Goal: Information Seeking & Learning: Learn about a topic

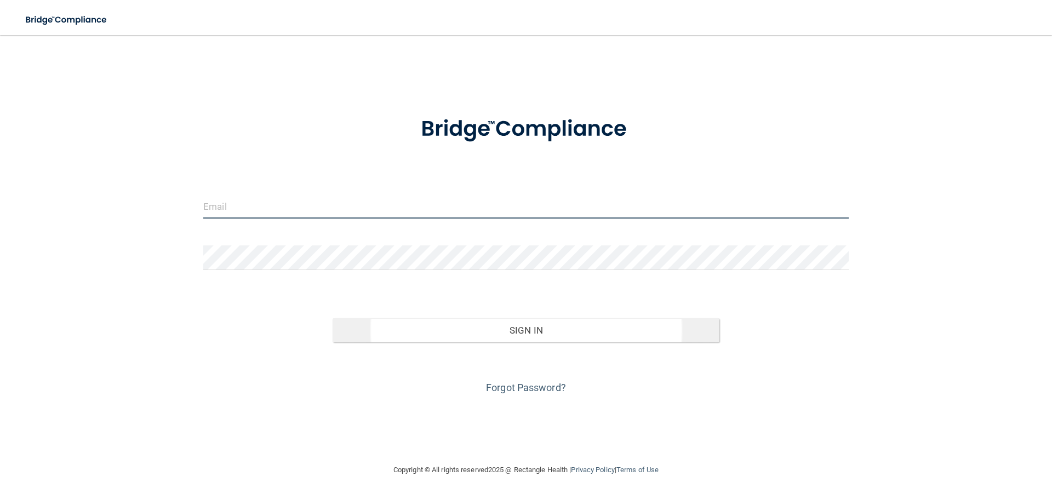
type input "[EMAIL_ADDRESS][PERSON_NAME][DOMAIN_NAME]"
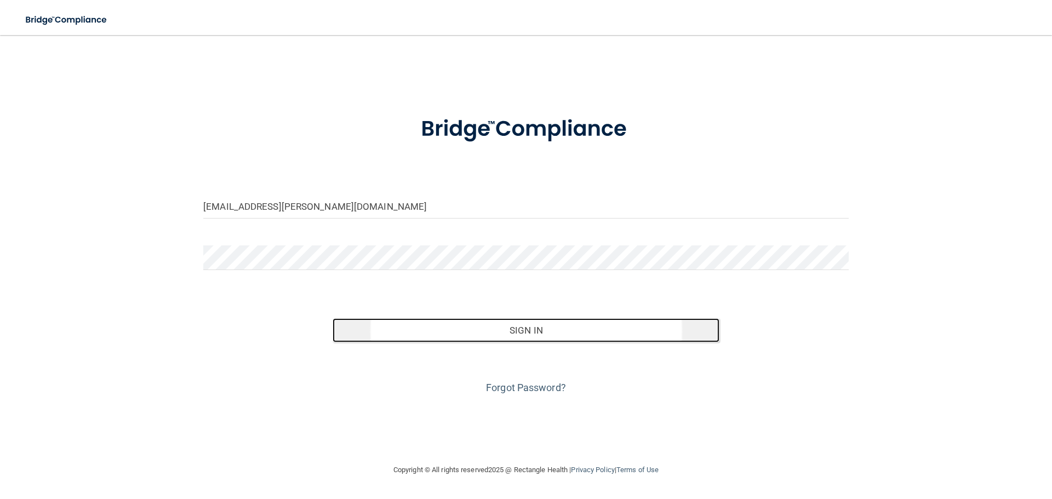
click at [422, 329] on button "Sign In" at bounding box center [526, 330] width 387 height 24
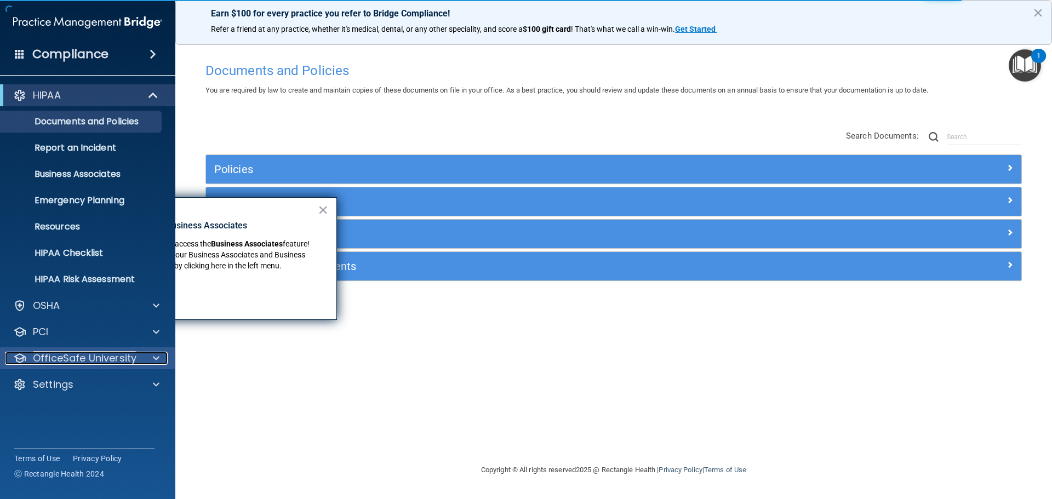
click at [152, 359] on div at bounding box center [154, 358] width 27 height 13
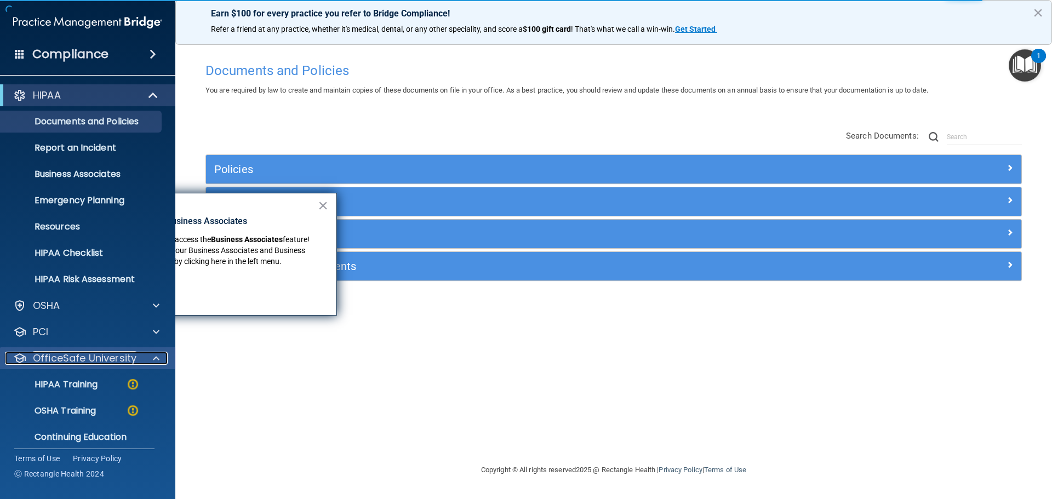
scroll to position [35, 0]
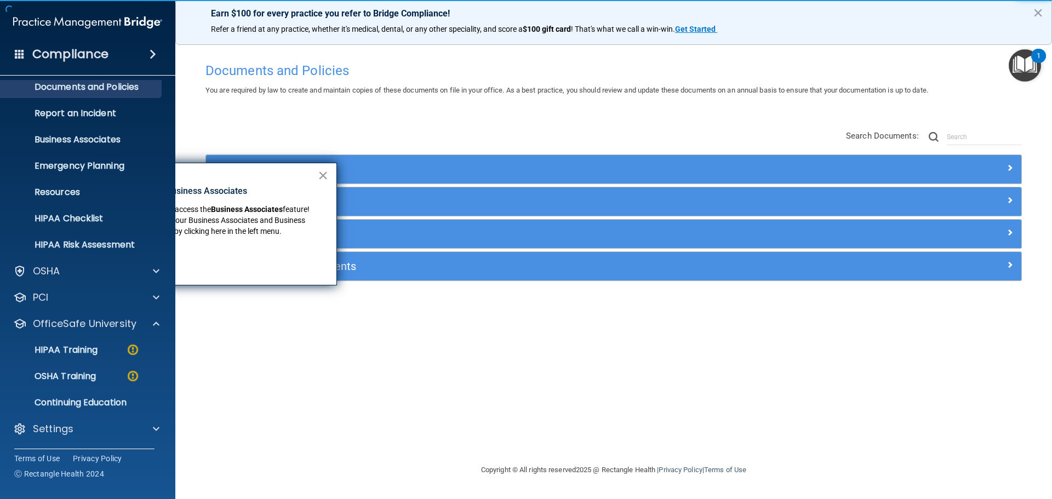
click at [322, 178] on button "×" at bounding box center [323, 176] width 10 height 18
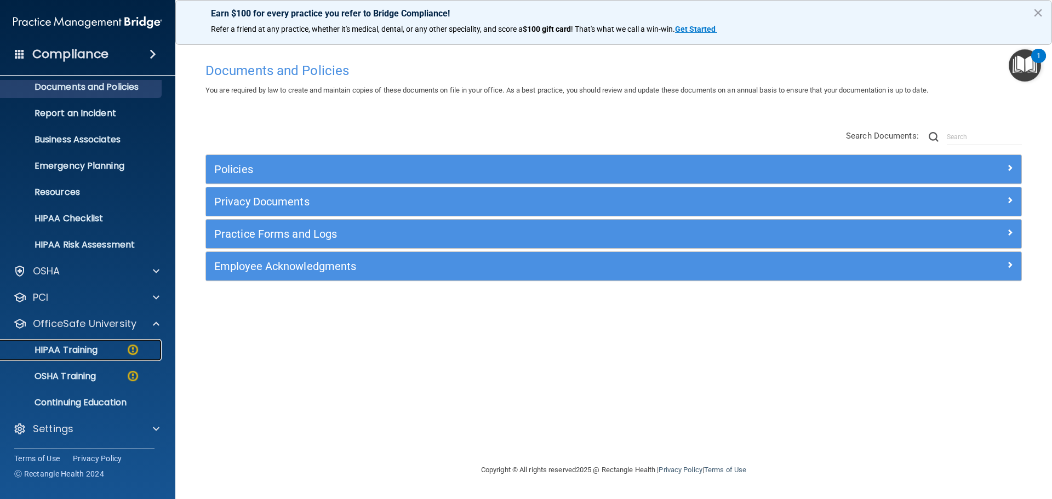
click at [75, 352] on p "HIPAA Training" at bounding box center [52, 350] width 90 height 11
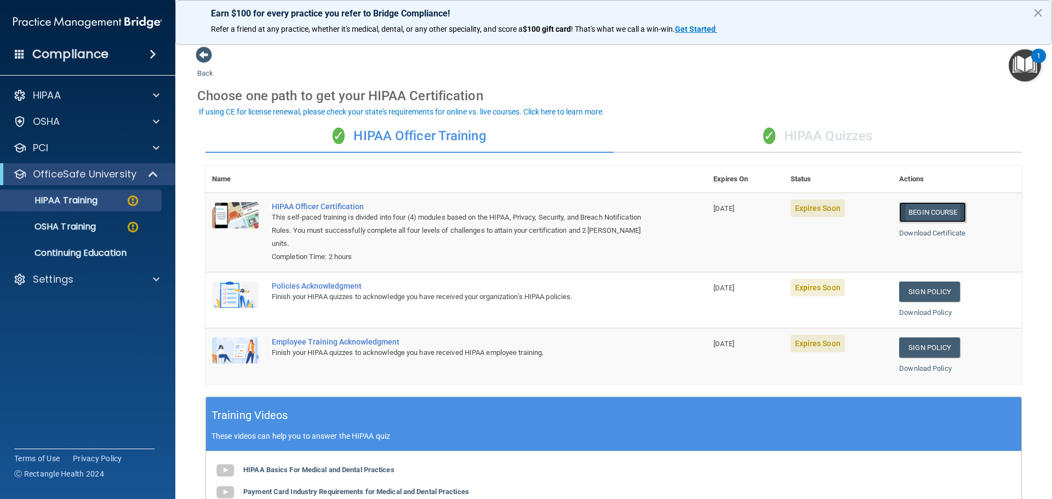
click at [925, 214] on link "Begin Course" at bounding box center [932, 212] width 67 height 20
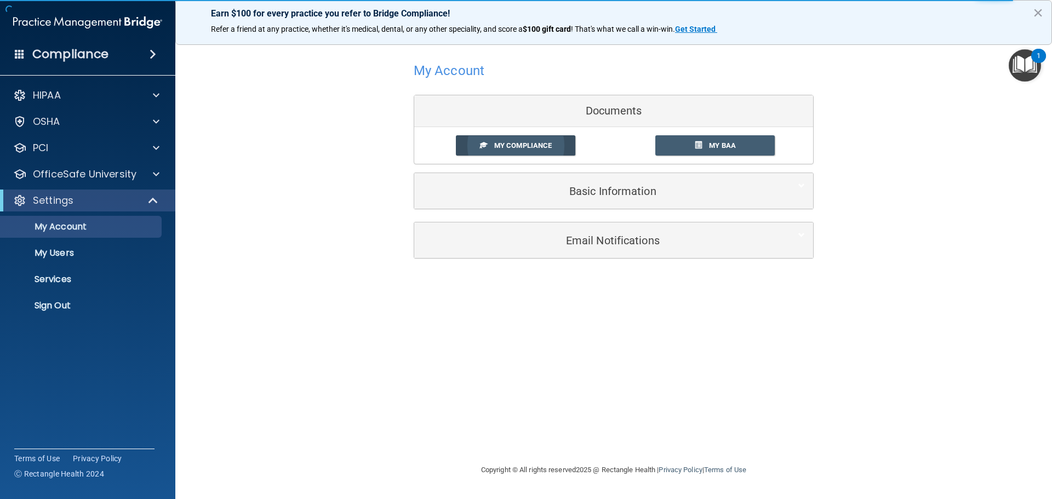
click at [526, 147] on span "My Compliance" at bounding box center [523, 145] width 58 height 8
click at [531, 148] on span "My Compliance" at bounding box center [523, 145] width 58 height 8
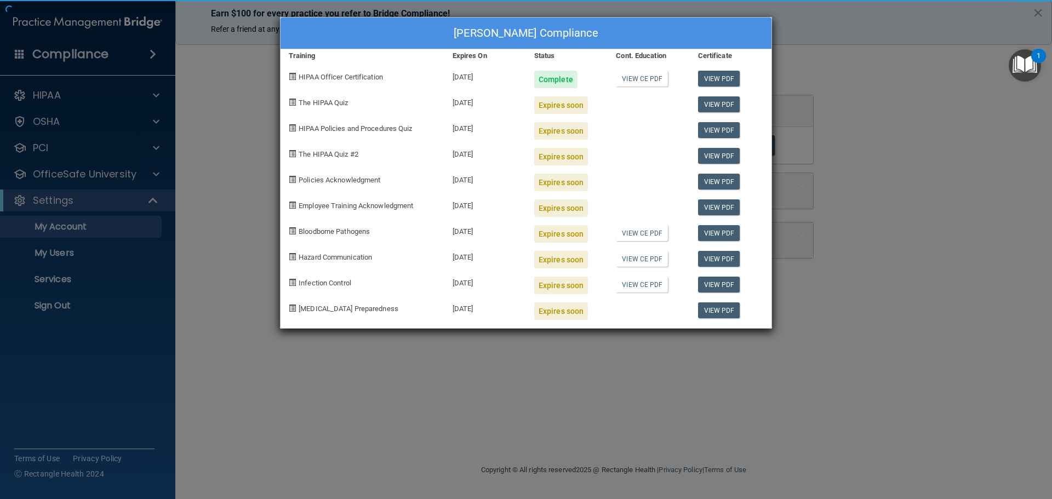
click at [643, 83] on div "Lynn McHenry's Compliance Training Expires On Status Cont. Education Certificat…" at bounding box center [526, 173] width 492 height 312
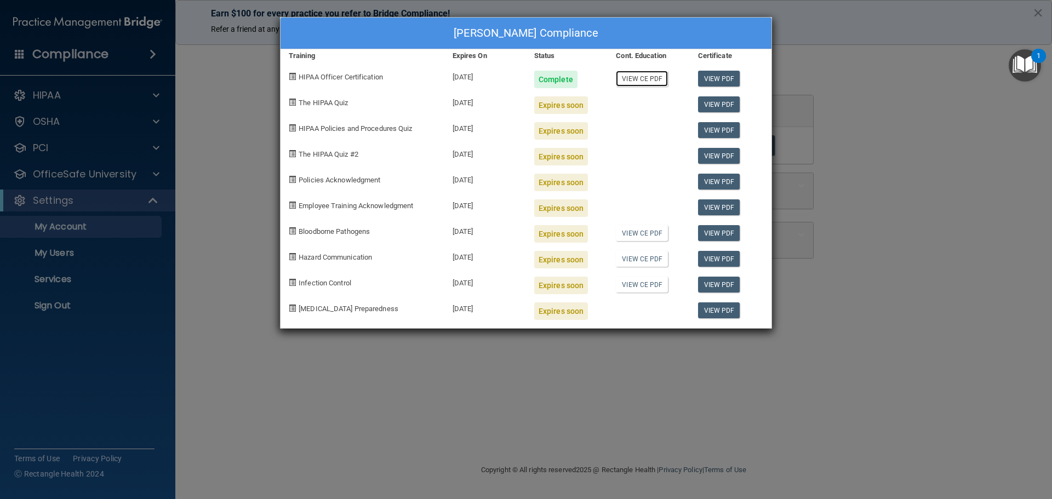
click at [644, 79] on link "View CE PDF" at bounding box center [642, 79] width 52 height 16
click at [961, 161] on div "Lynn McHenry's Compliance Training Expires On Status Cont. Education Certificat…" at bounding box center [526, 249] width 1052 height 499
click at [79, 173] on div "Lynn McHenry's Compliance Training Expires On Status Cont. Education Certificat…" at bounding box center [526, 249] width 1052 height 499
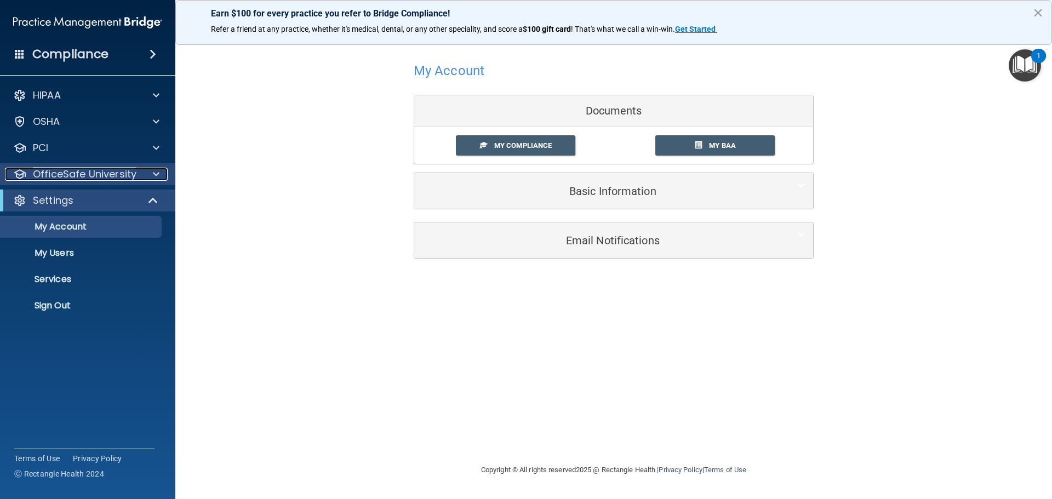
click at [89, 175] on p "OfficeSafe University" at bounding box center [85, 174] width 104 height 13
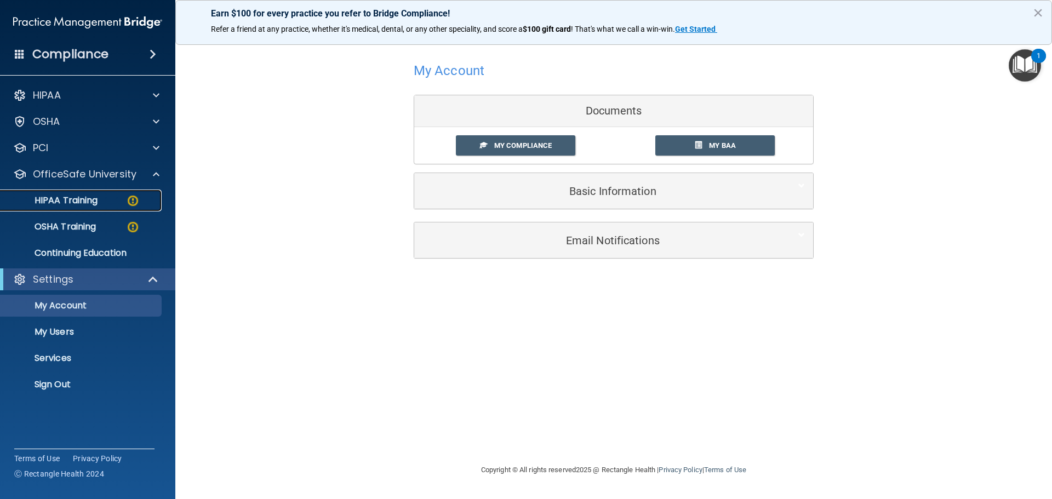
click at [78, 201] on p "HIPAA Training" at bounding box center [52, 200] width 90 height 11
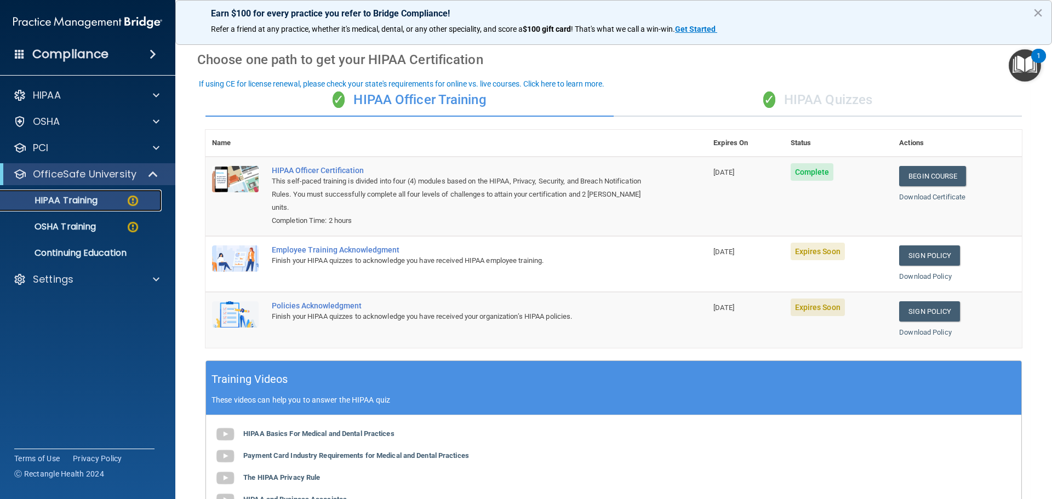
scroll to position [55, 0]
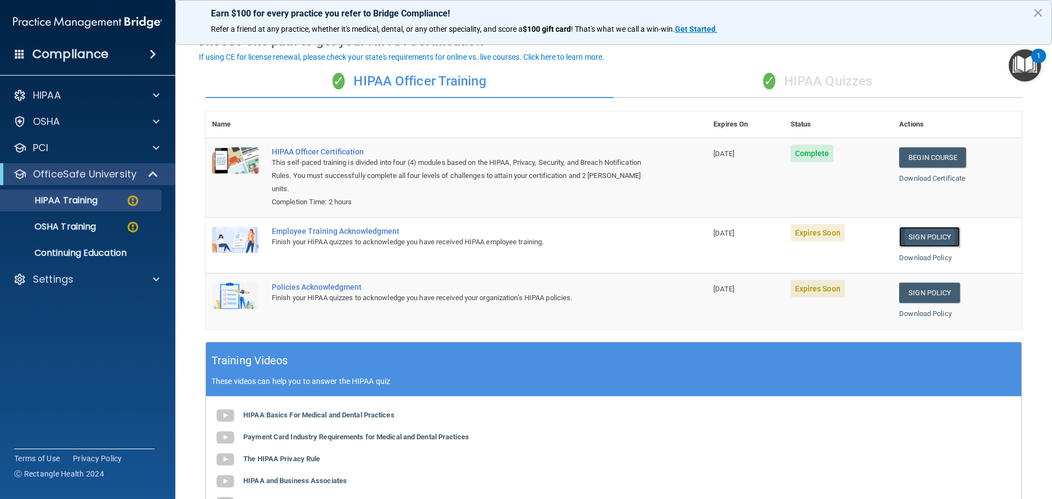
click at [906, 235] on link "Sign Policy" at bounding box center [929, 237] width 61 height 20
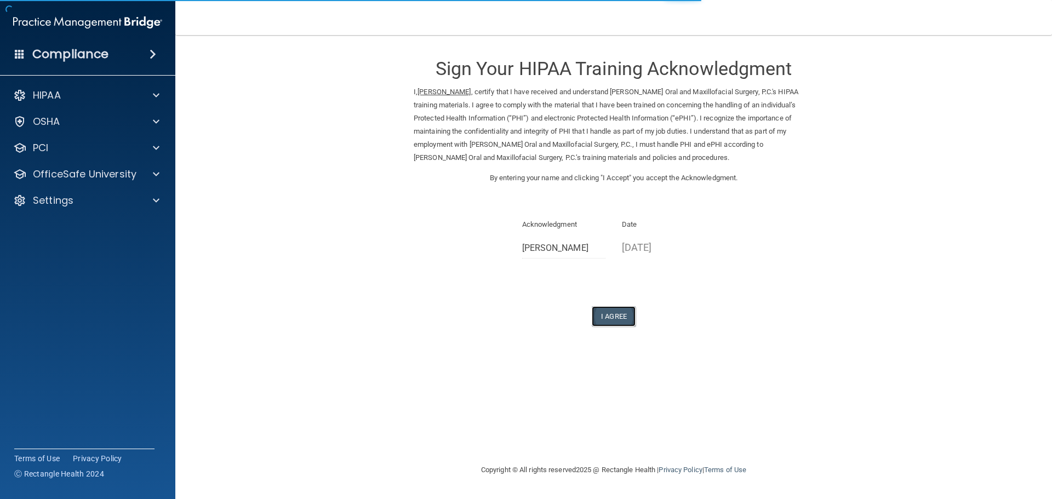
click at [610, 315] on button "I Agree" at bounding box center [614, 316] width 44 height 20
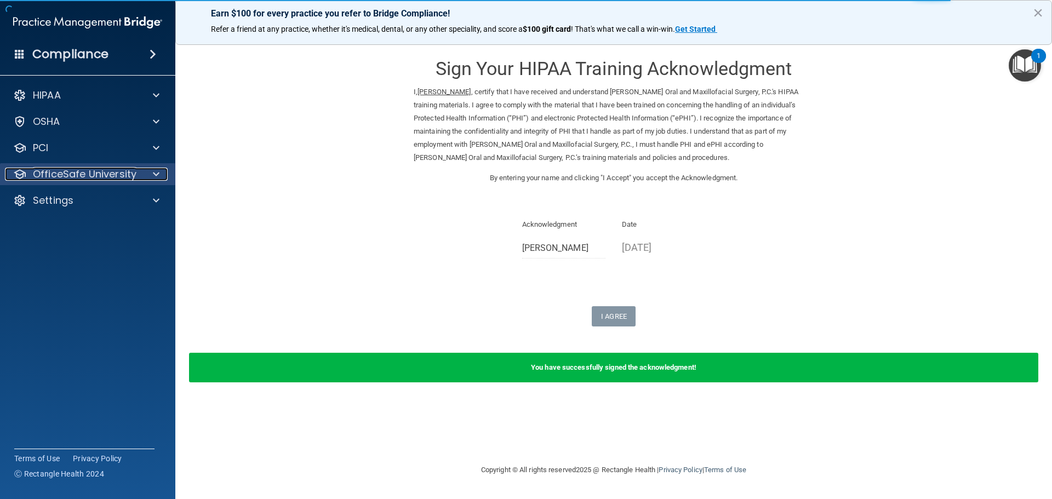
click at [93, 169] on p "OfficeSafe University" at bounding box center [85, 174] width 104 height 13
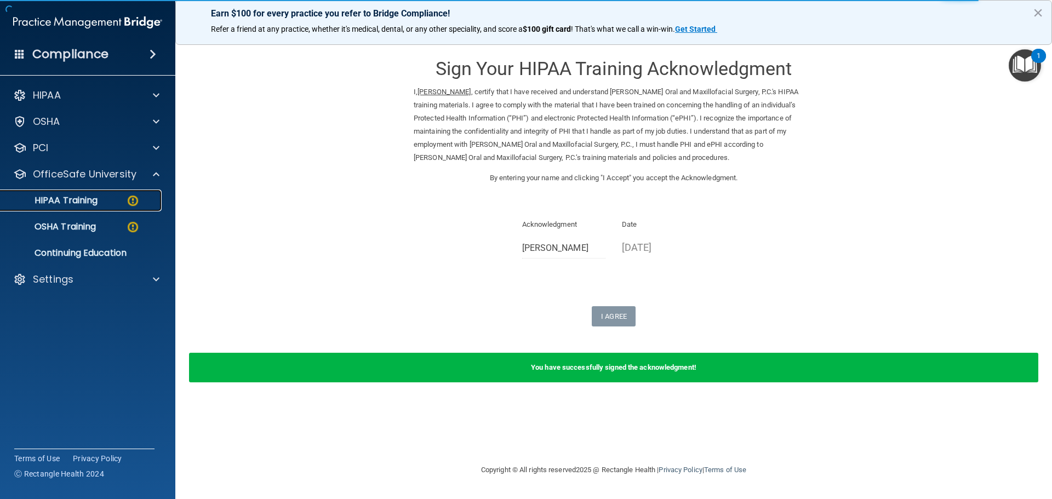
click at [81, 200] on p "HIPAA Training" at bounding box center [52, 200] width 90 height 11
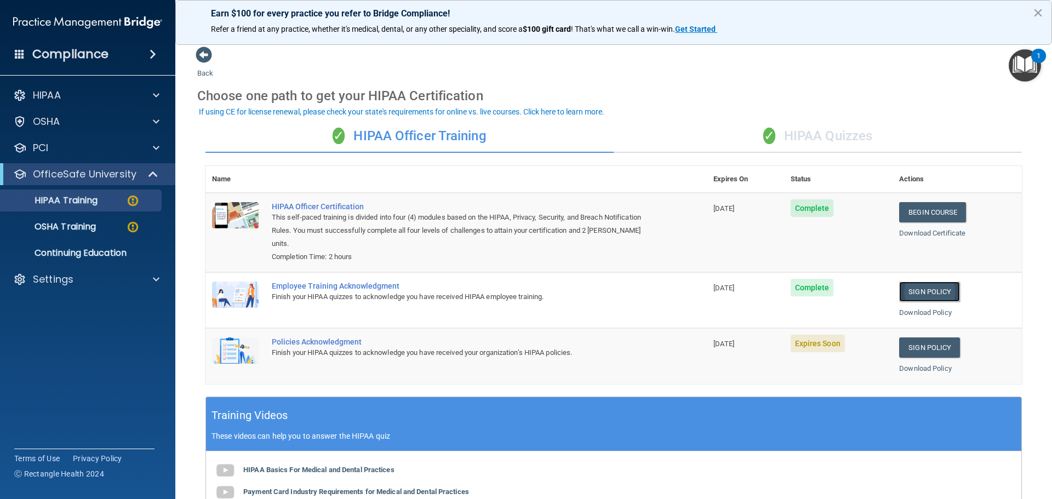
click at [922, 293] on link "Sign Policy" at bounding box center [929, 292] width 61 height 20
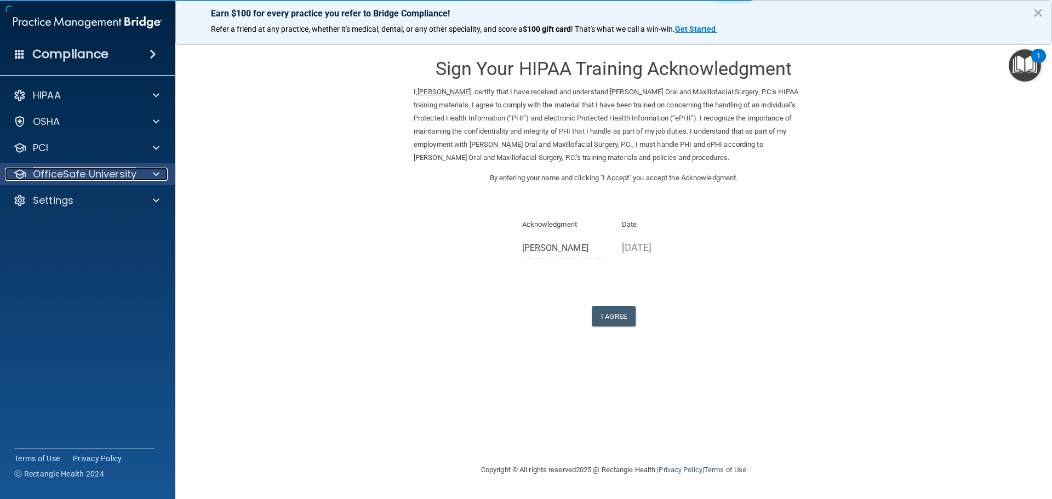
click at [62, 176] on p "OfficeSafe University" at bounding box center [85, 174] width 104 height 13
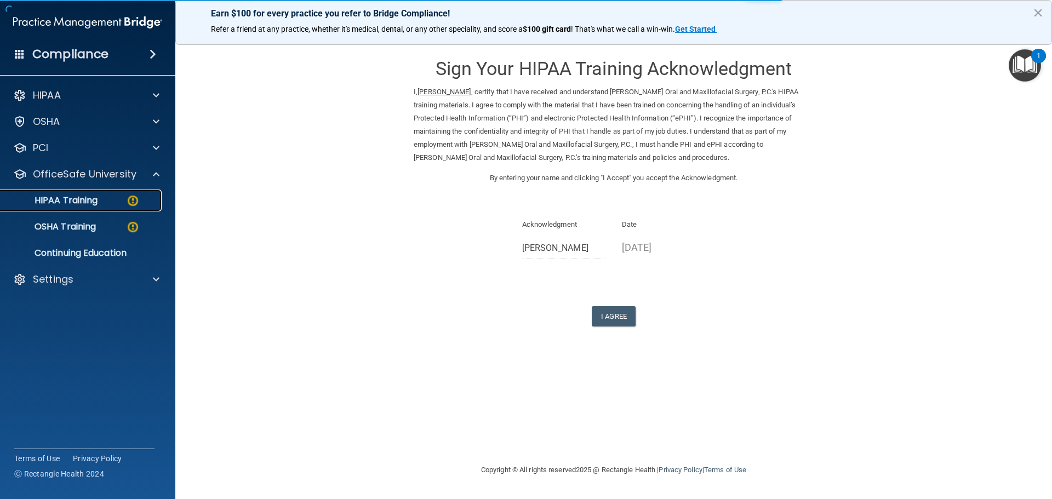
click at [68, 199] on p "HIPAA Training" at bounding box center [52, 200] width 90 height 11
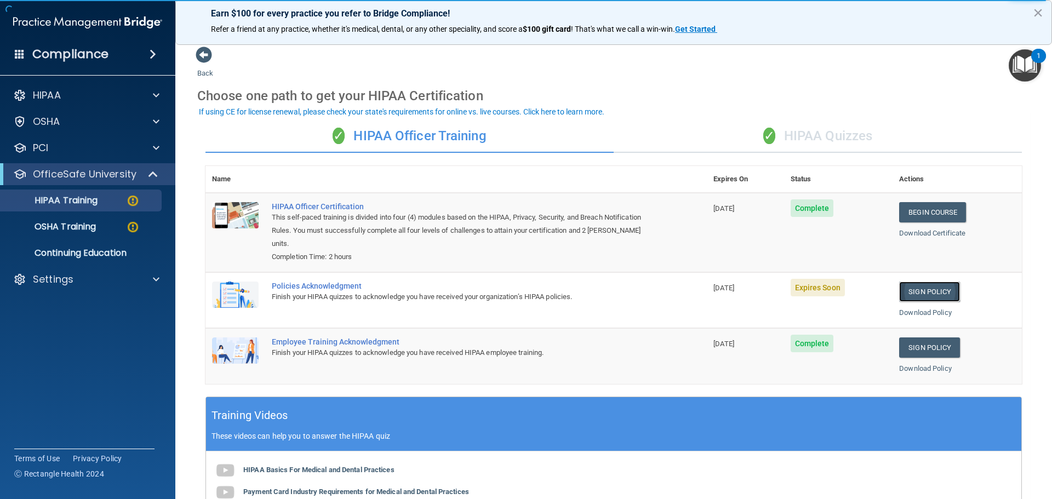
click at [915, 287] on link "Sign Policy" at bounding box center [929, 292] width 61 height 20
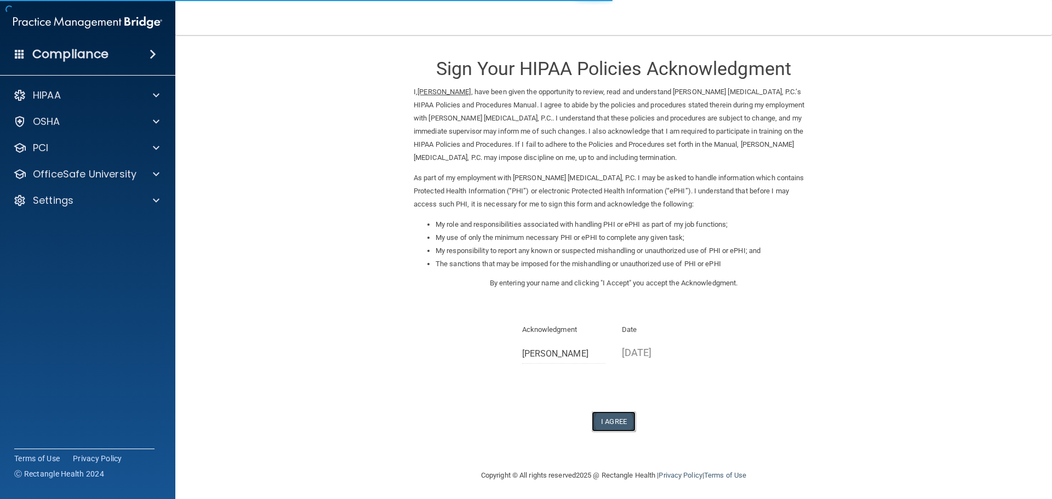
click at [614, 420] on button "I Agree" at bounding box center [614, 422] width 44 height 20
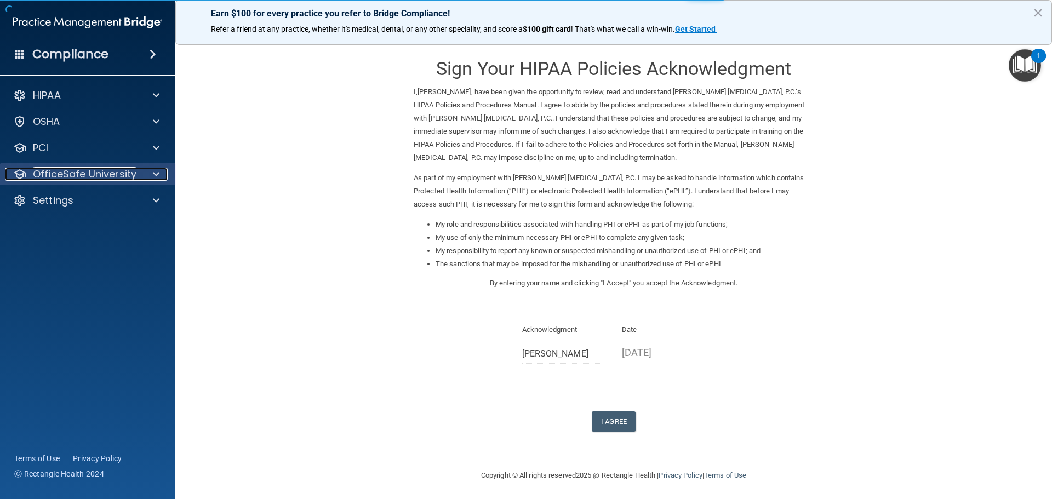
click at [99, 175] on p "OfficeSafe University" at bounding box center [85, 174] width 104 height 13
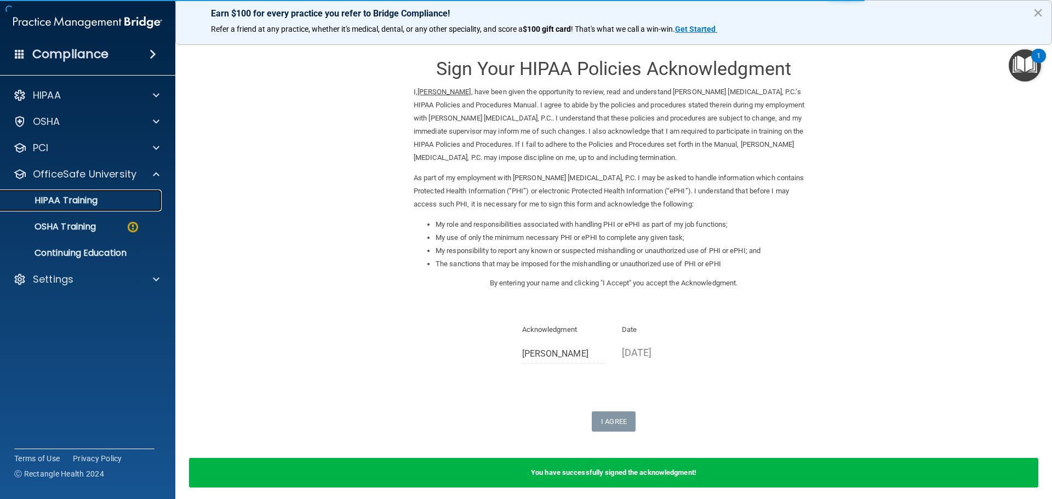
click at [84, 198] on p "HIPAA Training" at bounding box center [52, 200] width 90 height 11
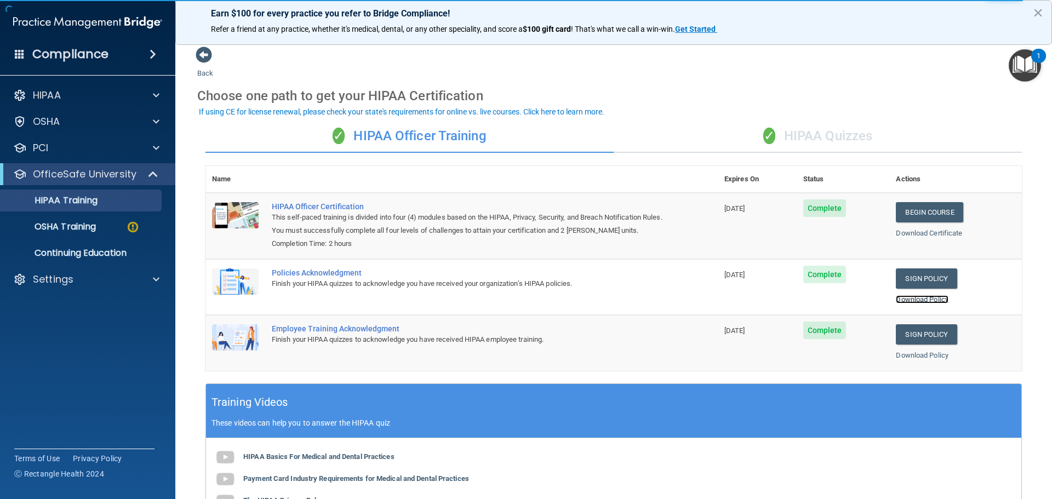
click at [916, 299] on link "Download Policy" at bounding box center [922, 299] width 53 height 8
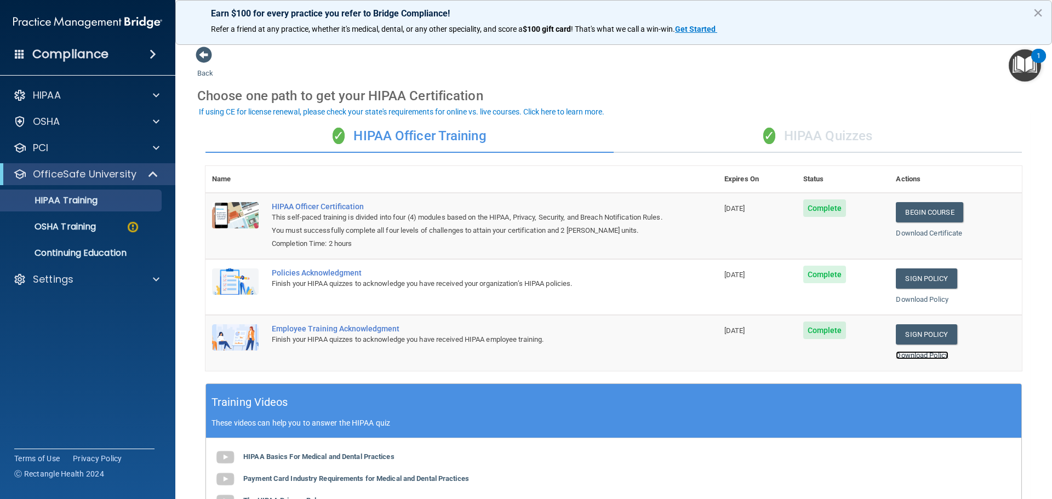
click at [911, 356] on link "Download Policy" at bounding box center [922, 355] width 53 height 8
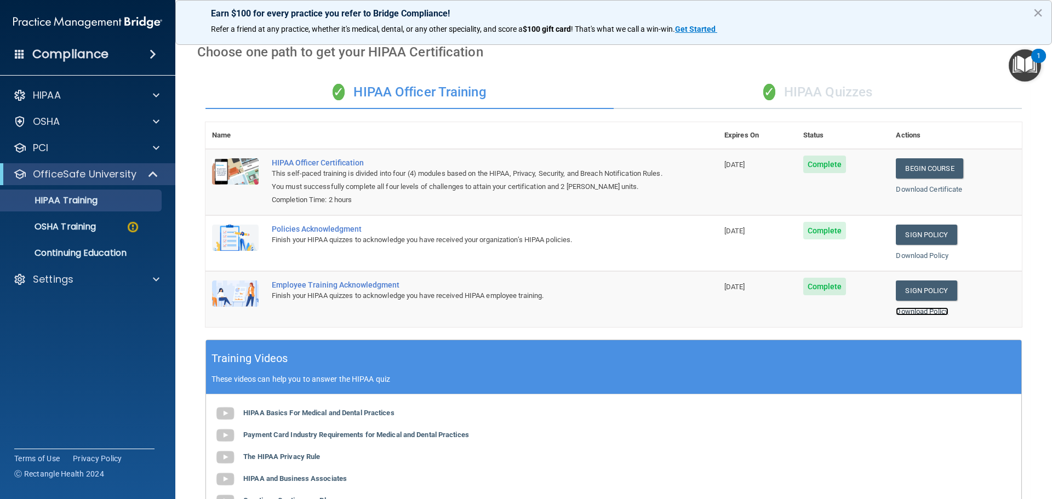
scroll to position [6, 0]
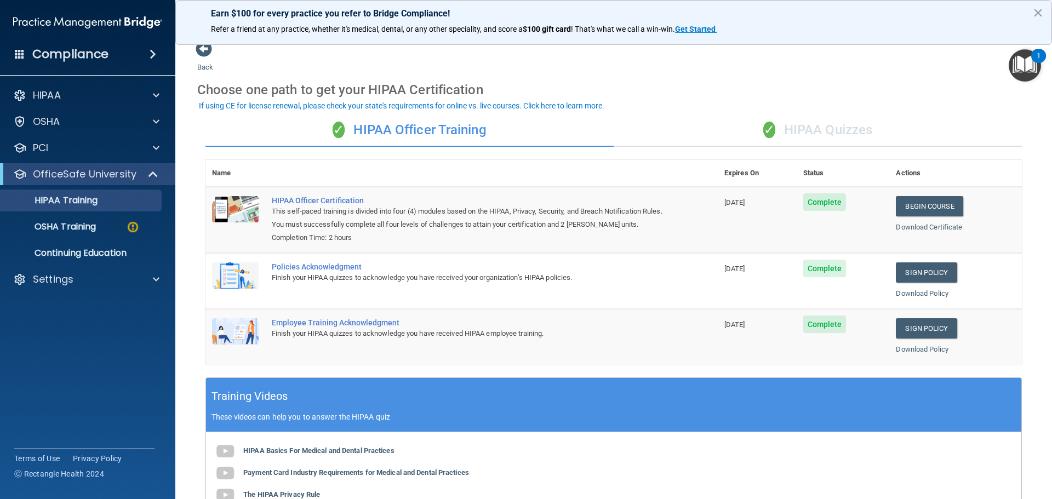
click at [812, 123] on div "✓ HIPAA Quizzes" at bounding box center [818, 130] width 408 height 33
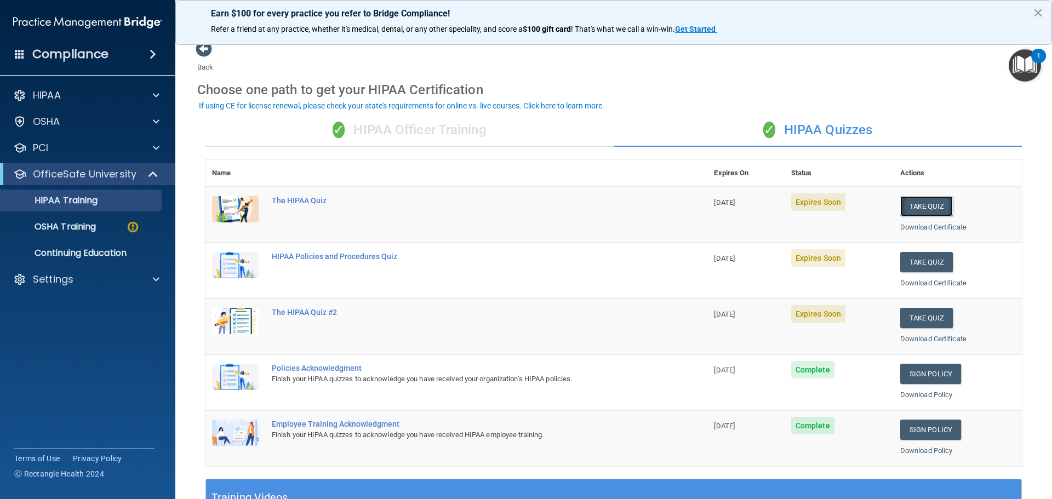
click at [912, 208] on button "Take Quiz" at bounding box center [926, 206] width 53 height 20
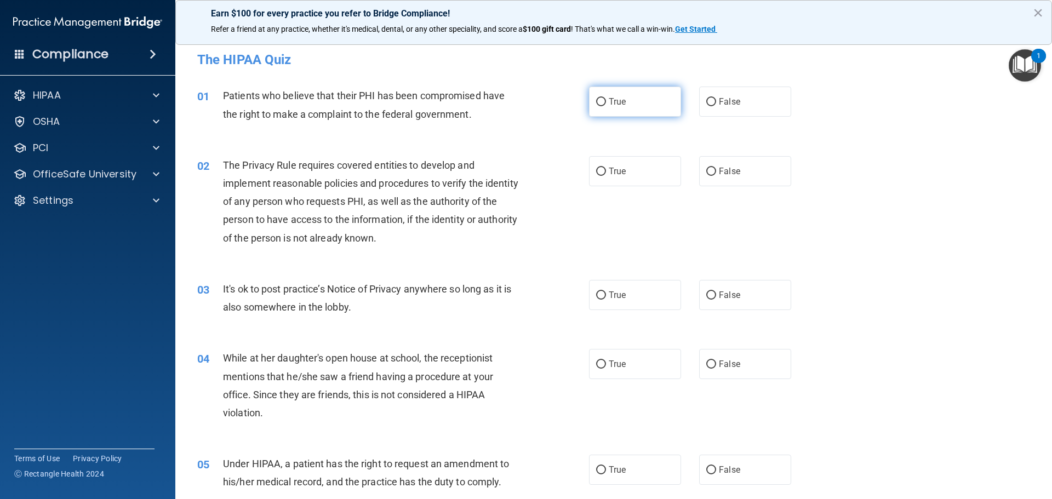
click at [598, 102] on input "True" at bounding box center [601, 102] width 10 height 8
radio input "true"
click at [707, 175] on input "False" at bounding box center [711, 172] width 10 height 8
radio input "true"
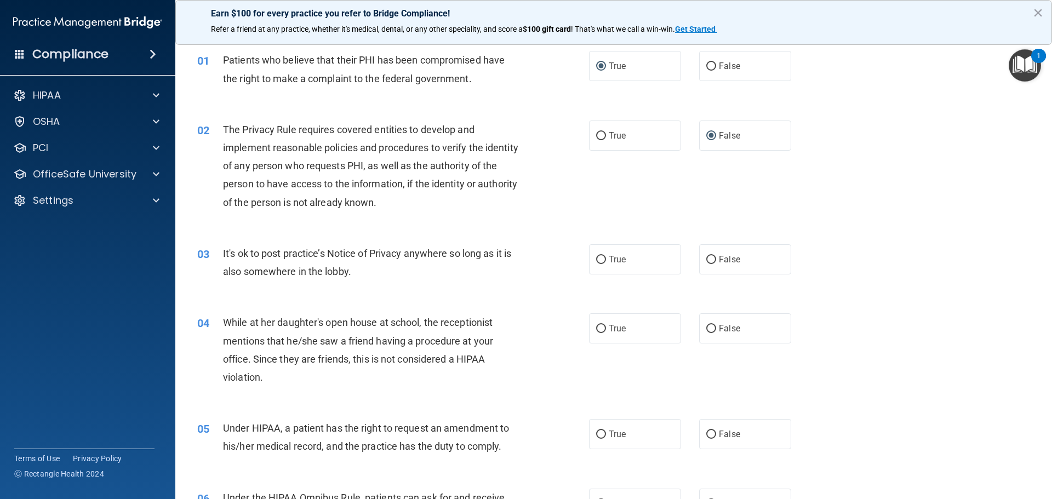
scroll to position [55, 0]
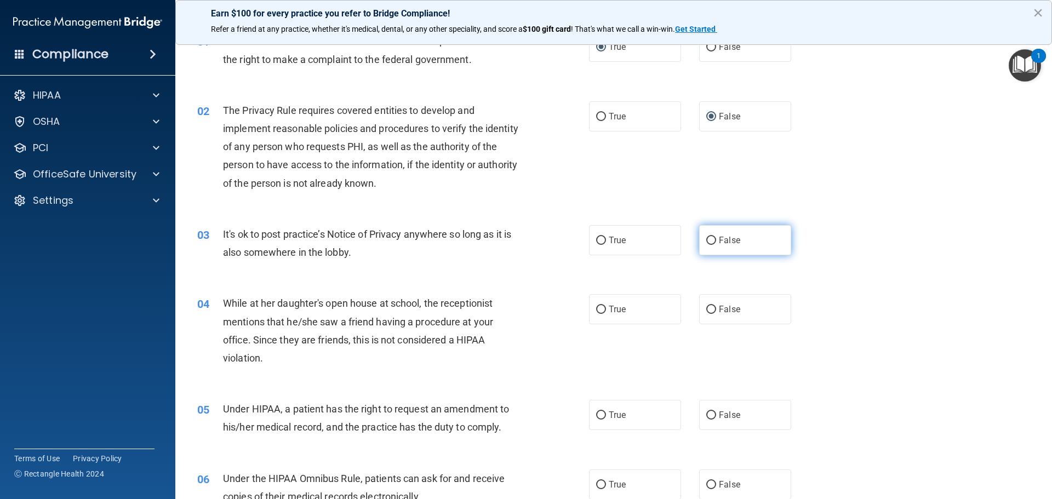
click at [708, 241] on input "False" at bounding box center [711, 241] width 10 height 8
radio input "true"
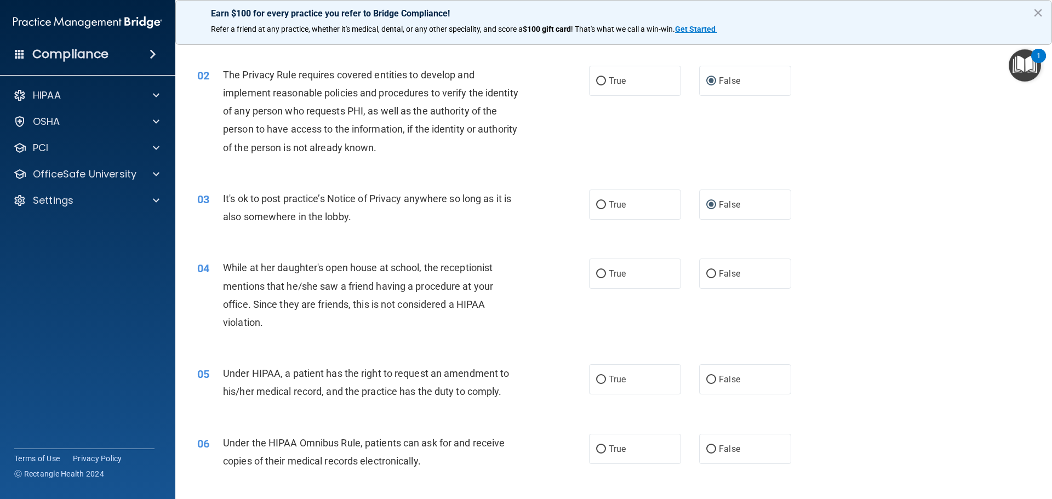
scroll to position [110, 0]
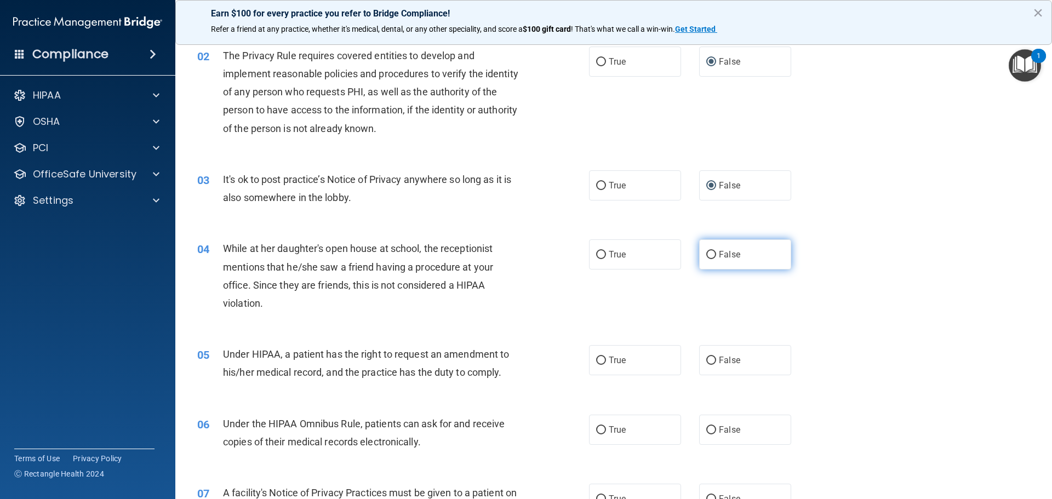
click at [710, 254] on input "False" at bounding box center [711, 255] width 10 height 8
radio input "true"
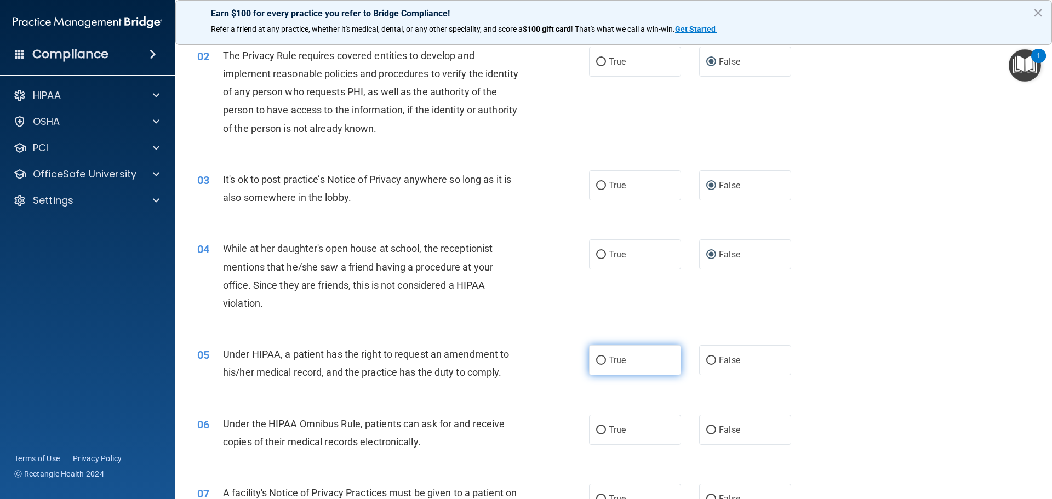
click at [598, 359] on input "True" at bounding box center [601, 361] width 10 height 8
radio input "true"
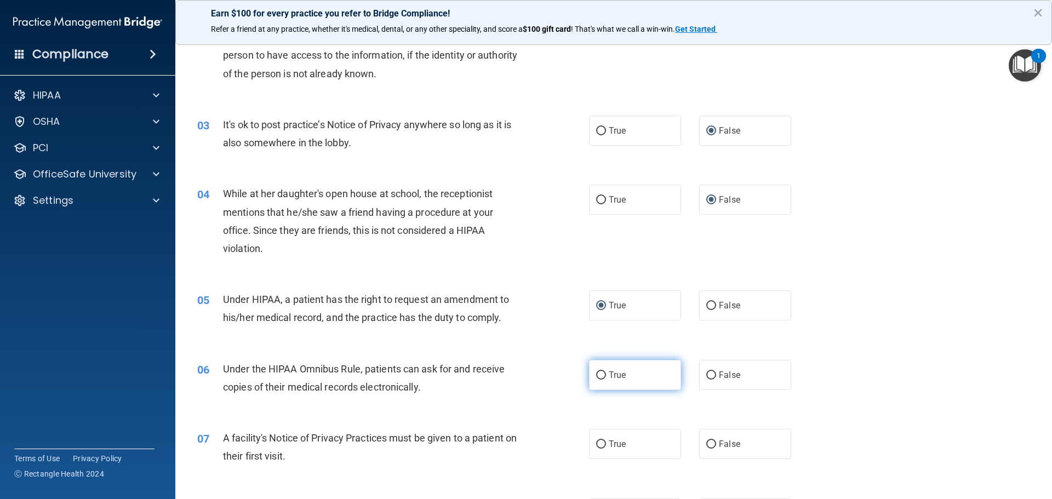
click at [597, 375] on input "True" at bounding box center [601, 376] width 10 height 8
radio input "true"
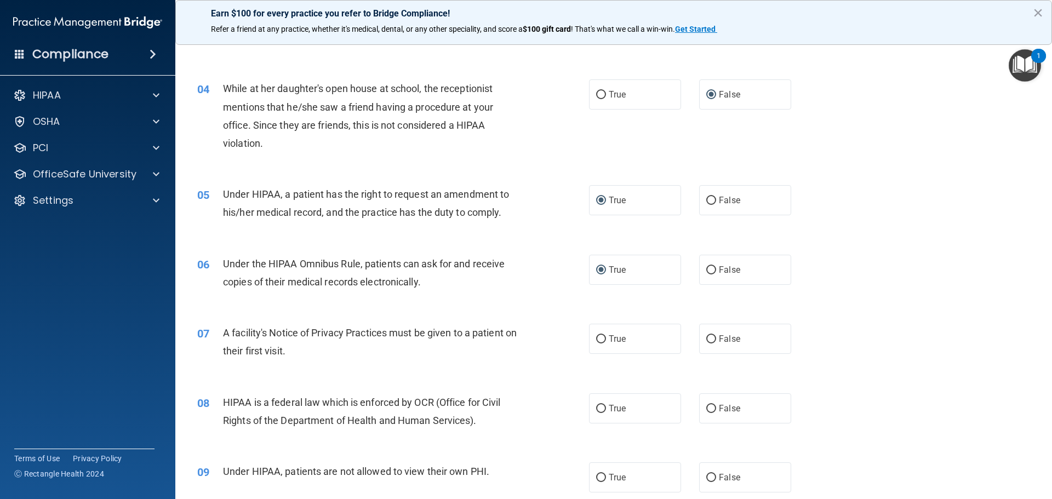
scroll to position [274, 0]
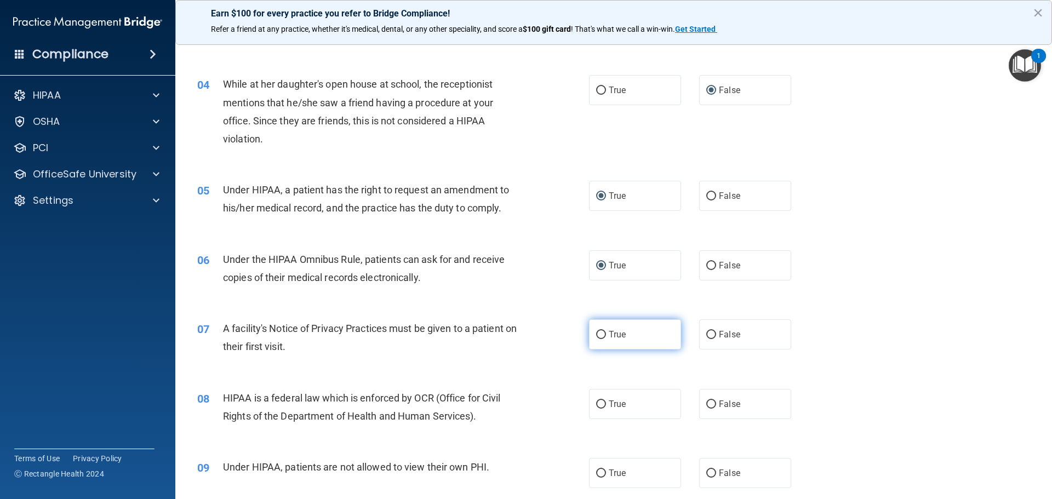
click at [592, 330] on label "True" at bounding box center [635, 334] width 92 height 30
click at [596, 331] on input "True" at bounding box center [601, 335] width 10 height 8
radio input "true"
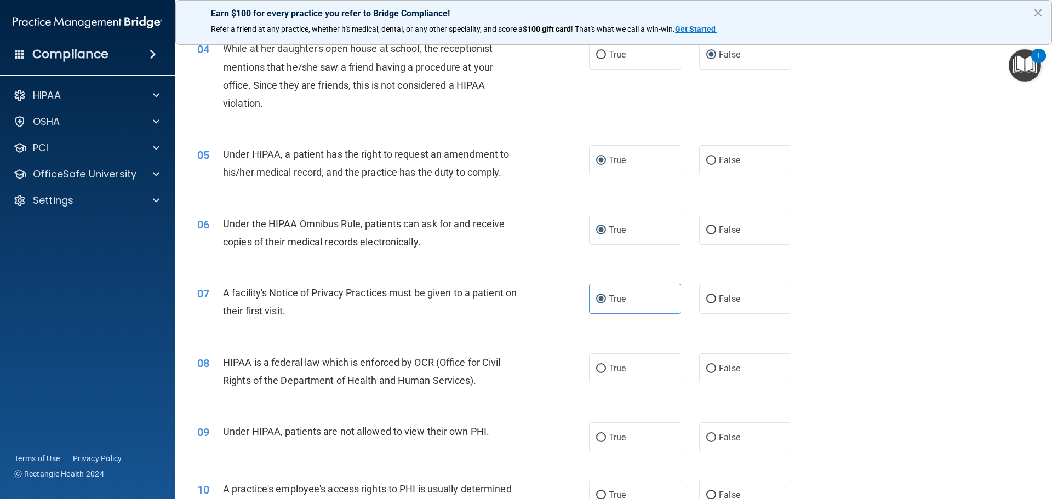
scroll to position [329, 0]
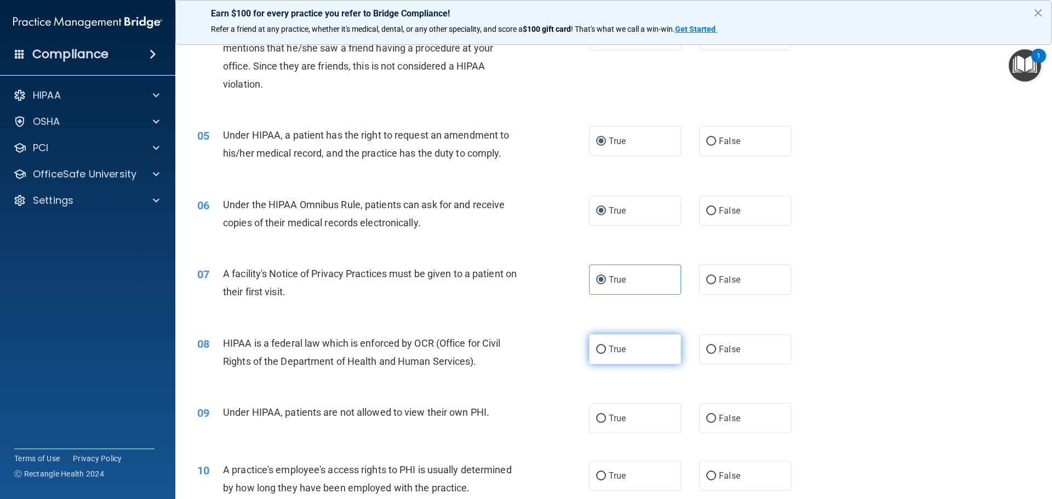
click at [597, 349] on input "True" at bounding box center [601, 350] width 10 height 8
radio input "true"
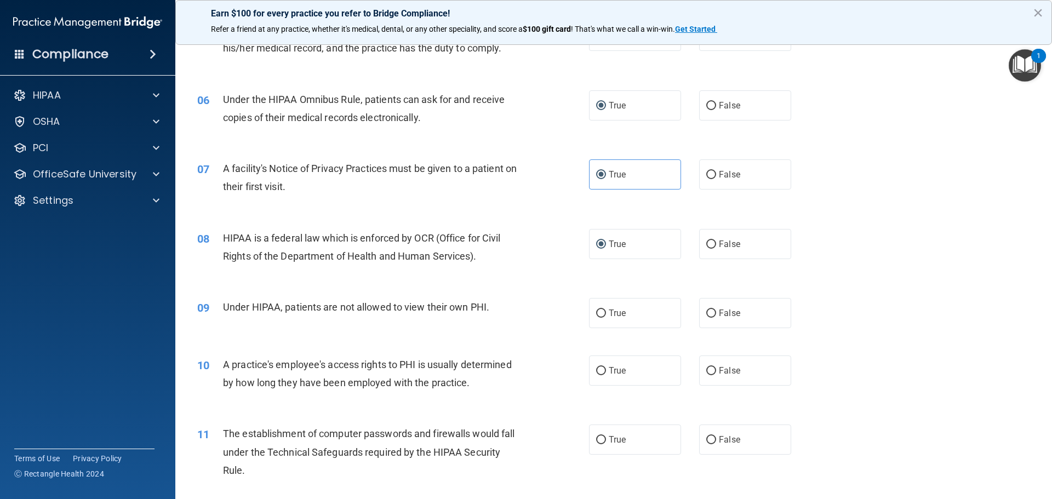
scroll to position [438, 0]
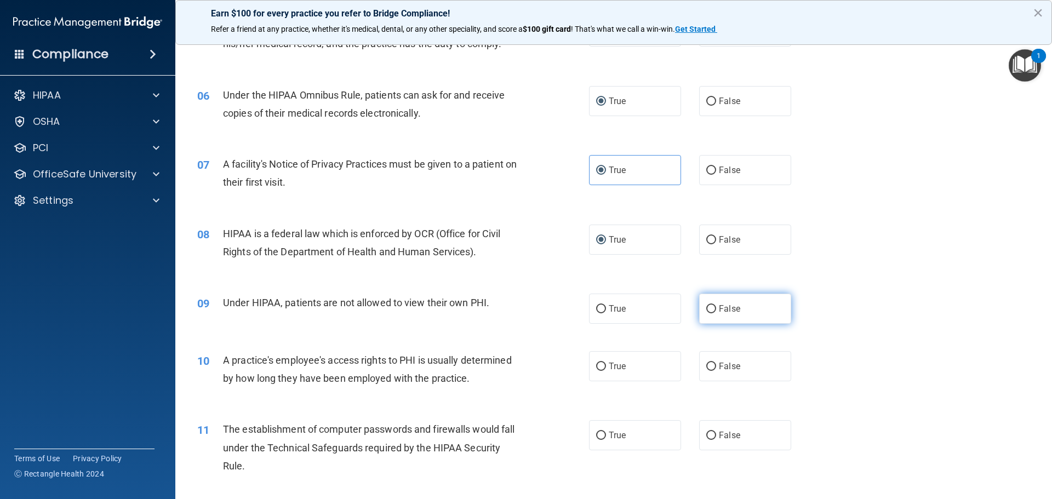
click at [700, 310] on label "False" at bounding box center [745, 309] width 92 height 30
click at [706, 310] on input "False" at bounding box center [711, 309] width 10 height 8
radio input "true"
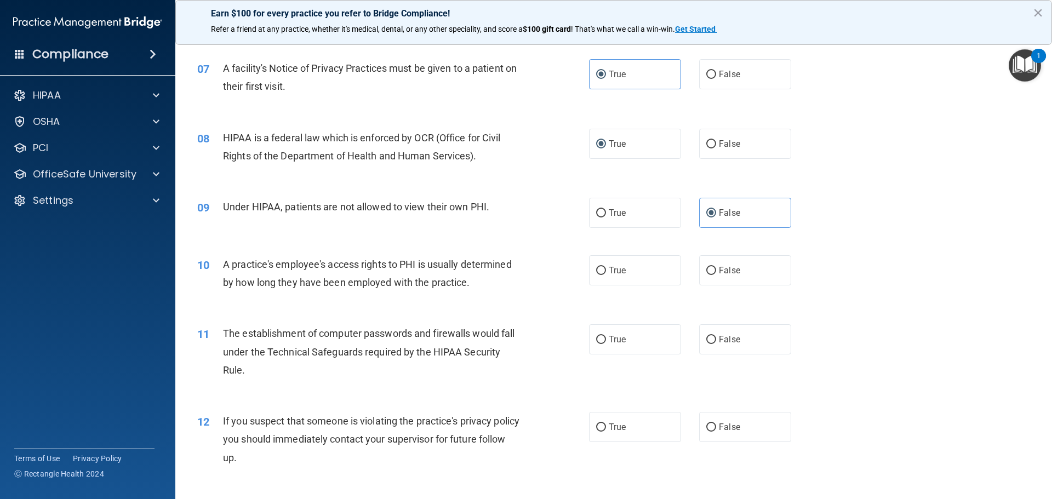
scroll to position [548, 0]
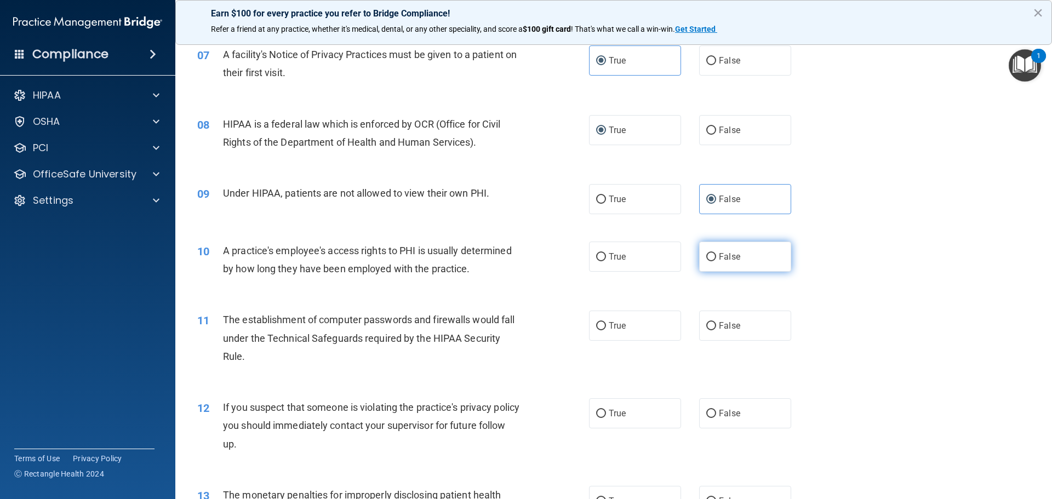
click at [707, 254] on input "False" at bounding box center [711, 257] width 10 height 8
radio input "true"
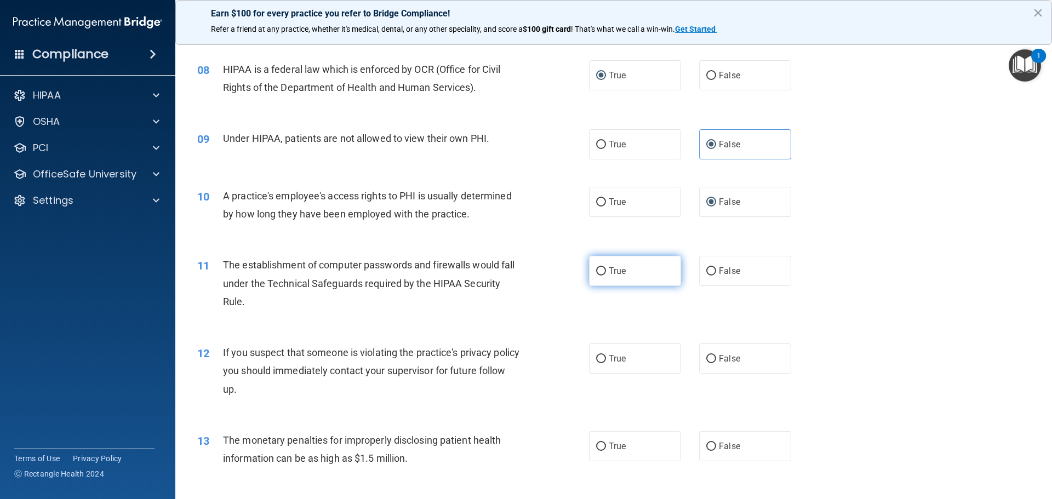
click at [596, 271] on input "True" at bounding box center [601, 271] width 10 height 8
radio input "true"
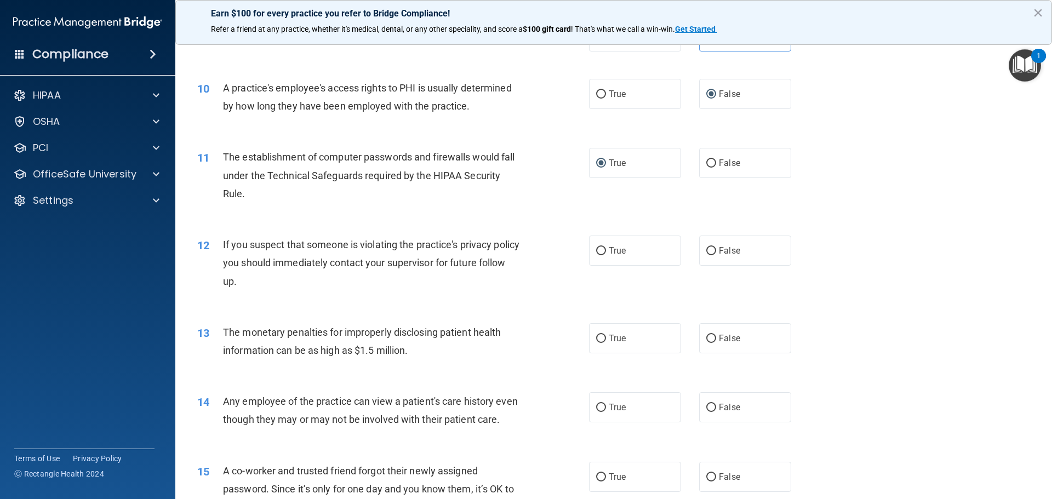
scroll to position [712, 0]
click at [596, 248] on input "True" at bounding box center [601, 249] width 10 height 8
radio input "true"
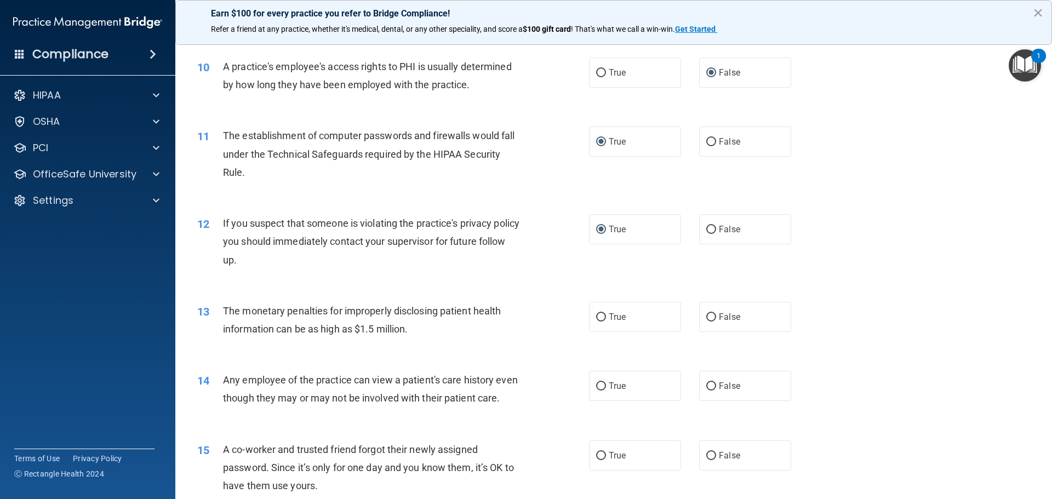
scroll to position [767, 0]
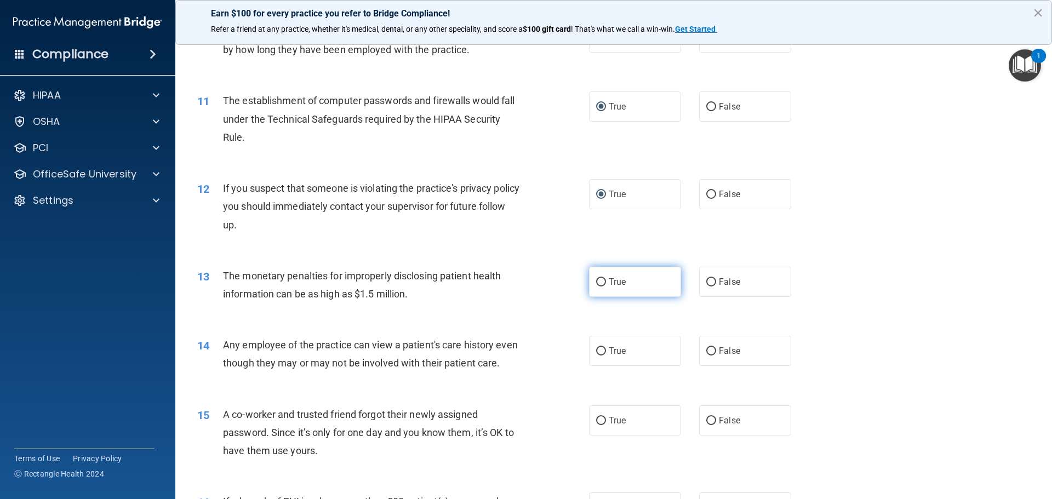
click at [591, 276] on label "True" at bounding box center [635, 282] width 92 height 30
click at [596, 278] on input "True" at bounding box center [601, 282] width 10 height 8
radio input "true"
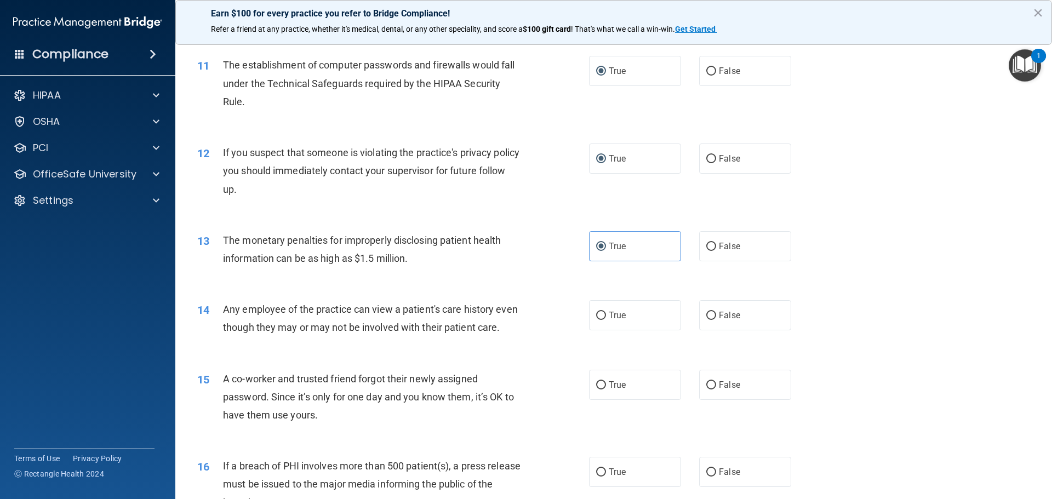
scroll to position [822, 0]
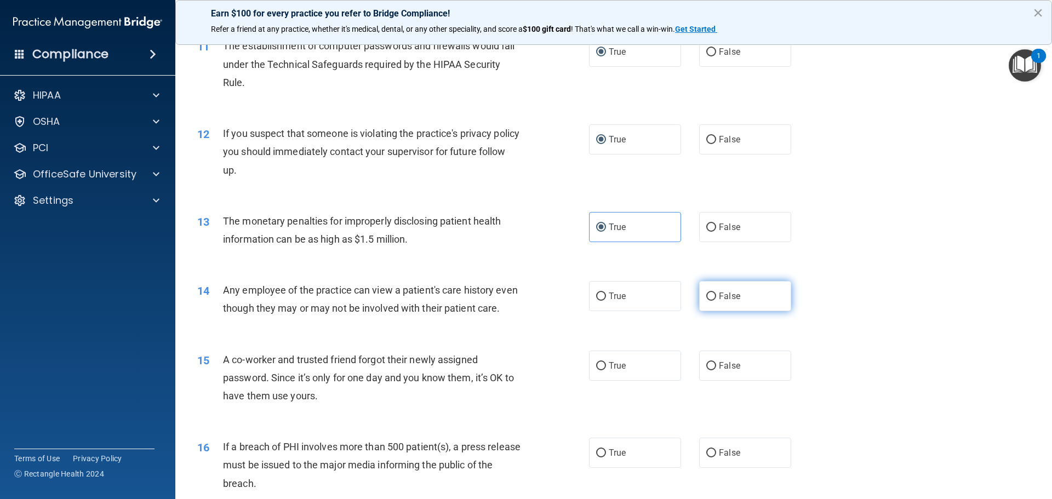
click at [706, 298] on input "False" at bounding box center [711, 297] width 10 height 8
radio input "true"
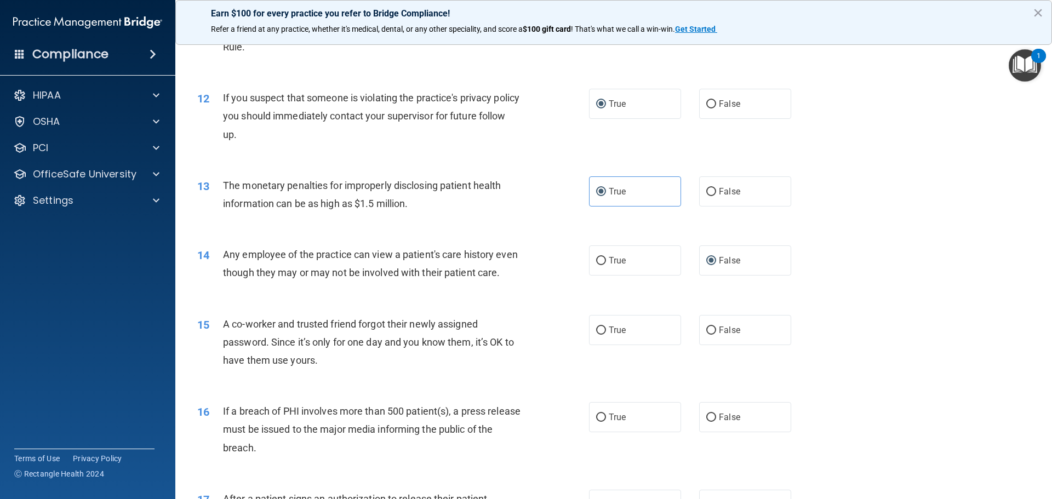
scroll to position [877, 0]
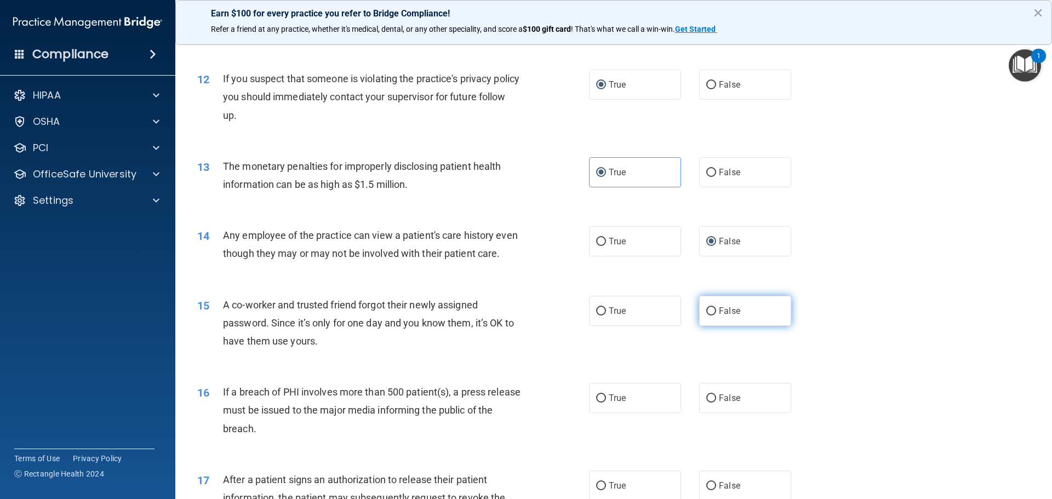
click at [701, 324] on label "False" at bounding box center [745, 311] width 92 height 30
click at [706, 316] on input "False" at bounding box center [711, 311] width 10 height 8
radio input "true"
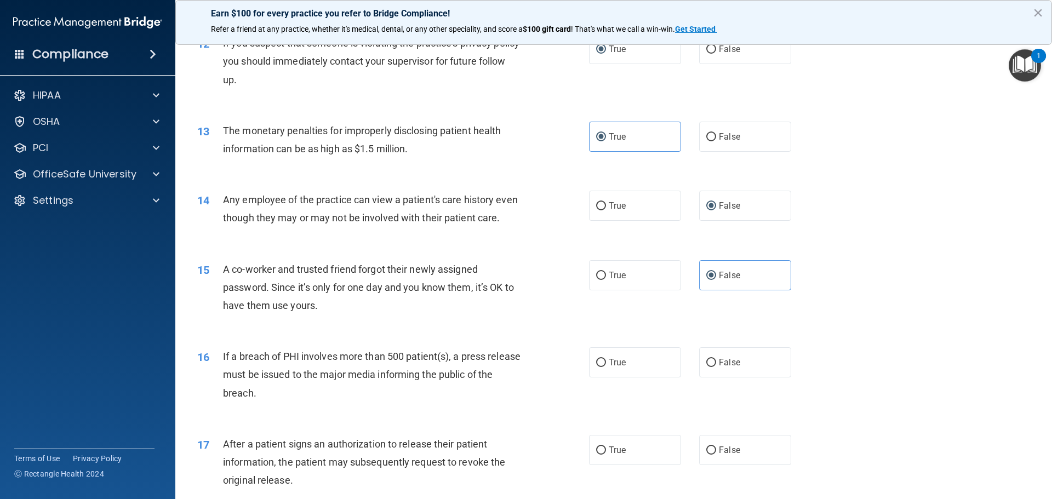
scroll to position [932, 0]
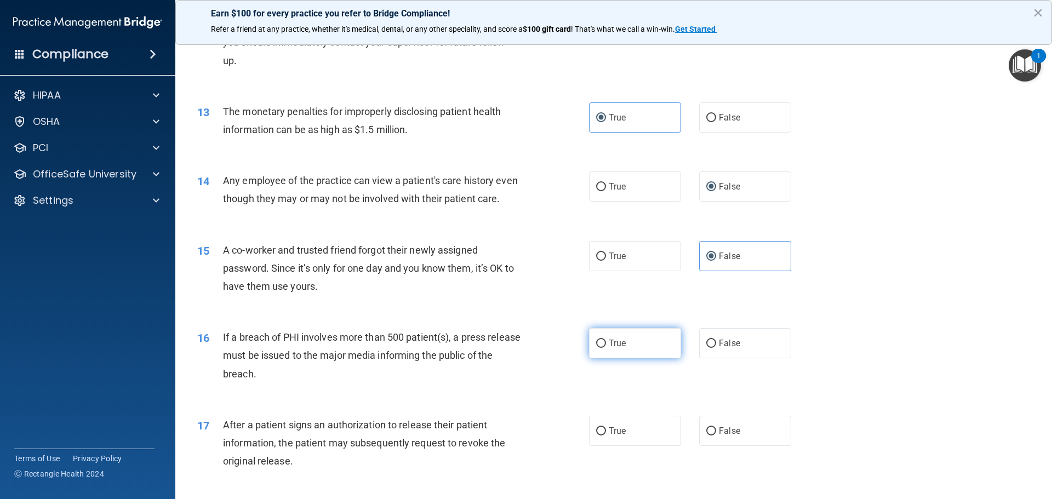
click at [600, 348] on input "True" at bounding box center [601, 344] width 10 height 8
radio input "true"
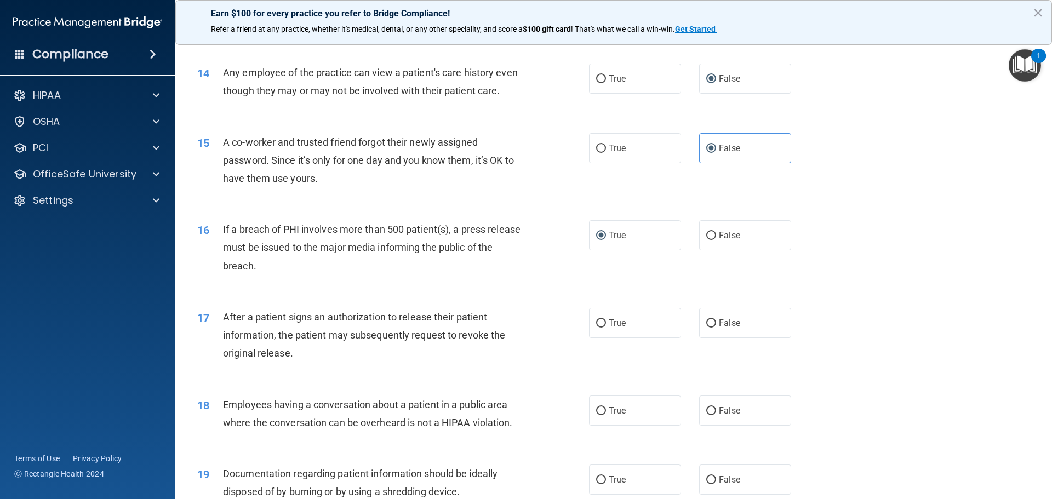
scroll to position [1041, 0]
click at [596, 326] on input "True" at bounding box center [601, 322] width 10 height 8
radio input "true"
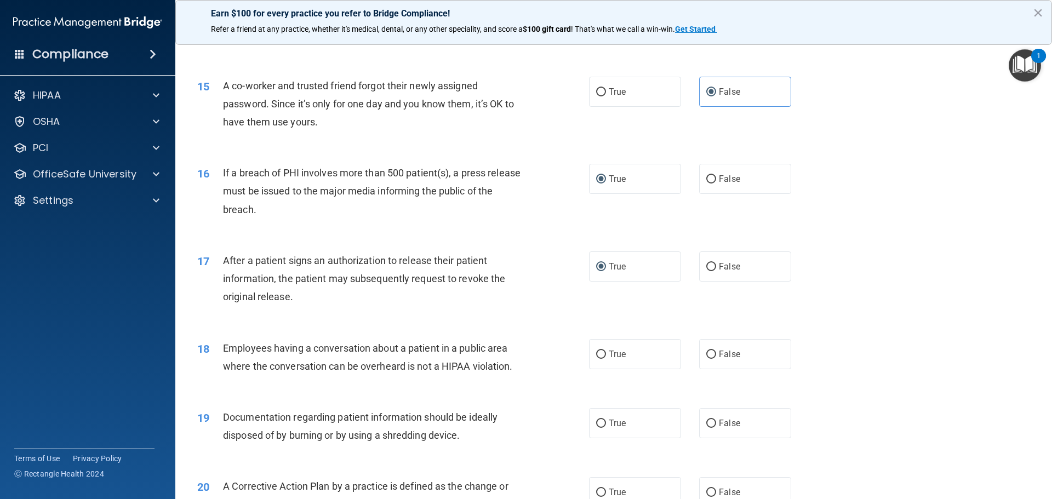
scroll to position [1151, 0]
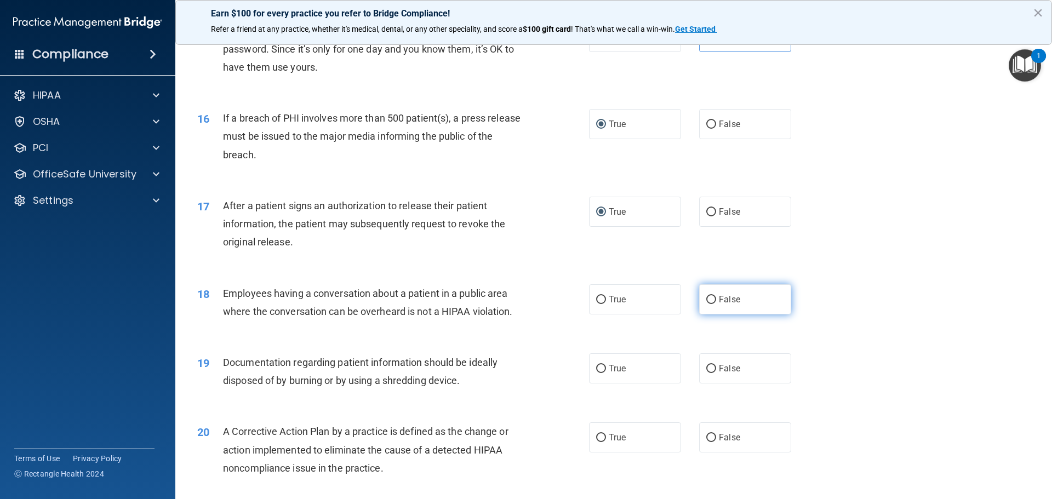
click at [706, 304] on input "False" at bounding box center [711, 300] width 10 height 8
radio input "true"
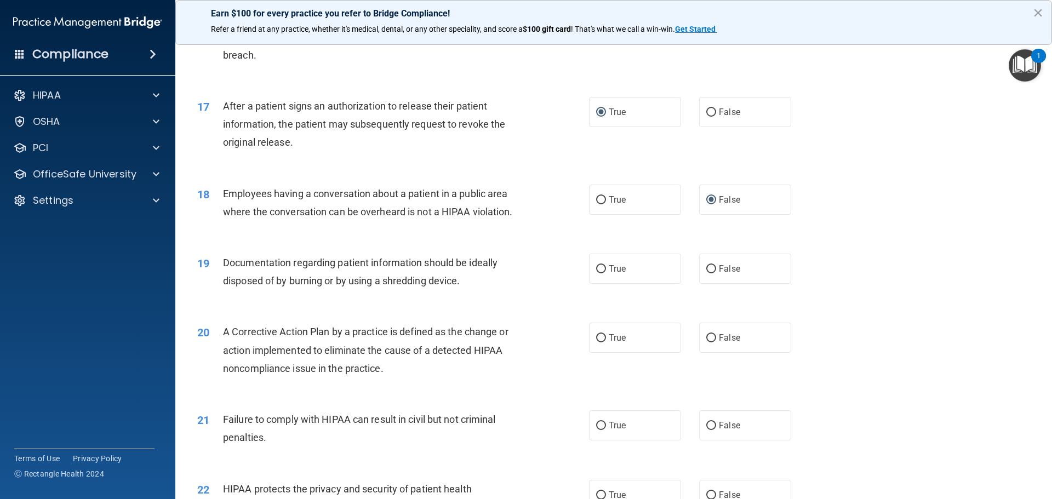
scroll to position [1260, 0]
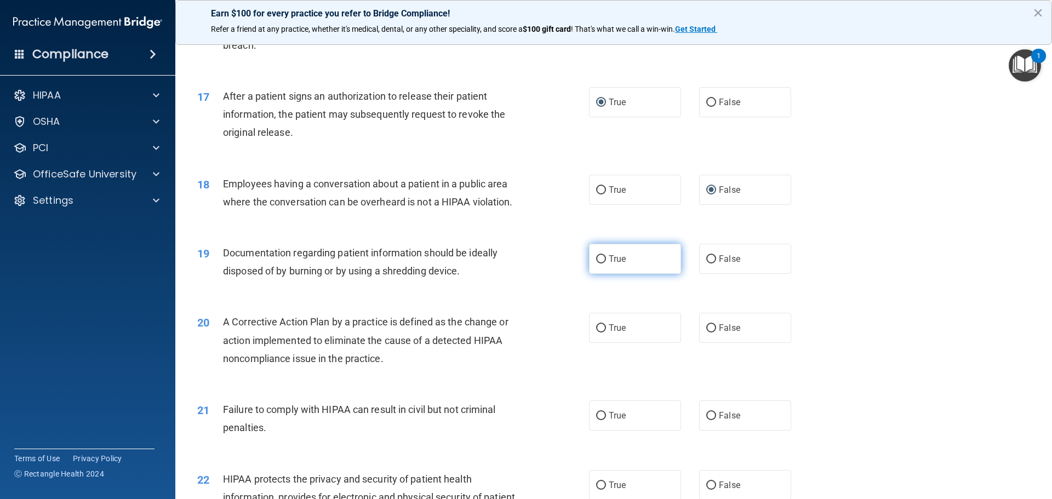
click at [598, 264] on input "True" at bounding box center [601, 259] width 10 height 8
radio input "true"
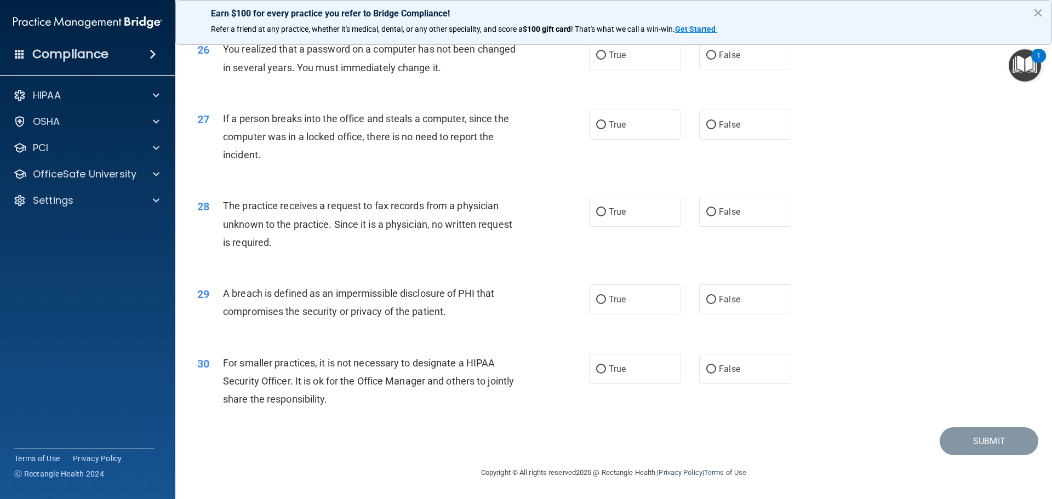
scroll to position [2094, 0]
click at [708, 368] on input "False" at bounding box center [711, 369] width 10 height 8
radio input "true"
click at [596, 294] on label "True" at bounding box center [635, 299] width 92 height 30
click at [596, 296] on input "True" at bounding box center [601, 300] width 10 height 8
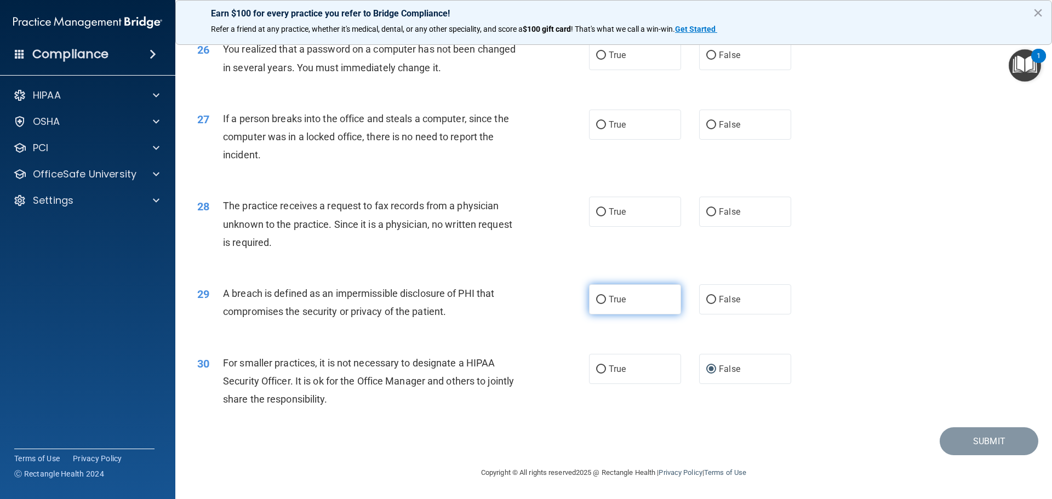
radio input "true"
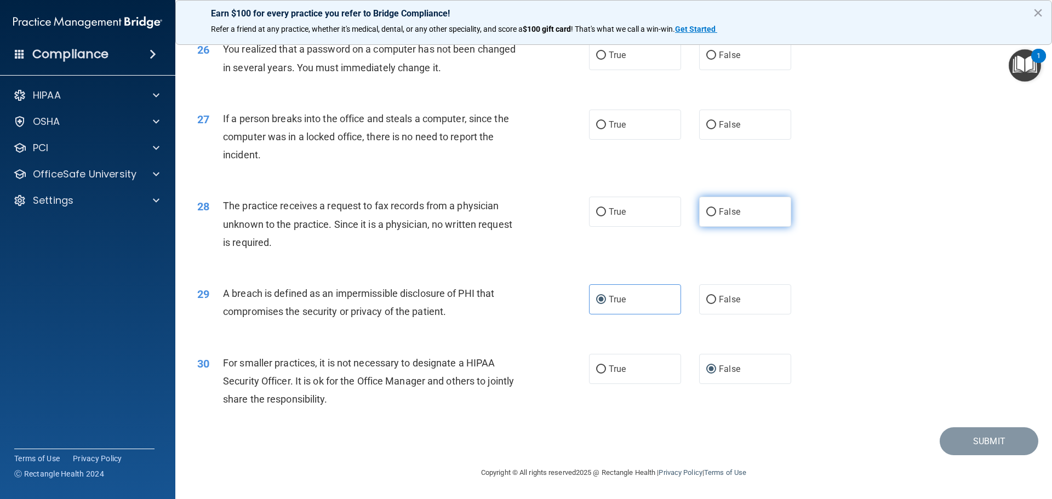
click at [709, 215] on input "False" at bounding box center [711, 212] width 10 height 8
radio input "true"
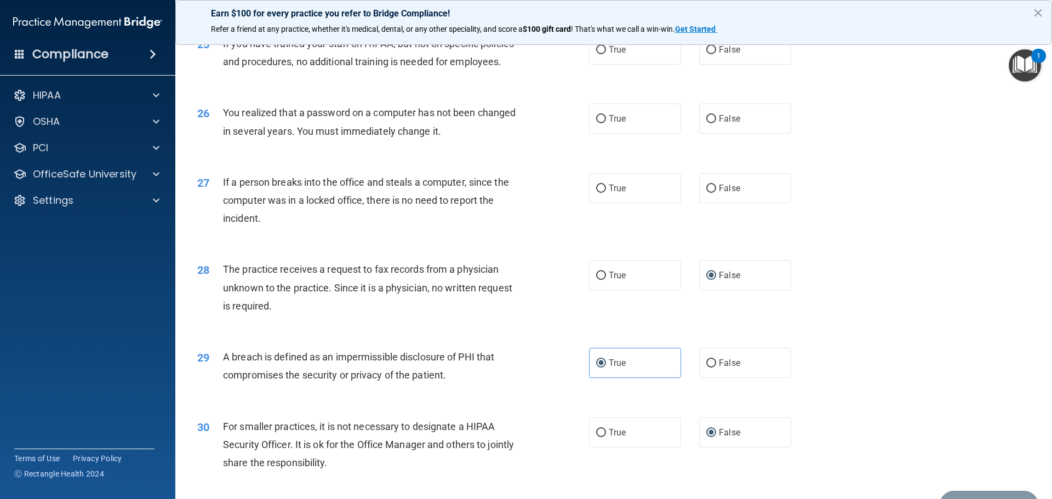
scroll to position [1985, 0]
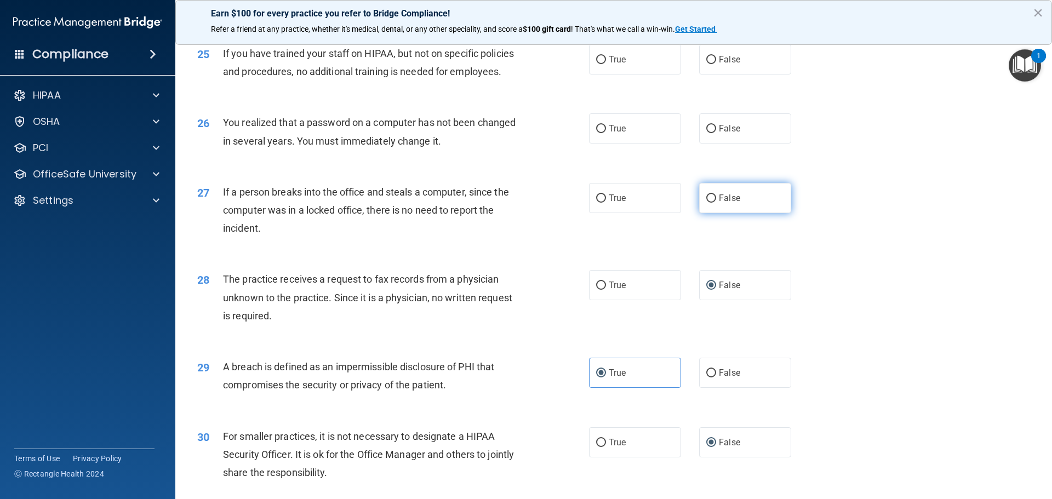
click at [706, 203] on input "False" at bounding box center [711, 199] width 10 height 8
radio input "true"
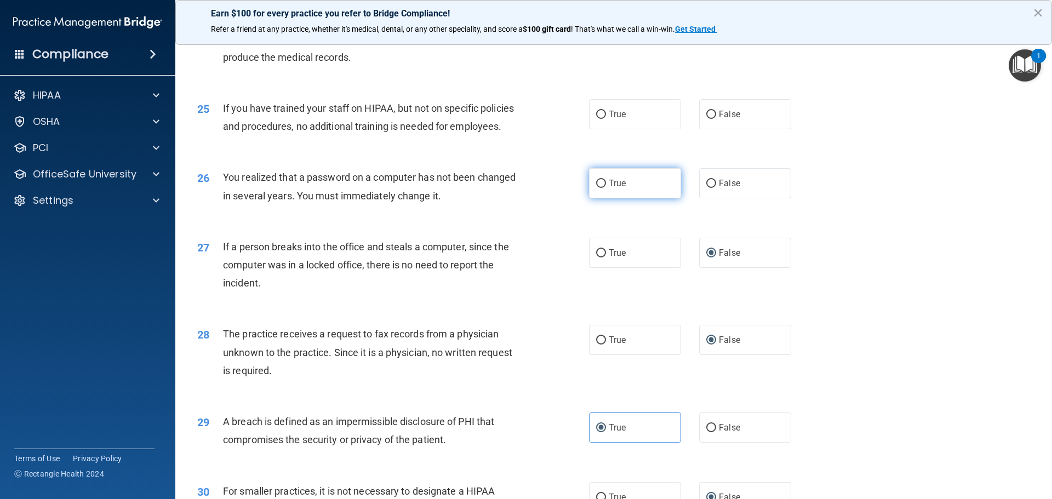
click at [599, 188] on input "True" at bounding box center [601, 184] width 10 height 8
radio input "true"
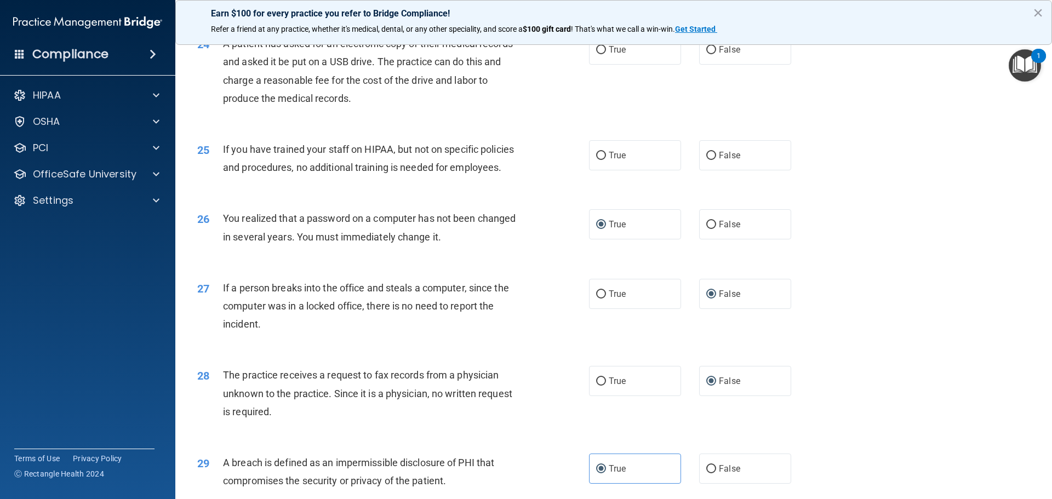
scroll to position [1820, 0]
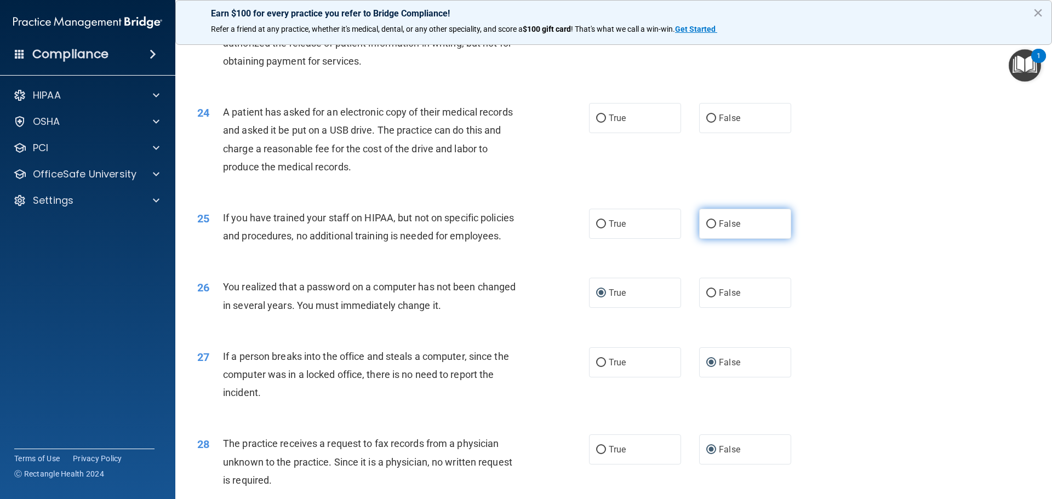
click at [706, 228] on input "False" at bounding box center [711, 224] width 10 height 8
radio input "true"
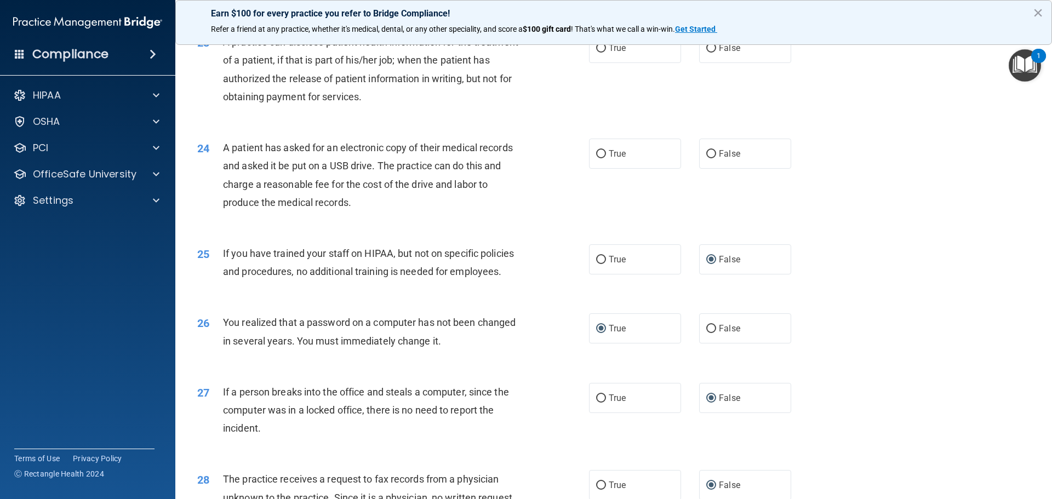
scroll to position [1711, 0]
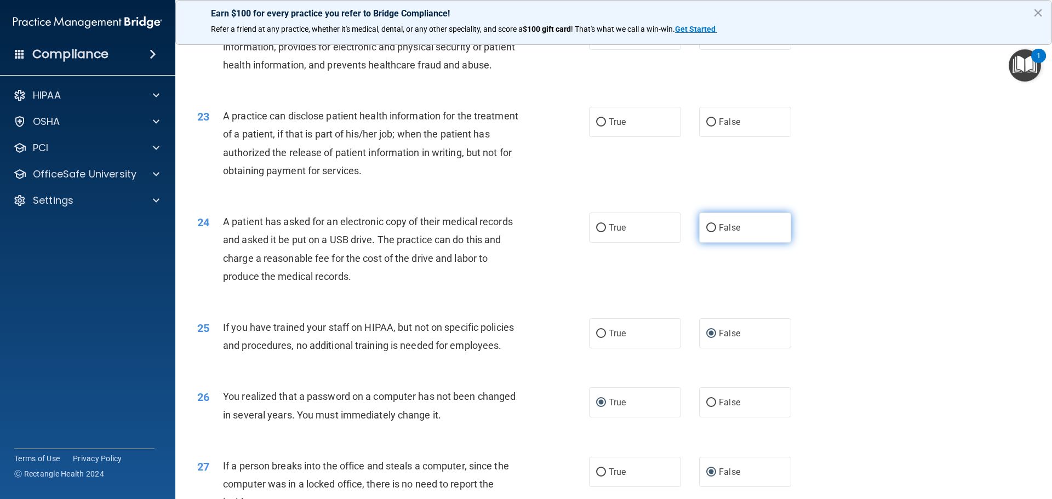
click at [706, 232] on input "False" at bounding box center [711, 228] width 10 height 8
radio input "true"
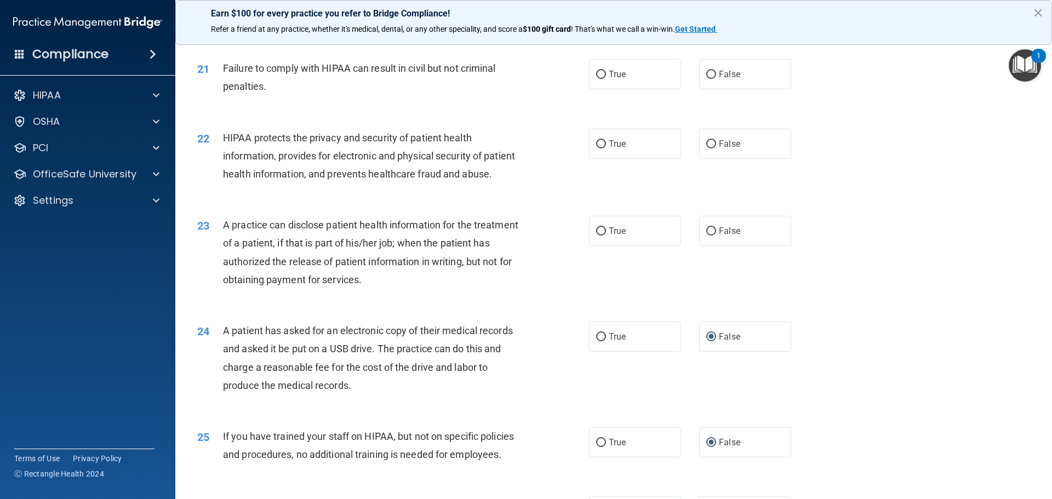
scroll to position [1601, 0]
click at [706, 236] on input "False" at bounding box center [711, 232] width 10 height 8
radio input "true"
click at [598, 149] on input "True" at bounding box center [601, 145] width 10 height 8
radio input "true"
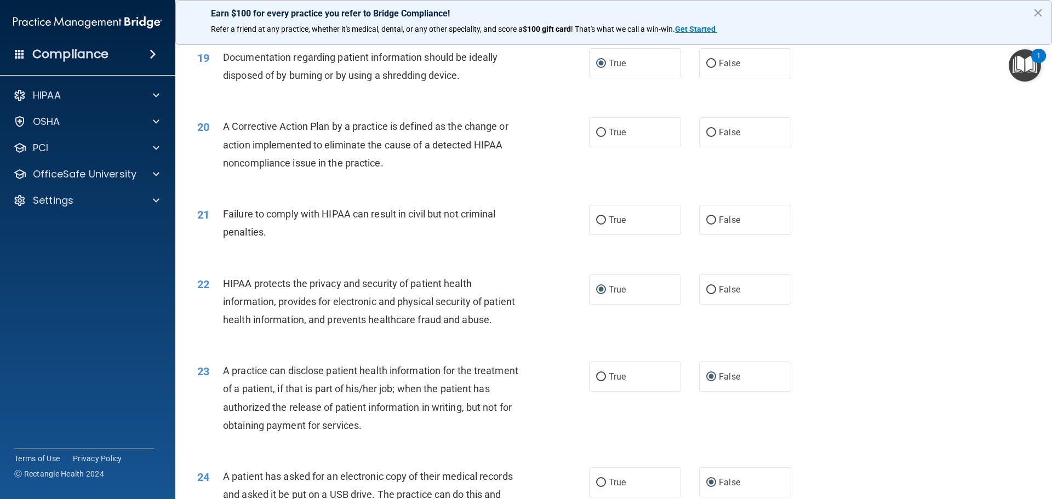
scroll to position [1437, 0]
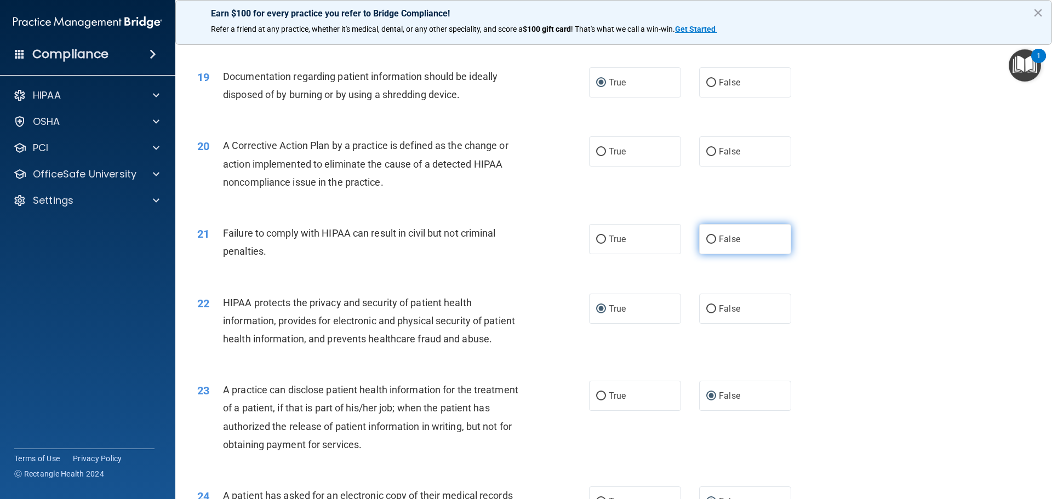
click at [706, 244] on input "False" at bounding box center [711, 240] width 10 height 8
radio input "true"
click at [596, 156] on input "True" at bounding box center [601, 152] width 10 height 8
radio input "true"
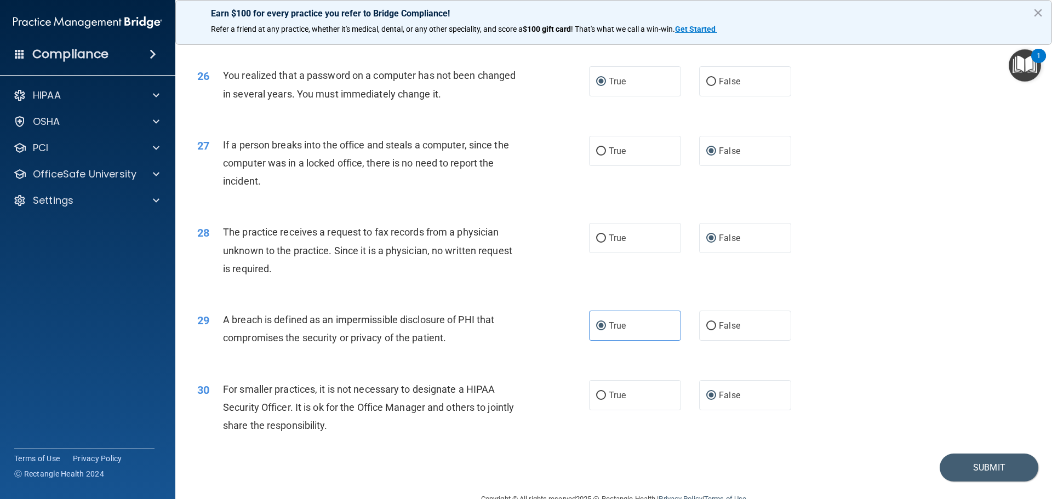
scroll to position [2094, 0]
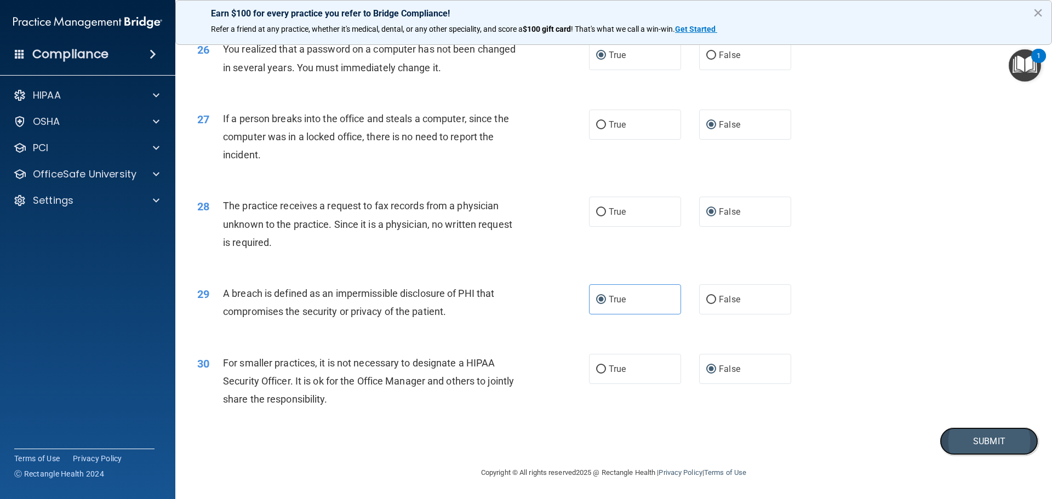
click at [957, 439] on button "Submit" at bounding box center [989, 441] width 99 height 28
click at [985, 439] on button "Submit" at bounding box center [989, 441] width 99 height 28
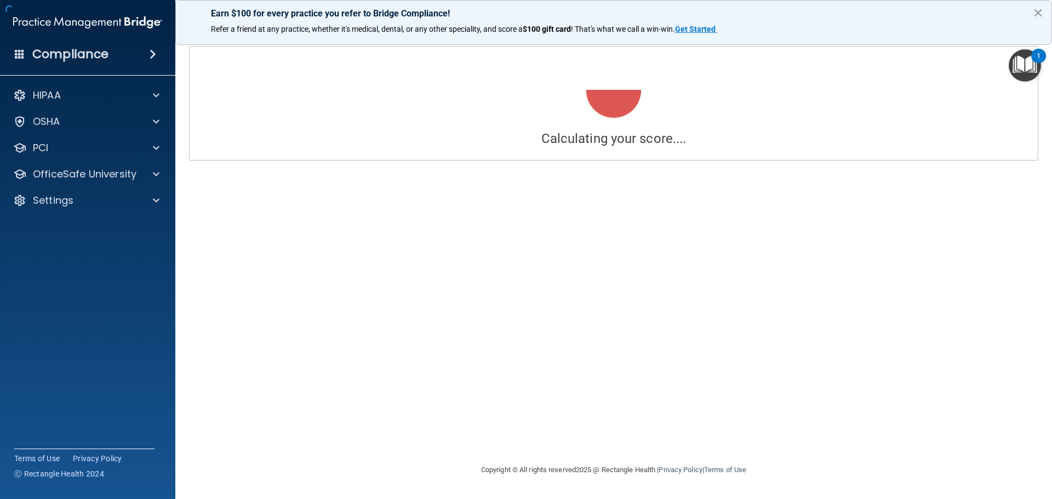
click at [597, 235] on div "Calculating your score.... Success! You've completed " The HIPAA Quiz " with a …" at bounding box center [613, 249] width 833 height 407
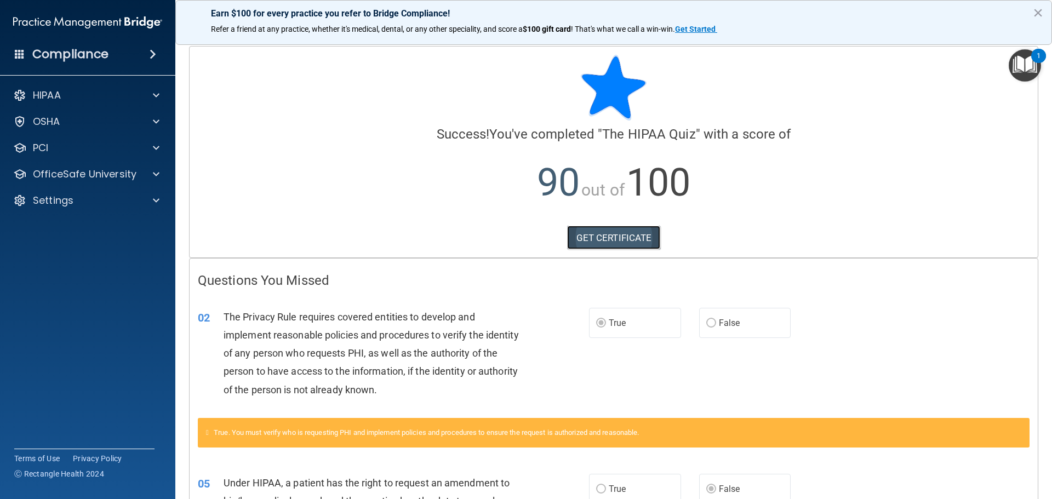
click at [597, 240] on link "GET CERTIFICATE" at bounding box center [614, 238] width 94 height 24
click at [58, 180] on p "OfficeSafe University" at bounding box center [85, 174] width 104 height 13
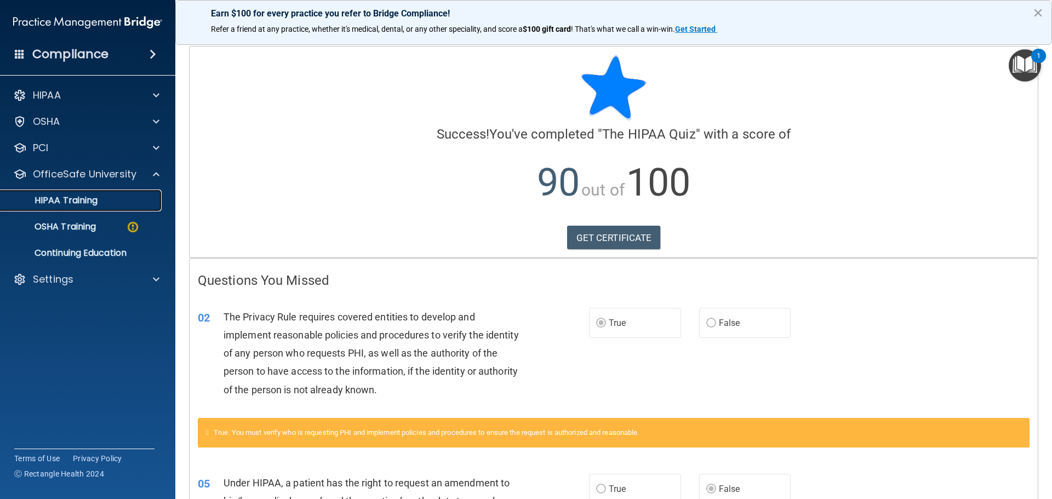
click at [62, 204] on p "HIPAA Training" at bounding box center [52, 200] width 90 height 11
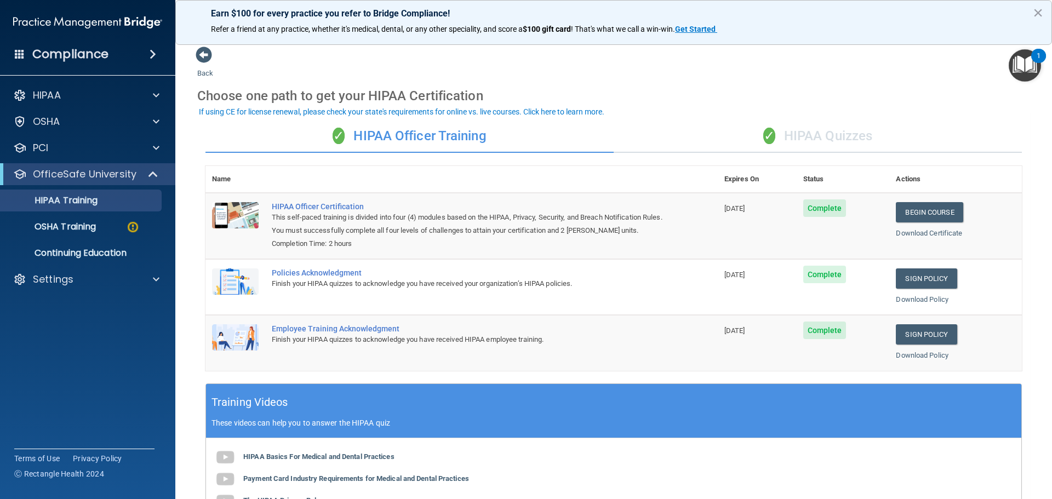
click at [818, 134] on div "✓ HIPAA Quizzes" at bounding box center [818, 136] width 408 height 33
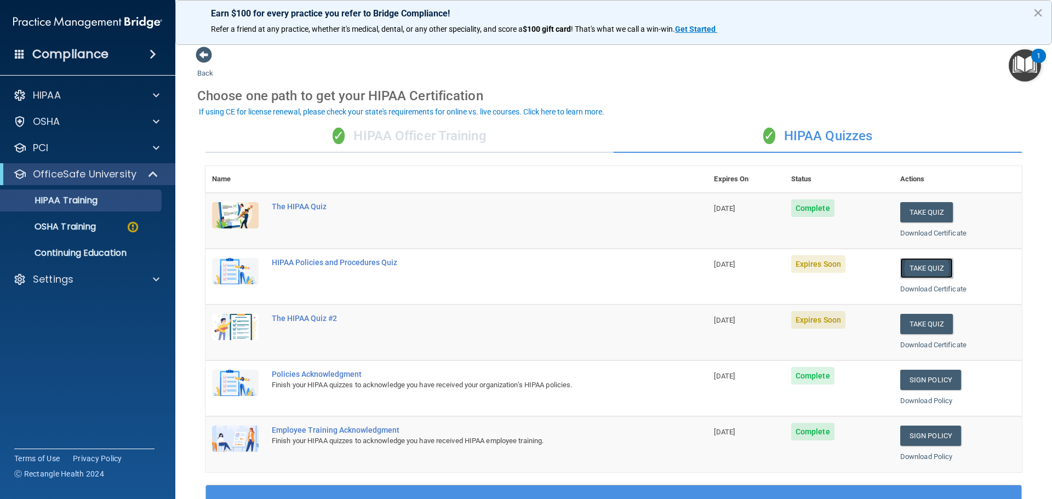
click at [919, 270] on button "Take Quiz" at bounding box center [926, 268] width 53 height 20
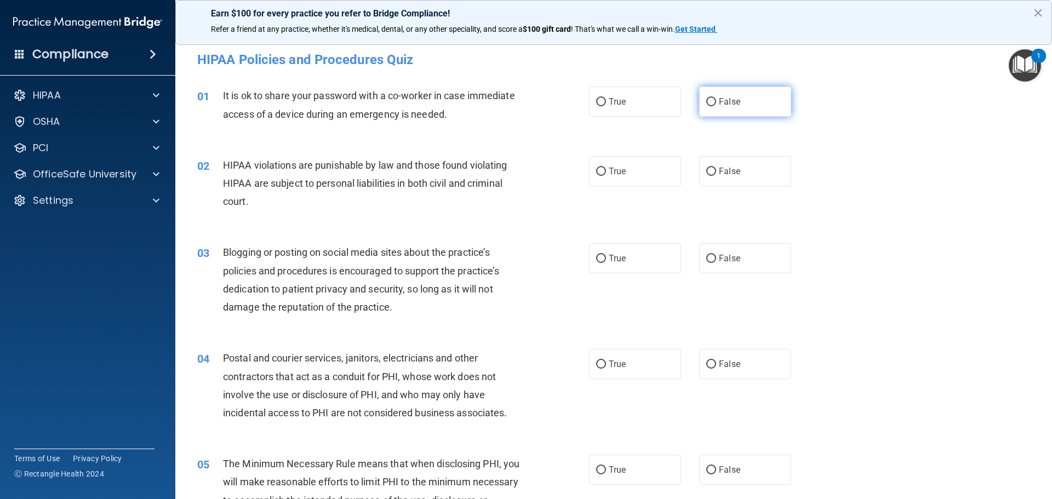
click at [711, 98] on label "False" at bounding box center [745, 102] width 92 height 30
click at [711, 98] on input "False" at bounding box center [711, 102] width 10 height 8
radio input "true"
click at [602, 173] on input "True" at bounding box center [601, 172] width 10 height 8
radio input "true"
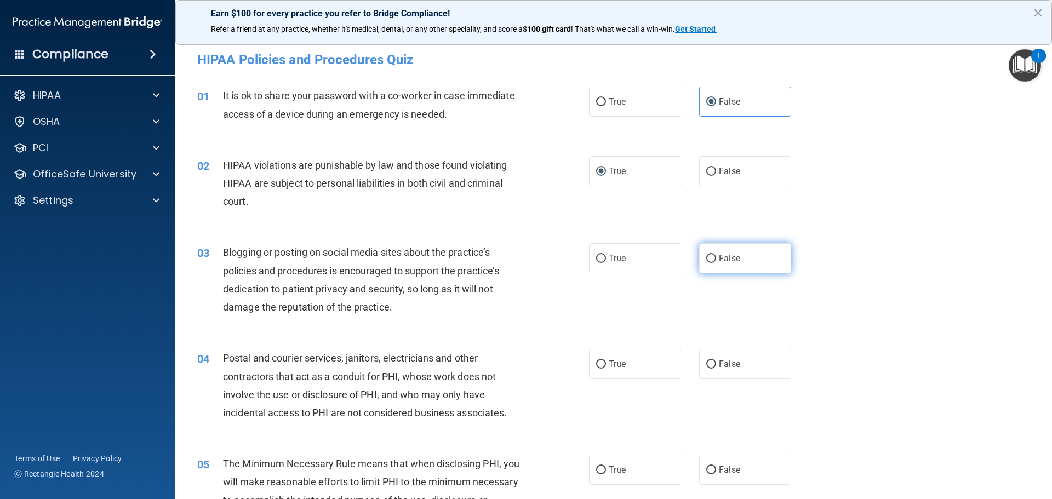
click at [706, 259] on input "False" at bounding box center [711, 259] width 10 height 8
radio input "true"
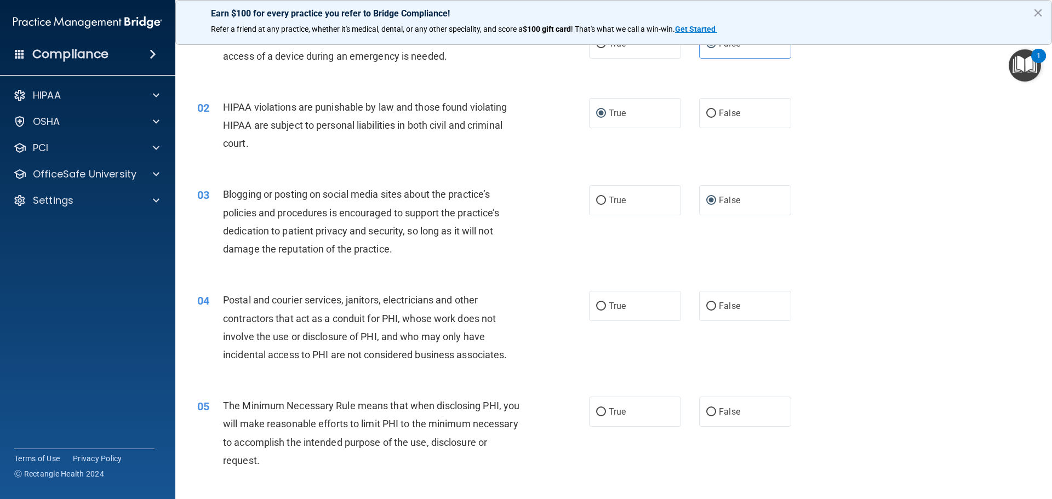
scroll to position [110, 0]
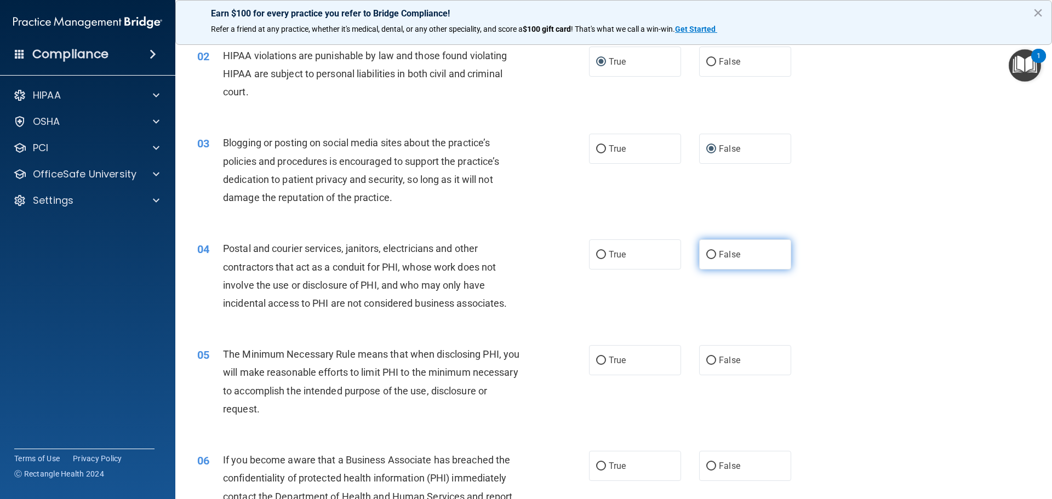
click at [706, 255] on input "False" at bounding box center [711, 255] width 10 height 8
radio input "true"
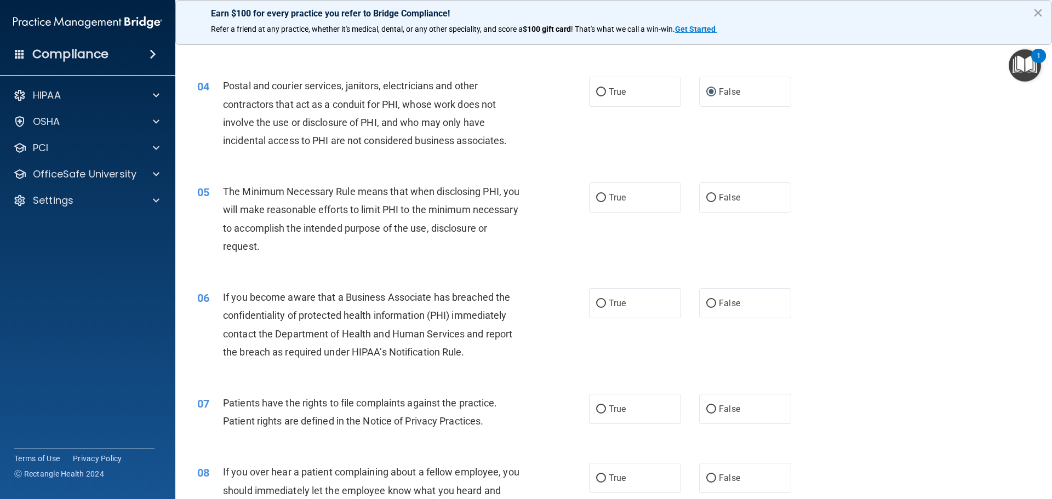
scroll to position [274, 0]
click at [596, 196] on input "True" at bounding box center [601, 196] width 10 height 8
radio input "true"
click at [597, 306] on input "True" at bounding box center [601, 302] width 10 height 8
radio input "true"
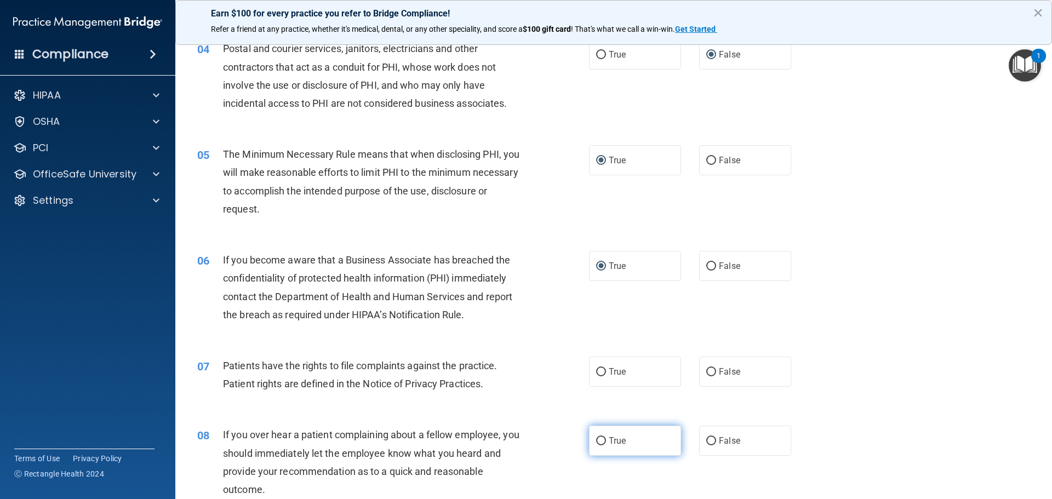
scroll to position [329, 0]
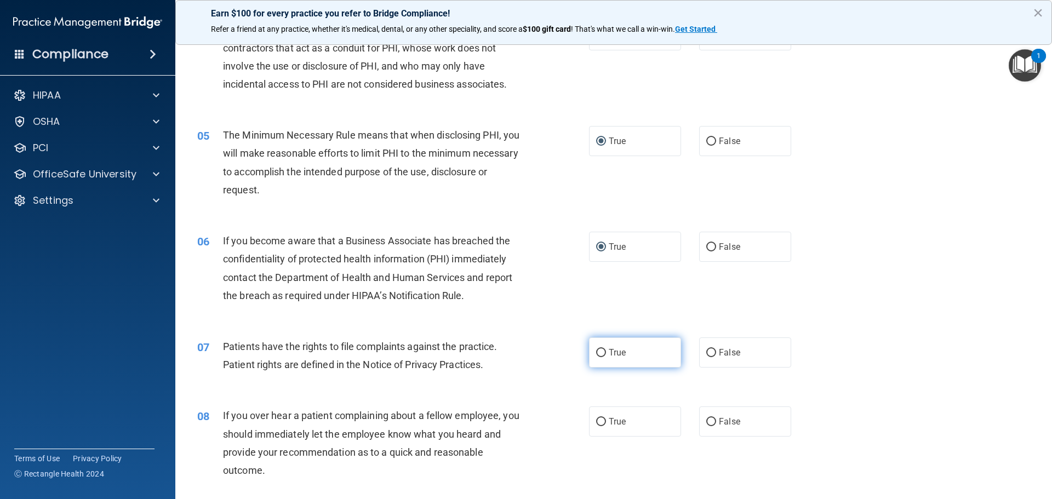
click at [598, 354] on input "True" at bounding box center [601, 353] width 10 height 8
radio input "true"
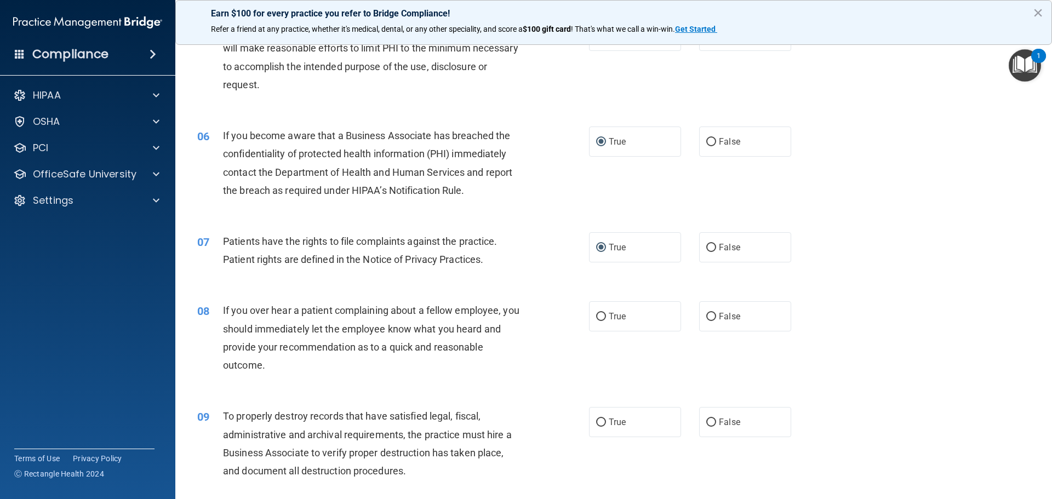
scroll to position [438, 0]
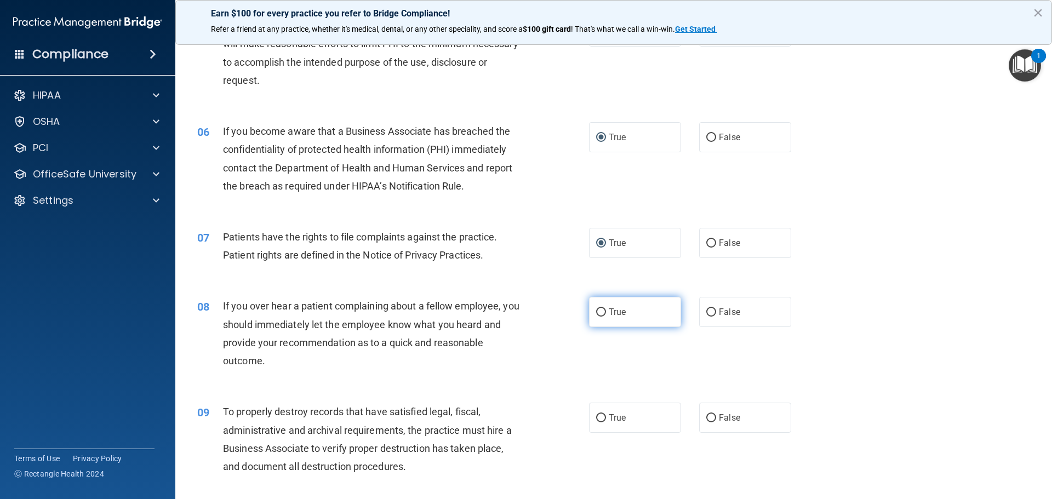
click at [596, 312] on input "True" at bounding box center [601, 312] width 10 height 8
radio input "true"
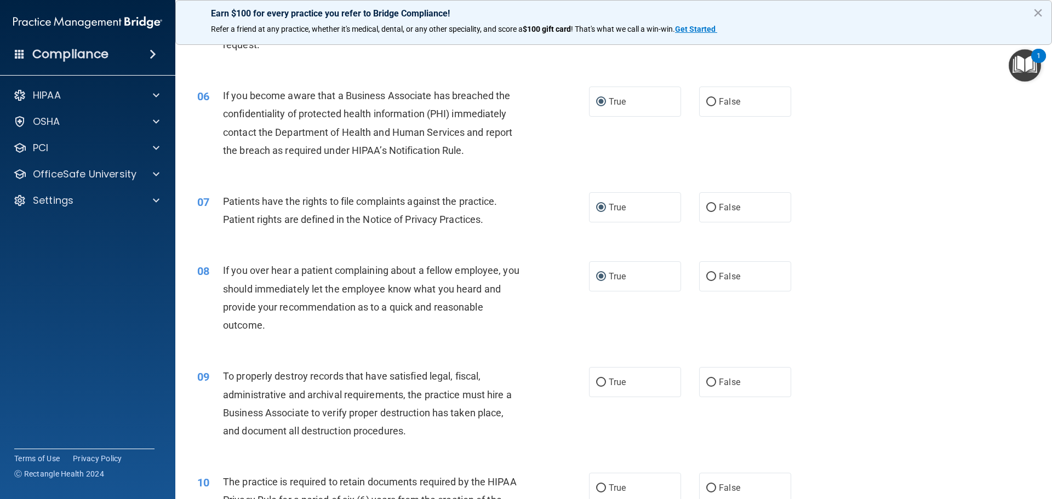
scroll to position [493, 0]
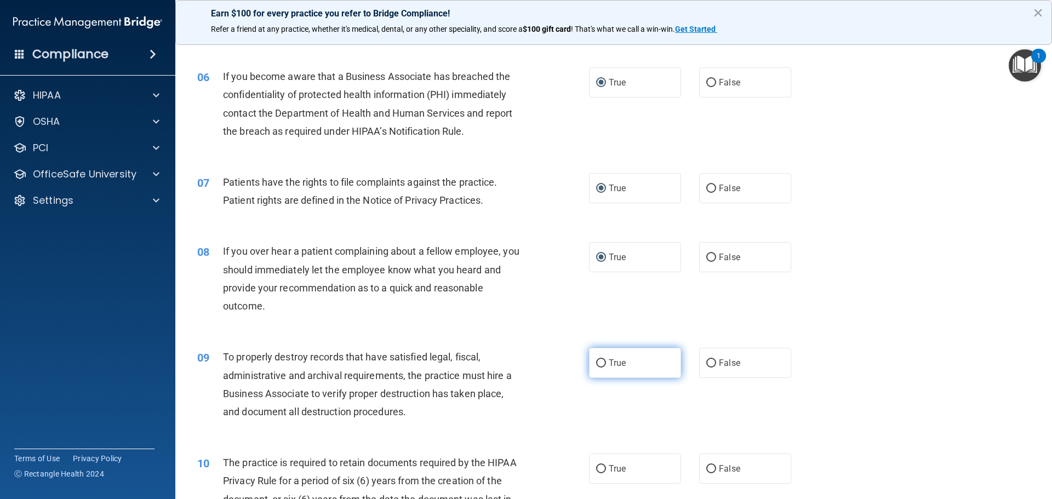
click at [596, 369] on label "True" at bounding box center [635, 363] width 92 height 30
click at [596, 368] on input "True" at bounding box center [601, 363] width 10 height 8
radio input "true"
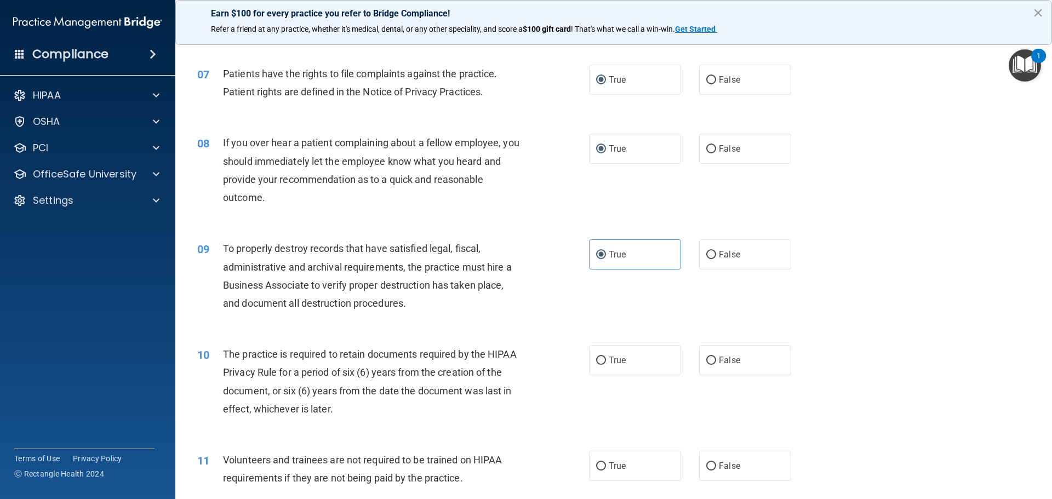
scroll to position [603, 0]
click at [595, 366] on label "True" at bounding box center [635, 359] width 92 height 30
click at [596, 364] on input "True" at bounding box center [601, 360] width 10 height 8
radio input "true"
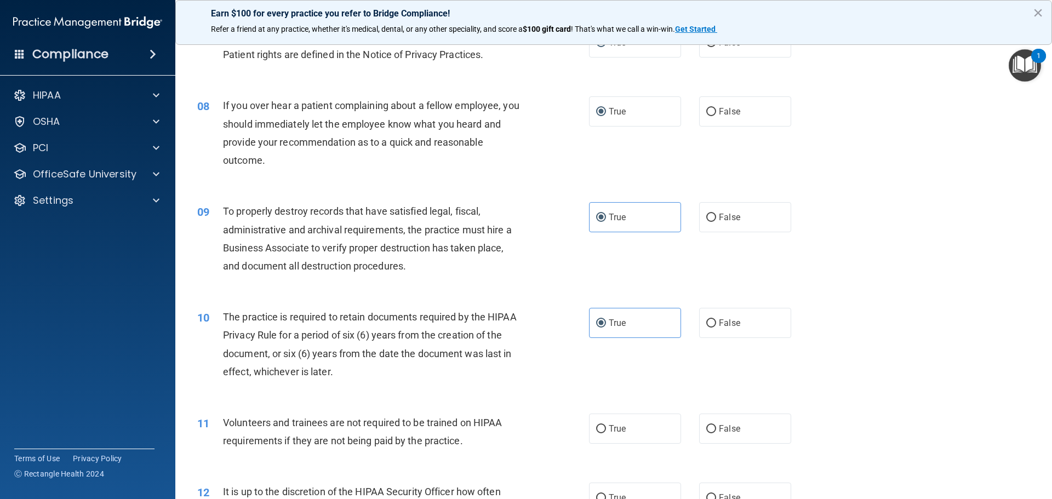
scroll to position [712, 0]
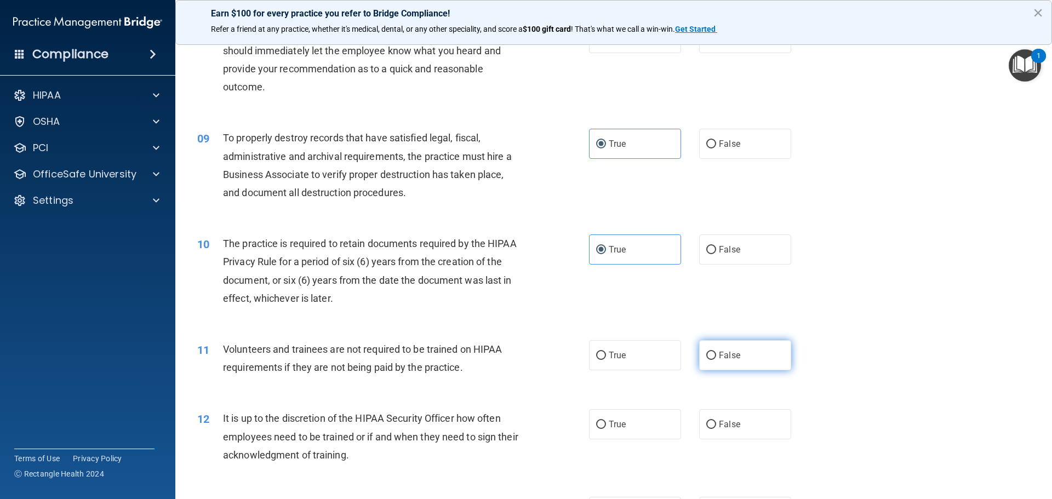
click at [706, 360] on input "False" at bounding box center [711, 356] width 10 height 8
radio input "true"
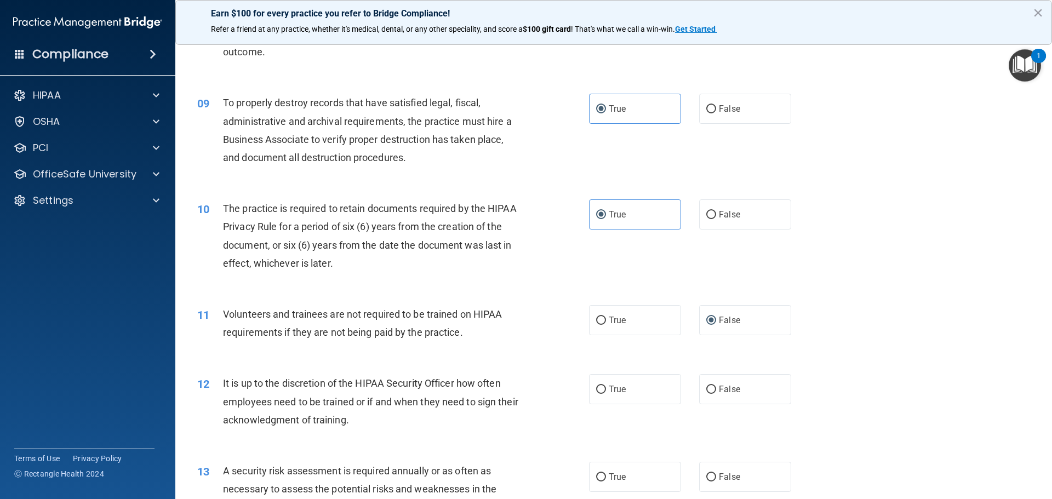
scroll to position [767, 0]
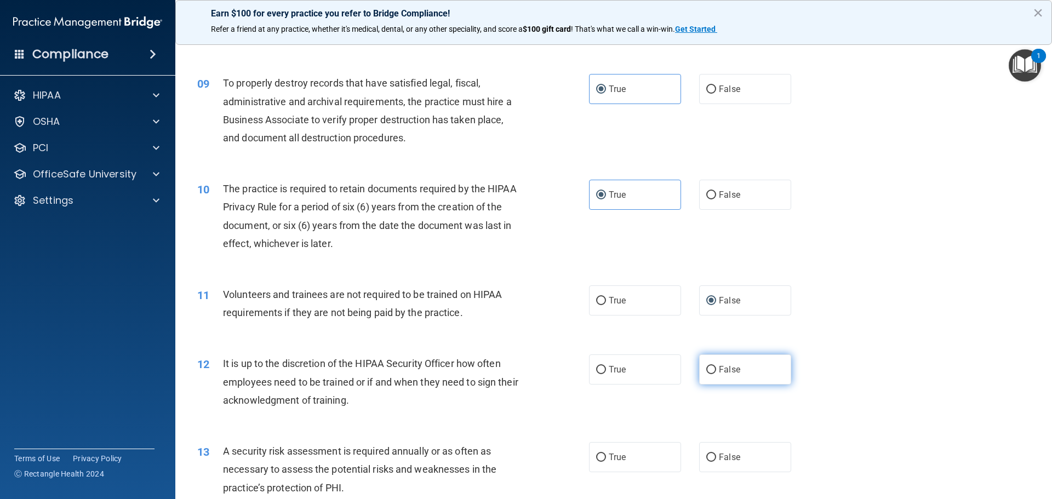
click at [706, 373] on input "False" at bounding box center [711, 370] width 10 height 8
radio input "true"
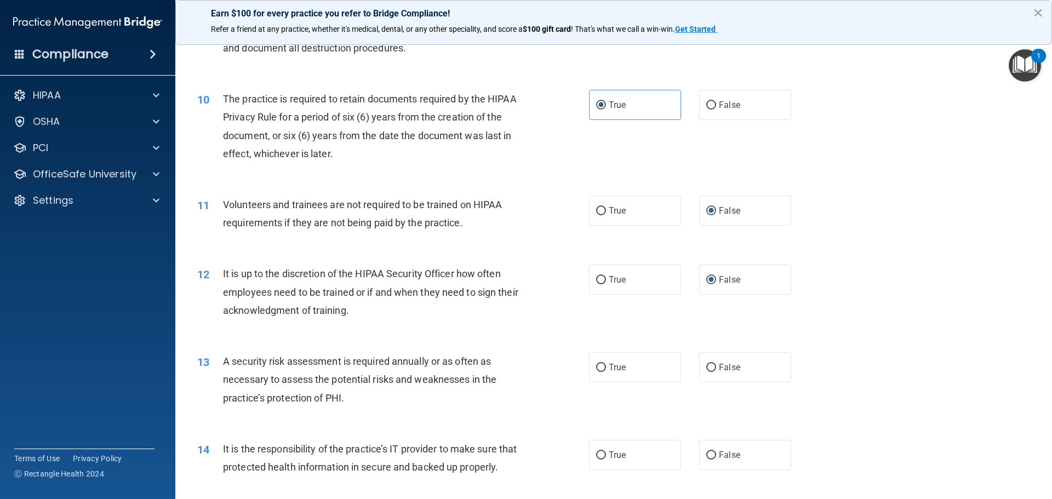
scroll to position [877, 0]
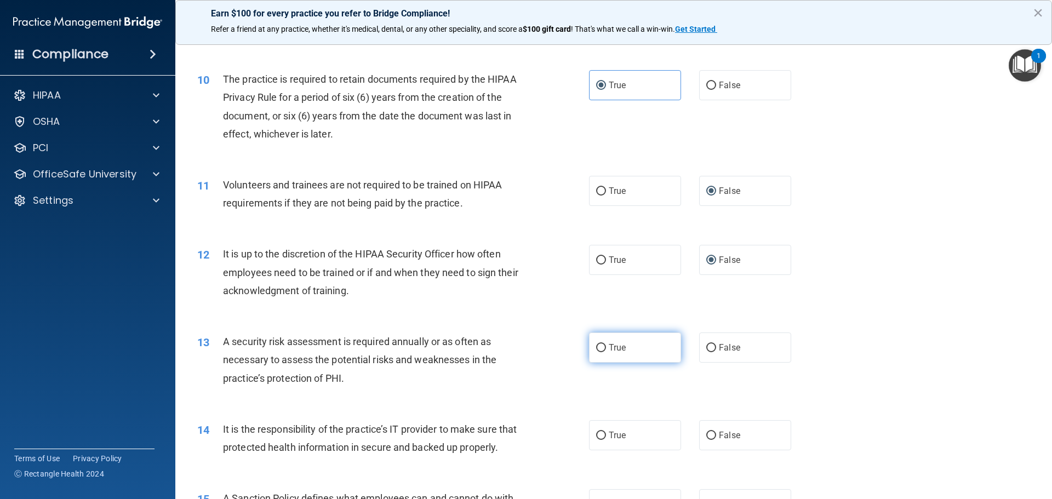
click at [596, 350] on input "True" at bounding box center [601, 348] width 10 height 8
radio input "true"
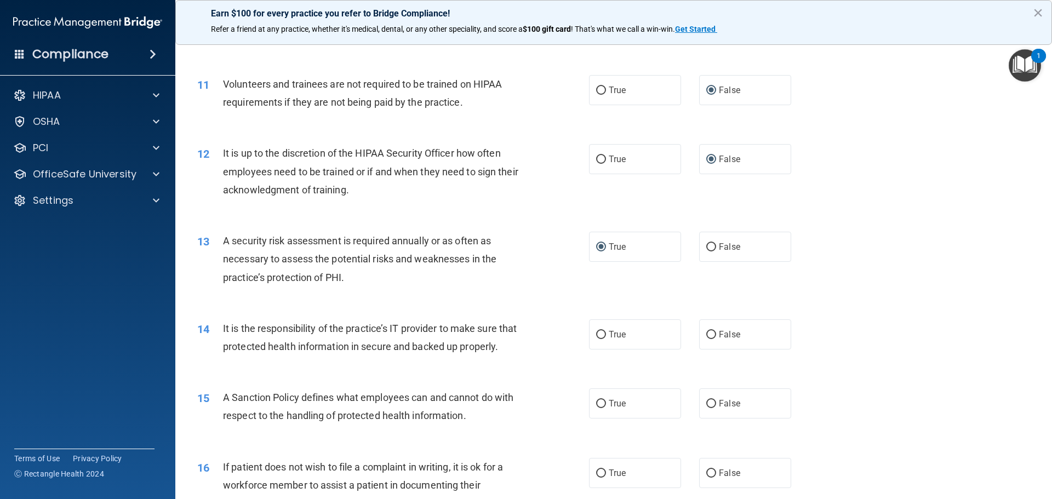
scroll to position [986, 0]
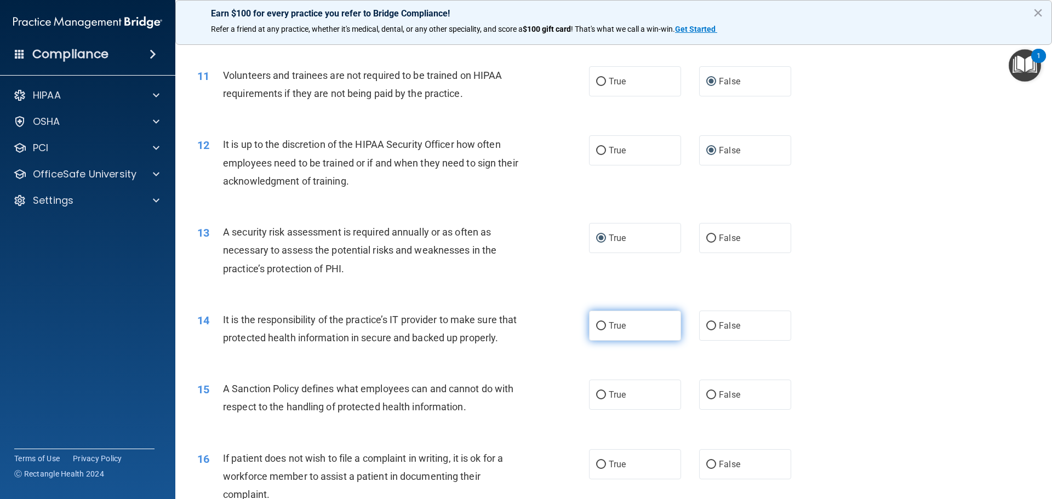
click at [598, 328] on input "True" at bounding box center [601, 326] width 10 height 8
radio input "true"
click at [707, 324] on input "False" at bounding box center [711, 326] width 10 height 8
radio input "true"
radio input "false"
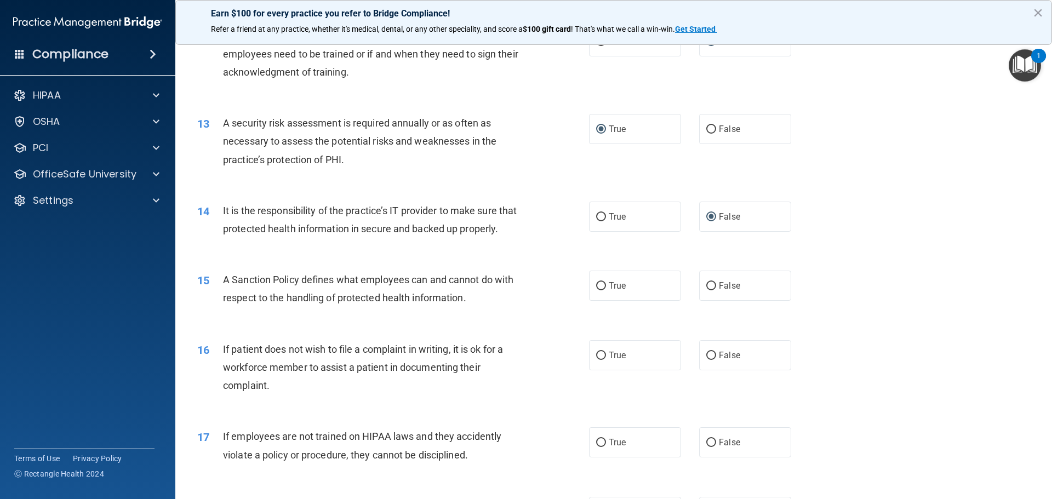
scroll to position [1096, 0]
click at [706, 290] on input "False" at bounding box center [711, 286] width 10 height 8
radio input "true"
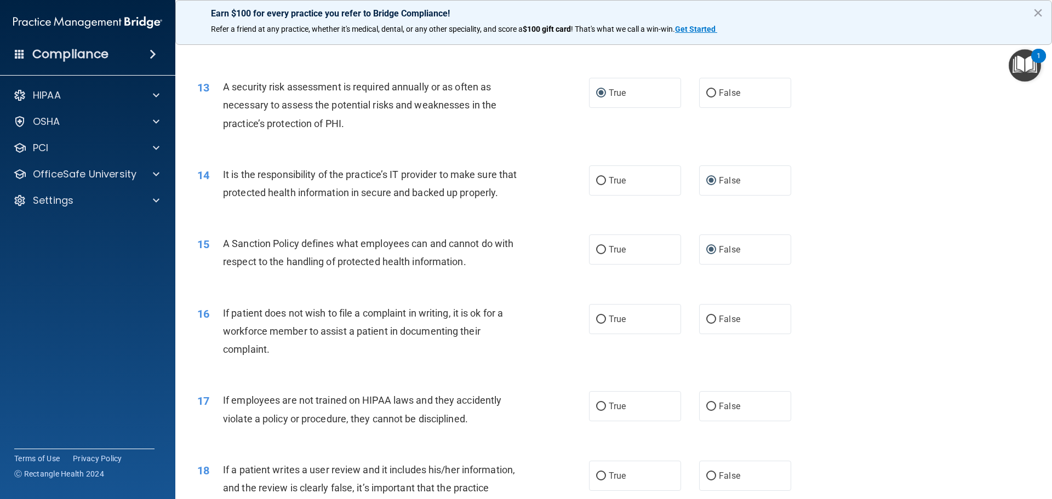
scroll to position [1151, 0]
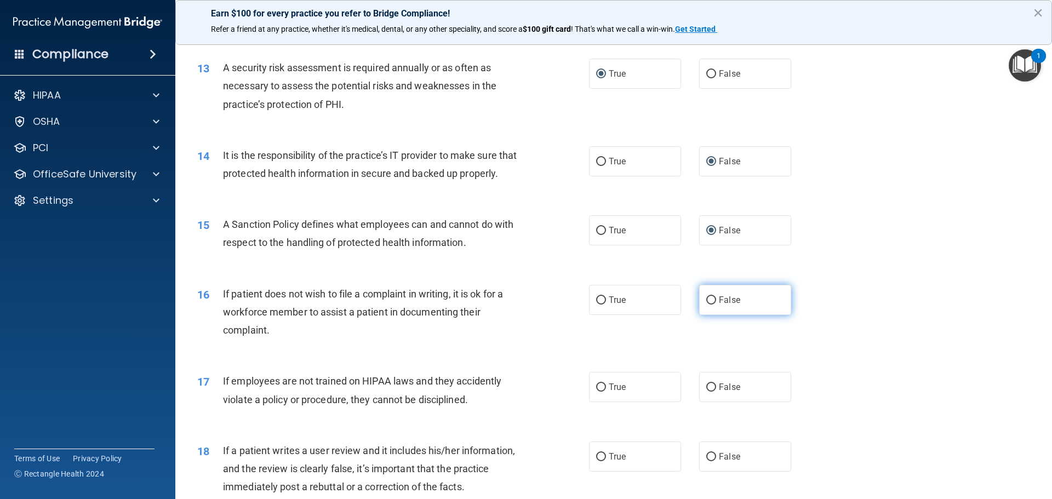
click at [709, 305] on input "False" at bounding box center [711, 300] width 10 height 8
radio input "true"
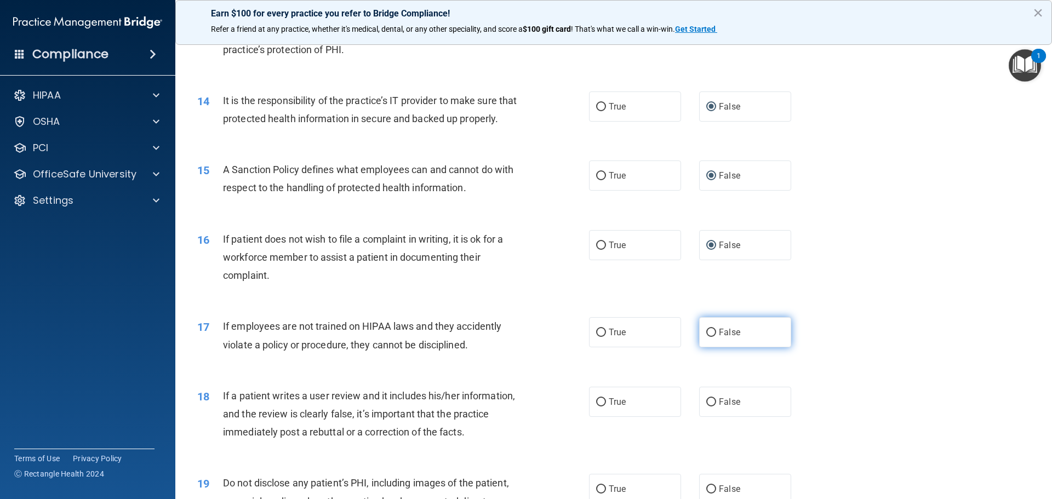
click at [709, 337] on input "False" at bounding box center [711, 333] width 10 height 8
radio input "true"
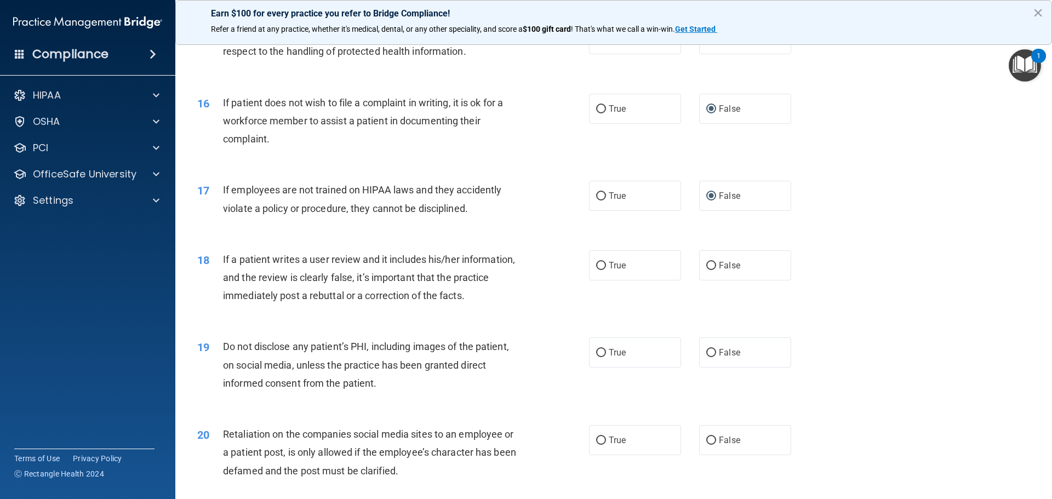
scroll to position [1370, 0]
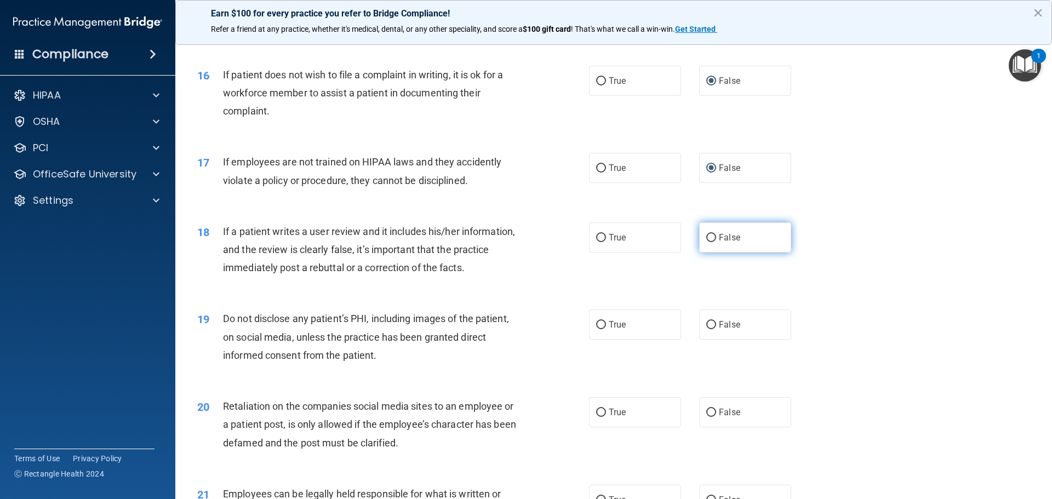
click at [700, 253] on label "False" at bounding box center [745, 237] width 92 height 30
click at [706, 242] on input "False" at bounding box center [711, 238] width 10 height 8
radio input "true"
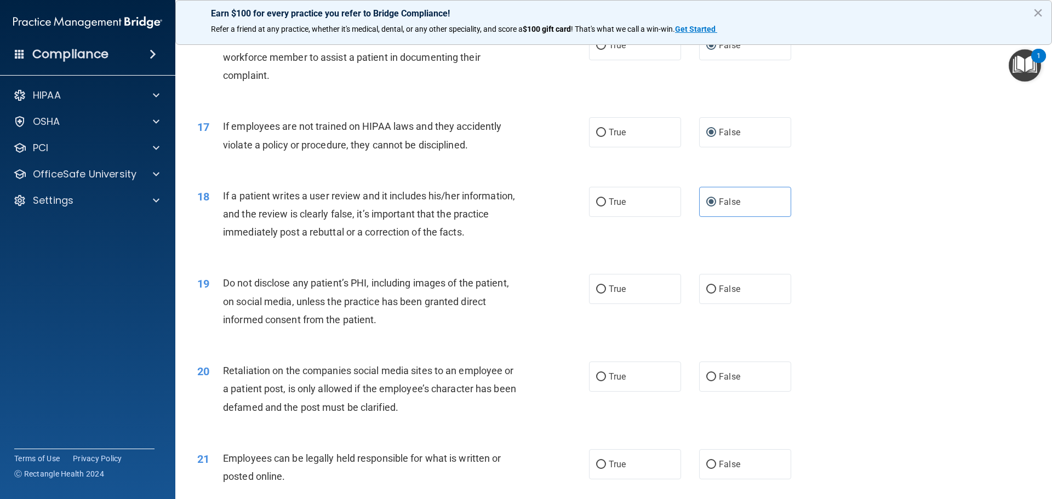
scroll to position [1425, 0]
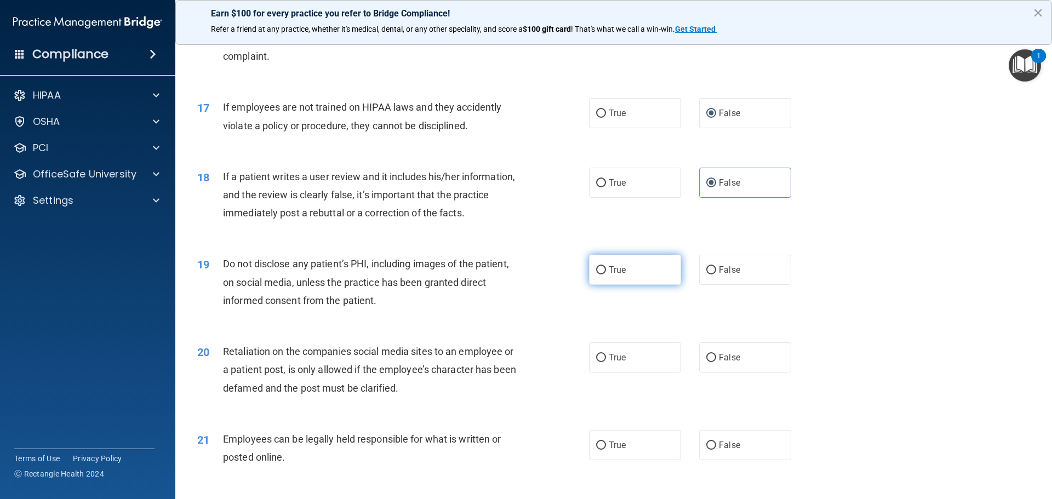
click at [592, 281] on label "True" at bounding box center [635, 270] width 92 height 30
click at [596, 275] on input "True" at bounding box center [601, 270] width 10 height 8
radio input "true"
click at [706, 362] on input "False" at bounding box center [711, 358] width 10 height 8
radio input "true"
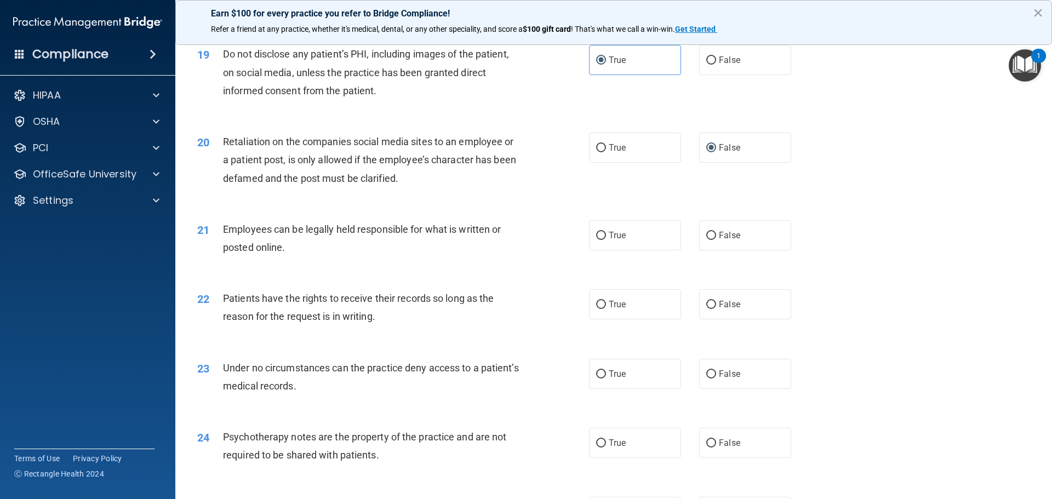
scroll to position [1644, 0]
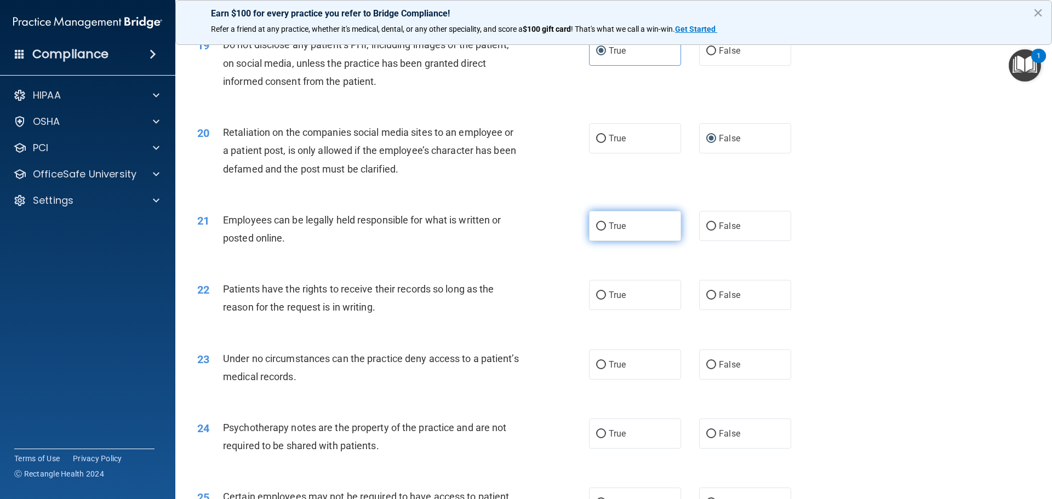
click at [602, 231] on input "True" at bounding box center [601, 226] width 10 height 8
radio input "true"
click at [599, 300] on input "True" at bounding box center [601, 296] width 10 height 8
radio input "true"
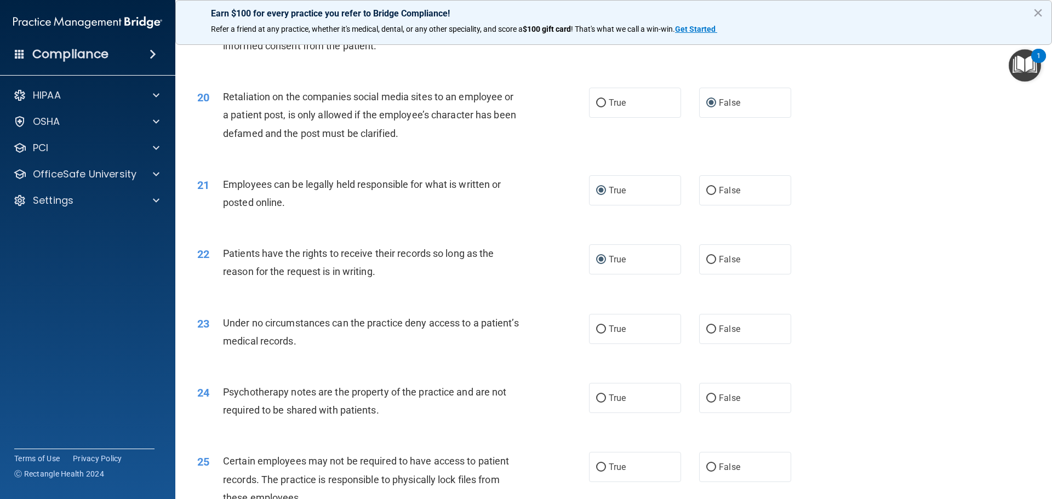
scroll to position [1699, 0]
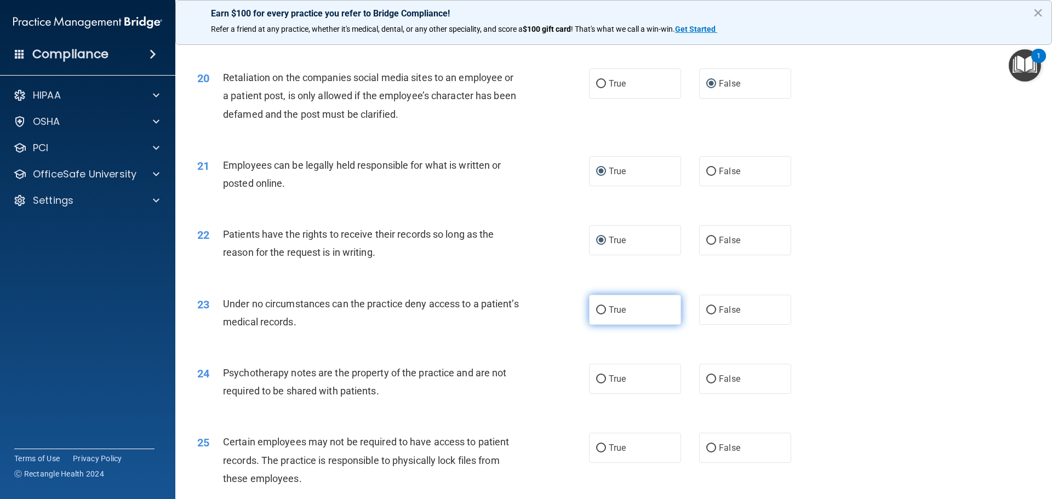
click at [596, 315] on input "True" at bounding box center [601, 310] width 10 height 8
radio input "true"
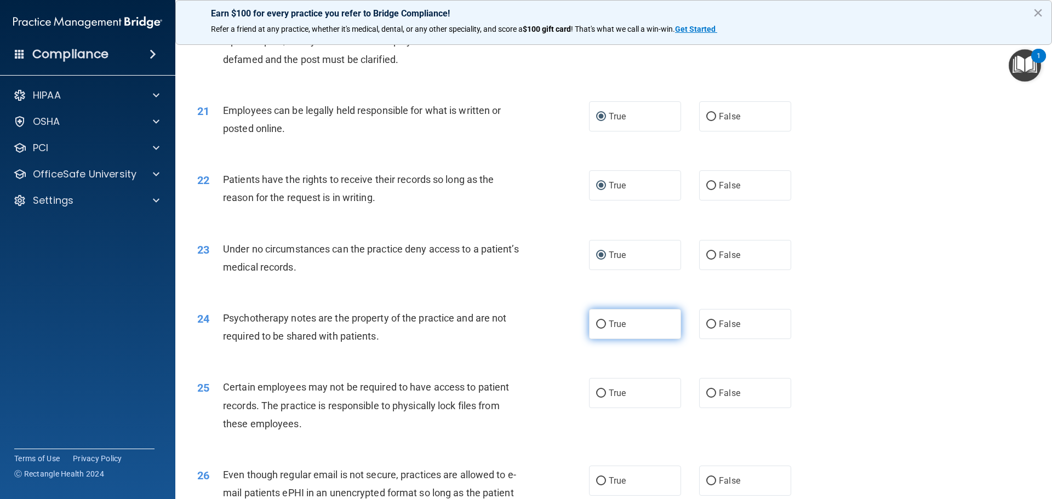
click at [596, 329] on input "True" at bounding box center [601, 325] width 10 height 8
radio input "true"
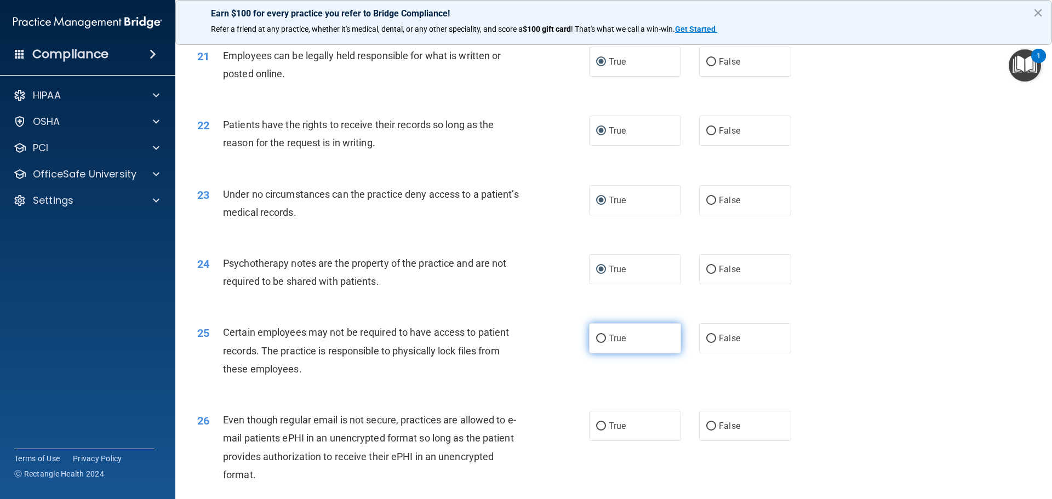
click at [602, 343] on input "True" at bounding box center [601, 339] width 10 height 8
radio input "true"
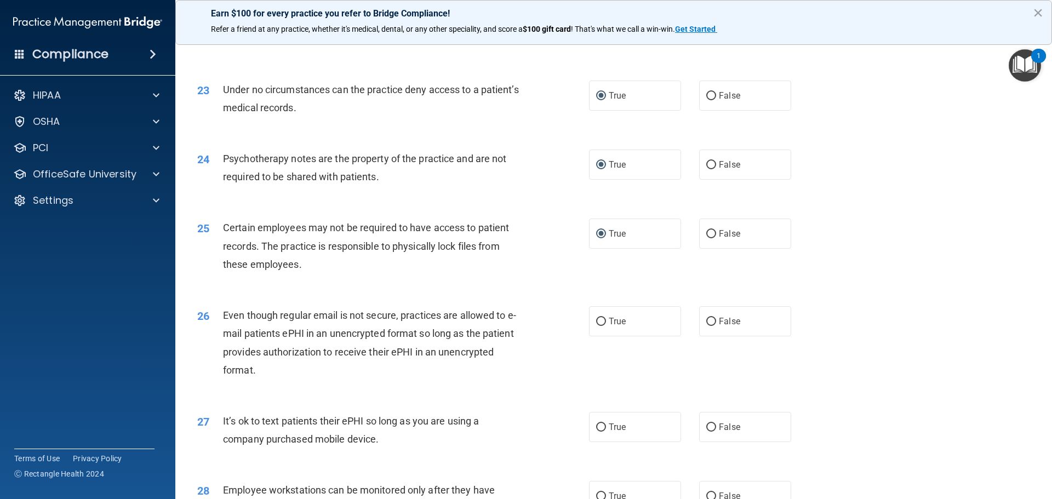
scroll to position [1918, 0]
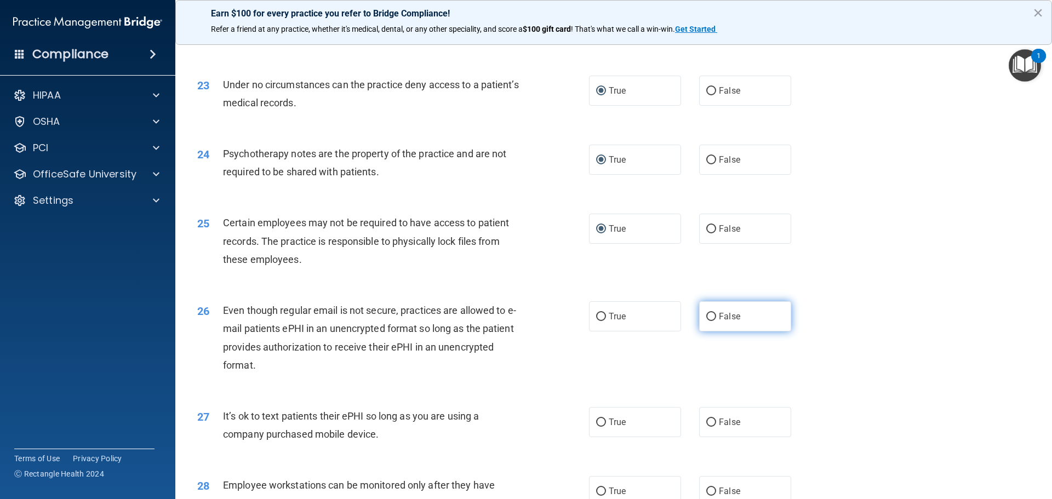
click at [706, 321] on input "False" at bounding box center [711, 317] width 10 height 8
radio input "true"
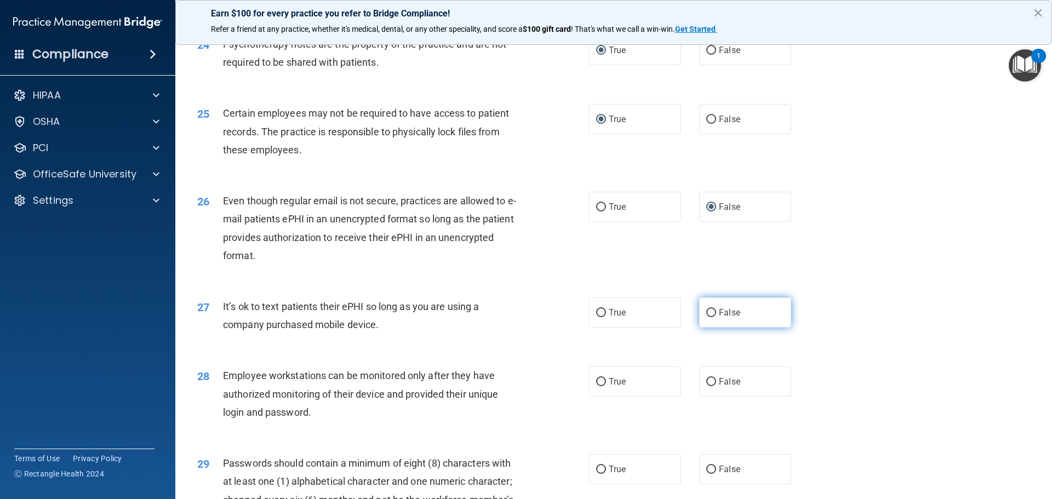
click at [700, 328] on label "False" at bounding box center [745, 313] width 92 height 30
click at [706, 317] on input "False" at bounding box center [711, 313] width 10 height 8
radio input "true"
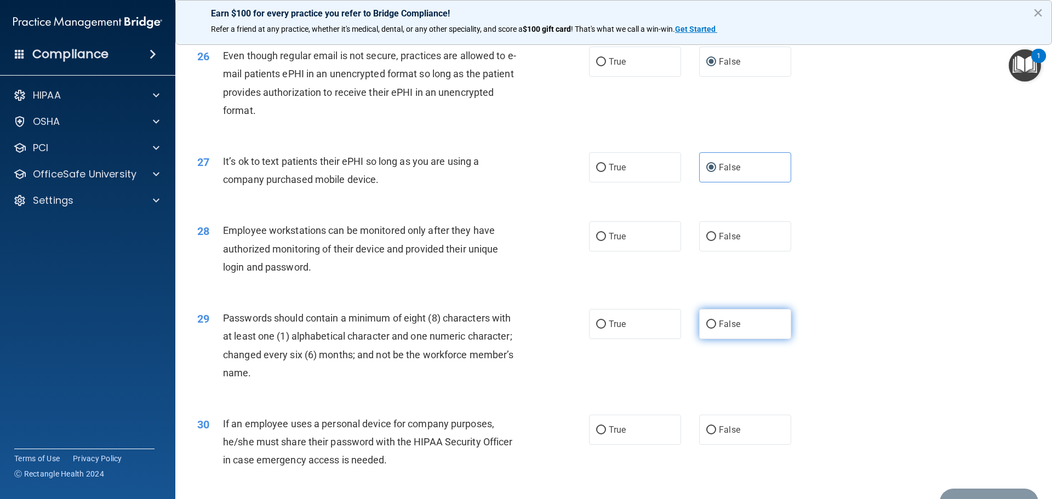
scroll to position [2192, 0]
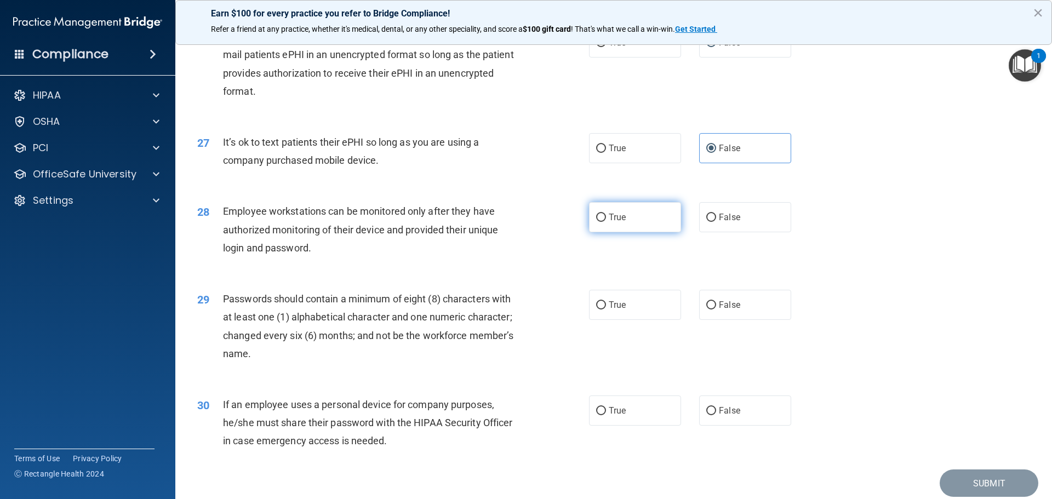
click at [597, 222] on input "True" at bounding box center [601, 218] width 10 height 8
radio input "true"
click at [597, 310] on input "True" at bounding box center [601, 305] width 10 height 8
radio input "true"
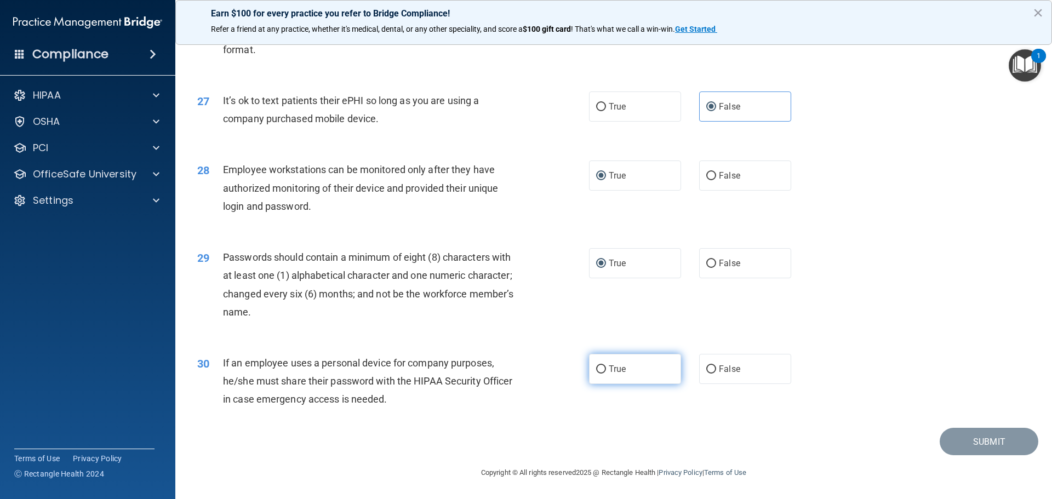
click at [598, 374] on input "True" at bounding box center [601, 369] width 10 height 8
radio input "true"
click at [968, 448] on button "Submit" at bounding box center [989, 442] width 99 height 28
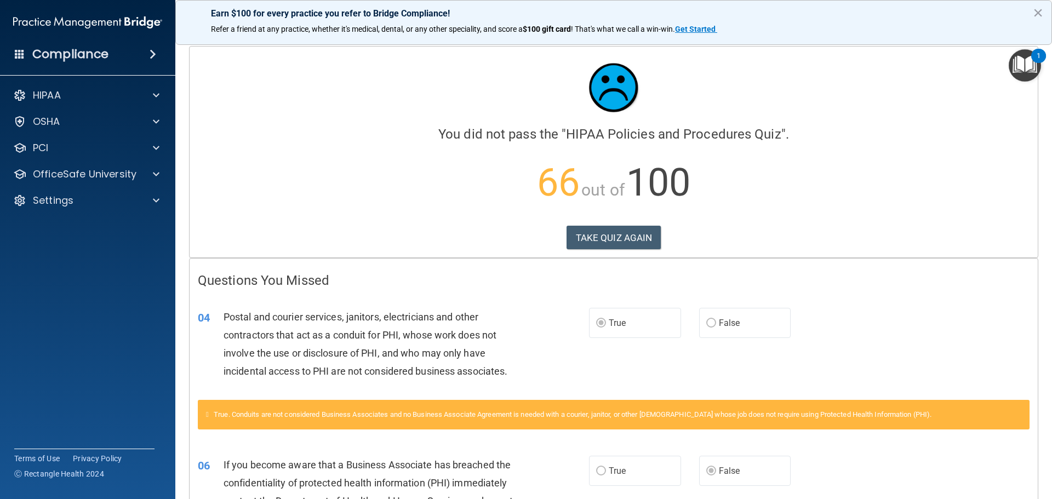
drag, startPoint x: 969, startPoint y: 448, endPoint x: 862, endPoint y: 113, distance: 351.4
click at [862, 113] on div at bounding box center [614, 88] width 832 height 66
click at [609, 237] on button "TAKE QUIZ AGAIN" at bounding box center [614, 238] width 95 height 24
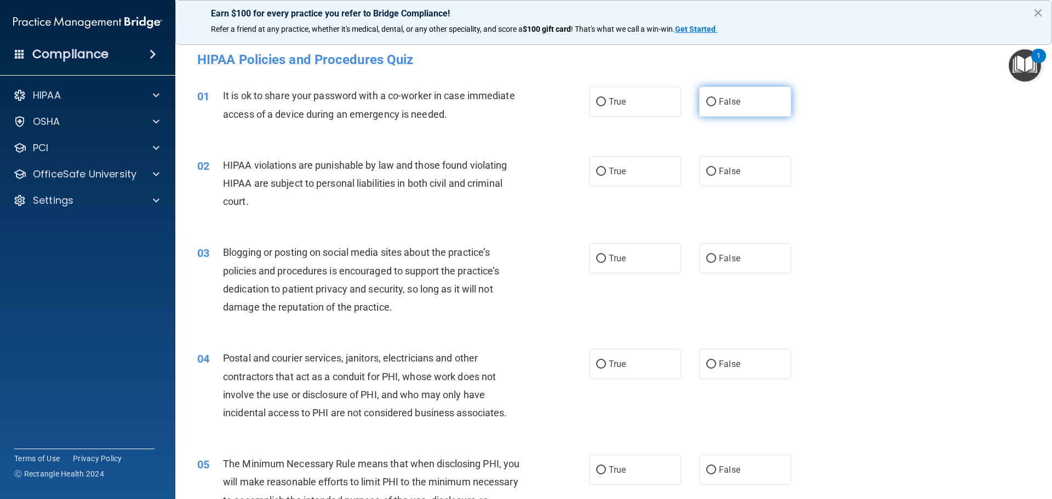
click at [706, 99] on input "False" at bounding box center [711, 102] width 10 height 8
radio input "true"
click at [596, 169] on input "True" at bounding box center [601, 172] width 10 height 8
radio input "true"
click at [706, 260] on input "False" at bounding box center [711, 259] width 10 height 8
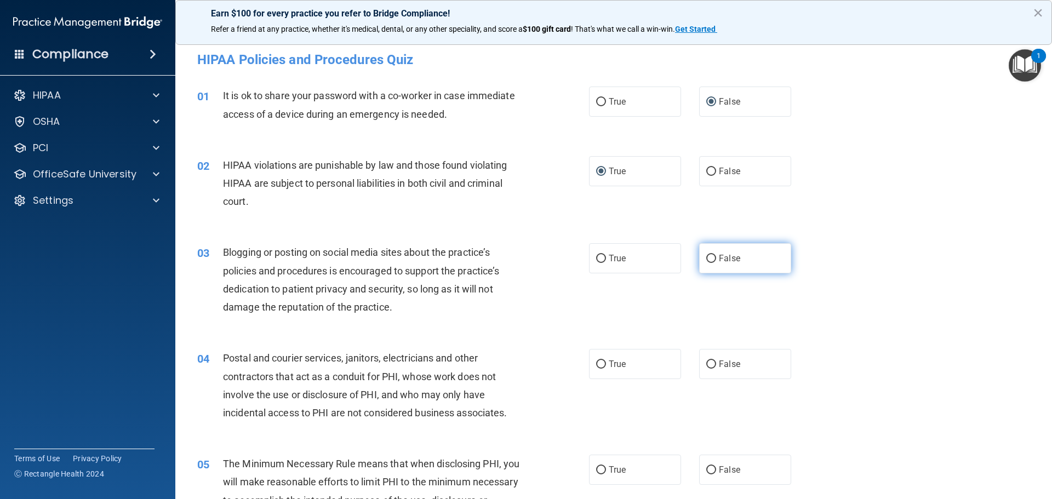
radio input "true"
click at [598, 361] on input "True" at bounding box center [601, 365] width 10 height 8
radio input "true"
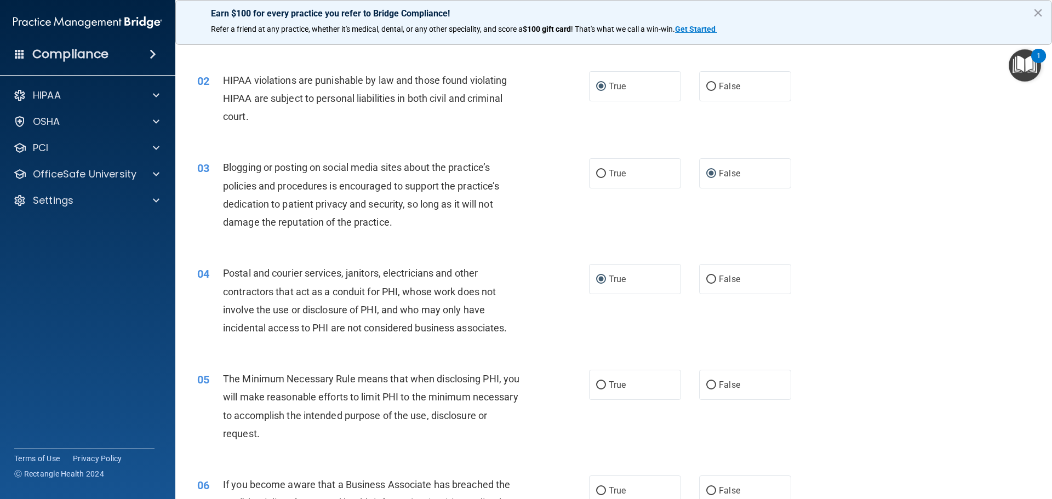
scroll to position [110, 0]
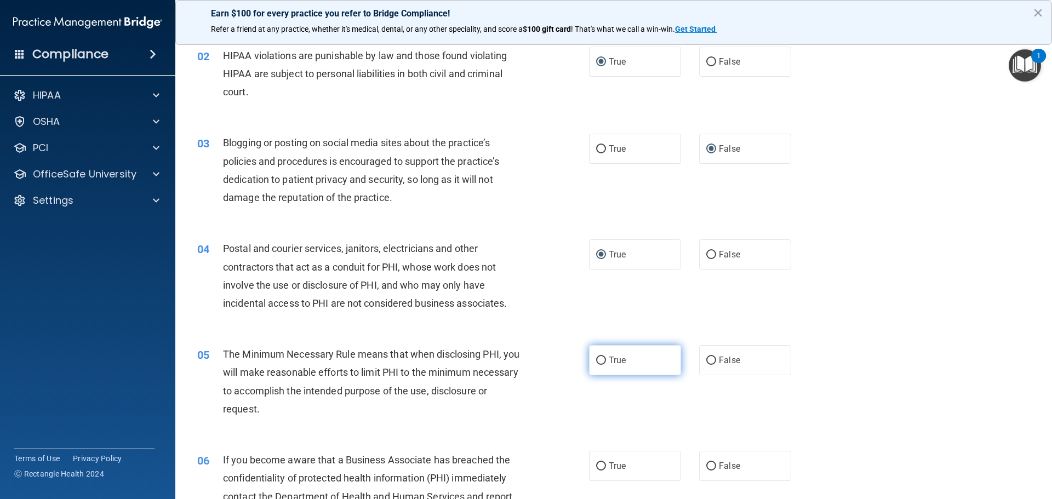
click at [596, 362] on input "True" at bounding box center [601, 361] width 10 height 8
radio input "true"
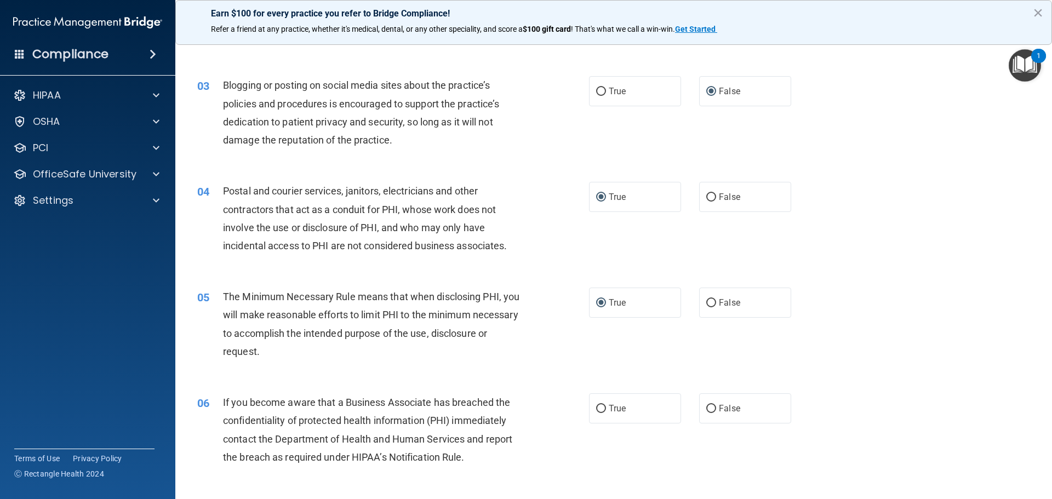
scroll to position [219, 0]
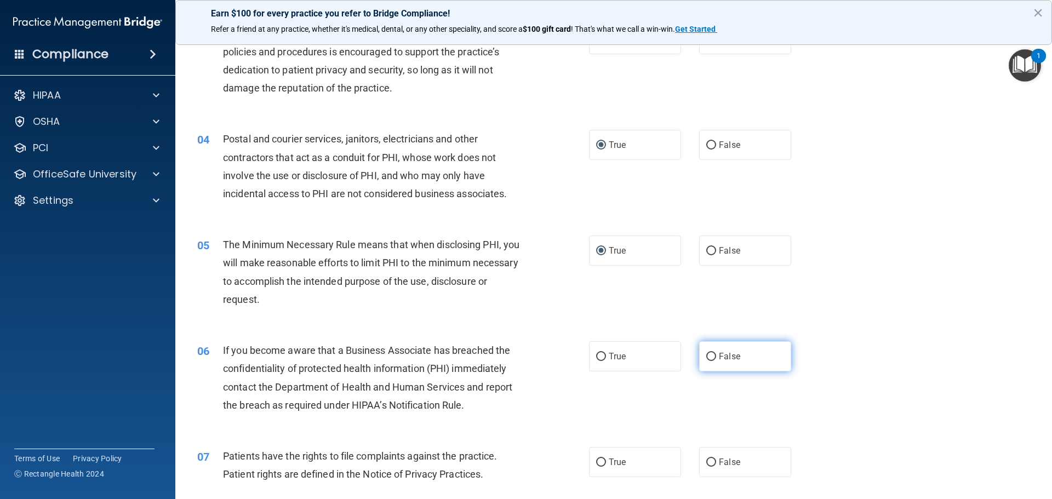
click at [706, 355] on input "False" at bounding box center [711, 357] width 10 height 8
radio input "true"
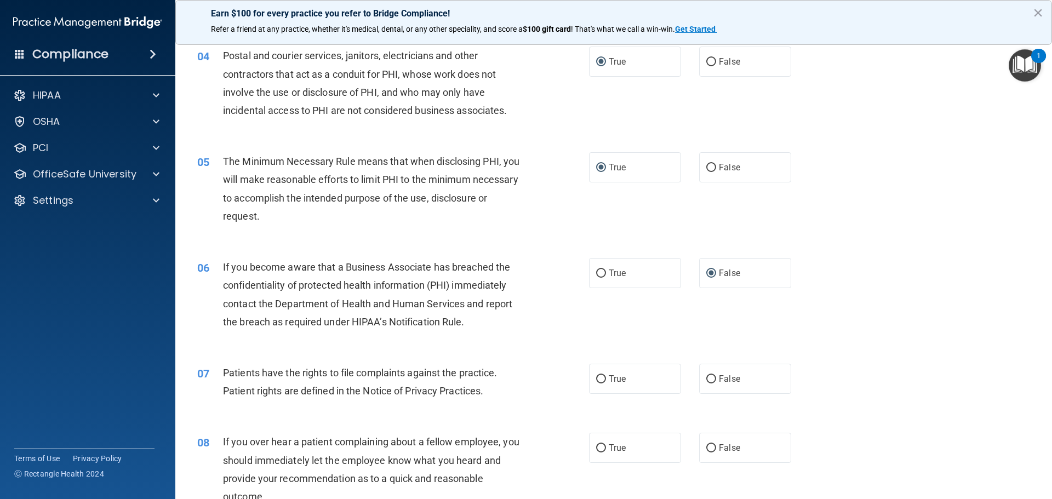
scroll to position [329, 0]
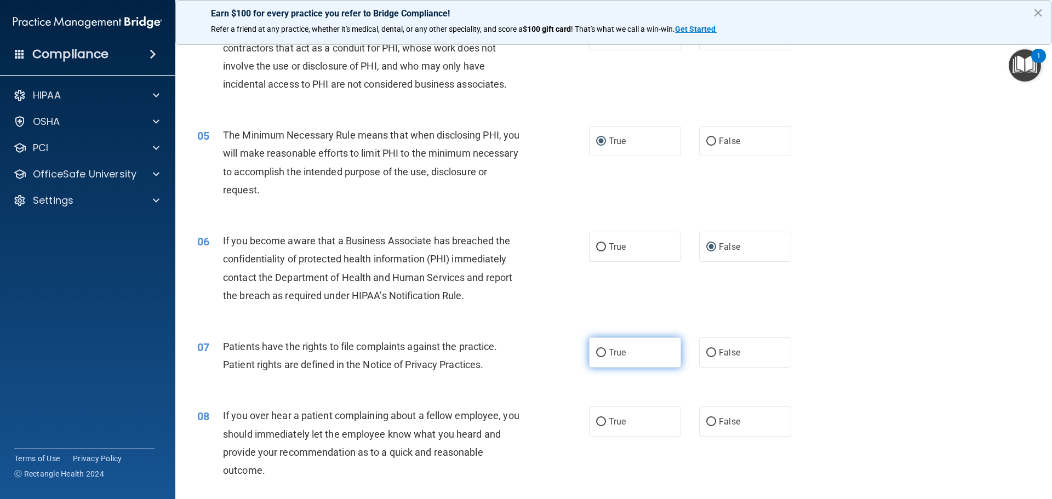
click at [596, 349] on input "True" at bounding box center [601, 353] width 10 height 8
radio input "true"
click at [712, 419] on label "False" at bounding box center [745, 422] width 92 height 30
click at [712, 419] on input "False" at bounding box center [711, 422] width 10 height 8
radio input "true"
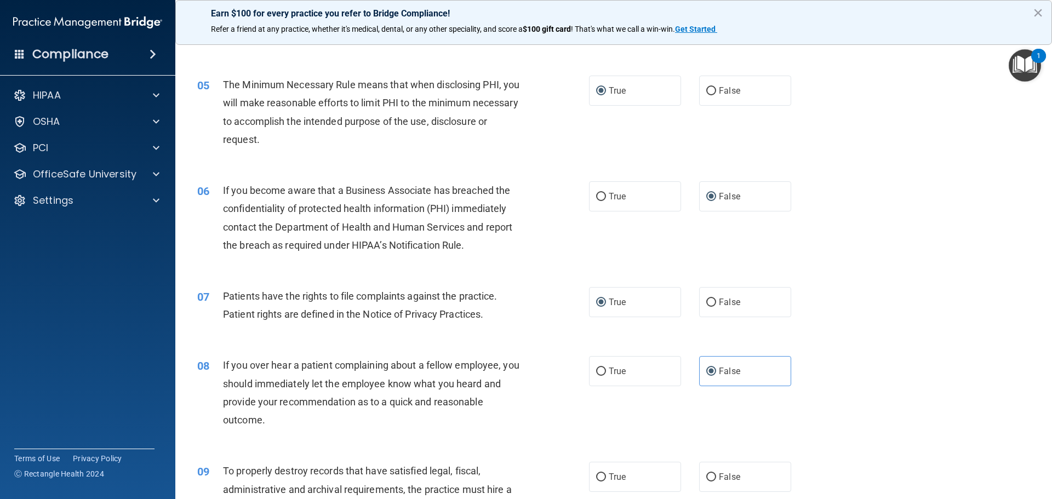
scroll to position [438, 0]
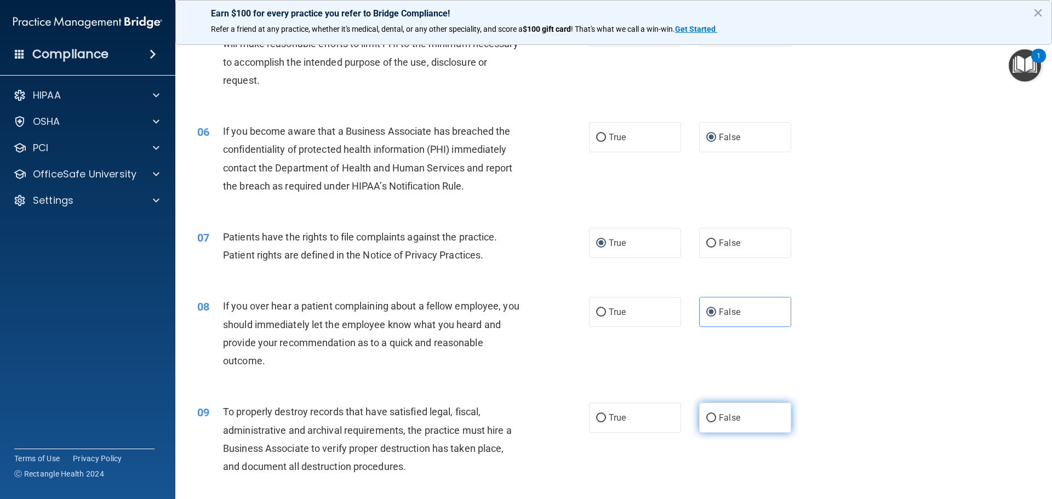
click at [719, 416] on span "False" at bounding box center [729, 418] width 21 height 10
click at [715, 416] on input "False" at bounding box center [711, 418] width 10 height 8
radio input "true"
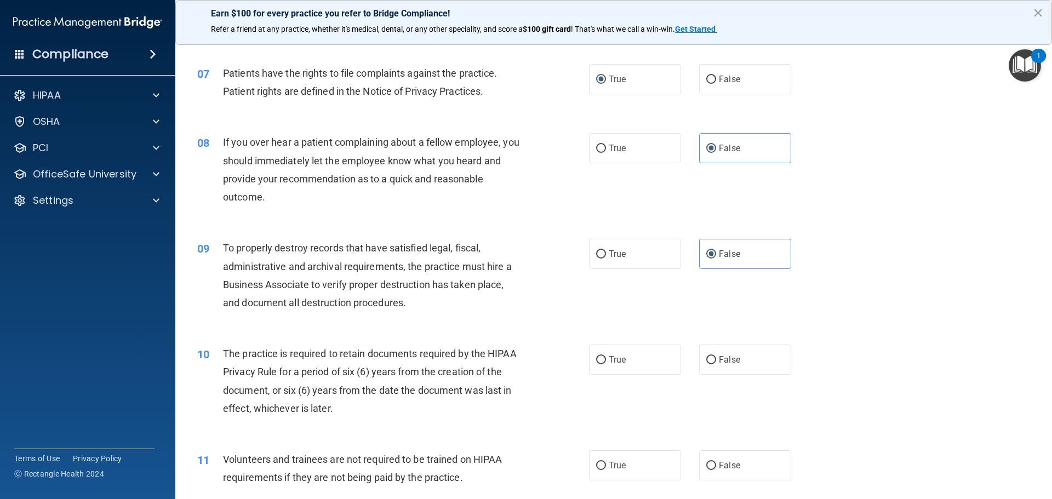
scroll to position [603, 0]
click at [599, 357] on input "True" at bounding box center [601, 360] width 10 height 8
radio input "true"
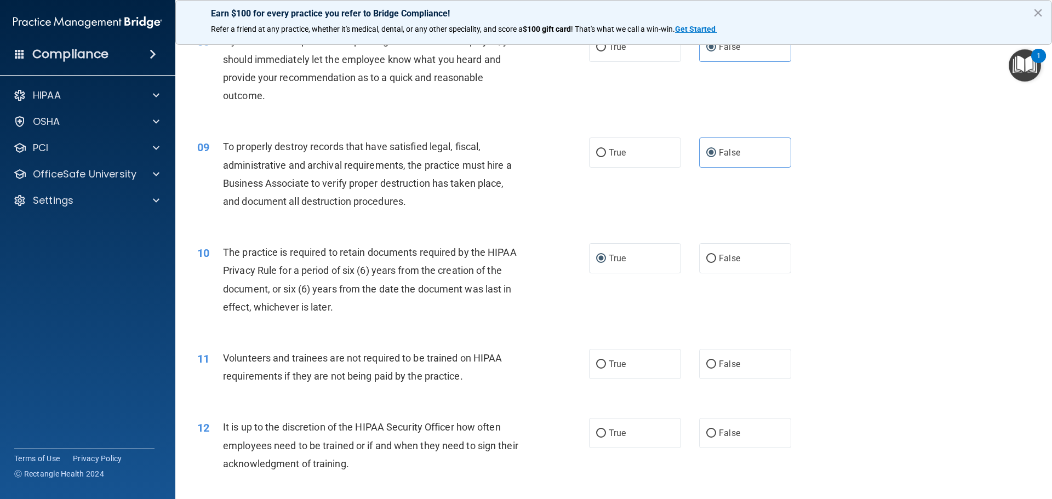
scroll to position [712, 0]
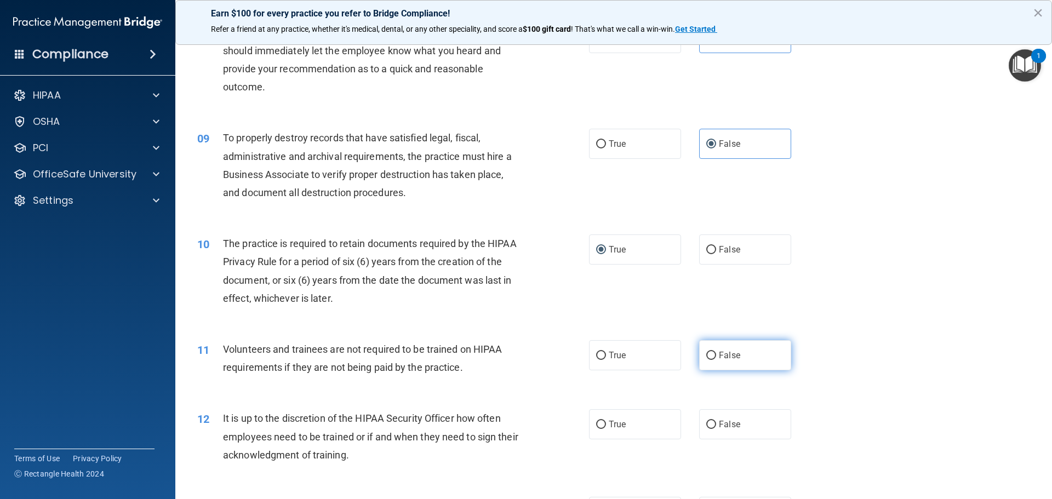
click at [706, 356] on input "False" at bounding box center [711, 356] width 10 height 8
radio input "true"
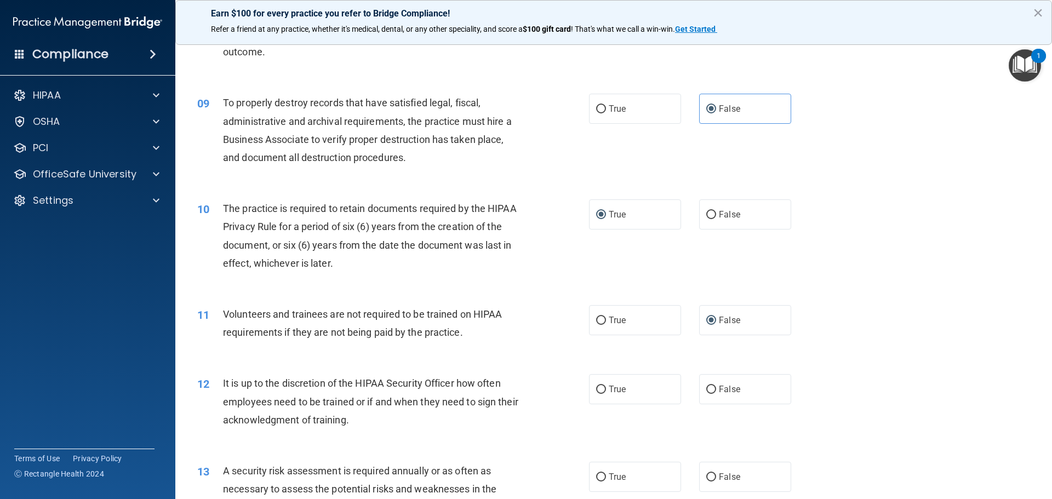
scroll to position [767, 0]
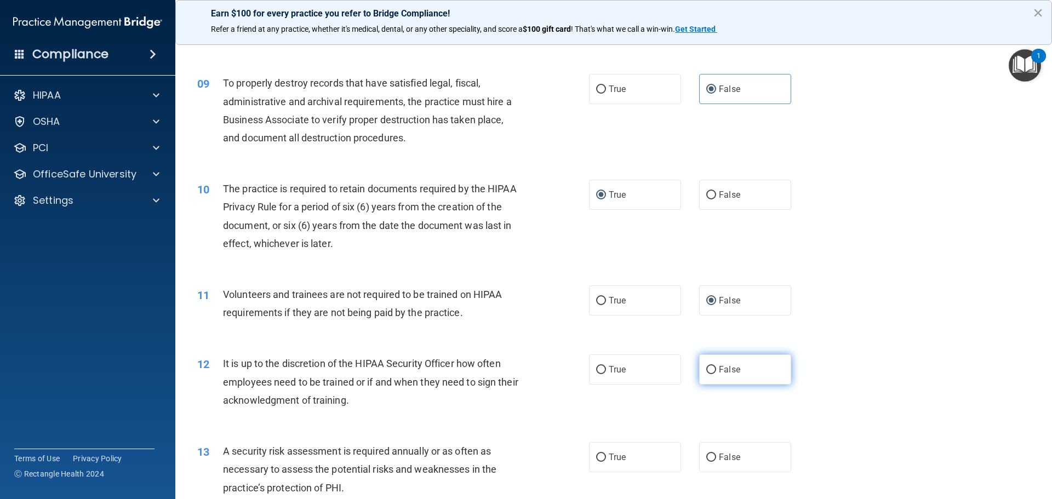
click at [706, 368] on input "False" at bounding box center [711, 370] width 10 height 8
radio input "true"
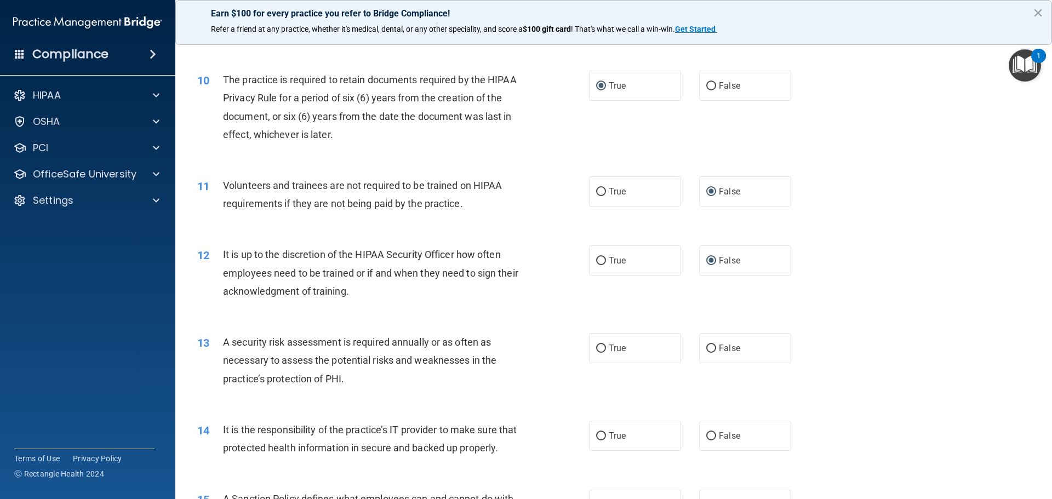
scroll to position [877, 0]
click at [598, 348] on input "True" at bounding box center [601, 348] width 10 height 8
radio input "true"
click at [706, 435] on input "False" at bounding box center [711, 436] width 10 height 8
radio input "true"
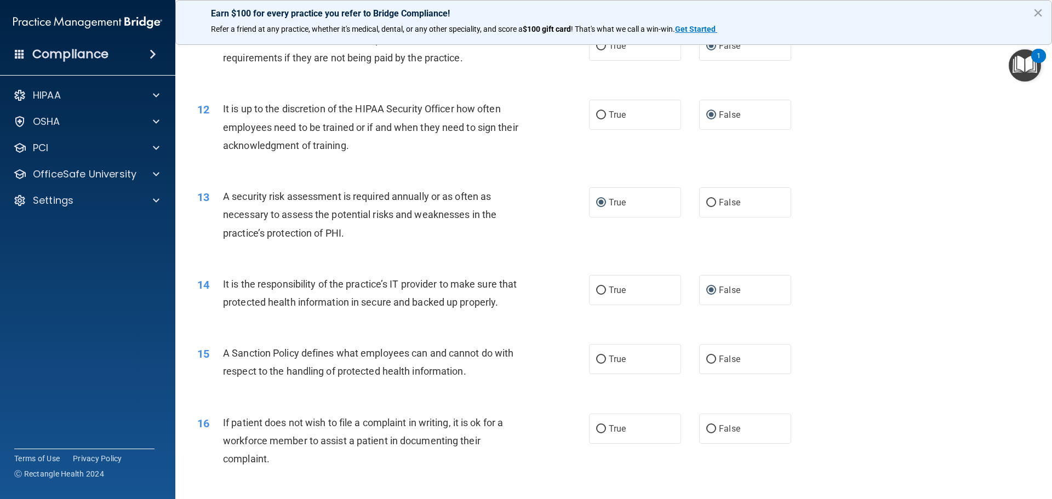
scroll to position [1041, 0]
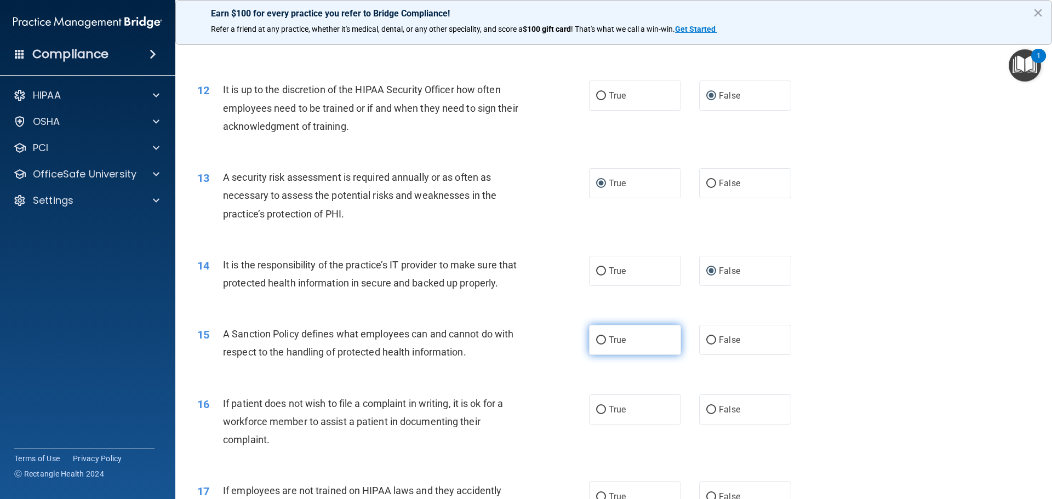
click at [591, 355] on label "True" at bounding box center [635, 340] width 92 height 30
click at [596, 345] on input "True" at bounding box center [601, 340] width 10 height 8
radio input "true"
click at [598, 414] on input "True" at bounding box center [601, 410] width 10 height 8
radio input "true"
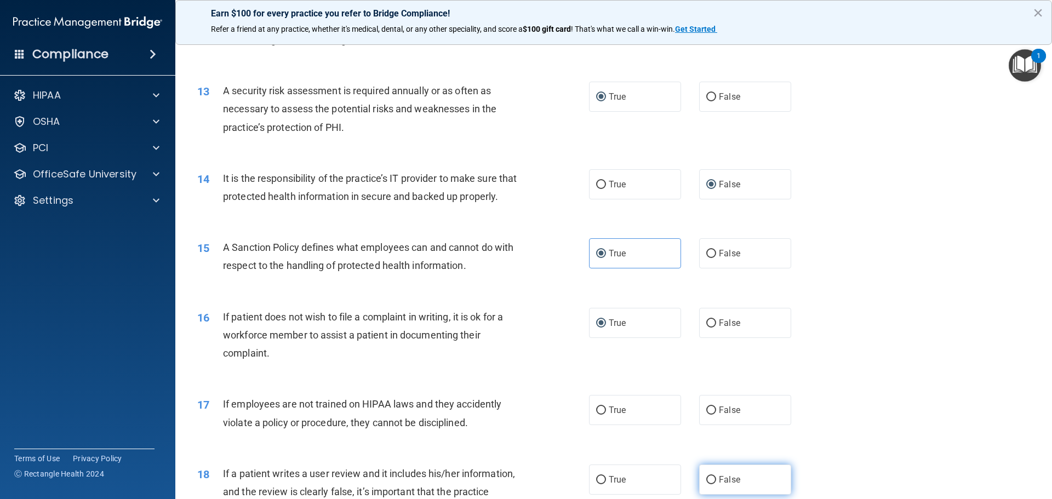
scroll to position [1260, 0]
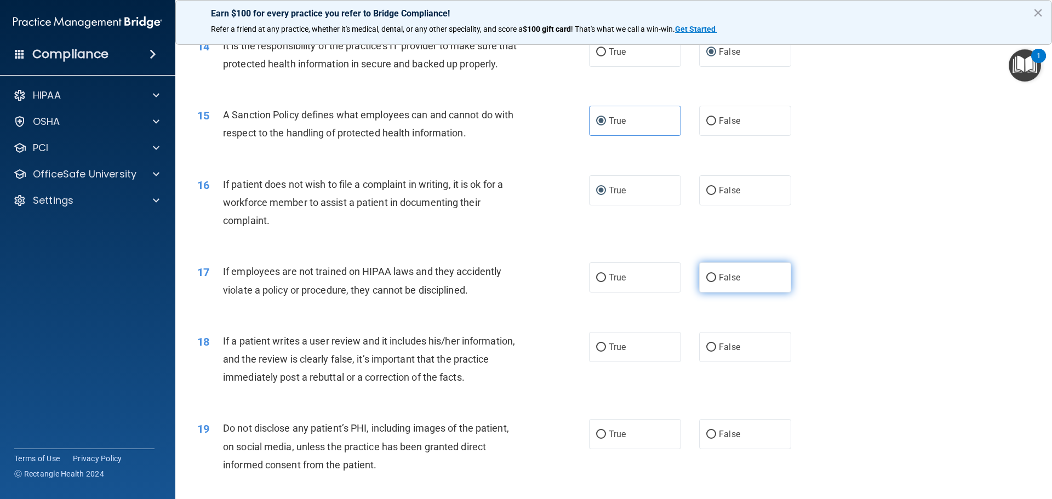
click at [706, 282] on input "False" at bounding box center [711, 278] width 10 height 8
radio input "true"
click at [706, 352] on input "False" at bounding box center [711, 348] width 10 height 8
radio input "true"
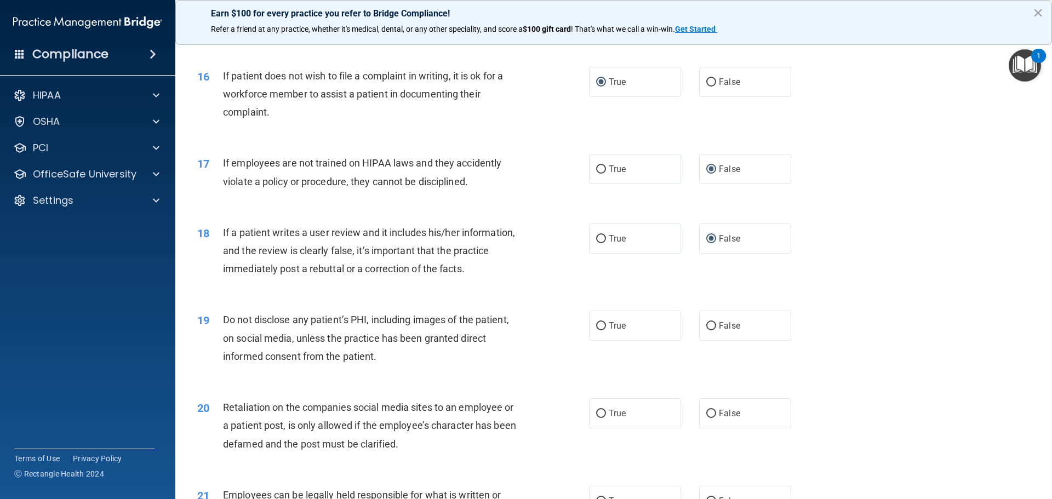
scroll to position [1370, 0]
click at [597, 329] on input "True" at bounding box center [601, 325] width 10 height 8
radio input "true"
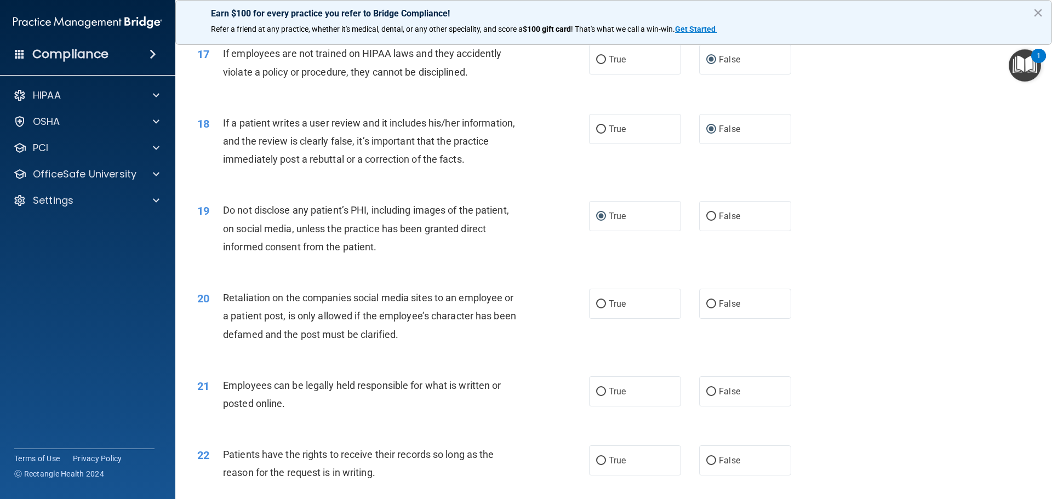
scroll to position [1479, 0]
click at [596, 395] on input "True" at bounding box center [601, 391] width 10 height 8
radio input "true"
click at [706, 307] on input "False" at bounding box center [711, 303] width 10 height 8
radio input "true"
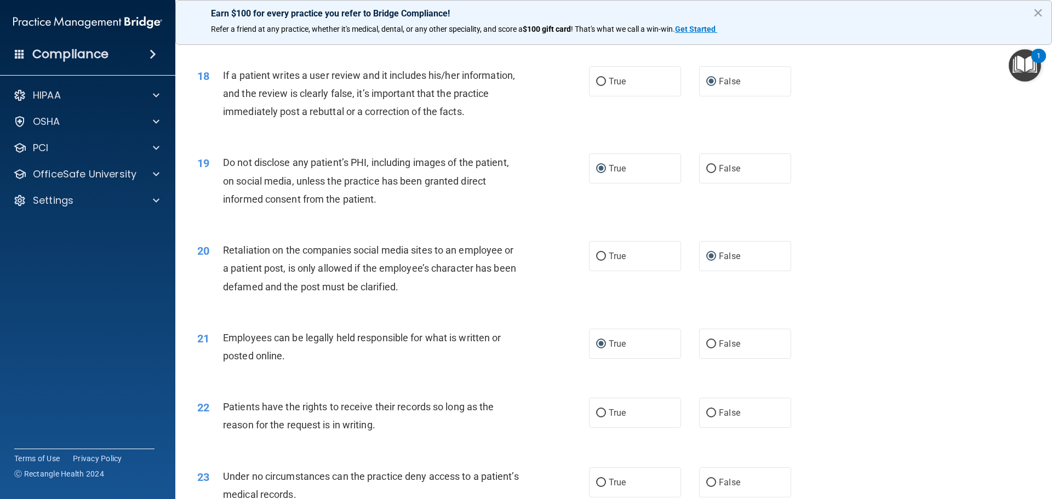
scroll to position [1589, 0]
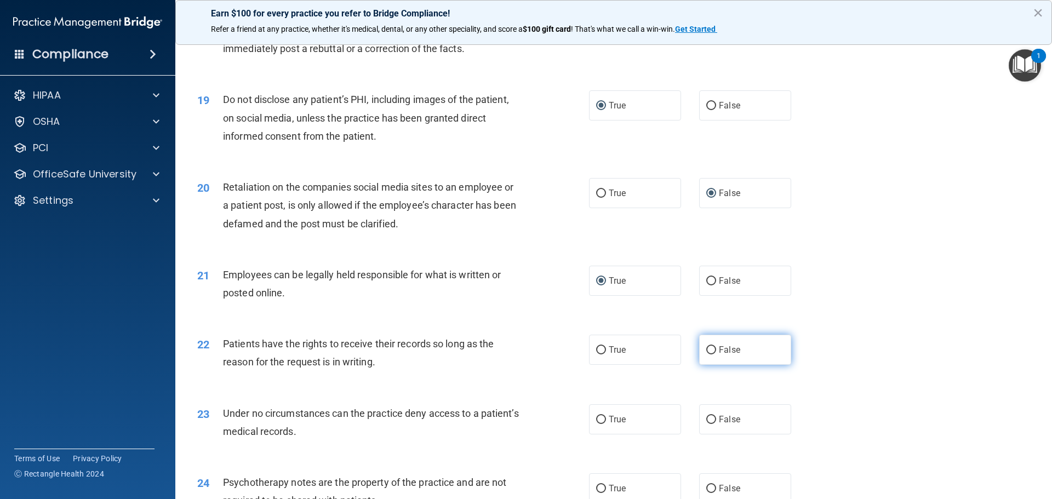
drag, startPoint x: 711, startPoint y: 369, endPoint x: 704, endPoint y: 382, distance: 15.2
click at [708, 355] on input "False" at bounding box center [711, 350] width 10 height 8
radio input "true"
click at [707, 430] on label "False" at bounding box center [745, 419] width 92 height 30
click at [707, 424] on input "False" at bounding box center [711, 420] width 10 height 8
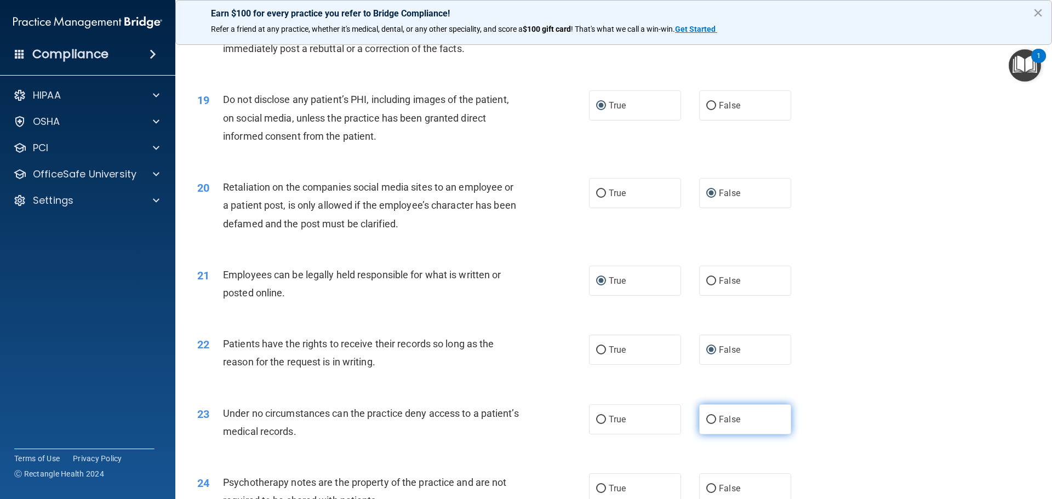
radio input "true"
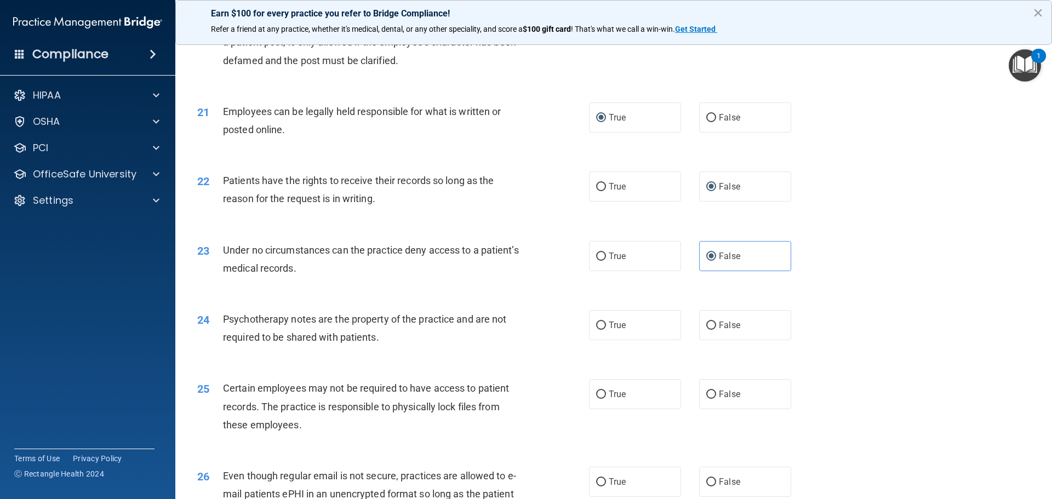
scroll to position [1753, 0]
click at [601, 398] on input "True" at bounding box center [601, 394] width 10 height 8
radio input "true"
click at [599, 329] on input "True" at bounding box center [601, 325] width 10 height 8
radio input "true"
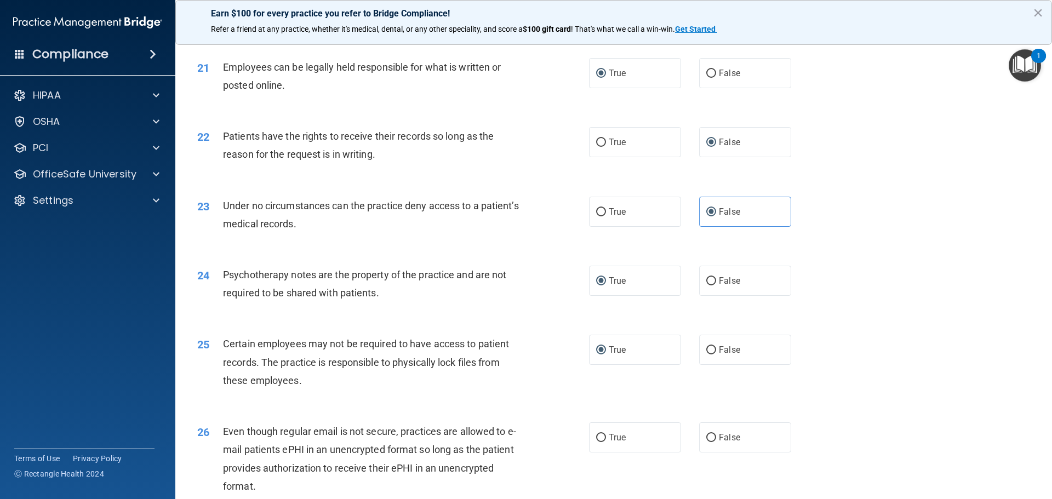
scroll to position [1863, 0]
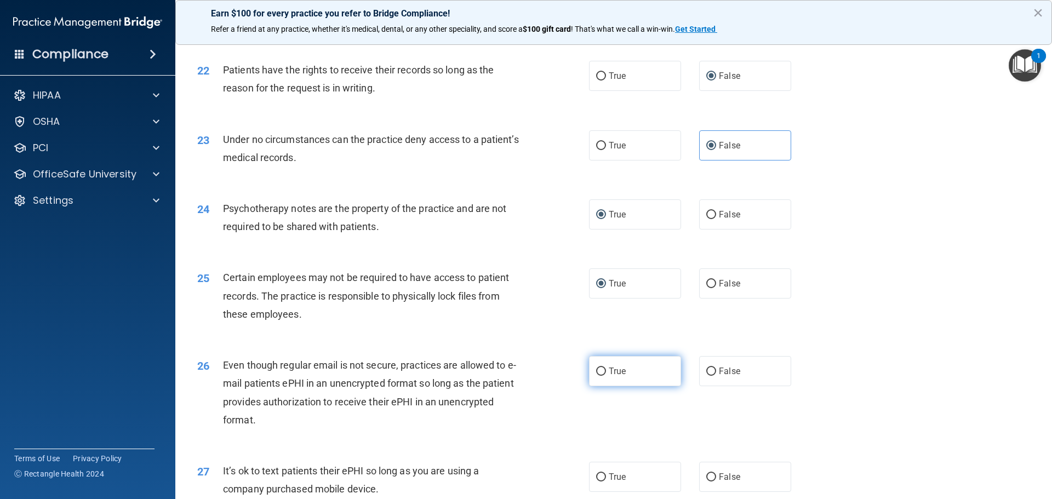
click at [597, 376] on input "True" at bounding box center [601, 372] width 10 height 8
radio input "true"
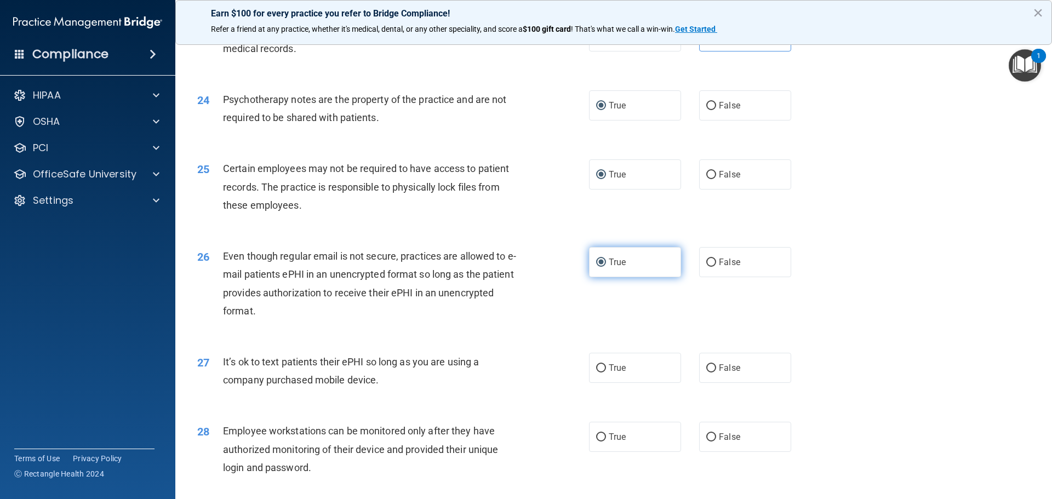
scroll to position [1973, 0]
click at [597, 372] on input "True" at bounding box center [601, 368] width 10 height 8
radio input "true"
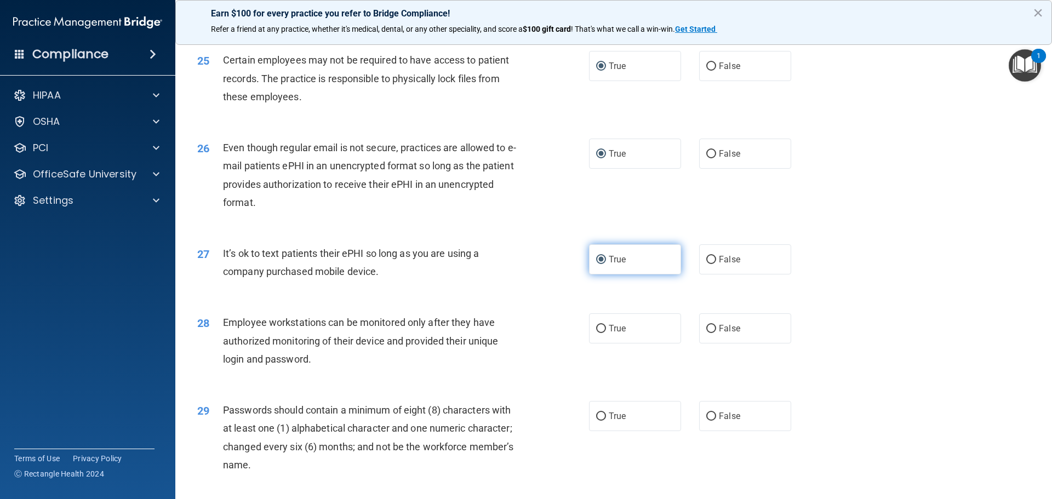
scroll to position [2082, 0]
click at [706, 332] on input "False" at bounding box center [711, 327] width 10 height 8
radio input "true"
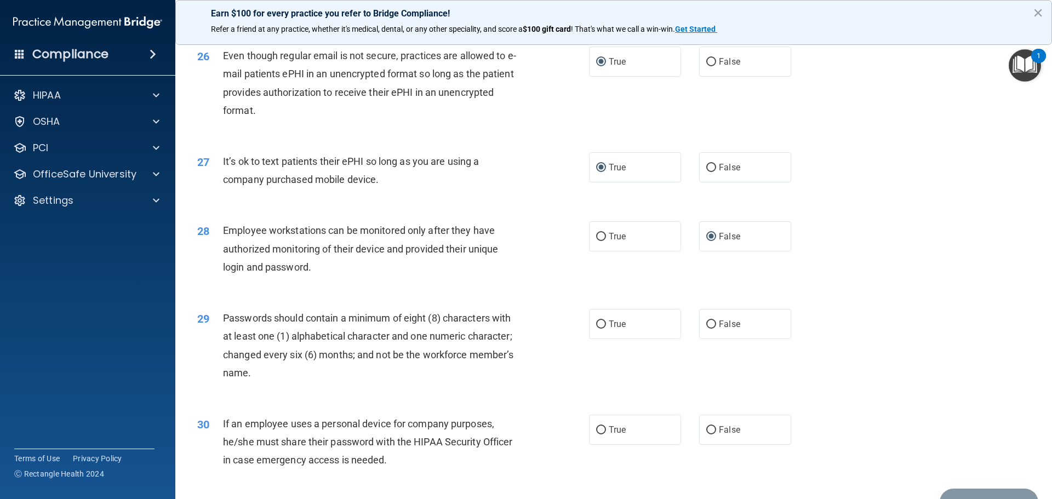
scroll to position [2192, 0]
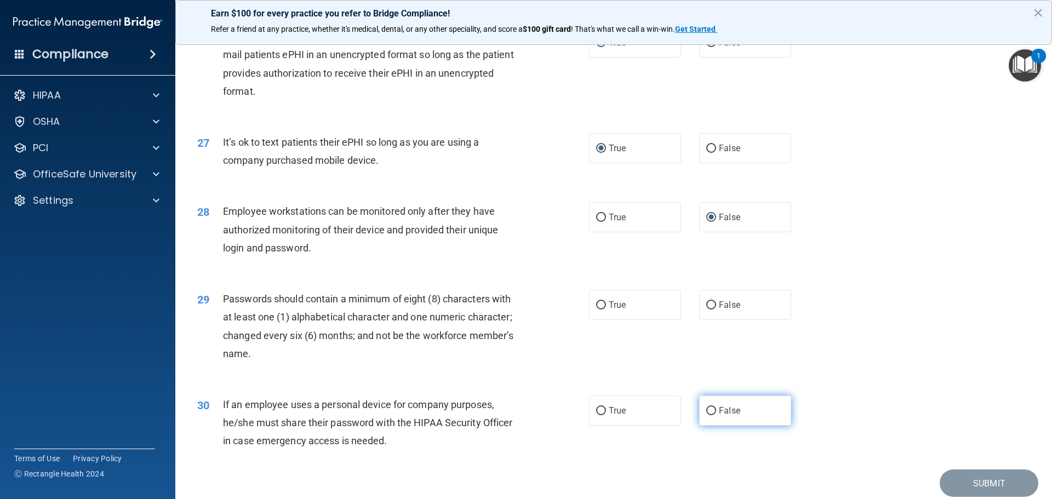
drag, startPoint x: 705, startPoint y: 428, endPoint x: 694, endPoint y: 418, distance: 15.1
click at [706, 415] on input "False" at bounding box center [711, 411] width 10 height 8
radio input "true"
click at [708, 310] on input "False" at bounding box center [711, 305] width 10 height 8
radio input "true"
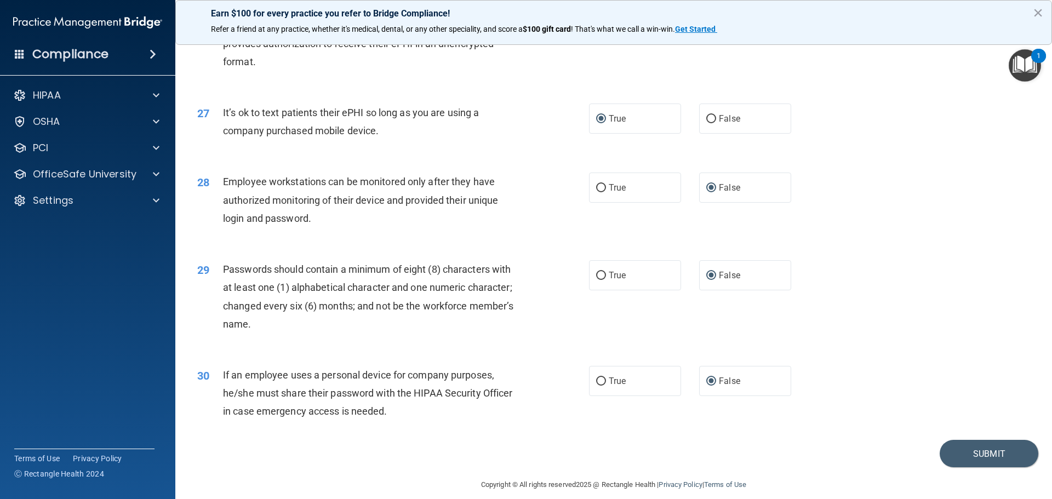
scroll to position [2252, 0]
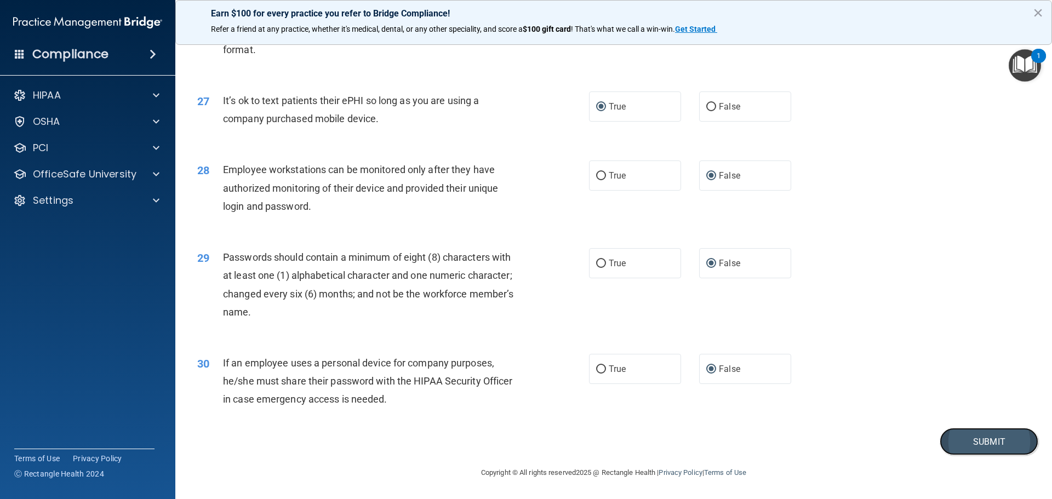
click at [976, 446] on button "Submit" at bounding box center [989, 442] width 99 height 28
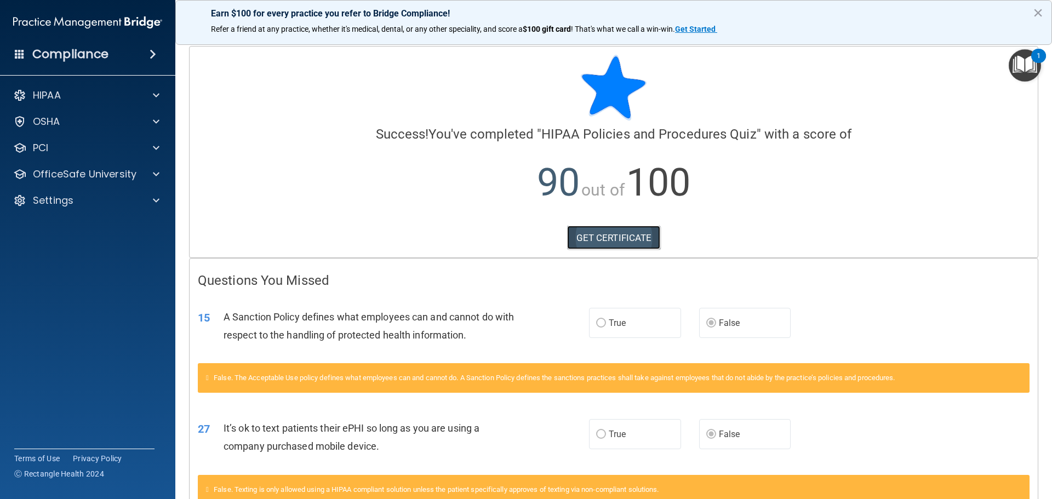
click at [592, 239] on link "GET CERTIFICATE" at bounding box center [614, 238] width 94 height 24
click at [78, 173] on p "OfficeSafe University" at bounding box center [85, 174] width 104 height 13
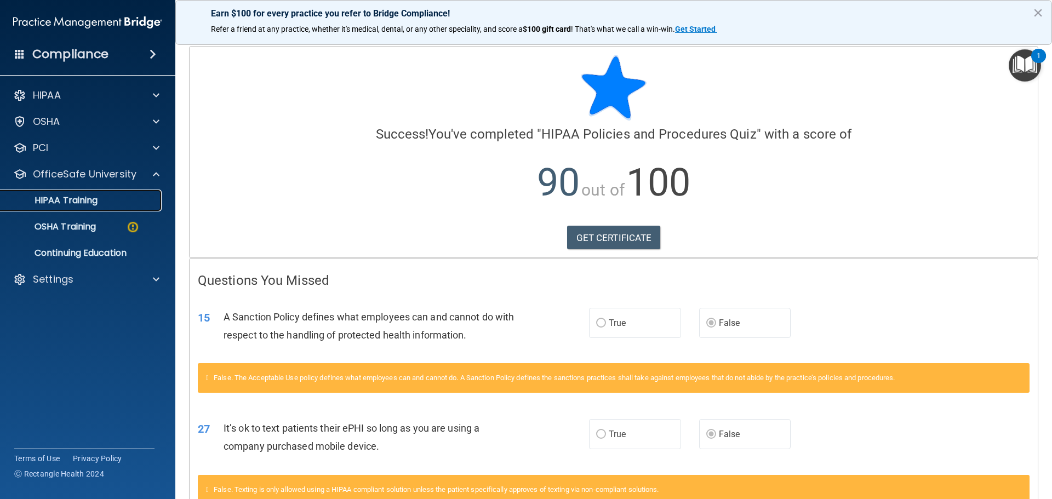
click at [80, 197] on p "HIPAA Training" at bounding box center [52, 200] width 90 height 11
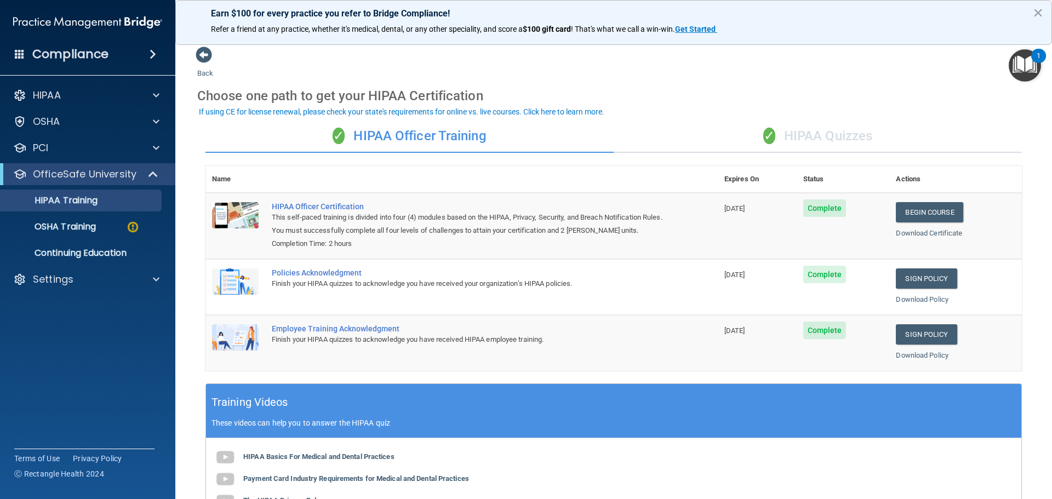
click at [824, 136] on div "✓ HIPAA Quizzes" at bounding box center [818, 136] width 408 height 33
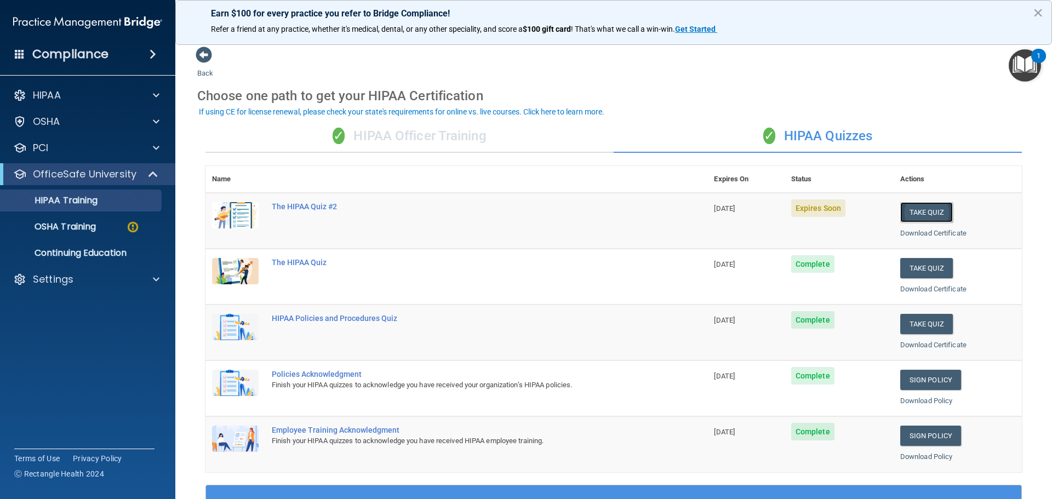
click at [908, 213] on button "Take Quiz" at bounding box center [926, 212] width 53 height 20
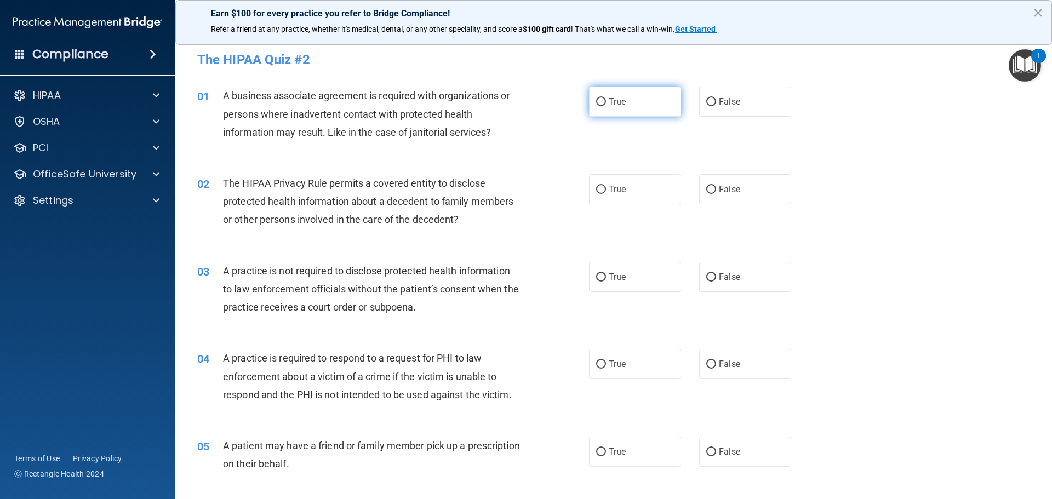
click at [597, 103] on input "True" at bounding box center [601, 102] width 10 height 8
radio input "true"
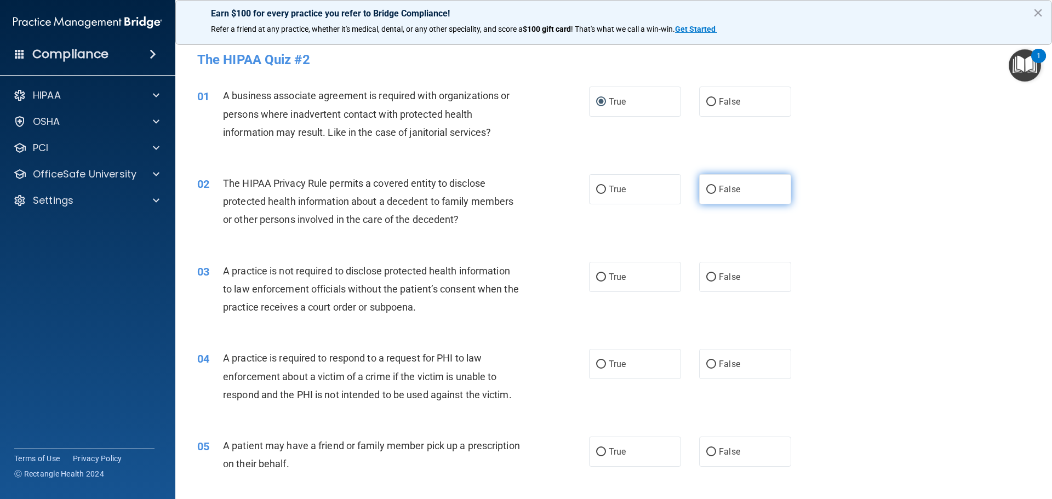
click at [706, 189] on input "False" at bounding box center [711, 190] width 10 height 8
radio input "true"
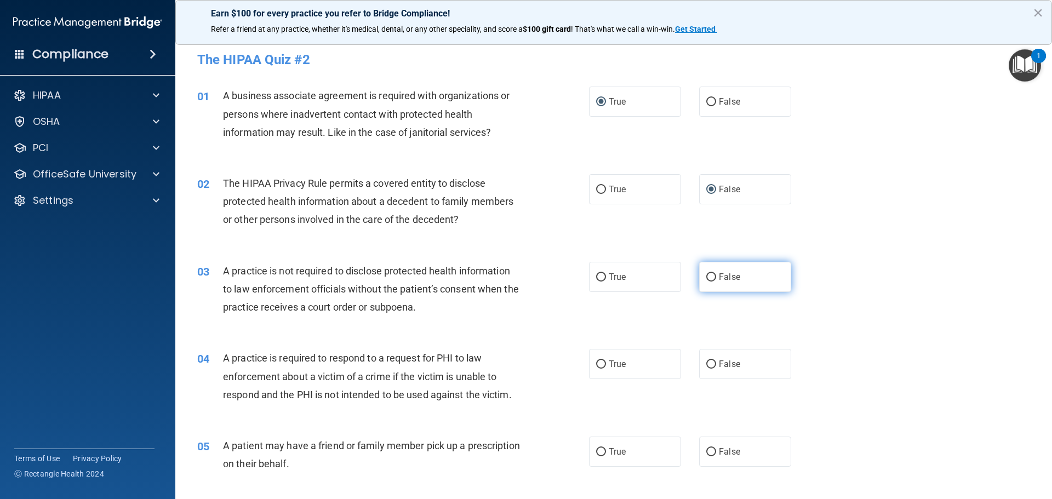
click at [706, 276] on input "False" at bounding box center [711, 277] width 10 height 8
radio input "true"
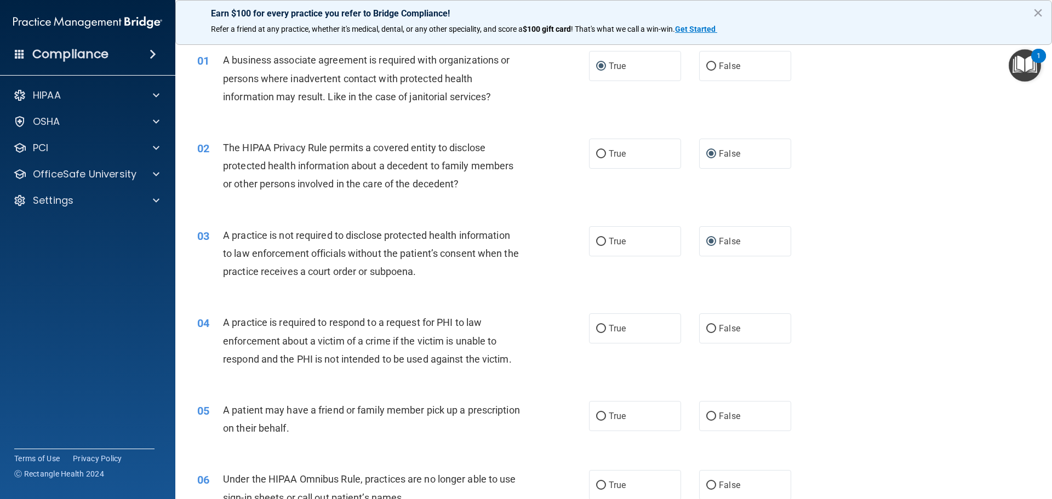
scroll to position [55, 0]
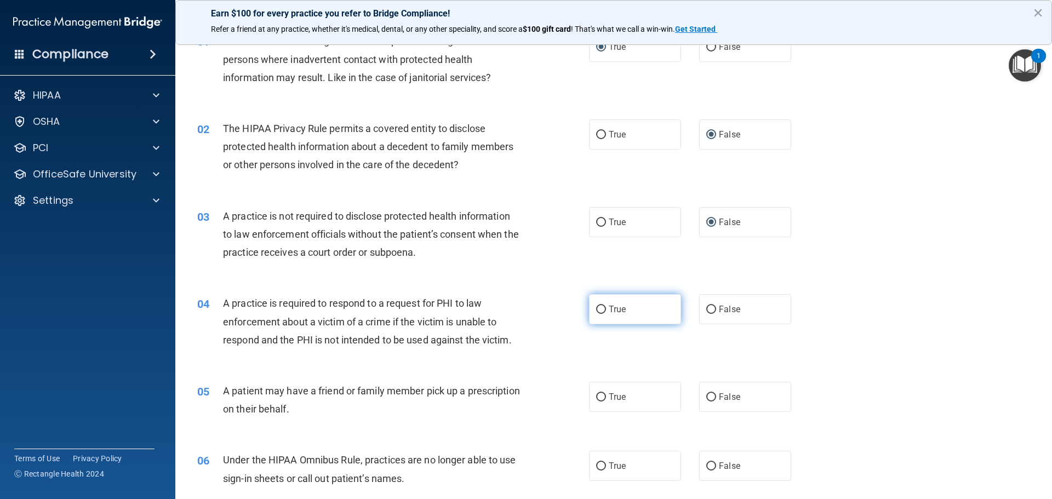
click at [596, 311] on input "True" at bounding box center [601, 310] width 10 height 8
radio input "true"
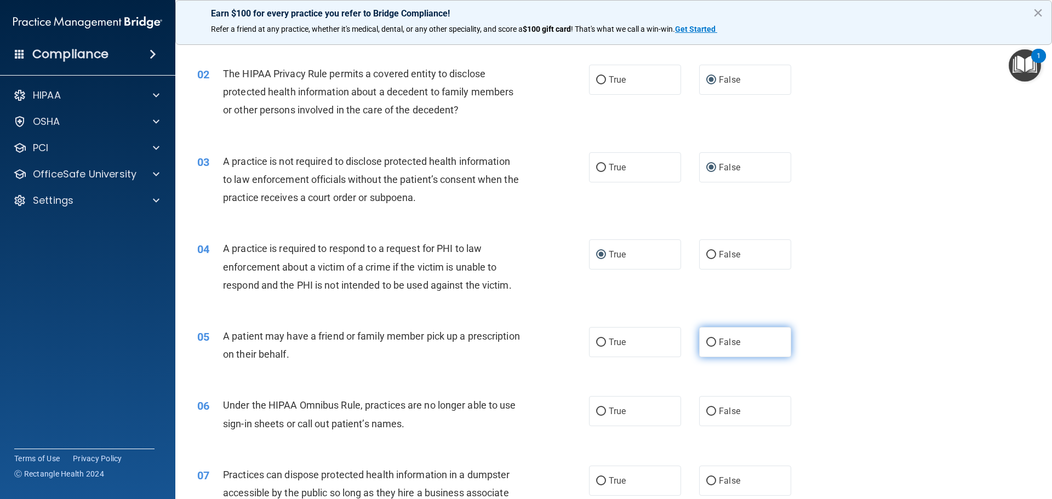
click at [706, 344] on input "False" at bounding box center [711, 343] width 10 height 8
radio input "true"
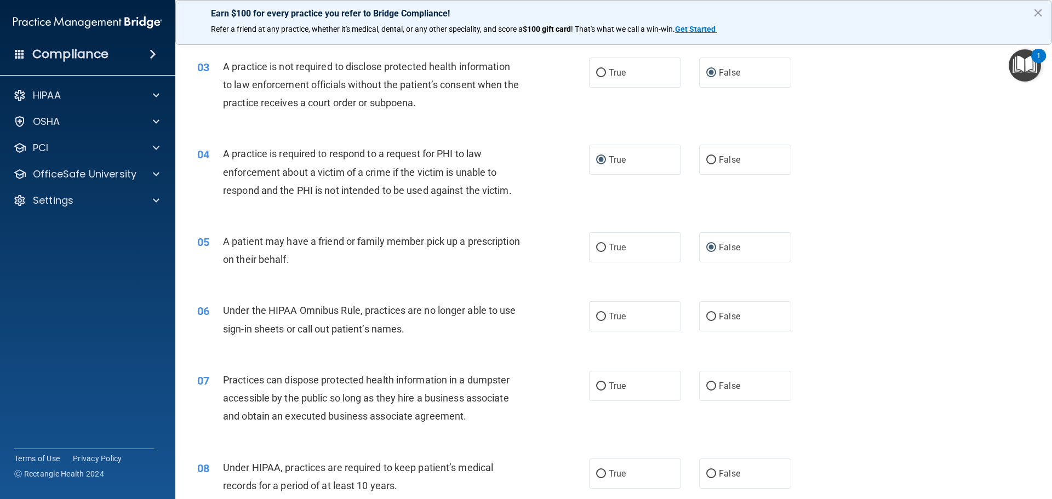
scroll to position [219, 0]
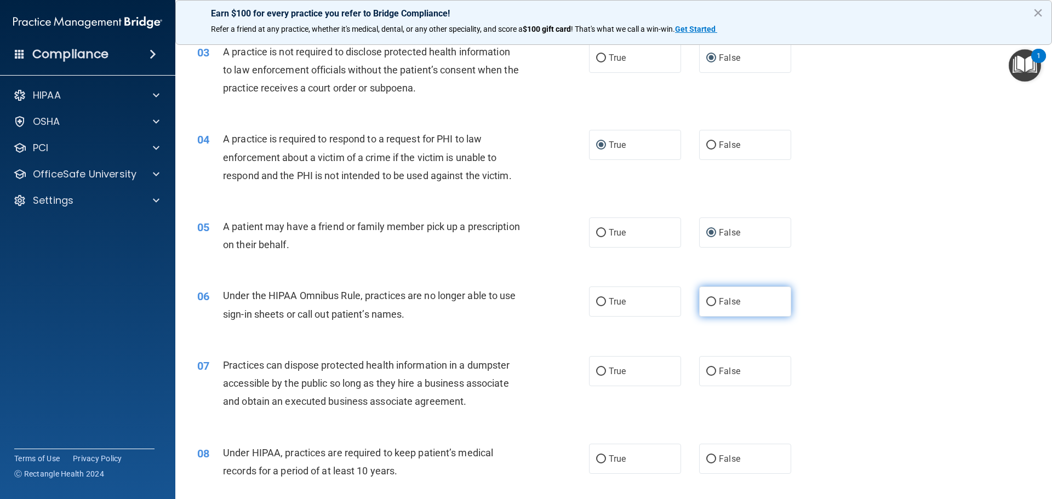
click at [711, 298] on label "False" at bounding box center [745, 302] width 92 height 30
click at [711, 298] on input "False" at bounding box center [711, 302] width 10 height 8
radio input "true"
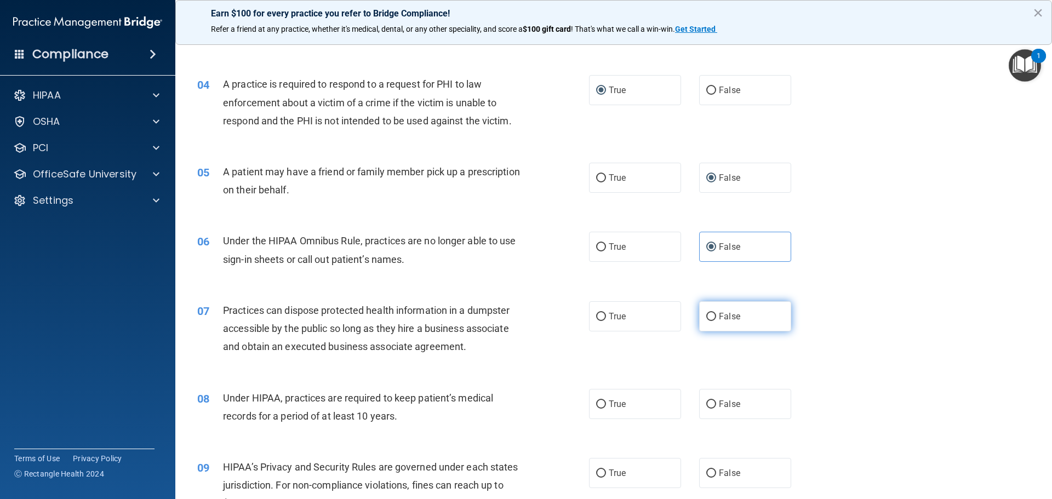
click at [706, 317] on input "False" at bounding box center [711, 317] width 10 height 8
radio input "true"
click at [706, 404] on input "False" at bounding box center [711, 405] width 10 height 8
radio input "true"
click at [596, 404] on input "True" at bounding box center [601, 405] width 10 height 8
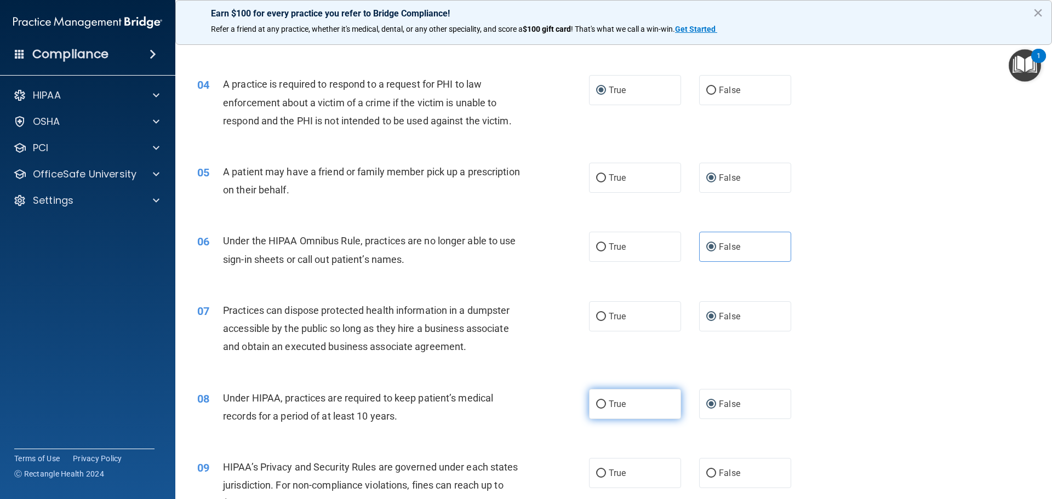
radio input "true"
radio input "false"
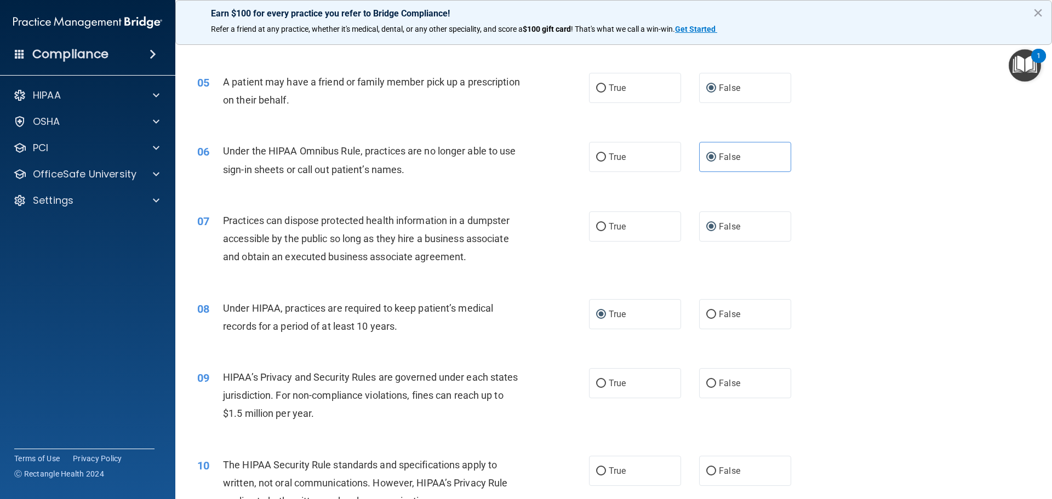
scroll to position [384, 0]
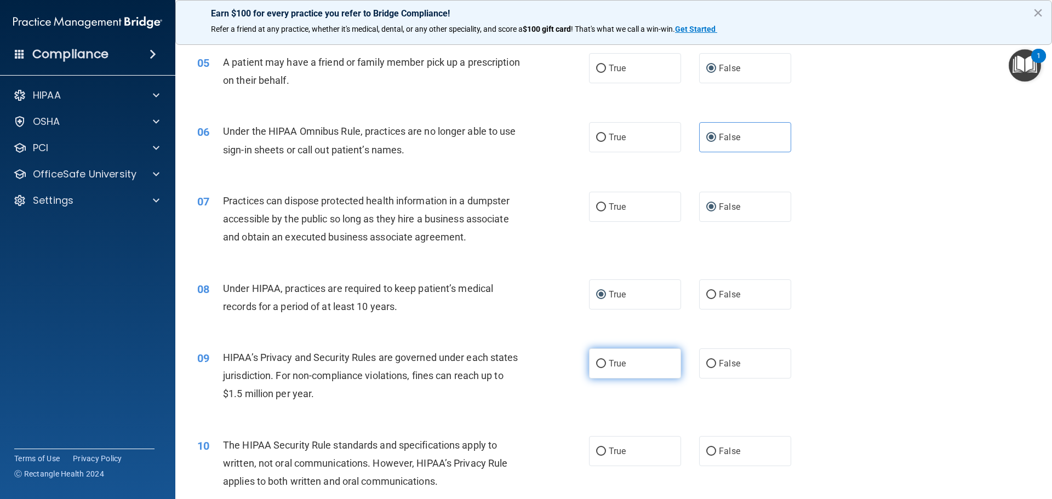
click at [596, 367] on input "True" at bounding box center [601, 364] width 10 height 8
radio input "true"
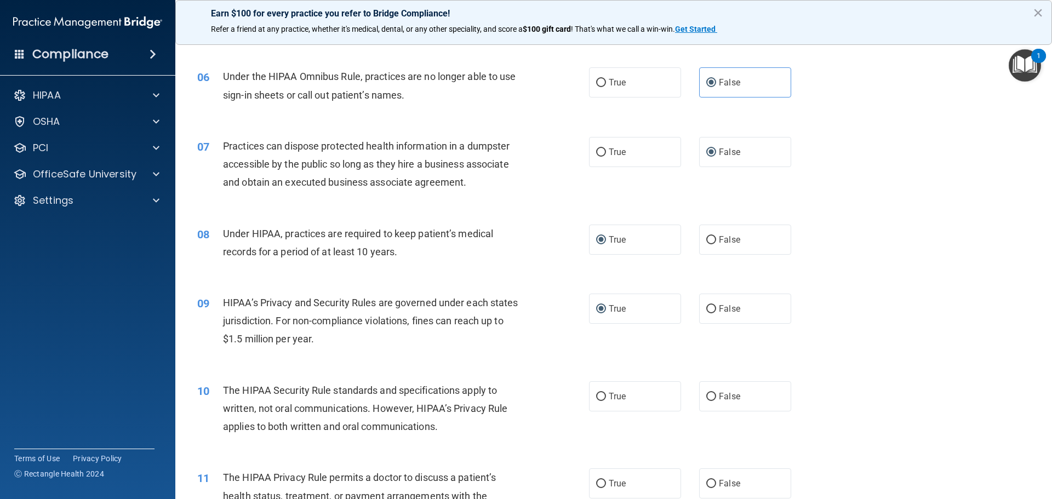
scroll to position [493, 0]
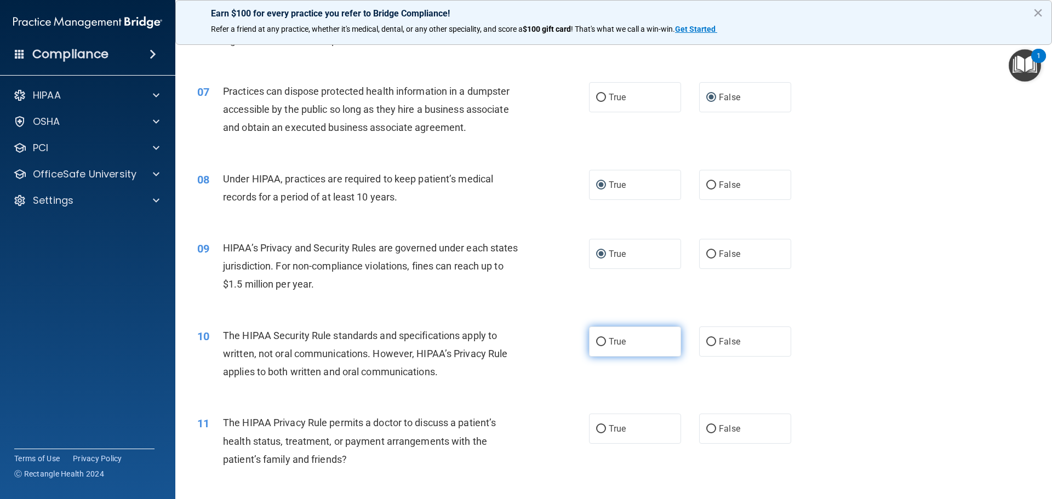
click at [596, 341] on input "True" at bounding box center [601, 342] width 10 height 8
radio input "true"
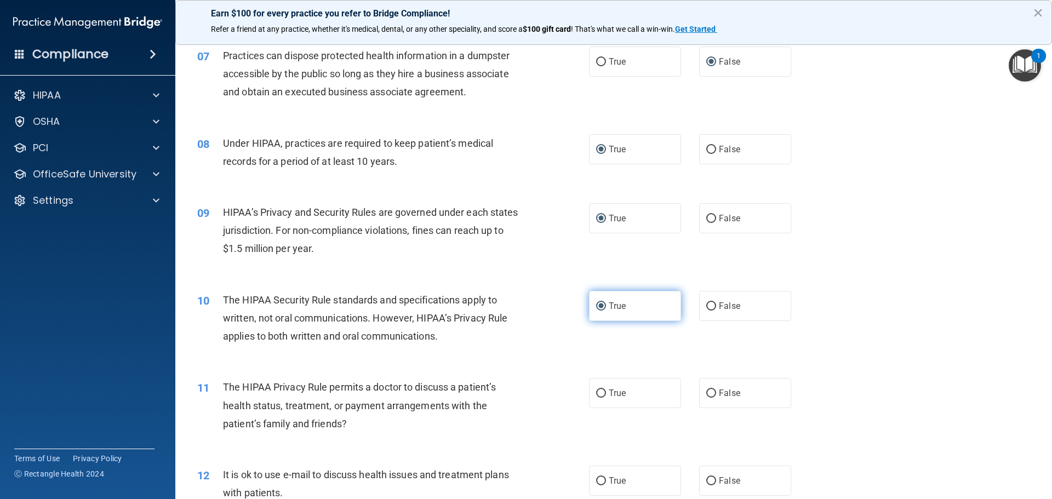
scroll to position [548, 0]
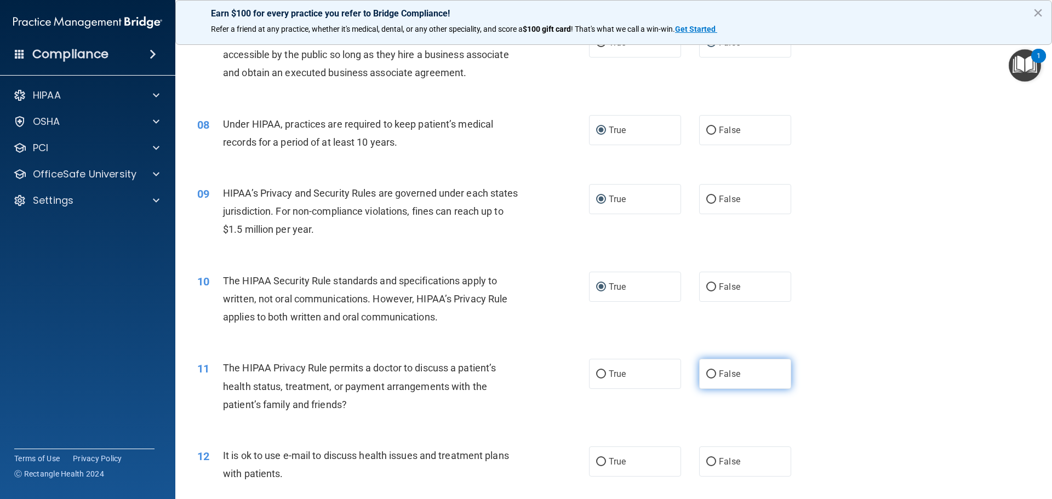
click at [706, 376] on input "False" at bounding box center [711, 374] width 10 height 8
radio input "true"
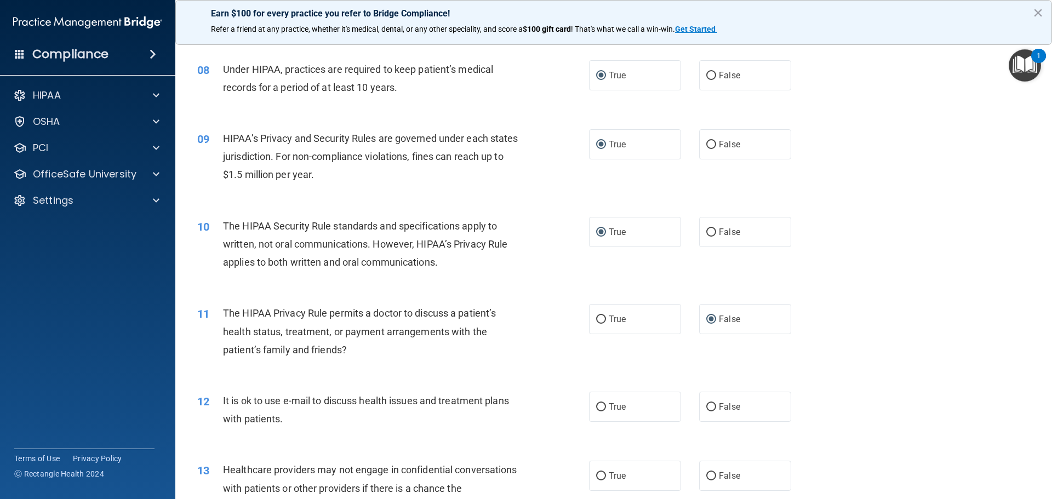
scroll to position [658, 0]
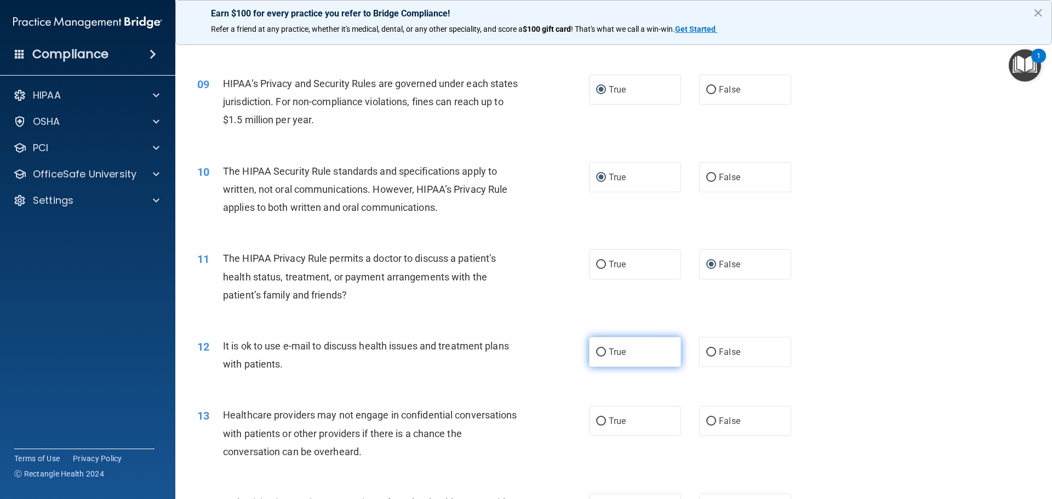
click at [599, 352] on input "True" at bounding box center [601, 353] width 10 height 8
radio input "true"
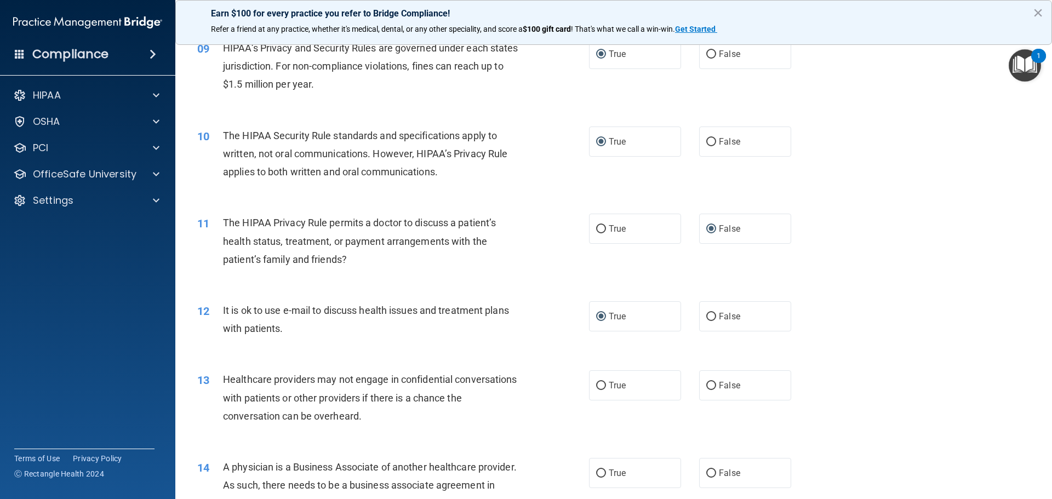
scroll to position [712, 0]
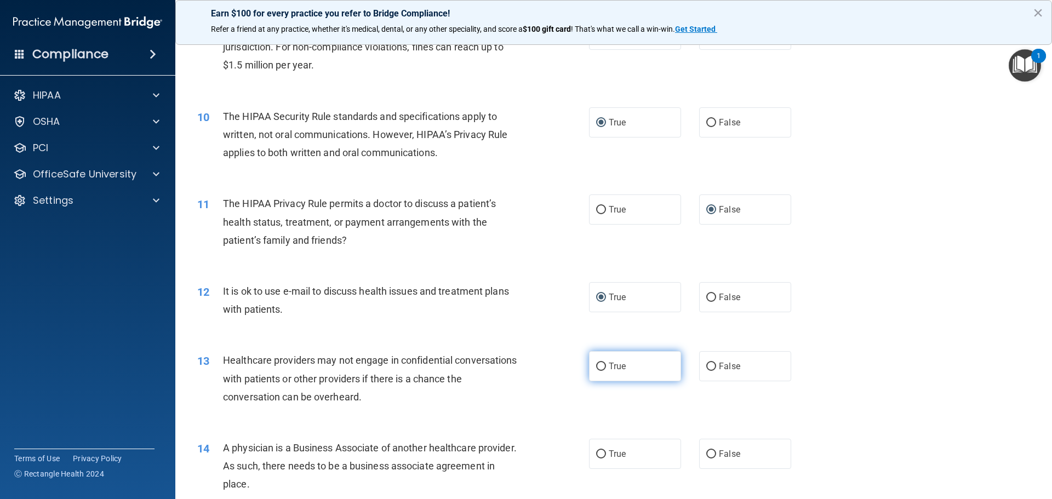
click at [599, 369] on input "True" at bounding box center [601, 367] width 10 height 8
radio input "true"
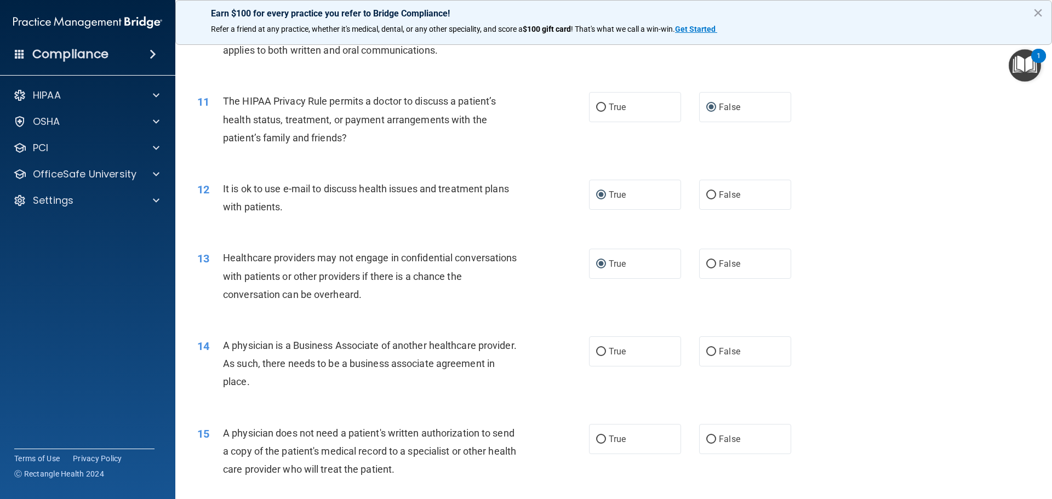
scroll to position [822, 0]
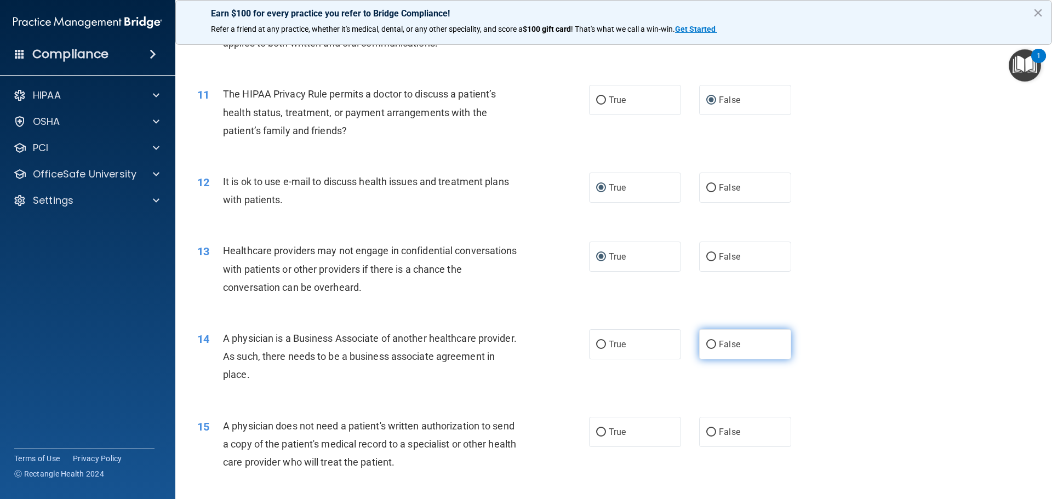
click at [699, 345] on label "False" at bounding box center [745, 344] width 92 height 30
click at [706, 345] on input "False" at bounding box center [711, 345] width 10 height 8
radio input "true"
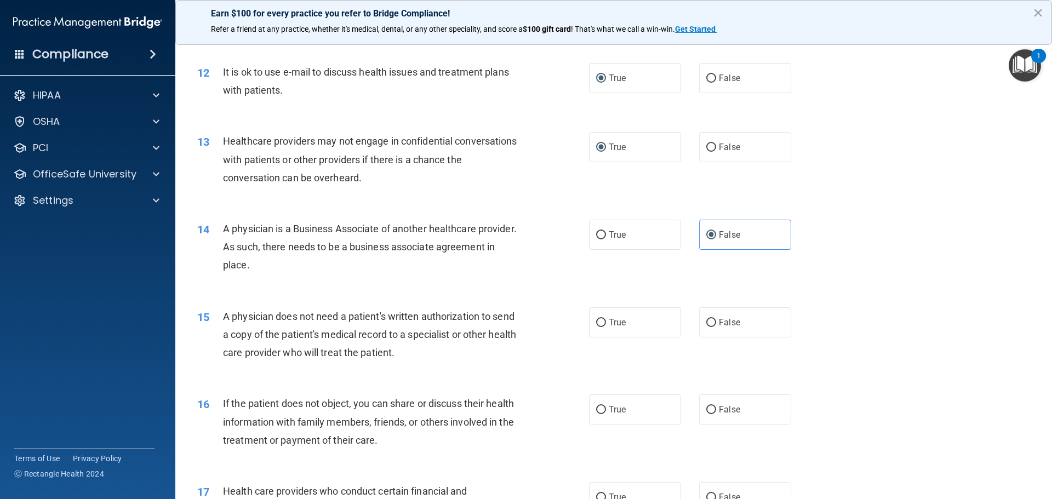
scroll to position [986, 0]
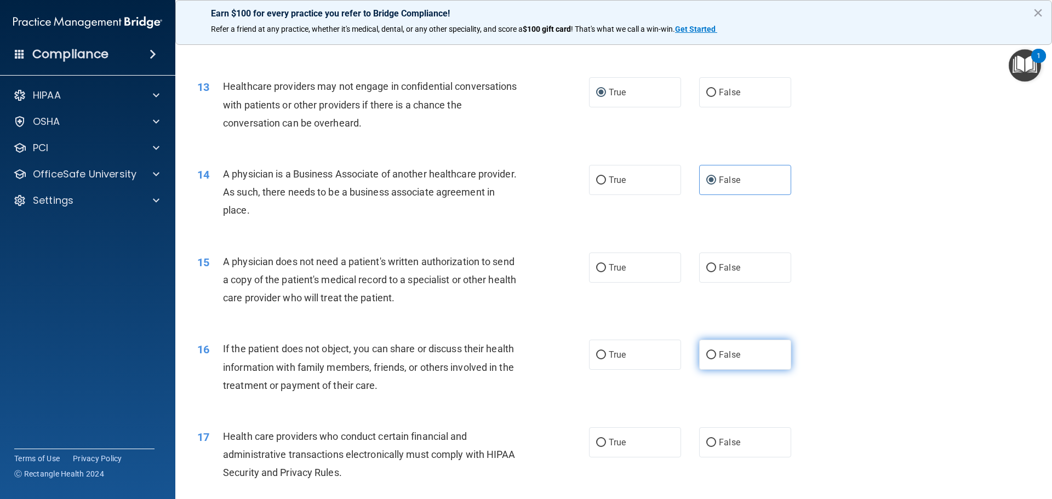
click at [706, 352] on input "False" at bounding box center [711, 355] width 10 height 8
radio input "true"
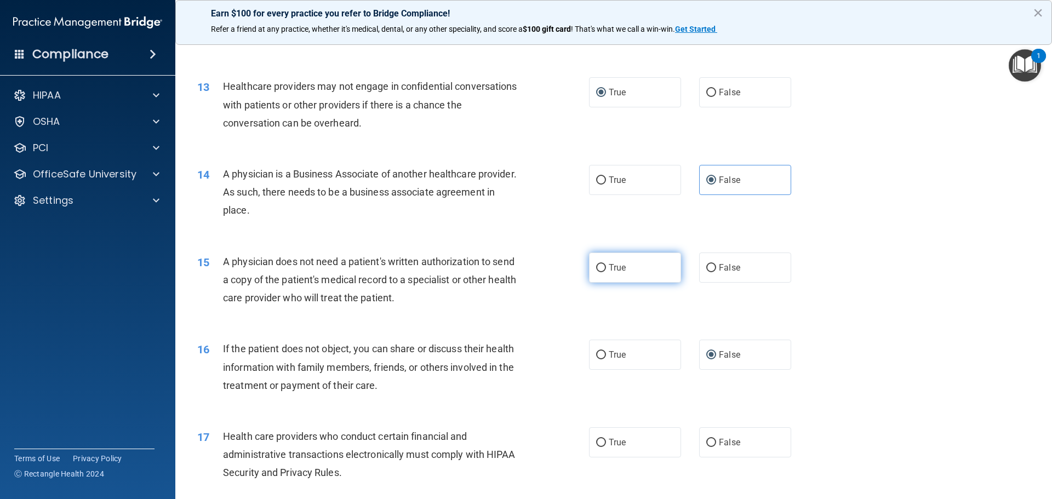
click at [602, 262] on label "True" at bounding box center [635, 268] width 92 height 30
click at [602, 264] on input "True" at bounding box center [601, 268] width 10 height 8
radio input "true"
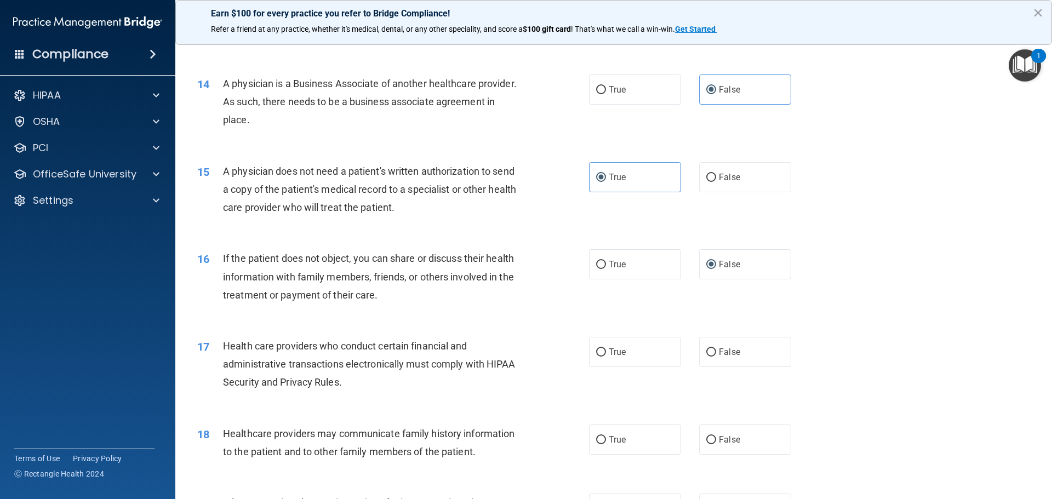
scroll to position [1096, 0]
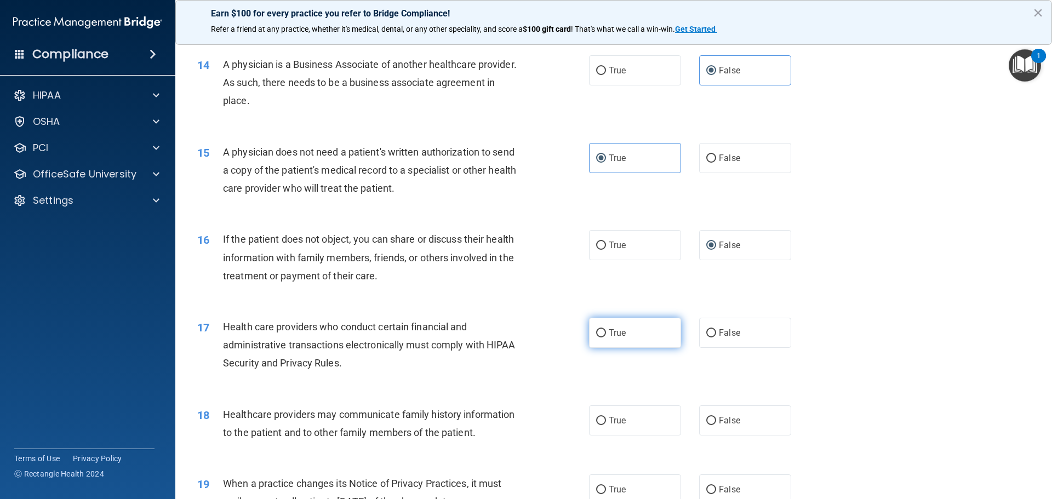
click at [596, 331] on input "True" at bounding box center [601, 333] width 10 height 8
radio input "true"
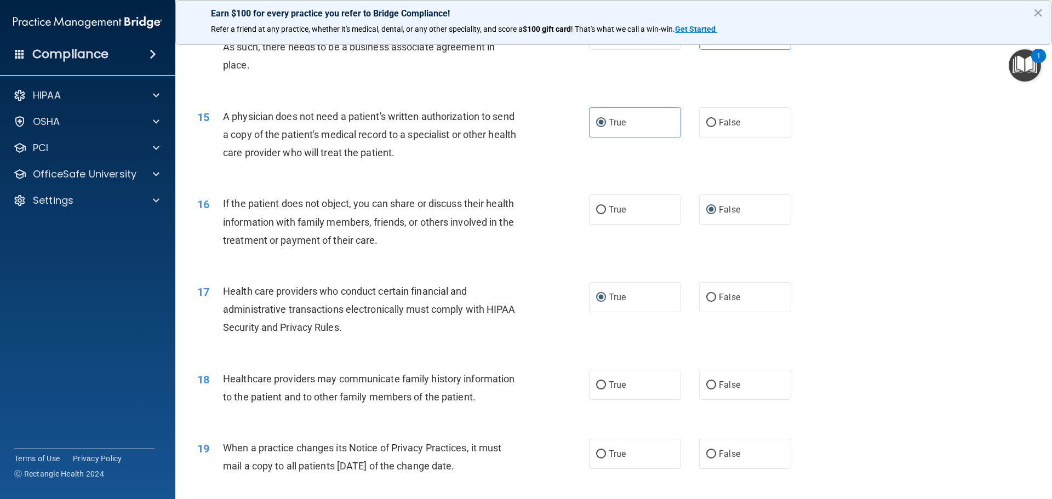
scroll to position [1151, 0]
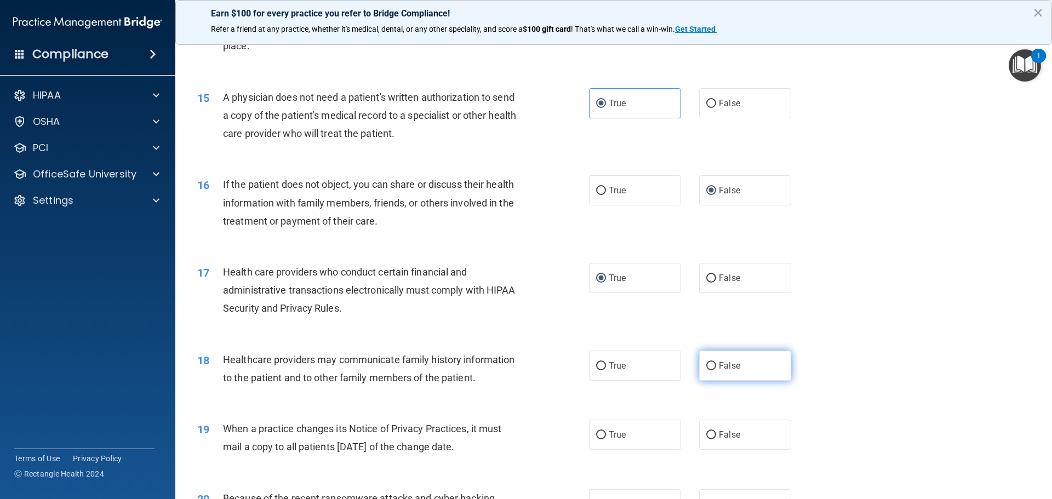
click at [706, 366] on input "False" at bounding box center [711, 366] width 10 height 8
radio input "true"
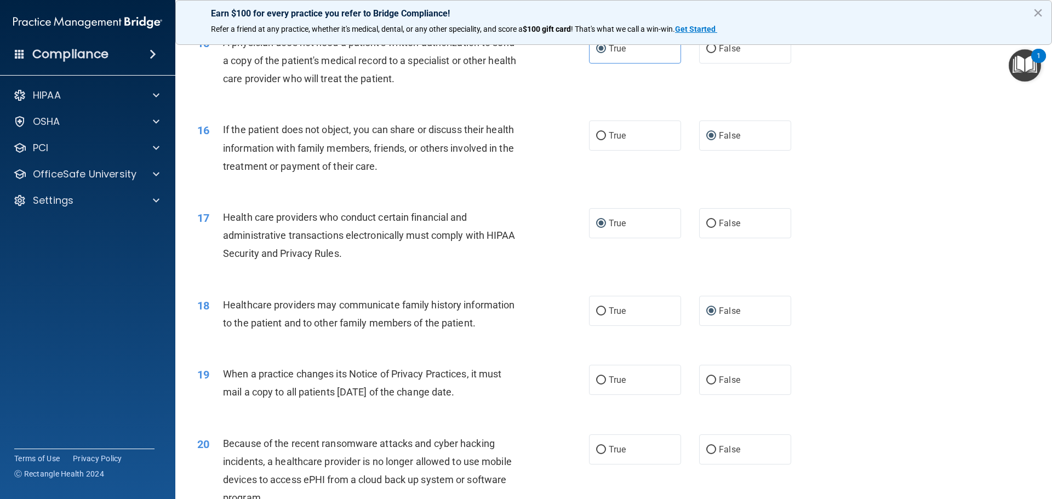
scroll to position [1260, 0]
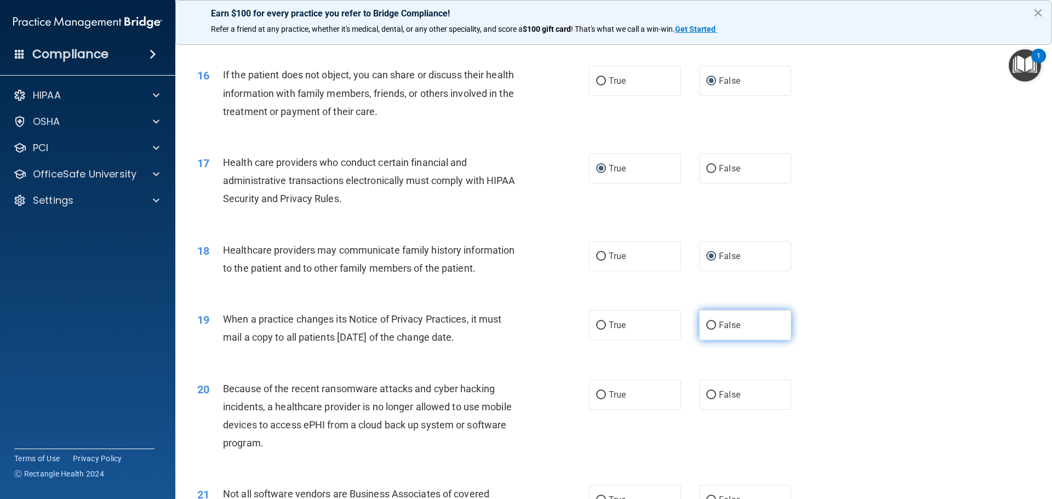
click at [706, 329] on input "False" at bounding box center [711, 326] width 10 height 8
radio input "true"
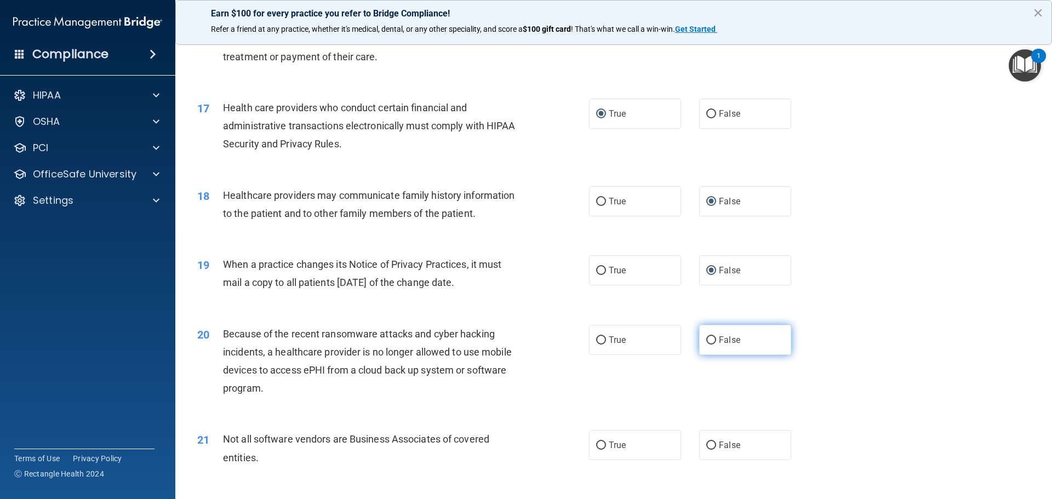
click at [711, 339] on input "False" at bounding box center [711, 340] width 10 height 8
radio input "true"
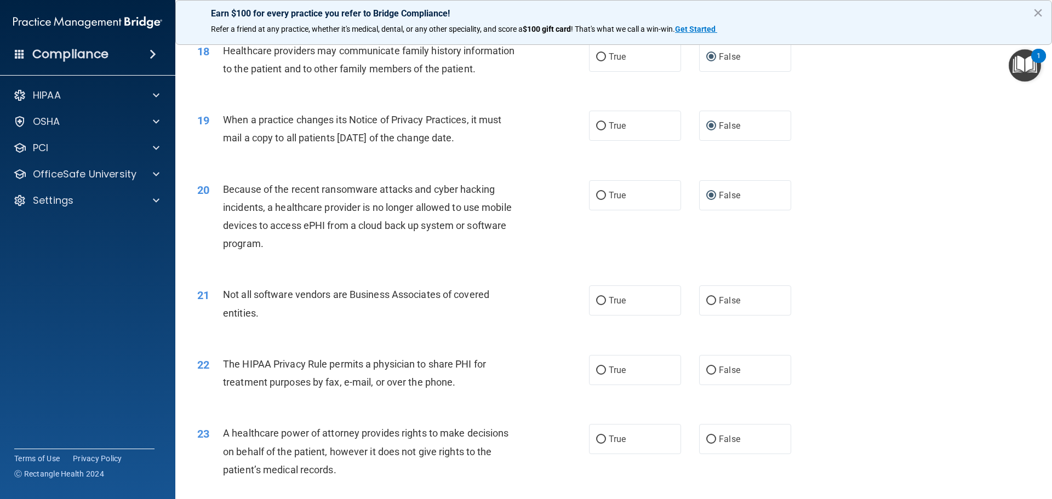
scroll to position [1479, 0]
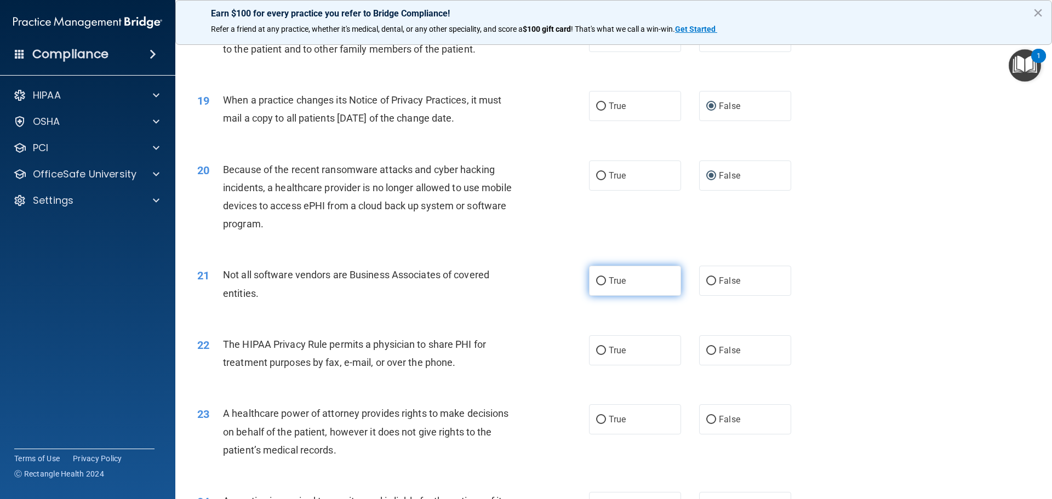
click at [596, 280] on input "True" at bounding box center [601, 281] width 10 height 8
radio input "true"
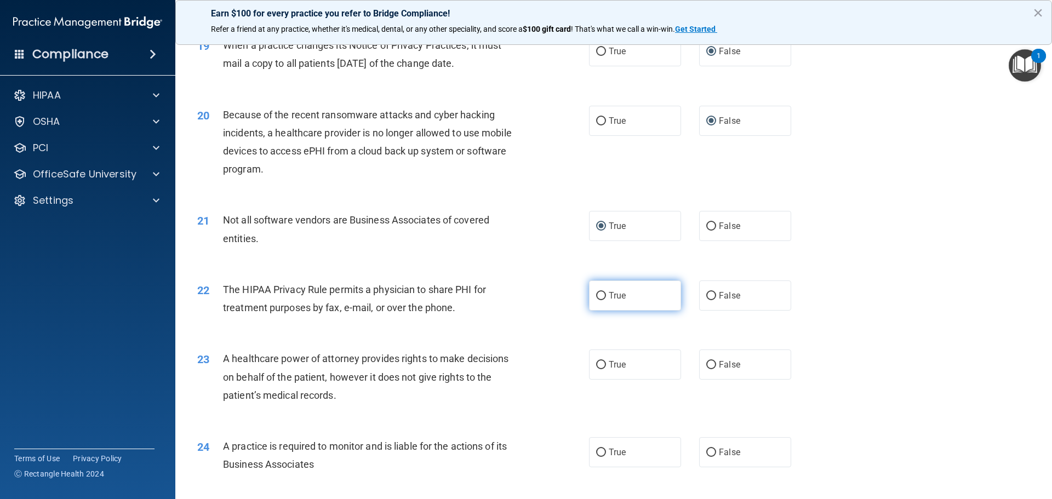
click at [609, 295] on span "True" at bounding box center [617, 295] width 17 height 10
click at [605, 295] on input "True" at bounding box center [601, 296] width 10 height 8
radio input "true"
click at [596, 365] on input "True" at bounding box center [601, 365] width 10 height 8
radio input "true"
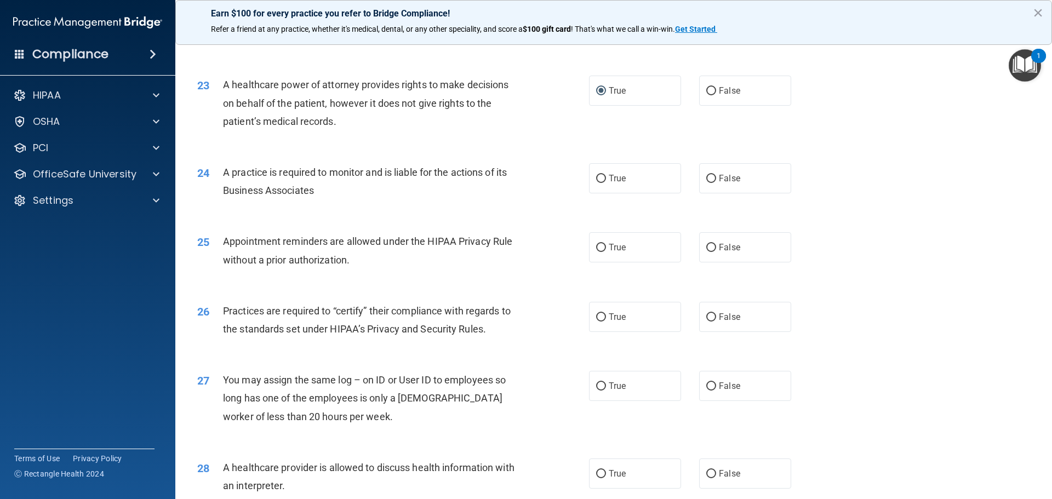
scroll to position [1863, 0]
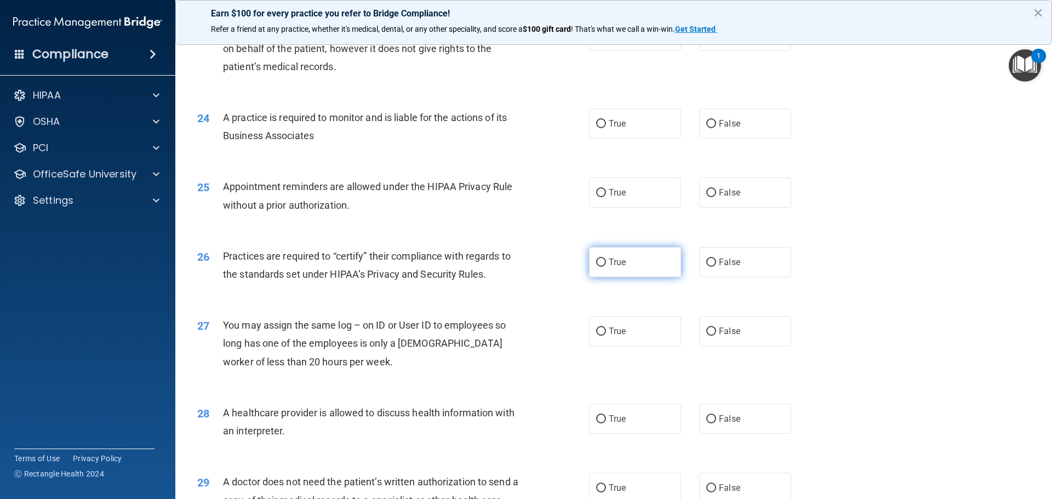
click at [596, 262] on input "True" at bounding box center [601, 263] width 10 height 8
radio input "true"
click at [706, 333] on input "False" at bounding box center [711, 332] width 10 height 8
radio input "true"
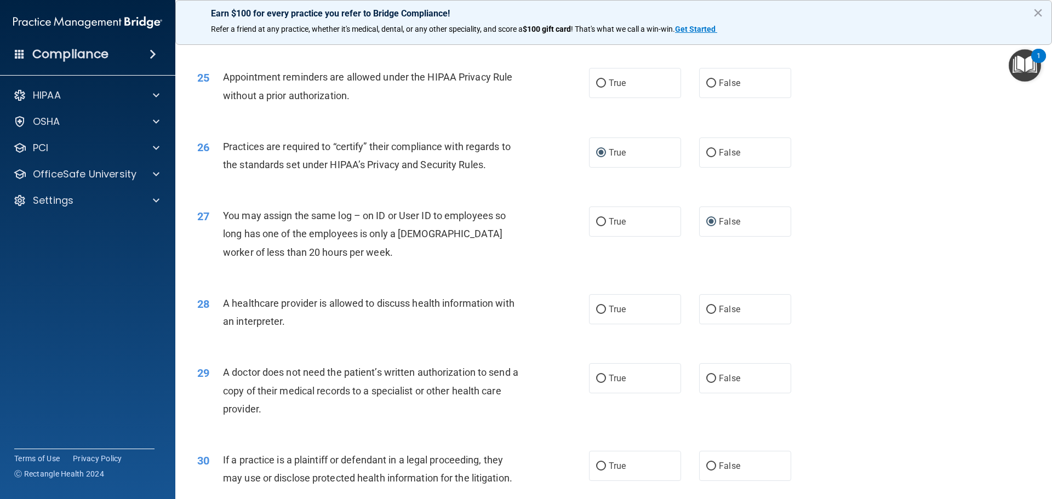
scroll to position [2027, 0]
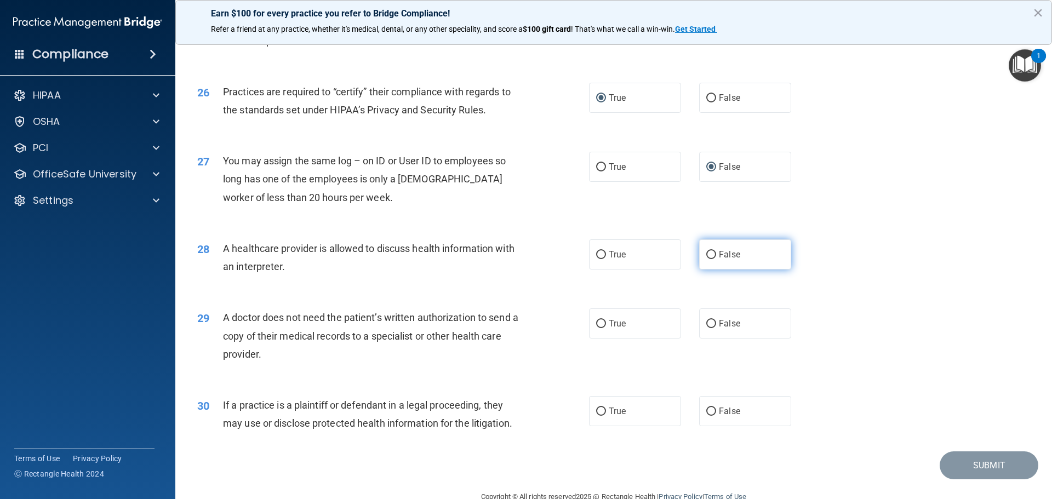
click at [706, 255] on input "False" at bounding box center [711, 255] width 10 height 8
radio input "true"
click at [713, 323] on label "False" at bounding box center [745, 323] width 92 height 30
click at [713, 323] on input "False" at bounding box center [711, 324] width 10 height 8
radio input "true"
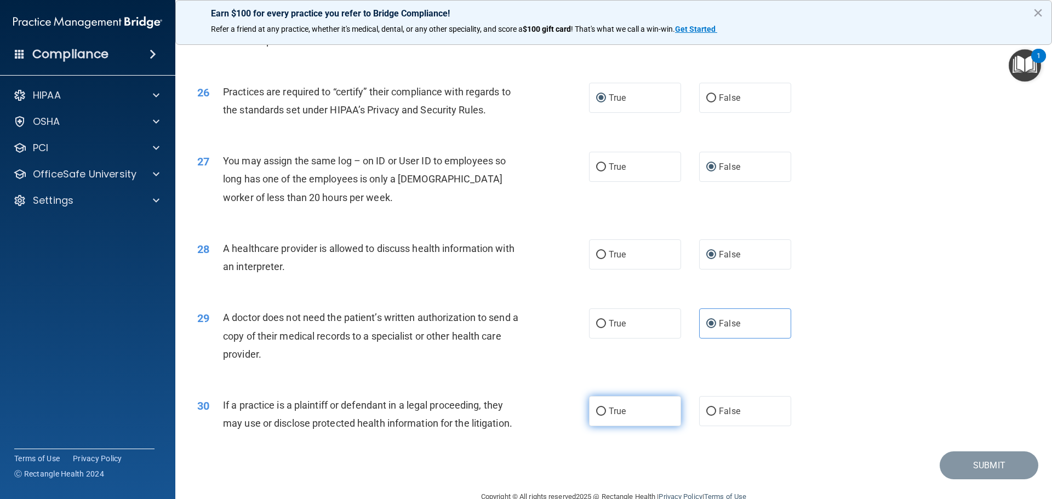
click at [596, 410] on input "True" at bounding box center [601, 412] width 10 height 8
radio input "true"
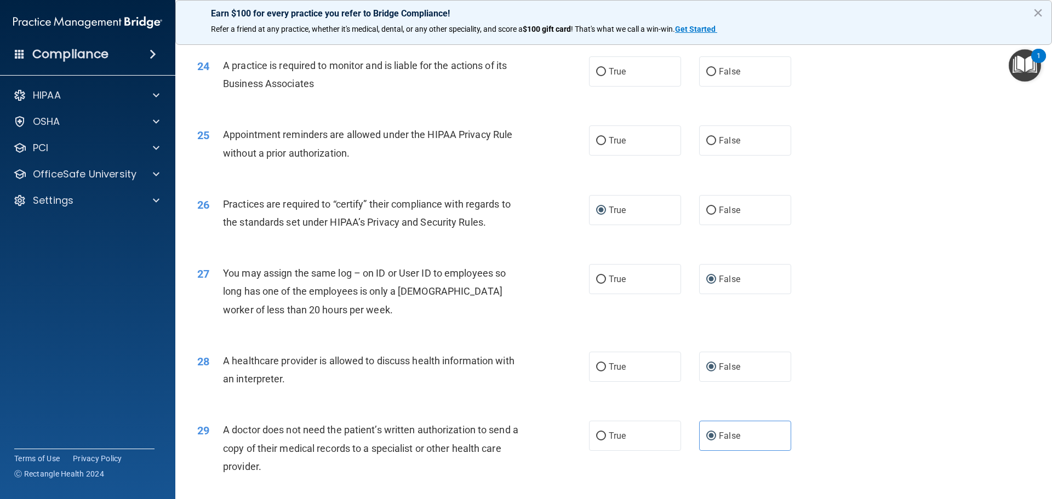
scroll to position [2052, 0]
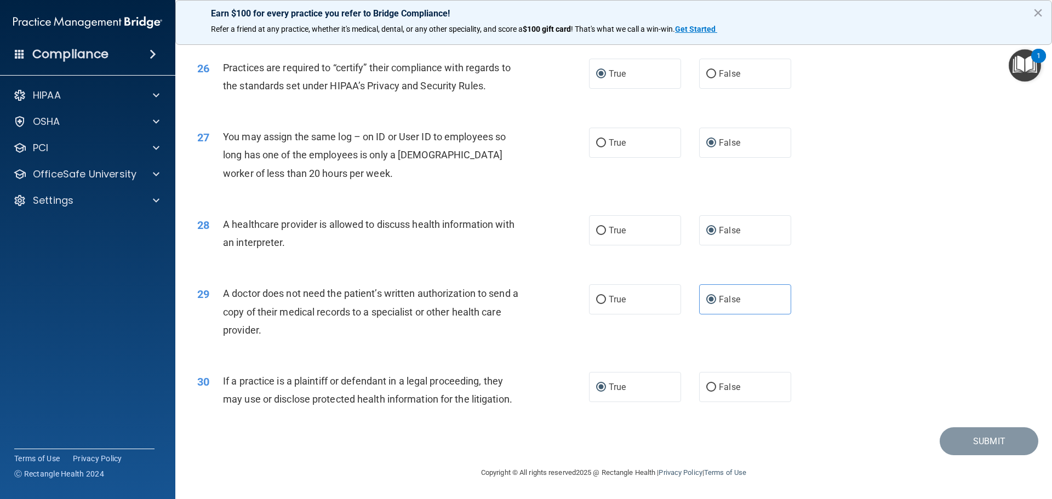
click at [564, 436] on div "Submit" at bounding box center [613, 441] width 849 height 28
click at [1036, 13] on button "×" at bounding box center [1038, 13] width 10 height 18
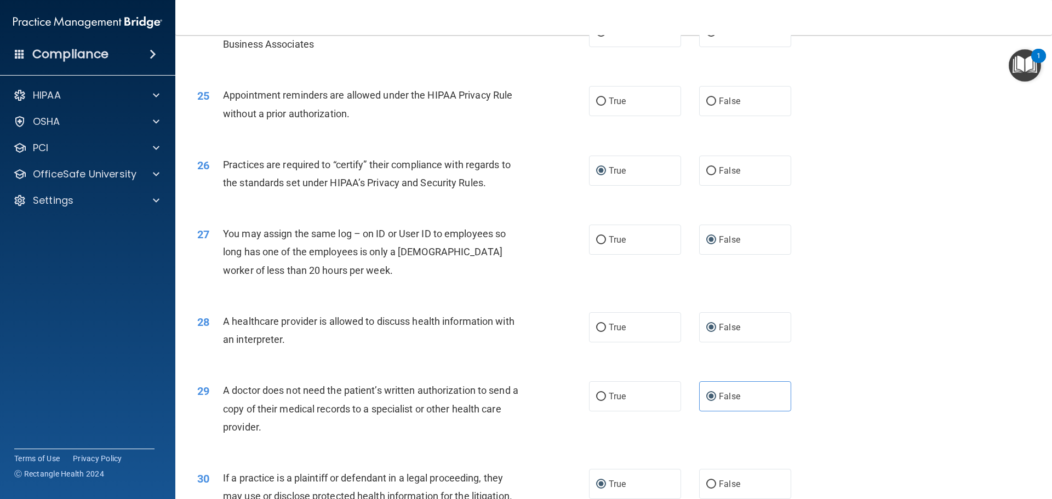
scroll to position [1942, 0]
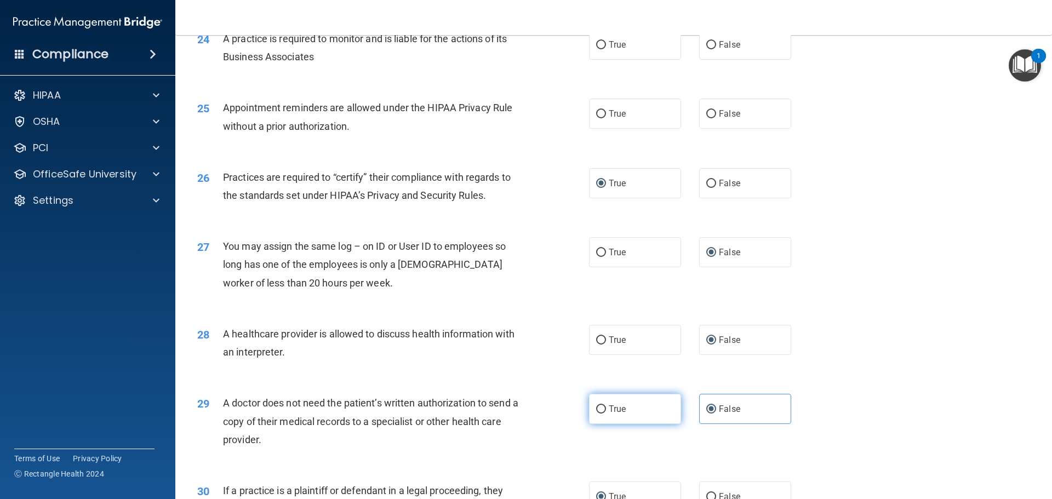
click at [601, 410] on input "True" at bounding box center [601, 409] width 10 height 8
radio input "true"
click at [905, 399] on div "29 A doctor does not need the patient’s written authorization to send a copy of…" at bounding box center [613, 424] width 849 height 88
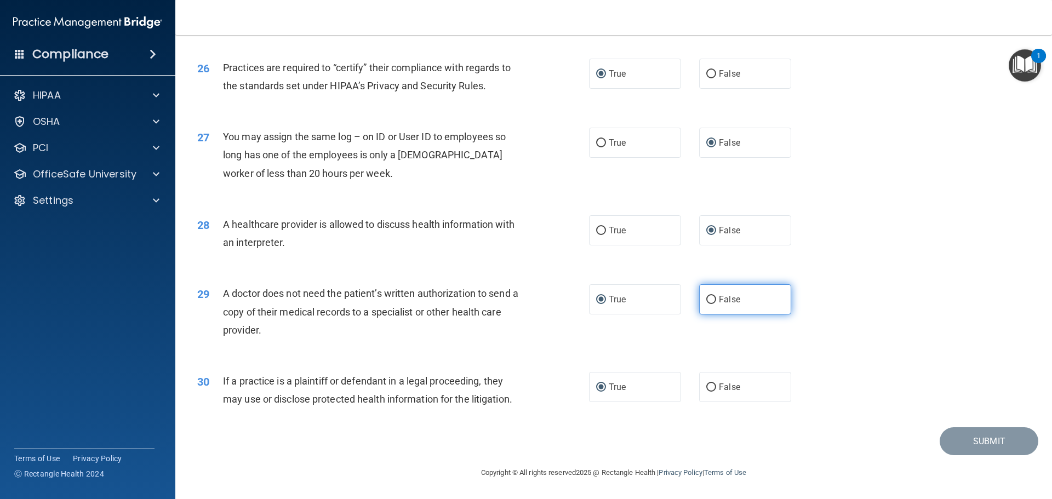
click at [706, 298] on input "False" at bounding box center [711, 300] width 10 height 8
radio input "true"
radio input "false"
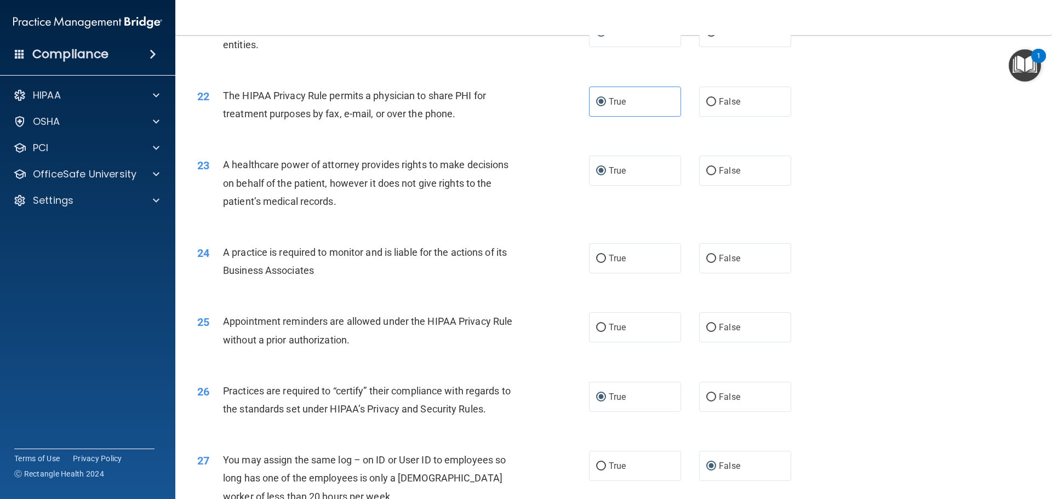
scroll to position [1753, 0]
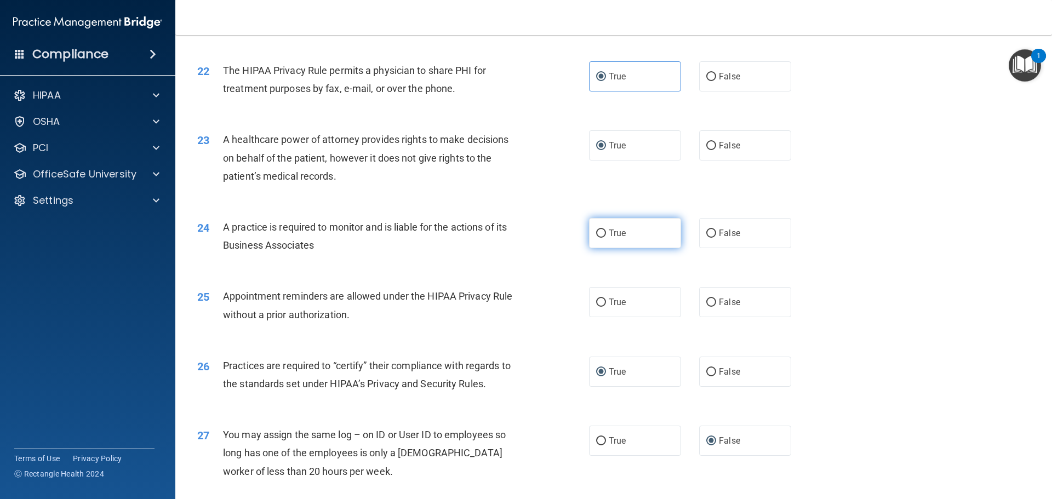
click at [598, 237] on input "True" at bounding box center [601, 234] width 10 height 8
radio input "true"
click at [601, 304] on input "True" at bounding box center [601, 303] width 10 height 8
radio input "true"
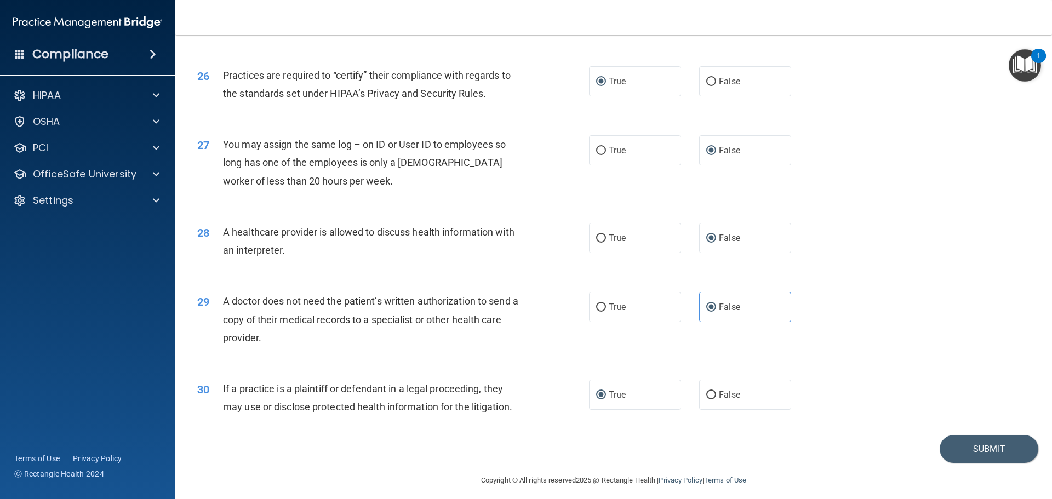
scroll to position [2052, 0]
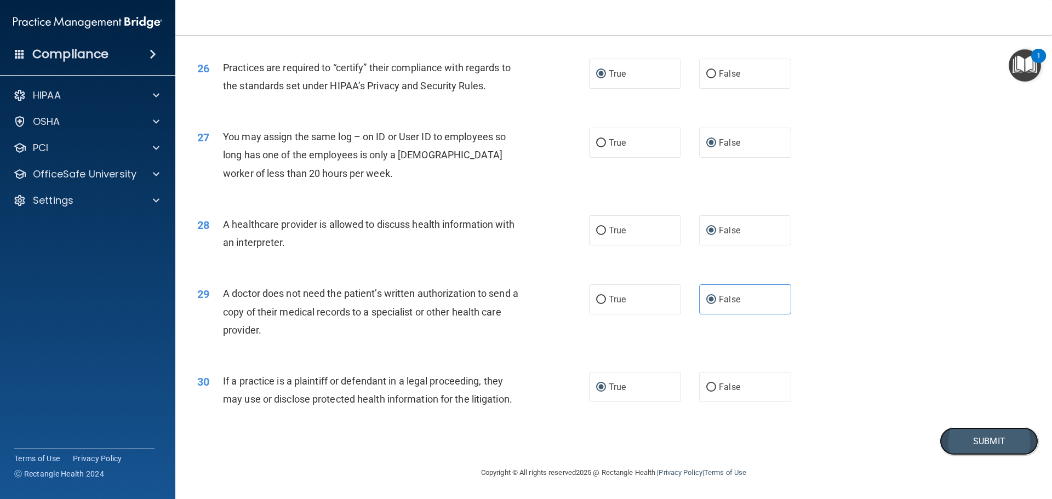
click at [952, 446] on button "Submit" at bounding box center [989, 441] width 99 height 28
click at [993, 439] on button "Submit" at bounding box center [989, 441] width 99 height 28
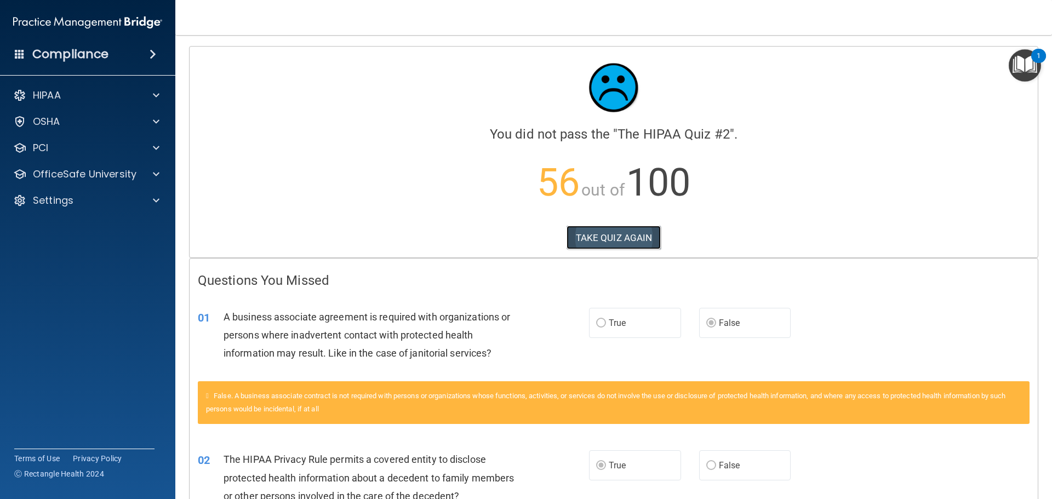
click at [609, 235] on button "TAKE QUIZ AGAIN" at bounding box center [614, 238] width 95 height 24
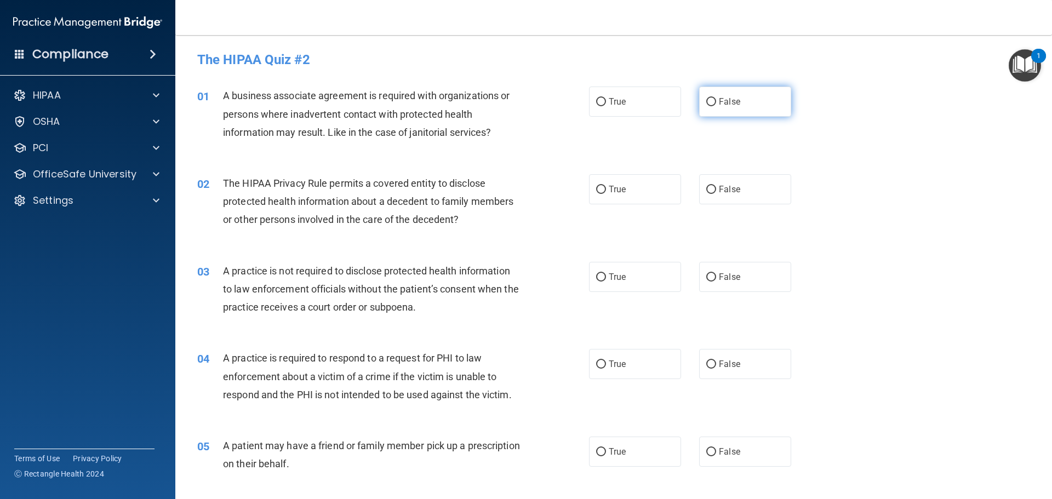
click at [706, 103] on input "False" at bounding box center [711, 102] width 10 height 8
radio input "true"
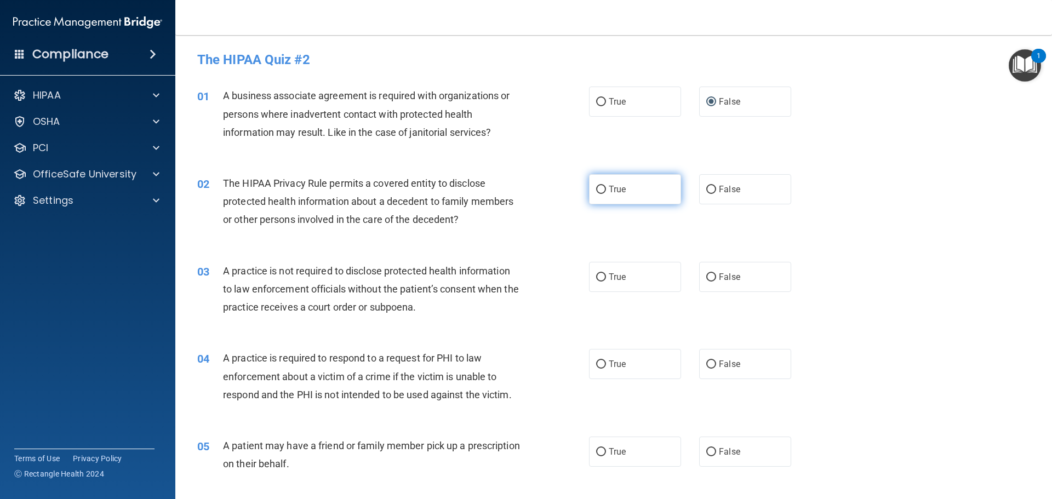
click at [599, 193] on input "True" at bounding box center [601, 190] width 10 height 8
radio input "true"
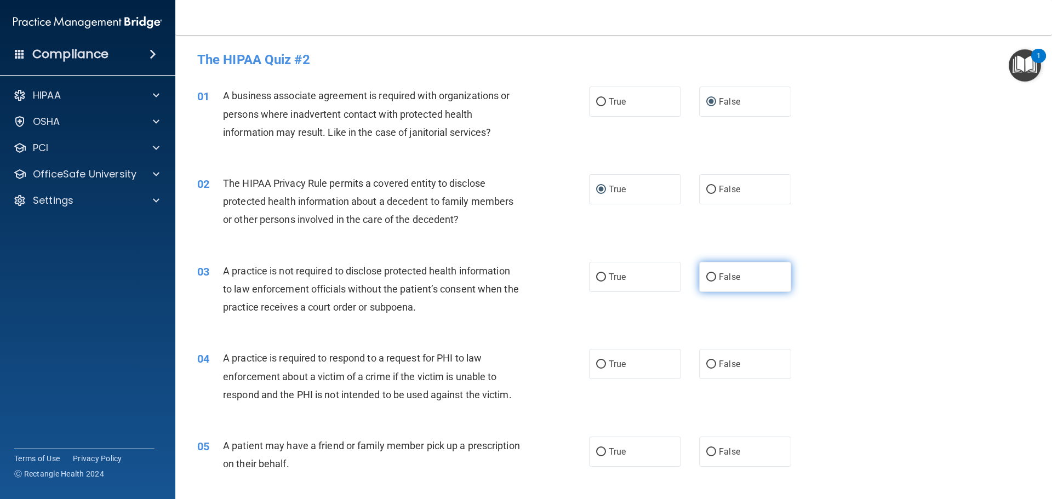
click at [710, 279] on input "False" at bounding box center [711, 277] width 10 height 8
radio input "true"
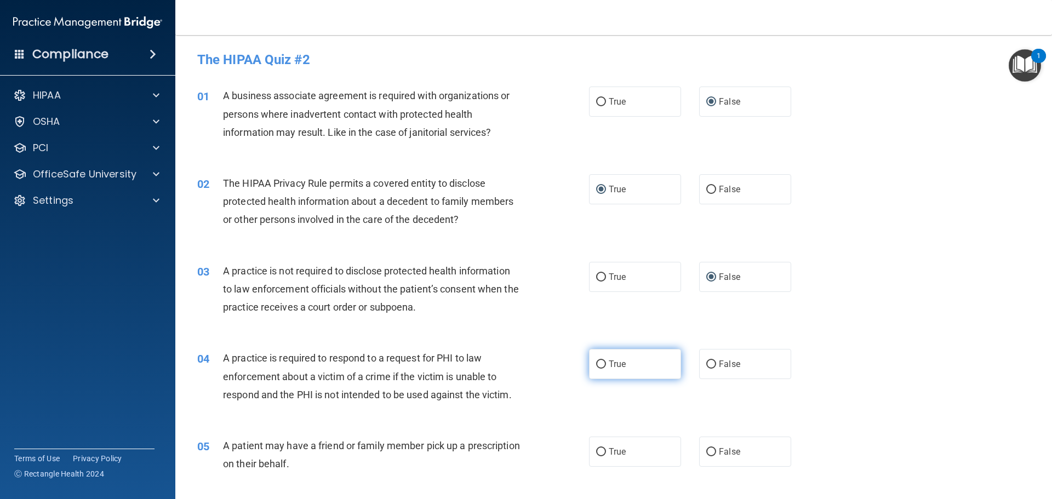
click at [601, 367] on input "True" at bounding box center [601, 365] width 10 height 8
radio input "true"
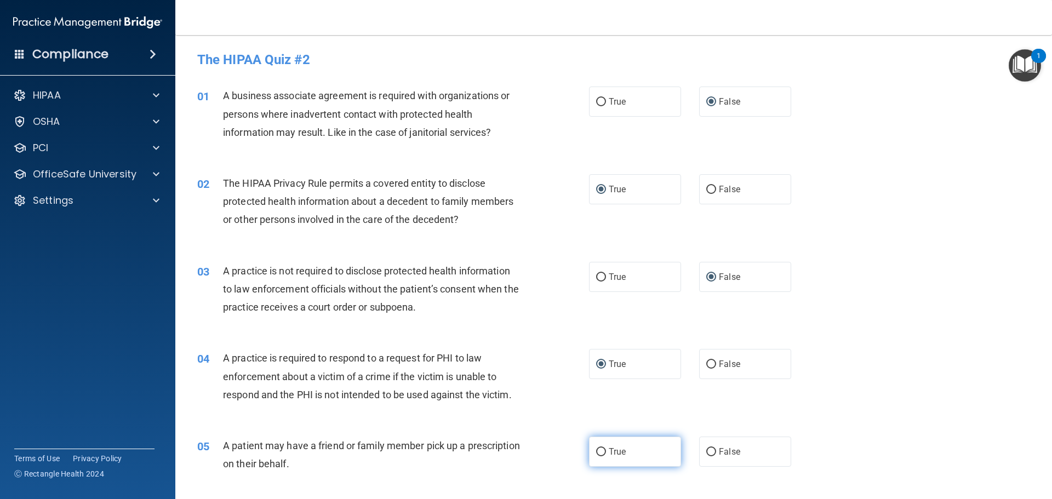
click at [601, 458] on label "True" at bounding box center [635, 452] width 92 height 30
click at [601, 456] on input "True" at bounding box center [601, 452] width 10 height 8
radio input "true"
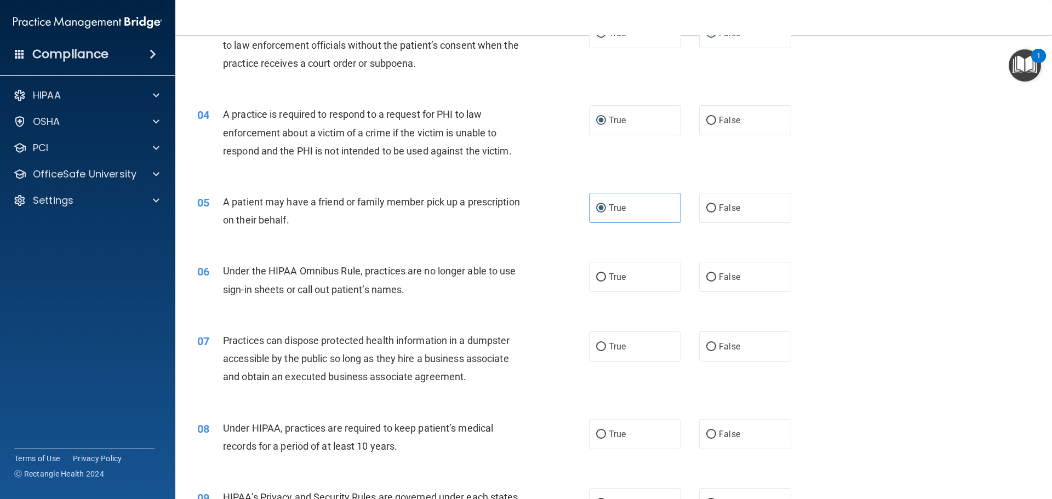
scroll to position [274, 0]
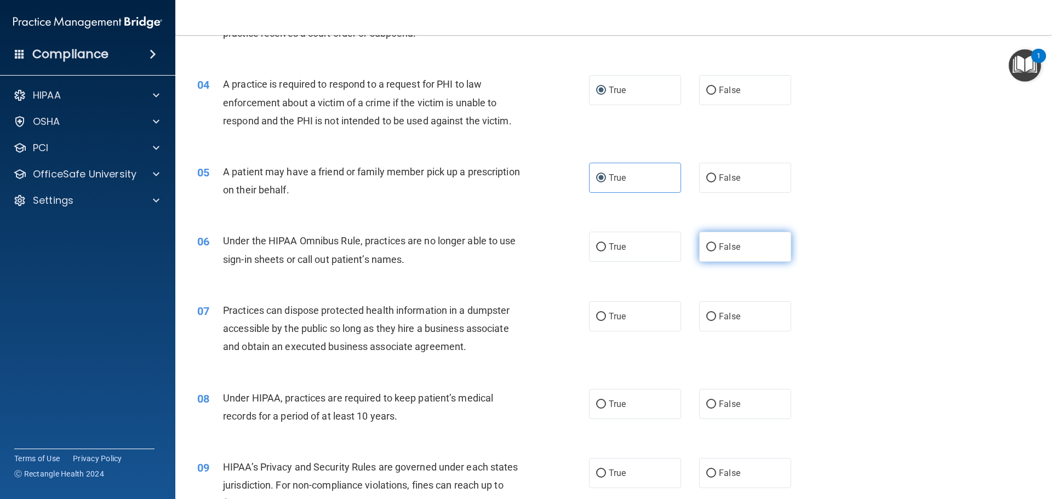
click at [699, 254] on label "False" at bounding box center [745, 247] width 92 height 30
click at [706, 252] on input "False" at bounding box center [711, 247] width 10 height 8
radio input "true"
click at [706, 317] on input "False" at bounding box center [711, 317] width 10 height 8
radio input "true"
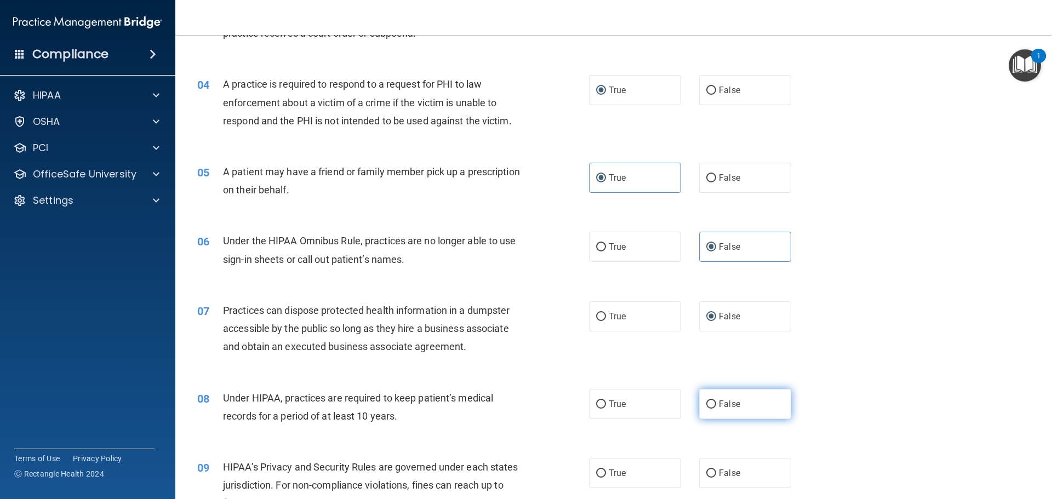
click at [706, 404] on input "False" at bounding box center [711, 405] width 10 height 8
radio input "true"
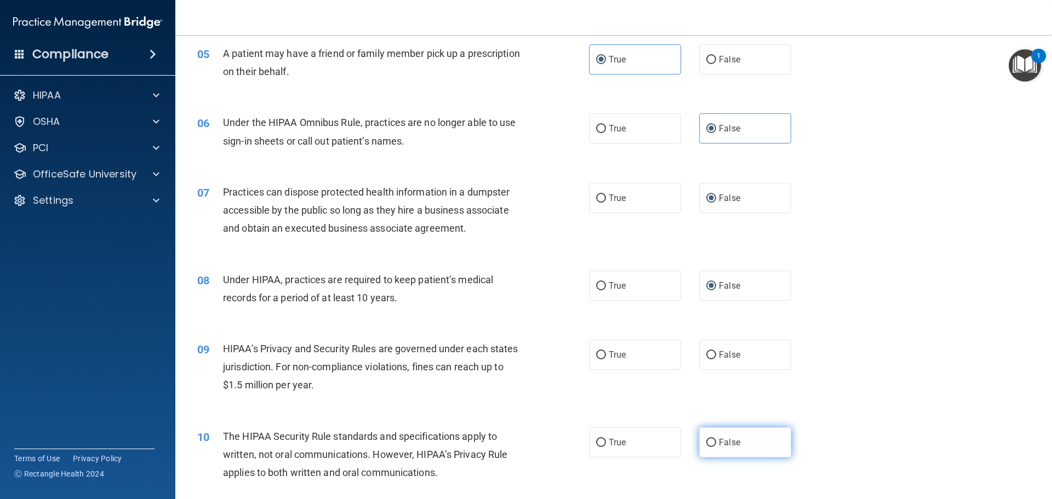
scroll to position [438, 0]
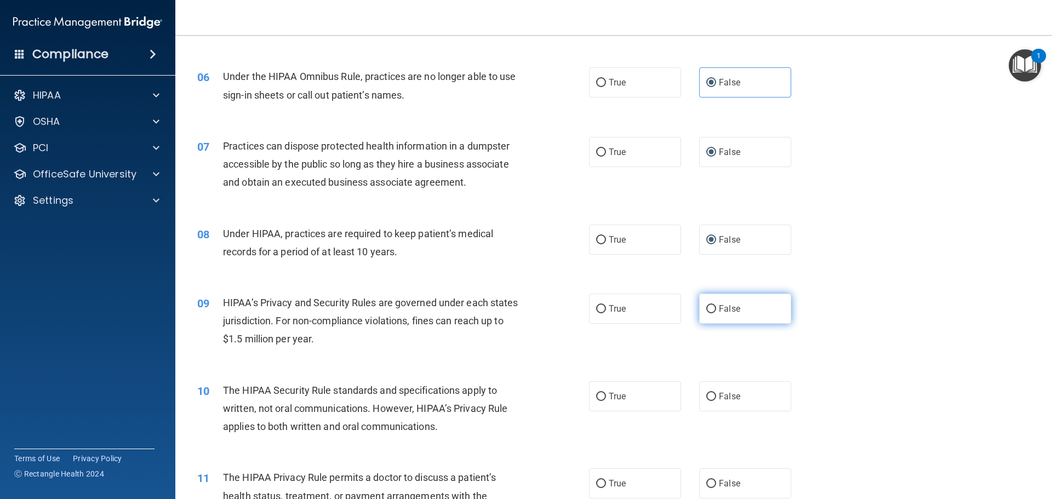
click at [702, 317] on label "False" at bounding box center [745, 309] width 92 height 30
click at [706, 313] on input "False" at bounding box center [711, 309] width 10 height 8
radio input "true"
click at [609, 397] on span "True" at bounding box center [617, 396] width 17 height 10
click at [605, 397] on input "True" at bounding box center [601, 397] width 10 height 8
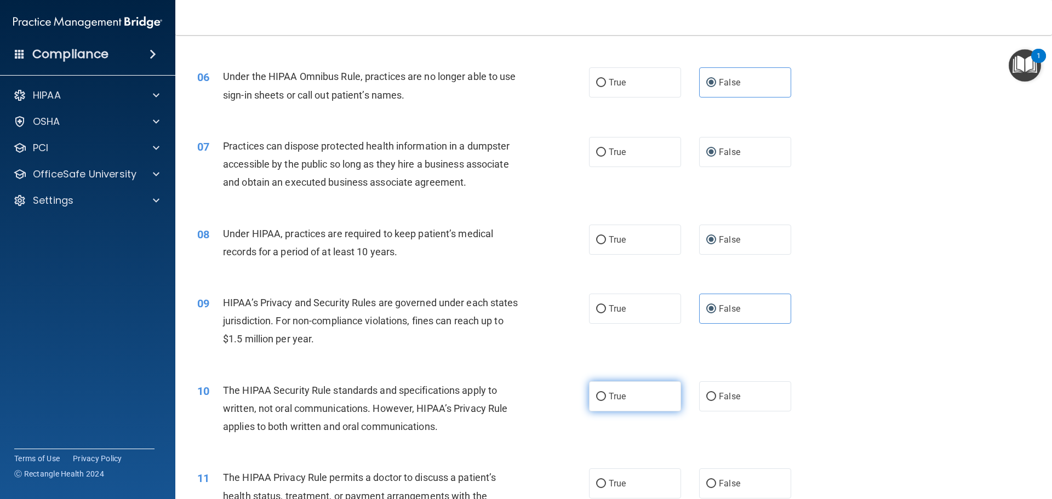
radio input "true"
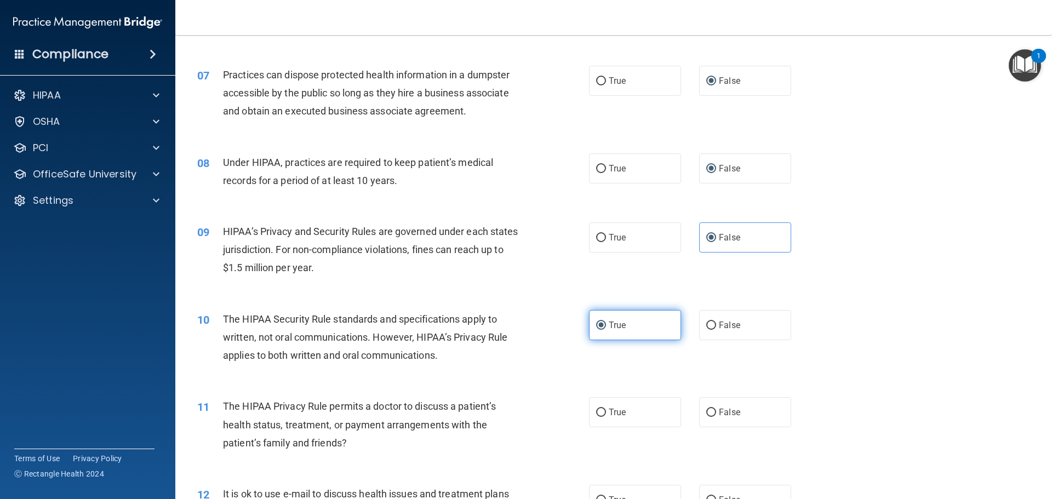
scroll to position [548, 0]
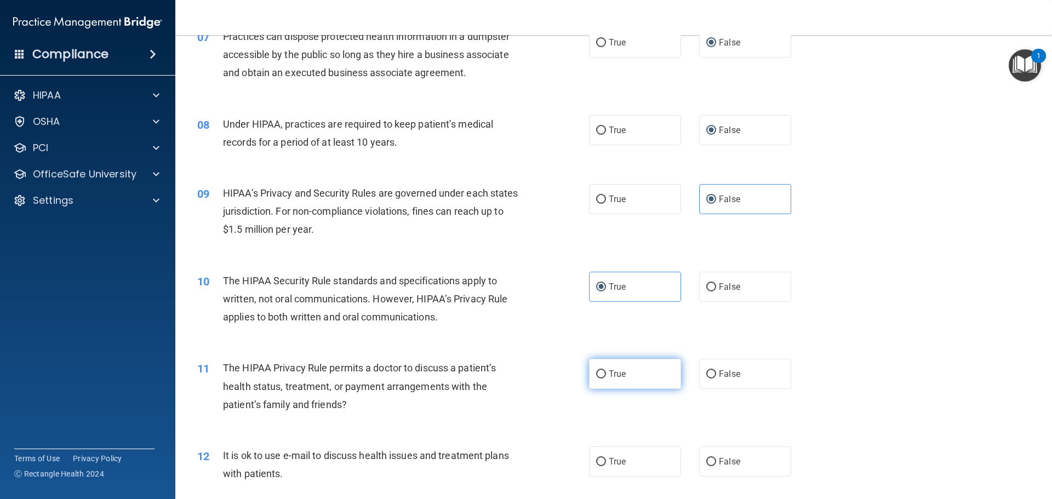
click at [602, 375] on input "True" at bounding box center [601, 374] width 10 height 8
radio input "true"
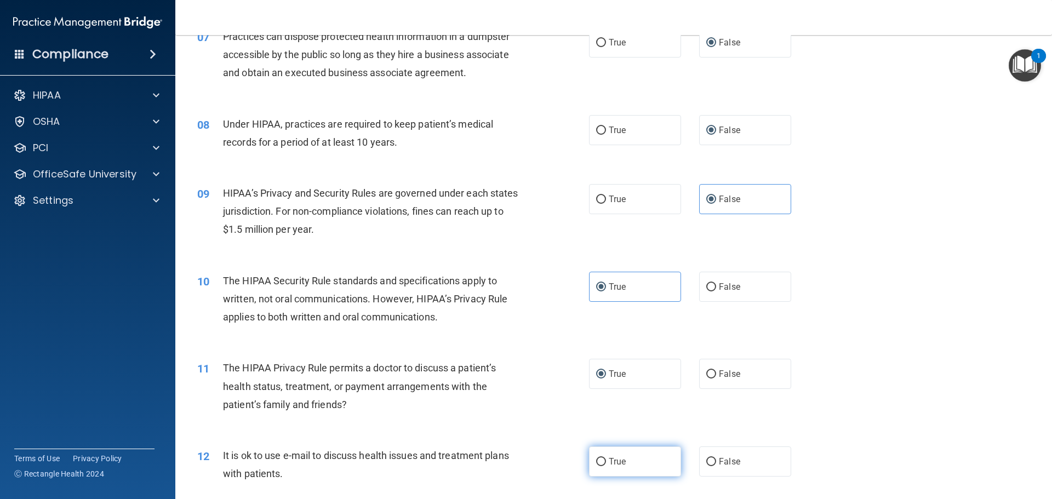
click at [597, 459] on input "True" at bounding box center [601, 462] width 10 height 8
radio input "true"
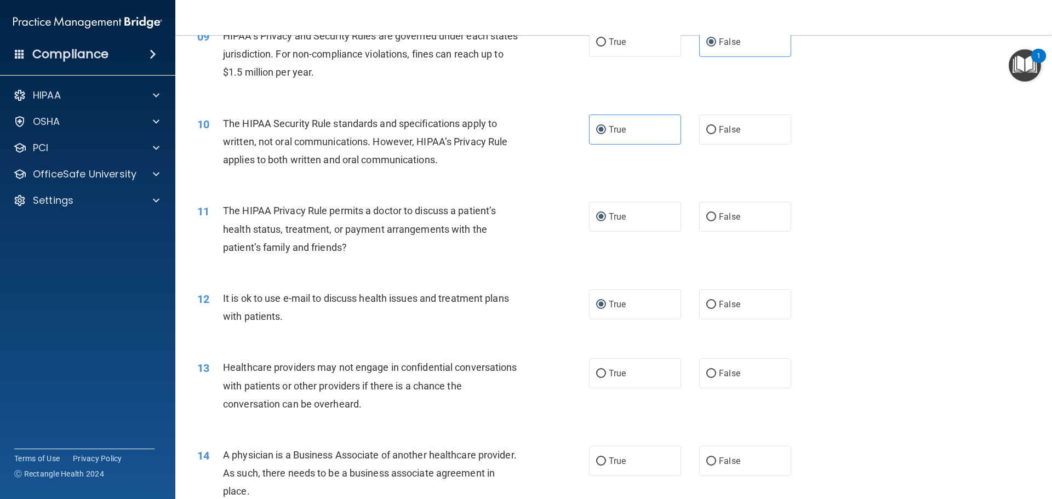
scroll to position [712, 0]
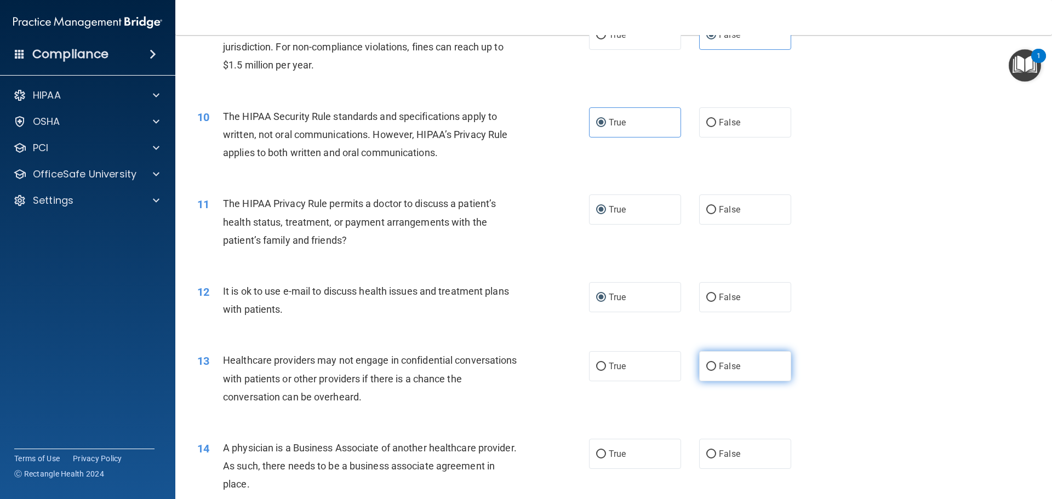
click at [706, 369] on input "False" at bounding box center [711, 367] width 10 height 8
radio input "true"
click at [708, 450] on input "False" at bounding box center [711, 454] width 10 height 8
radio input "true"
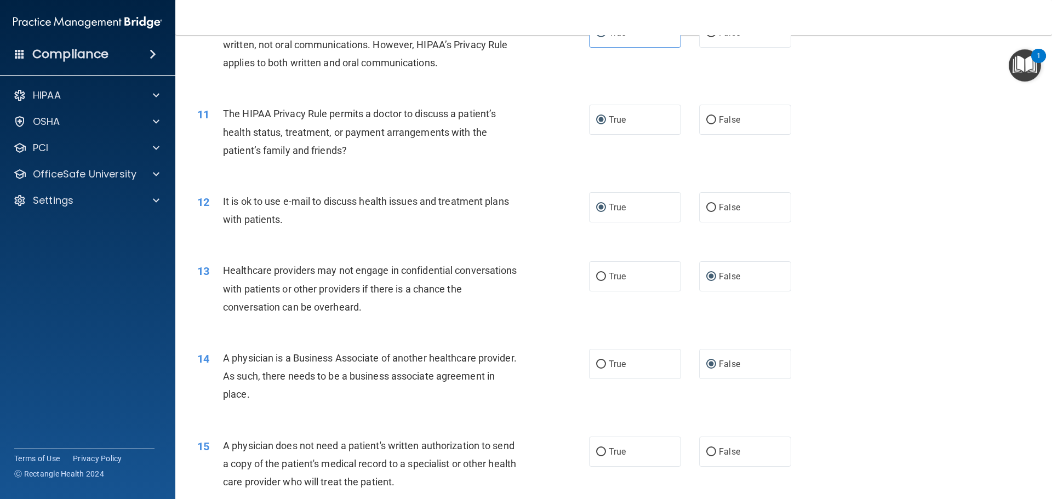
scroll to position [822, 0]
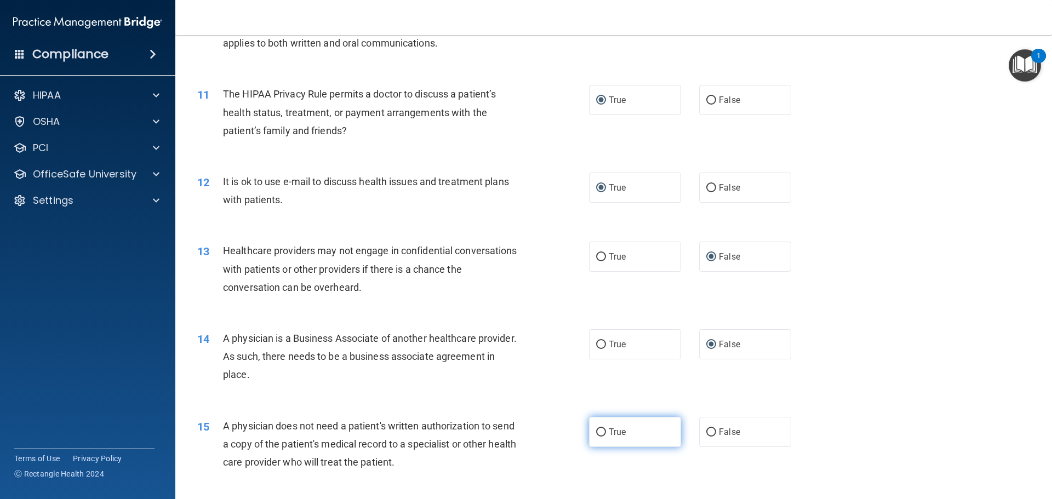
click at [596, 431] on input "True" at bounding box center [601, 433] width 10 height 8
radio input "true"
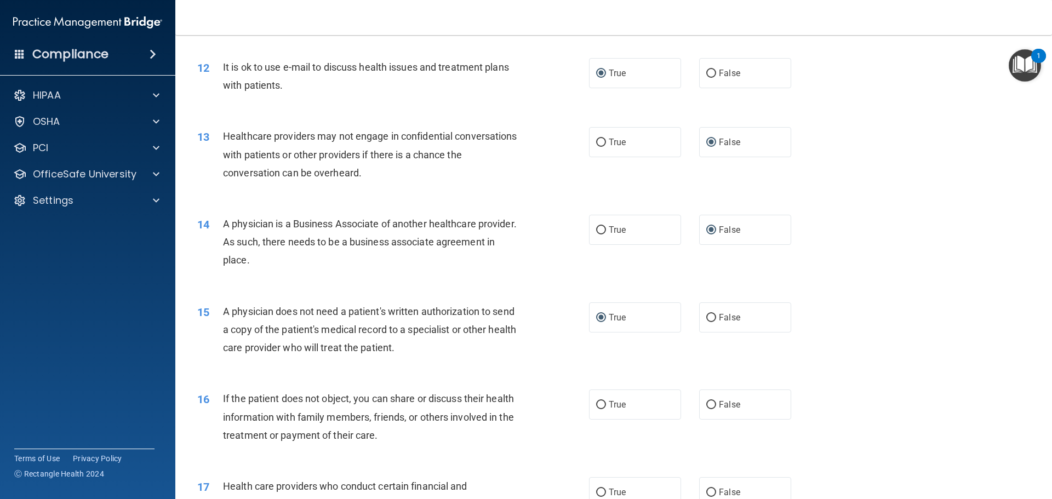
scroll to position [986, 0]
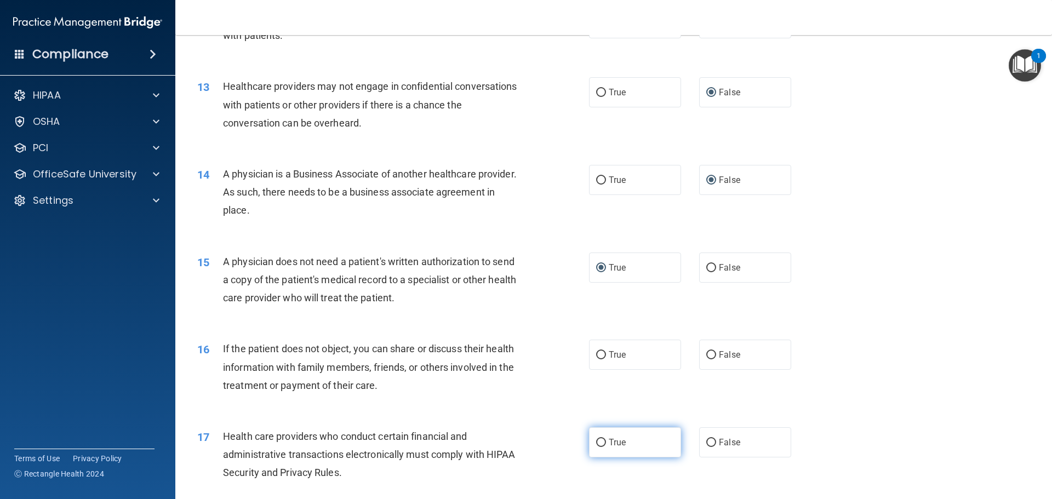
click at [596, 444] on input "True" at bounding box center [601, 443] width 10 height 8
radio input "true"
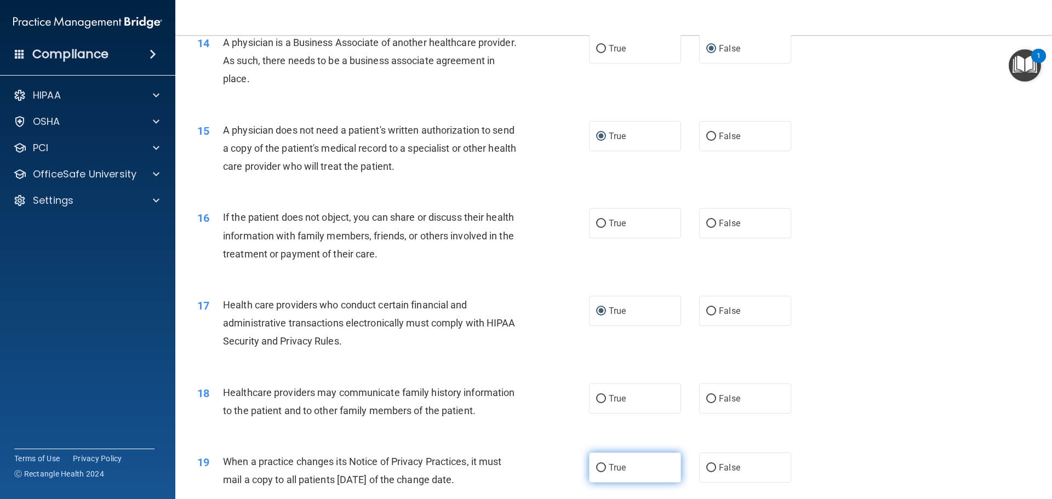
scroll to position [1151, 0]
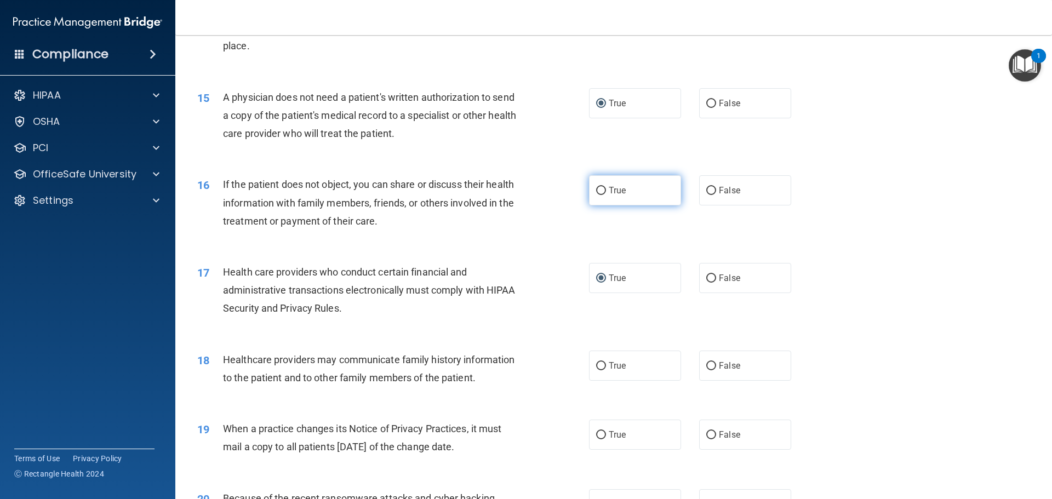
click at [596, 187] on input "True" at bounding box center [601, 191] width 10 height 8
radio input "true"
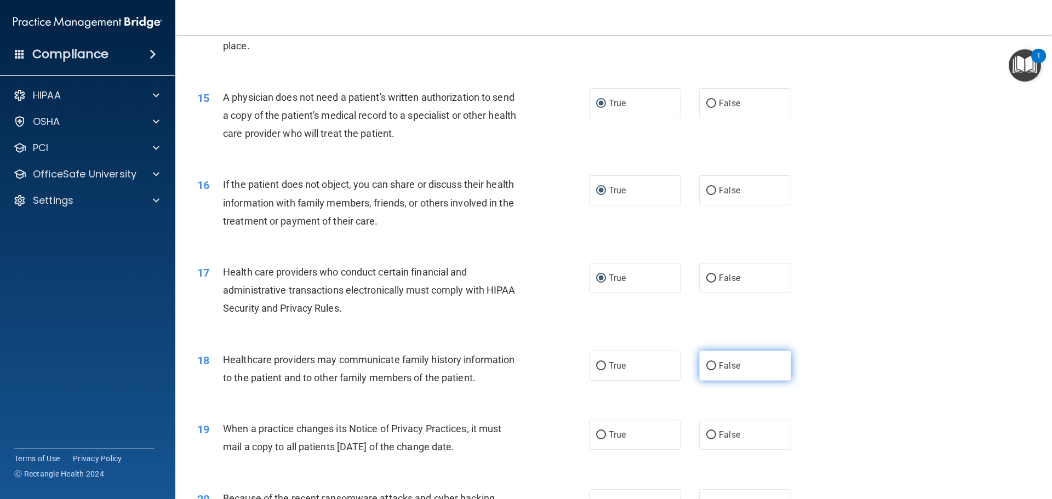
click at [706, 367] on input "False" at bounding box center [711, 366] width 10 height 8
radio input "true"
click at [711, 431] on label "False" at bounding box center [745, 435] width 92 height 30
click at [711, 431] on input "False" at bounding box center [711, 435] width 10 height 8
radio input "true"
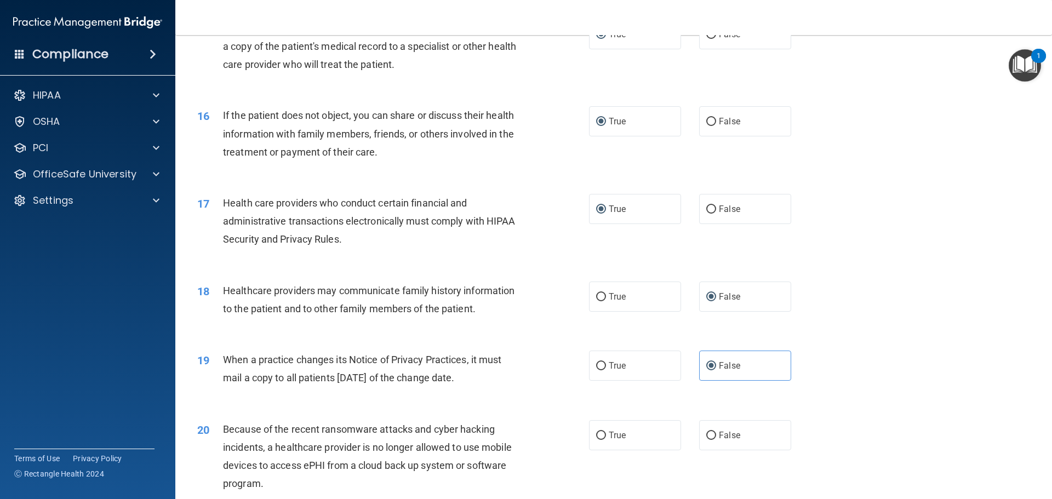
scroll to position [1315, 0]
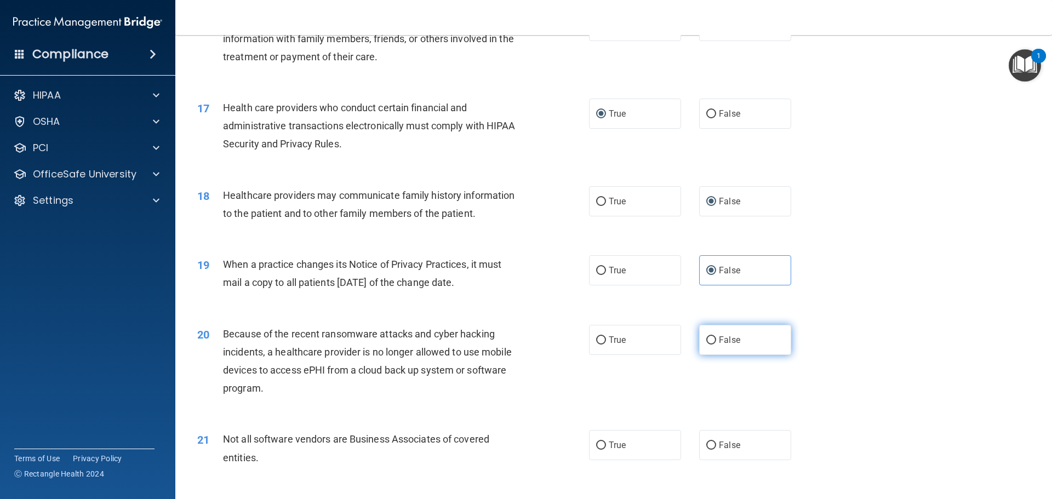
click at [703, 345] on label "False" at bounding box center [745, 340] width 92 height 30
click at [706, 345] on input "False" at bounding box center [711, 340] width 10 height 8
radio input "true"
click at [603, 447] on label "True" at bounding box center [635, 445] width 92 height 30
click at [603, 447] on input "True" at bounding box center [601, 446] width 10 height 8
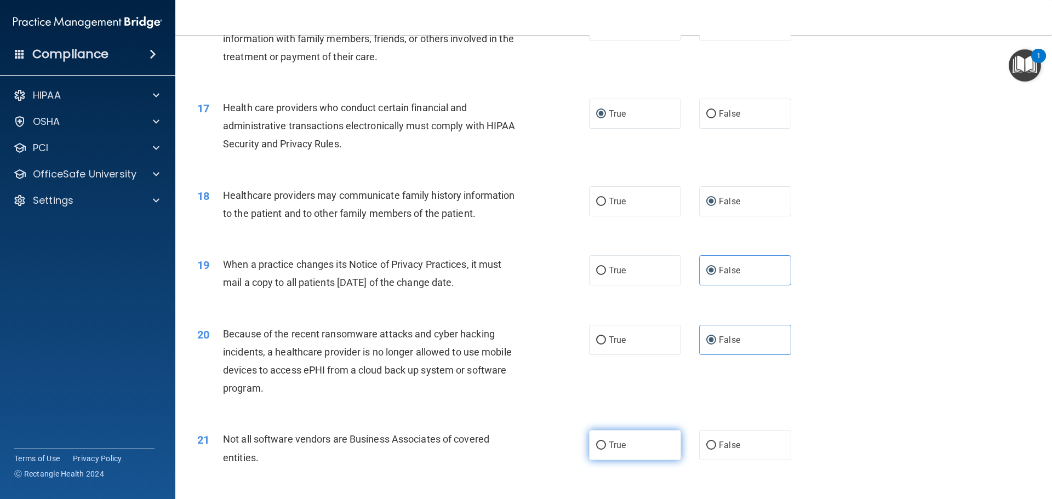
radio input "true"
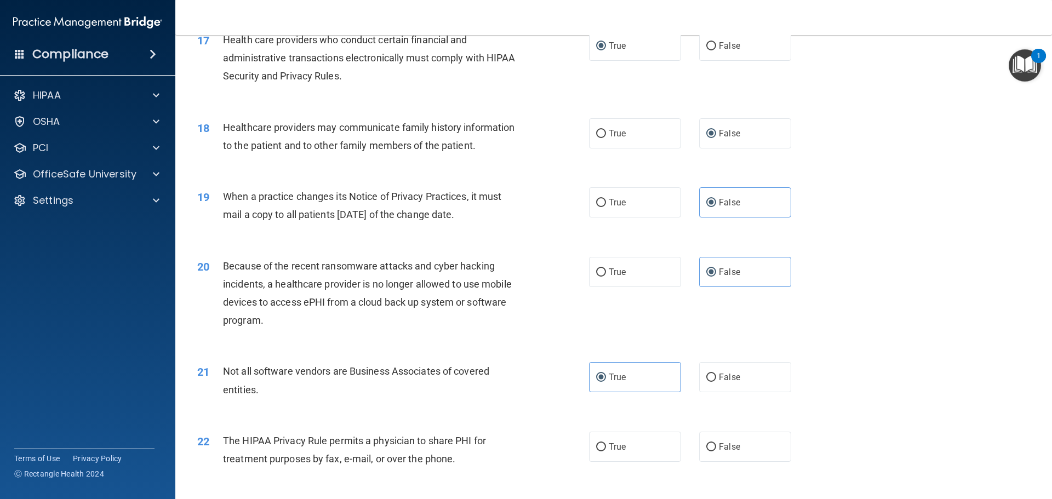
scroll to position [1534, 0]
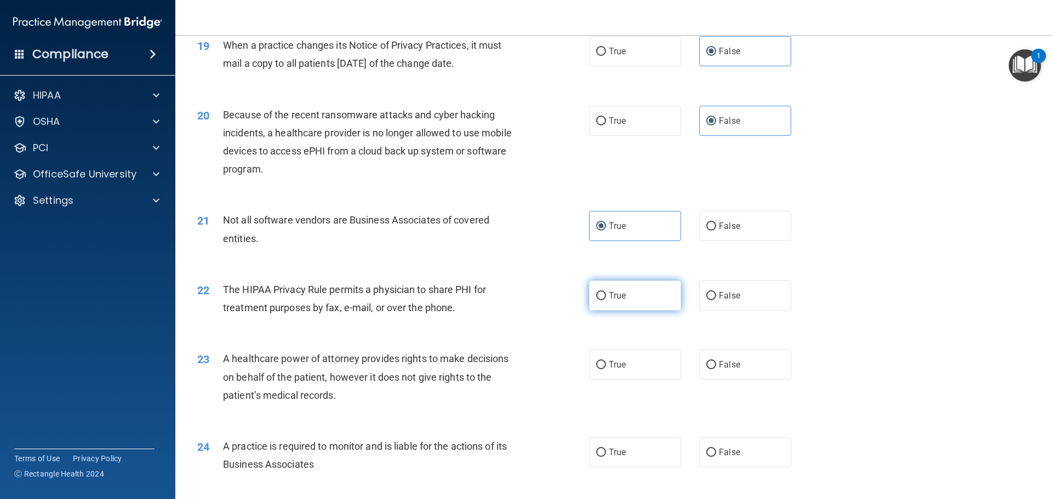
click at [596, 301] on label "True" at bounding box center [635, 296] width 92 height 30
click at [596, 300] on input "True" at bounding box center [601, 296] width 10 height 8
radio input "true"
click at [708, 365] on input "False" at bounding box center [711, 365] width 10 height 8
radio input "true"
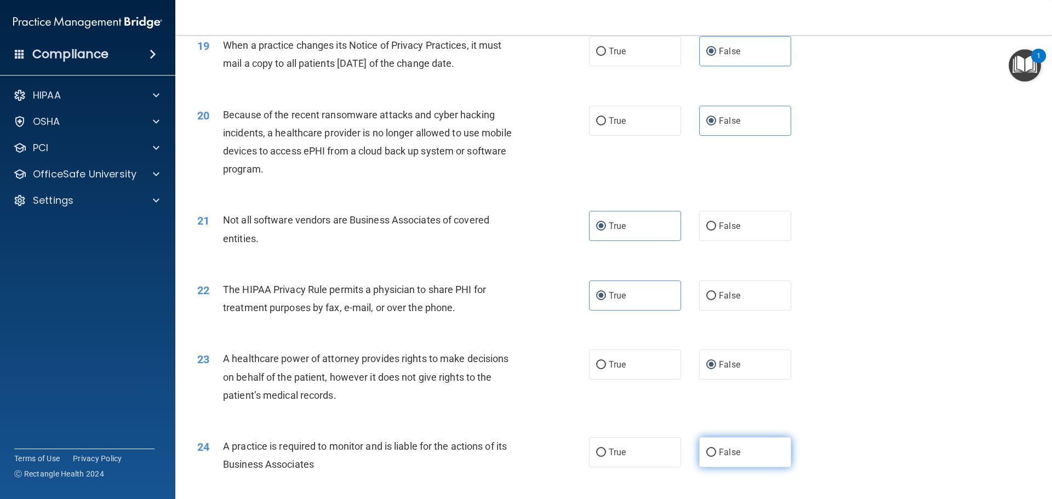
click at [709, 449] on input "False" at bounding box center [711, 453] width 10 height 8
radio input "true"
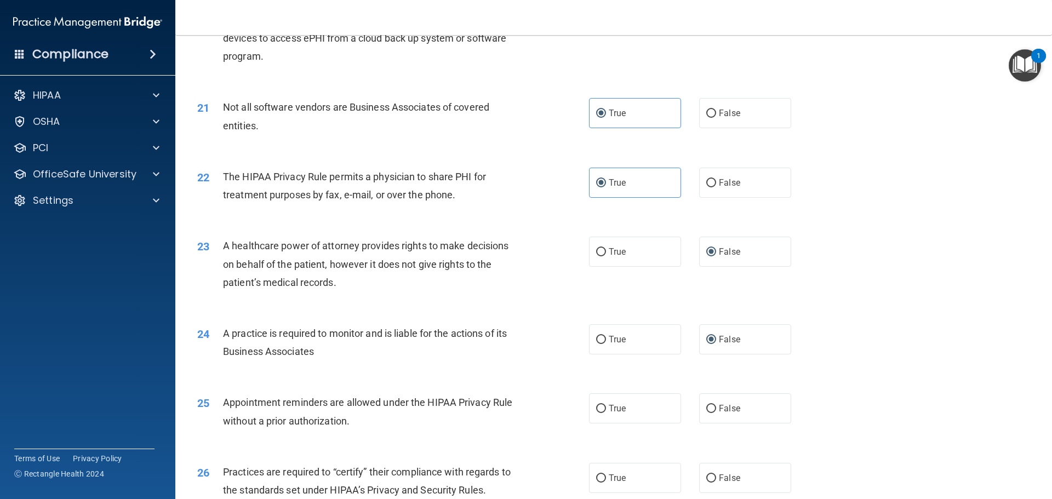
scroll to position [1699, 0]
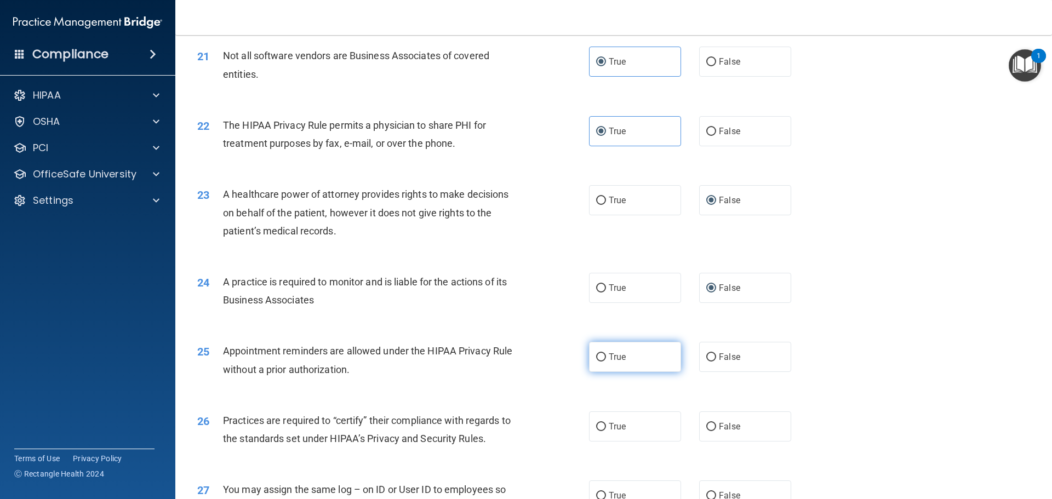
click at [599, 355] on input "True" at bounding box center [601, 357] width 10 height 8
radio input "true"
click at [706, 426] on input "False" at bounding box center [711, 427] width 10 height 8
radio input "true"
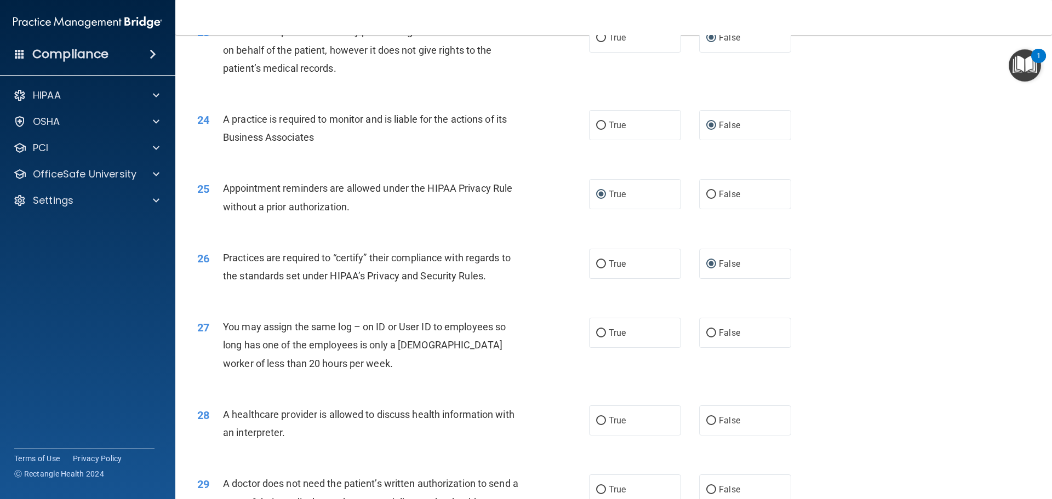
scroll to position [1863, 0]
click at [706, 332] on input "False" at bounding box center [711, 332] width 10 height 8
radio input "true"
click at [598, 418] on input "True" at bounding box center [601, 419] width 10 height 8
radio input "true"
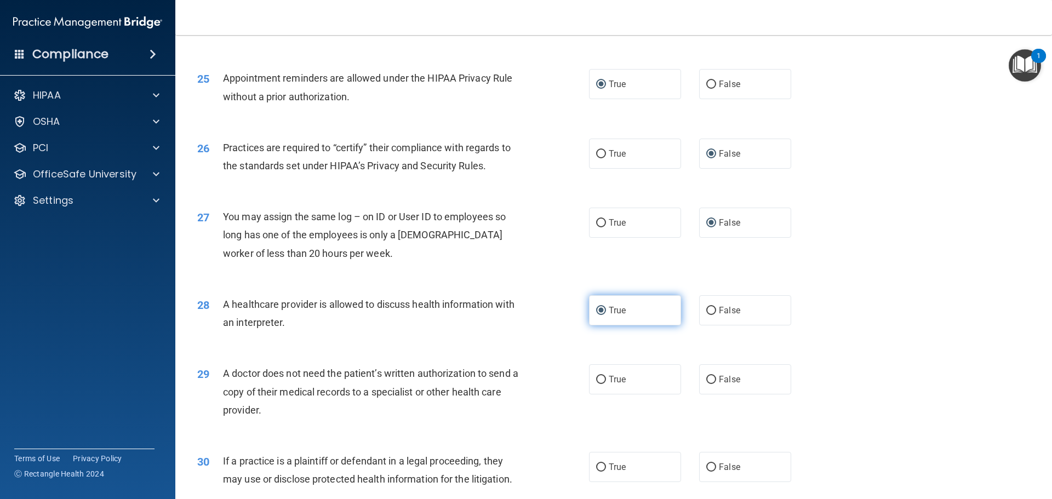
scroll to position [1973, 0]
click at [597, 386] on label "True" at bounding box center [635, 378] width 92 height 30
click at [597, 383] on input "True" at bounding box center [601, 379] width 10 height 8
radio input "true"
click at [599, 469] on input "True" at bounding box center [601, 466] width 10 height 8
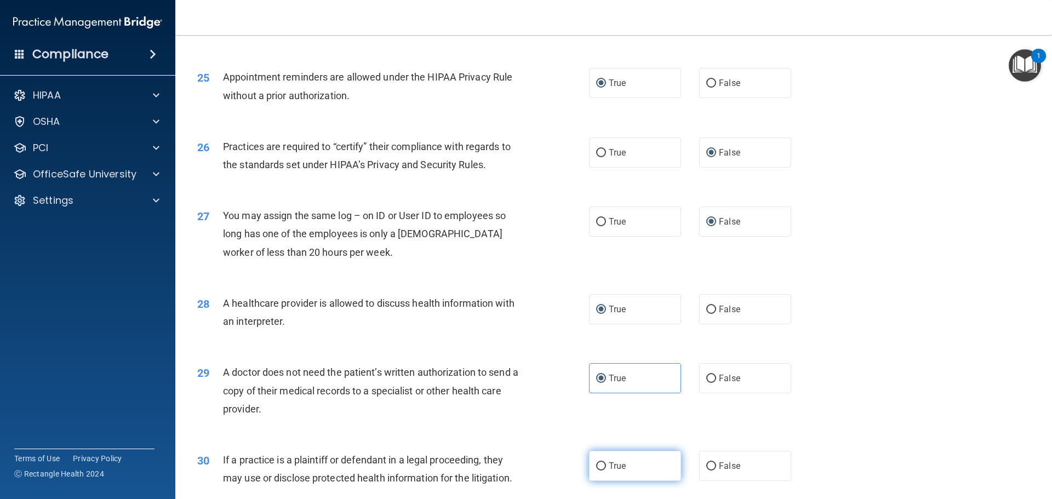
radio input "true"
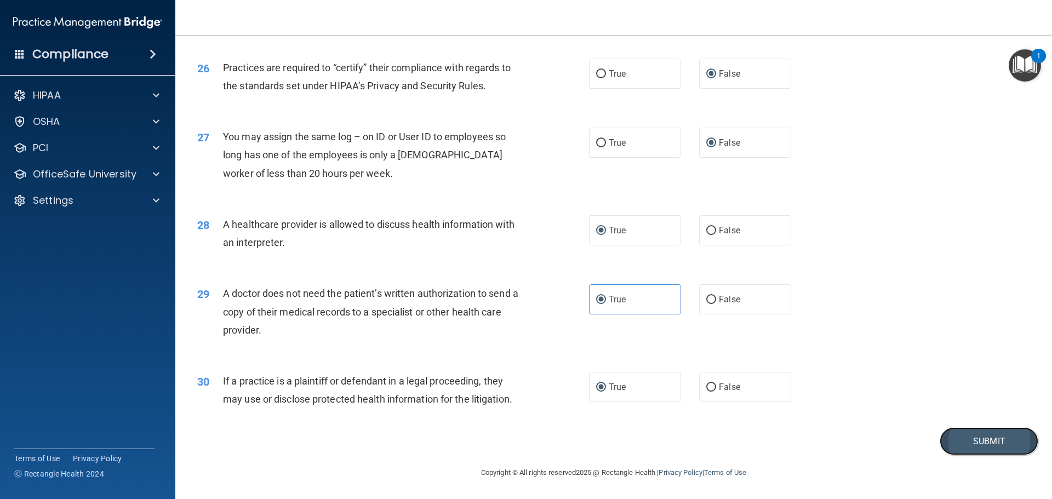
click at [995, 448] on button "Submit" at bounding box center [989, 441] width 99 height 28
click at [981, 442] on button "Submit" at bounding box center [989, 441] width 99 height 28
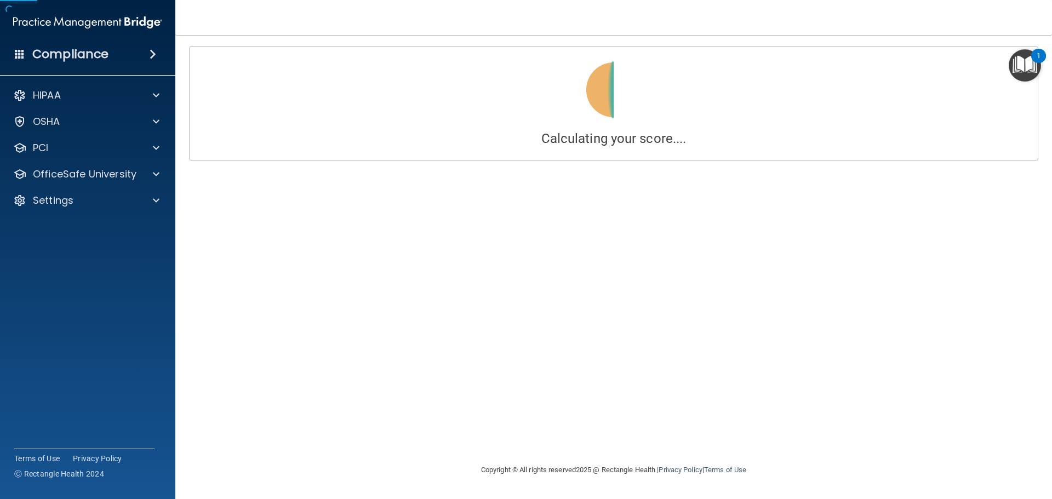
click at [612, 234] on div "Calculating your score.... Success! You've completed " The HIPAA Quiz #2 " with…" at bounding box center [613, 249] width 833 height 407
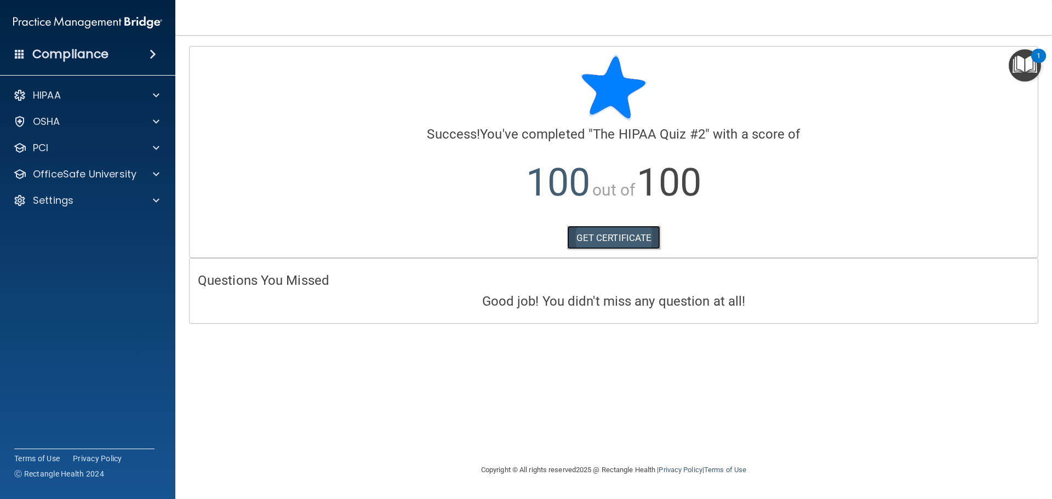
click at [594, 239] on link "GET CERTIFICATE" at bounding box center [614, 238] width 94 height 24
click at [115, 170] on p "OfficeSafe University" at bounding box center [85, 174] width 104 height 13
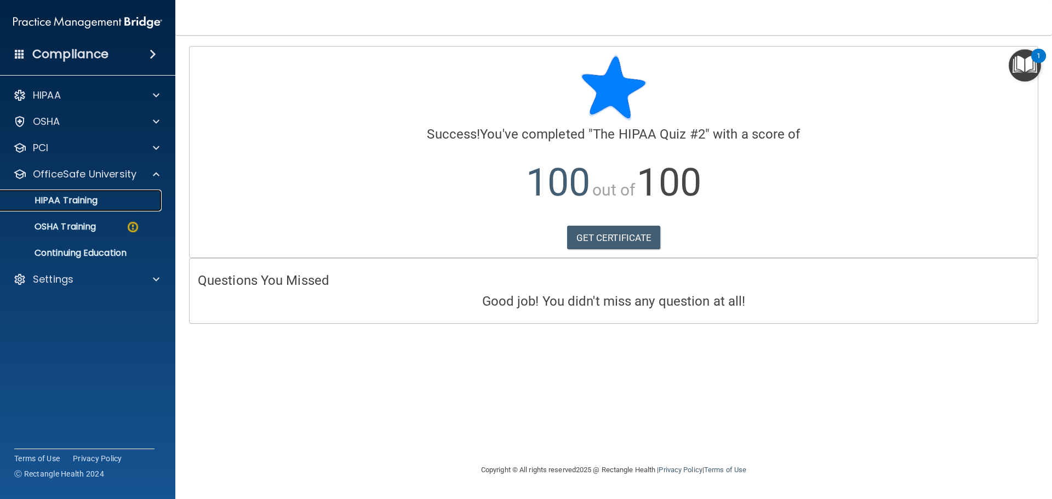
click at [93, 207] on link "HIPAA Training" at bounding box center [75, 201] width 173 height 22
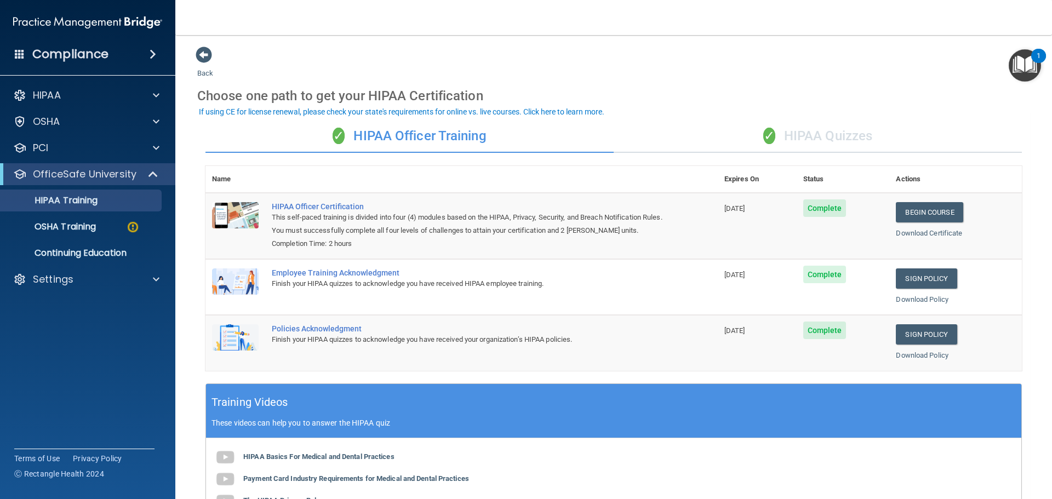
click at [810, 130] on div "✓ HIPAA Quizzes" at bounding box center [818, 136] width 408 height 33
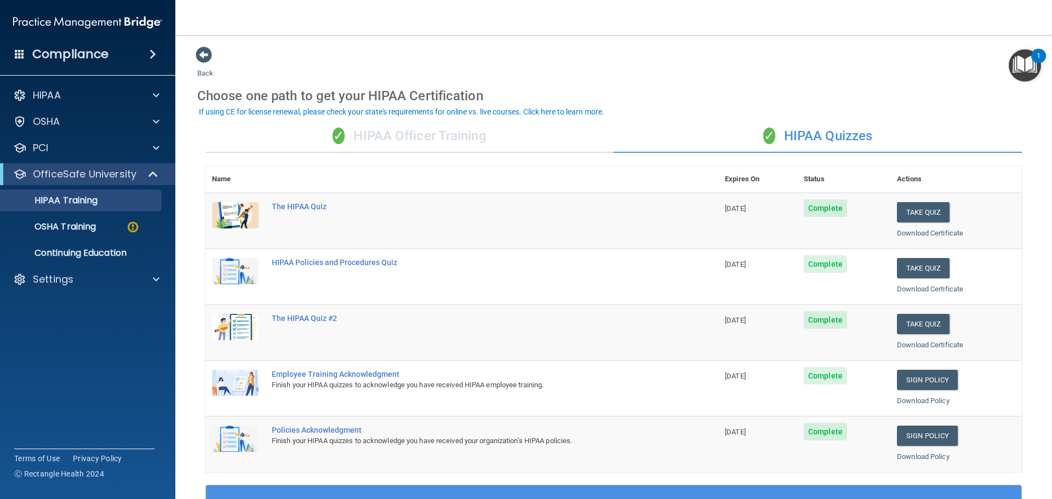
click at [441, 138] on div "✓ HIPAA Officer Training" at bounding box center [409, 136] width 408 height 33
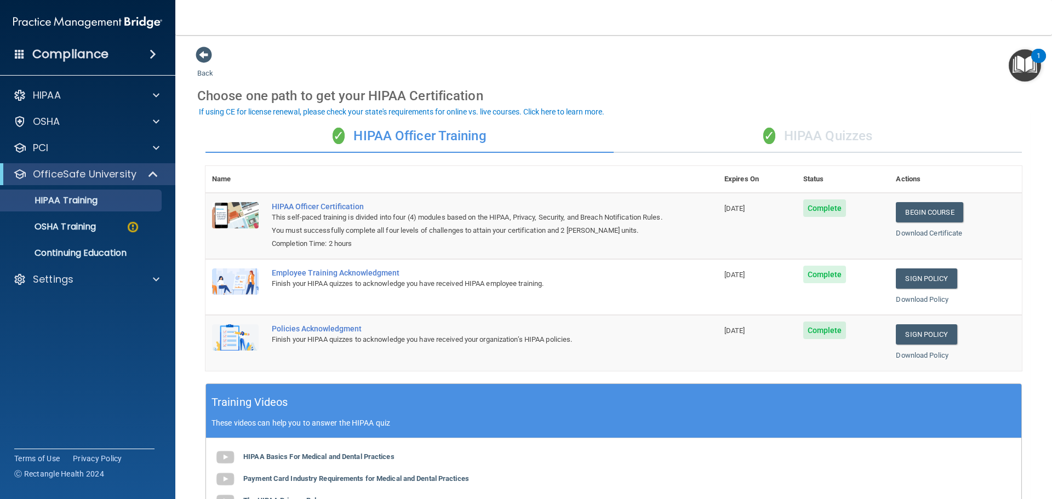
click at [829, 130] on div "✓ HIPAA Quizzes" at bounding box center [818, 136] width 408 height 33
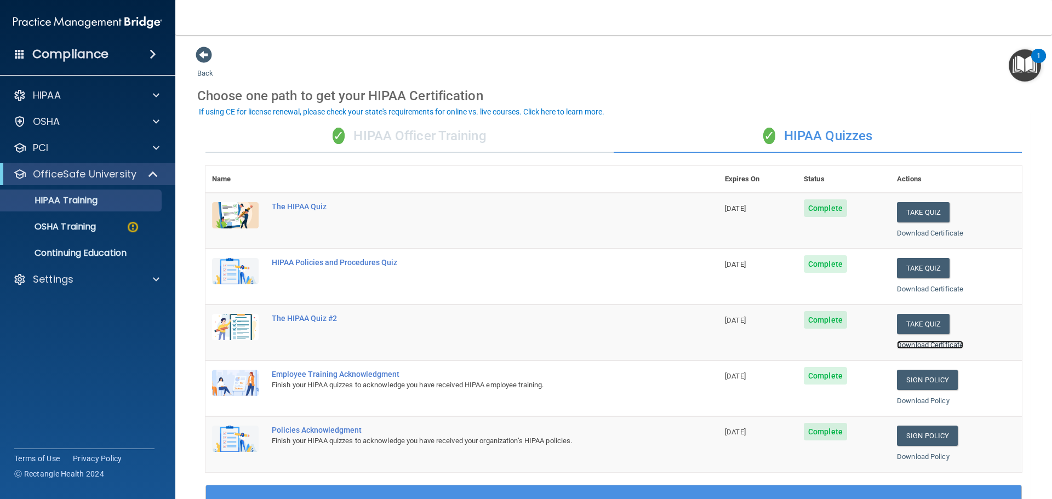
click at [927, 342] on link "Download Certificate" at bounding box center [930, 345] width 66 height 8
click at [69, 230] on p "OSHA Training" at bounding box center [51, 226] width 89 height 11
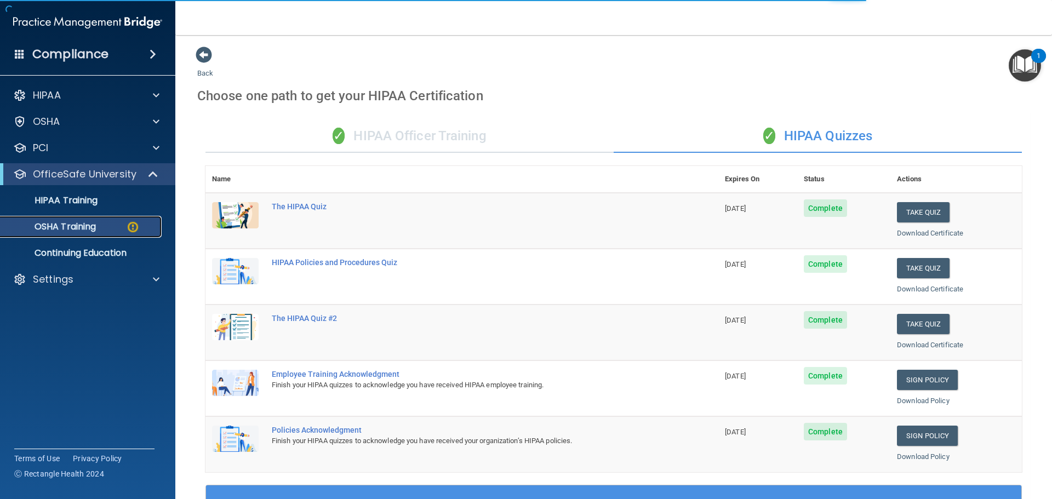
click at [79, 227] on p "OSHA Training" at bounding box center [51, 226] width 89 height 11
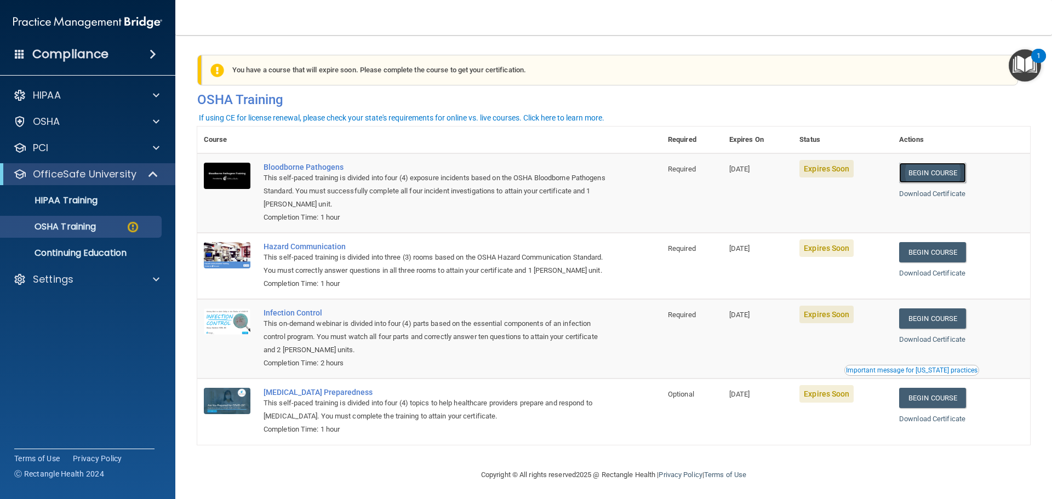
click at [923, 175] on link "Begin Course" at bounding box center [932, 173] width 67 height 20
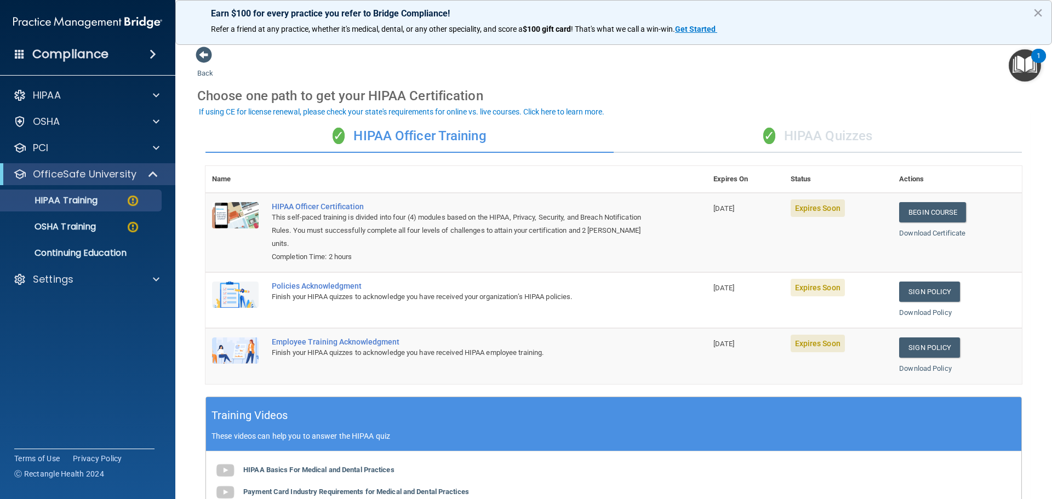
click at [817, 139] on div "✓ HIPAA Quizzes" at bounding box center [818, 136] width 408 height 33
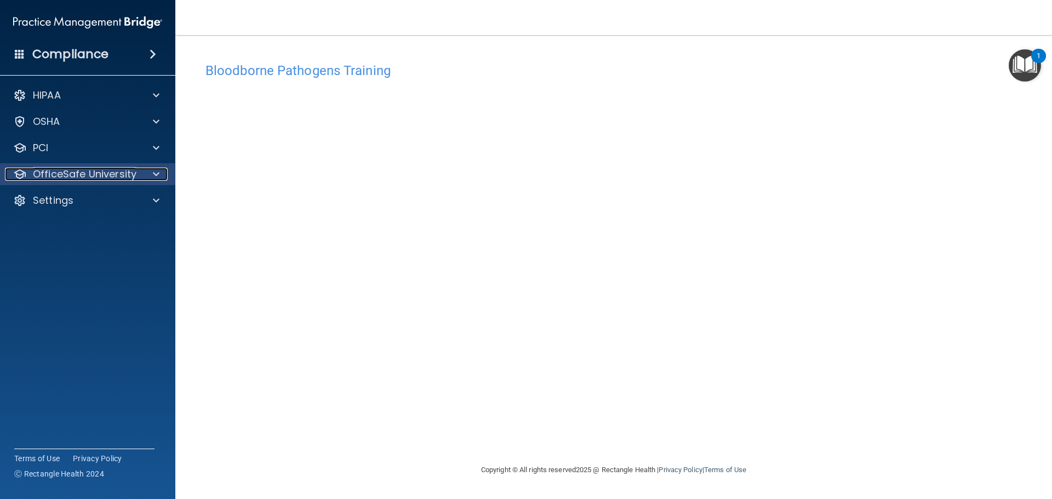
click at [84, 173] on p "OfficeSafe University" at bounding box center [85, 174] width 104 height 13
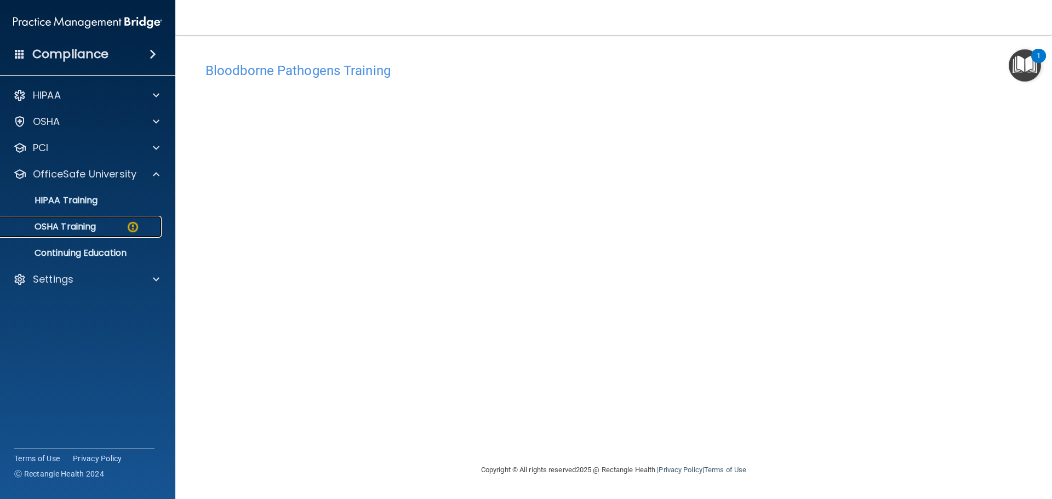
click at [84, 225] on p "OSHA Training" at bounding box center [51, 226] width 89 height 11
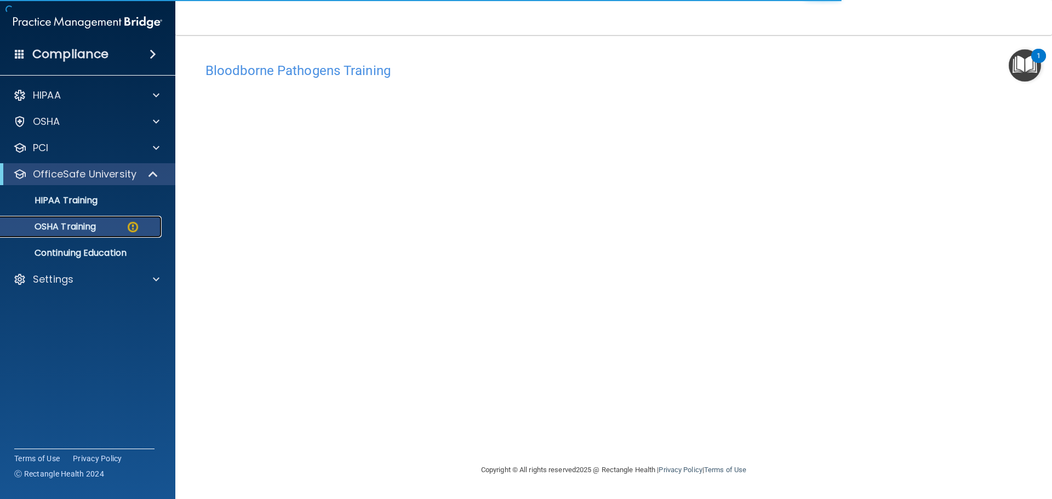
click at [81, 222] on p "OSHA Training" at bounding box center [51, 226] width 89 height 11
click at [67, 224] on p "OSHA Training" at bounding box center [51, 226] width 89 height 11
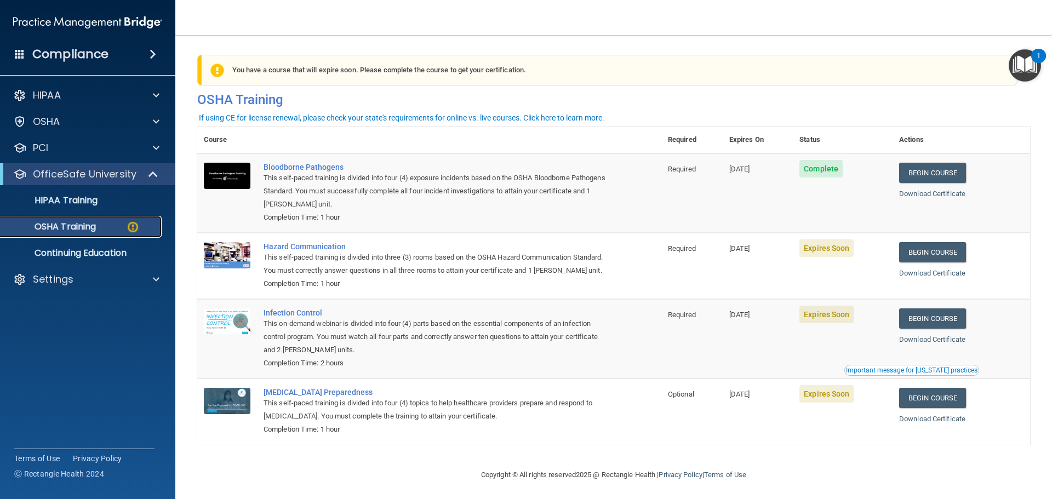
click at [68, 218] on link "OSHA Training" at bounding box center [75, 227] width 173 height 22
click at [75, 223] on p "OSHA Training" at bounding box center [51, 226] width 89 height 11
click at [939, 256] on link "Begin Course" at bounding box center [932, 252] width 67 height 20
click at [918, 408] on link "Begin Course" at bounding box center [932, 398] width 67 height 20
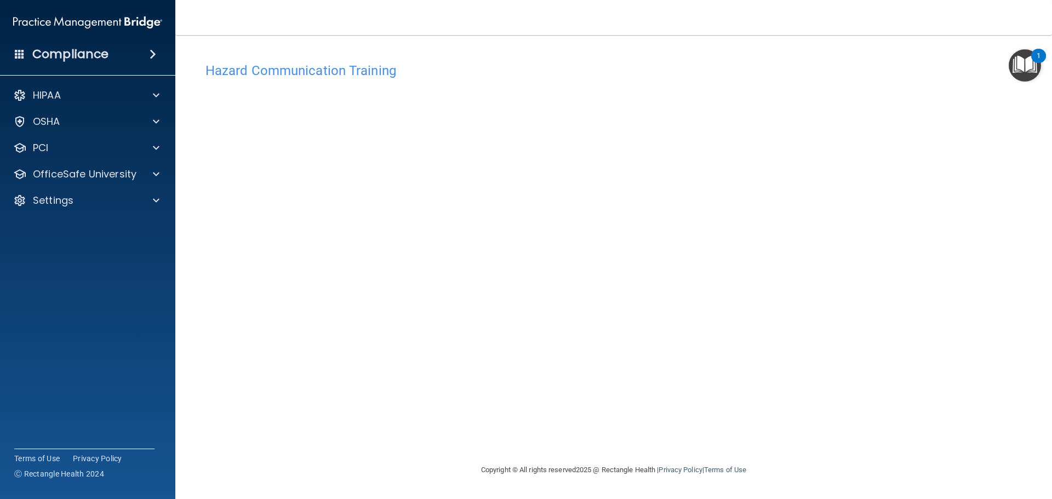
click at [1039, 50] on div "1" at bounding box center [1038, 56] width 15 height 14
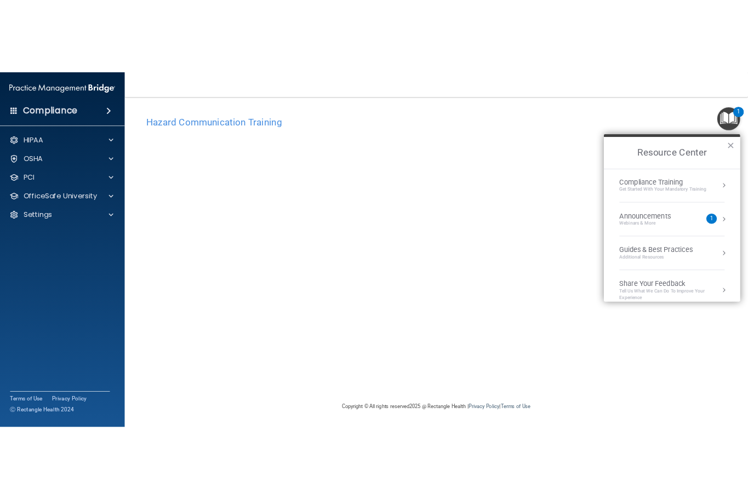
scroll to position [157, 0]
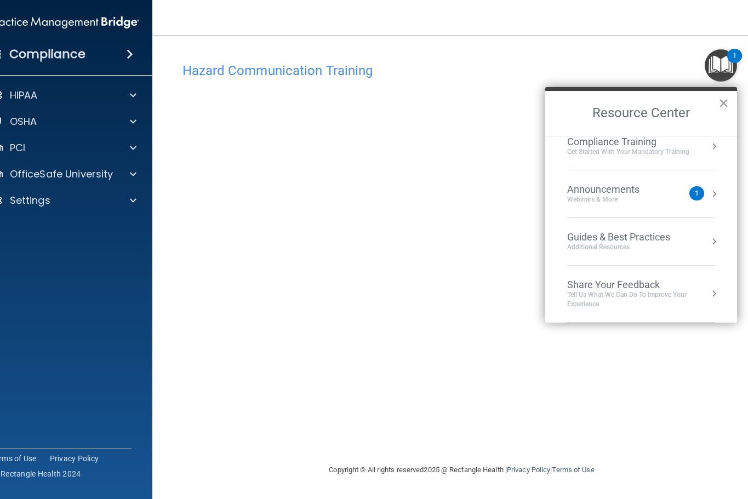
click at [622, 197] on div "Webinars & More" at bounding box center [614, 199] width 94 height 9
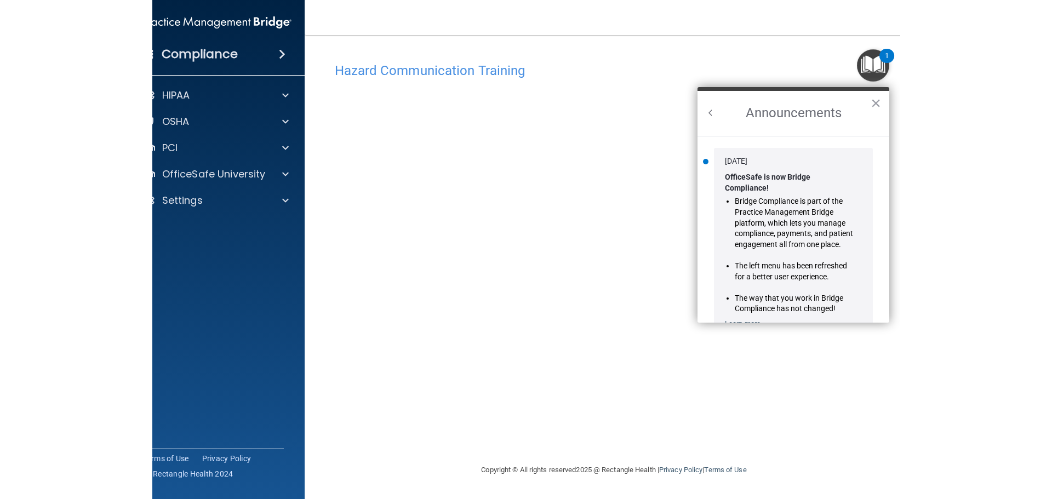
scroll to position [0, 0]
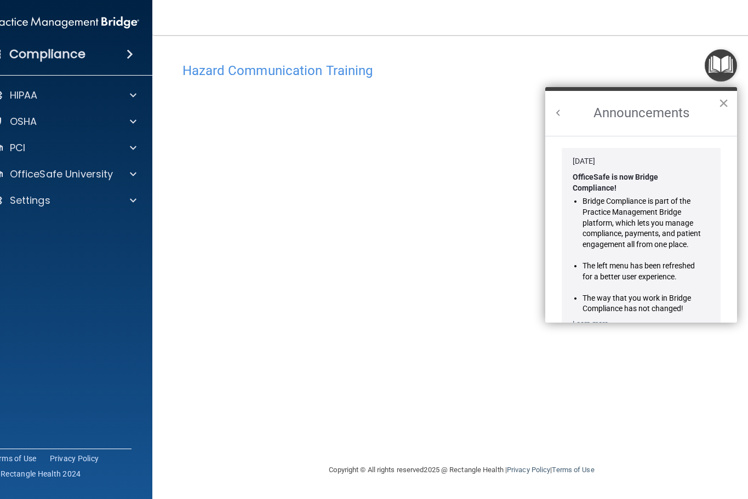
click at [722, 104] on button "×" at bounding box center [723, 103] width 10 height 18
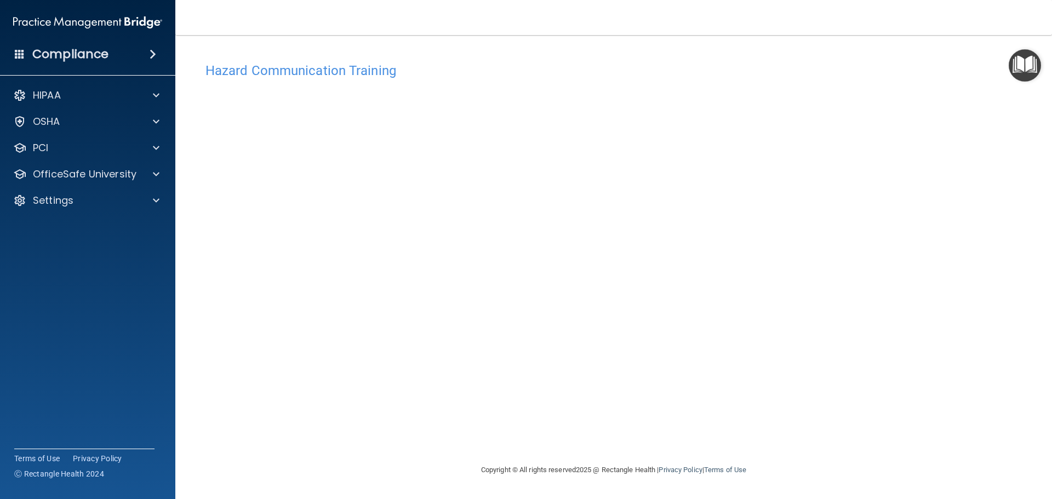
click at [1028, 64] on img "Open Resource Center" at bounding box center [1025, 65] width 32 height 32
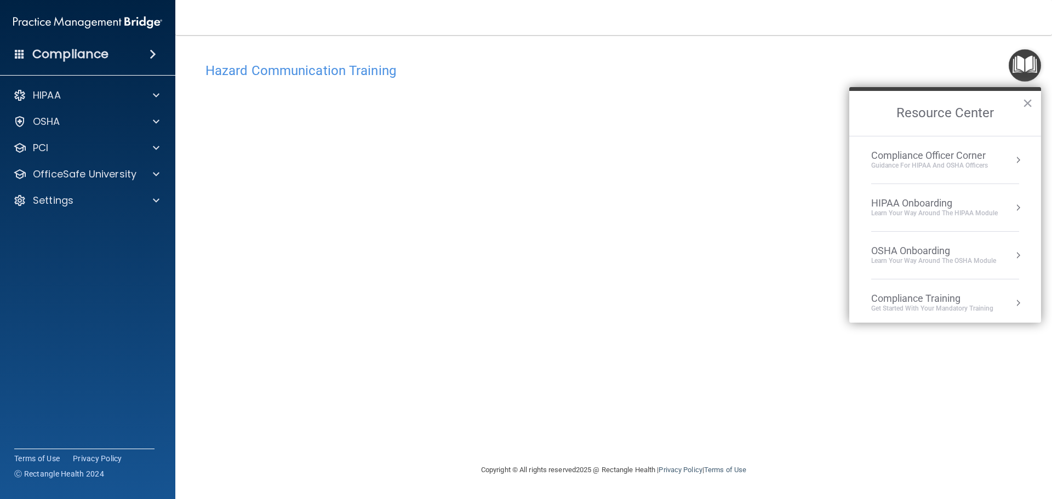
drag, startPoint x: 1036, startPoint y: 157, endPoint x: 835, endPoint y: 304, distance: 249.3
click at [835, 304] on div "Hazard Communication Training This course doesn’t expire until 09/24/2025. Are …" at bounding box center [613, 260] width 833 height 407
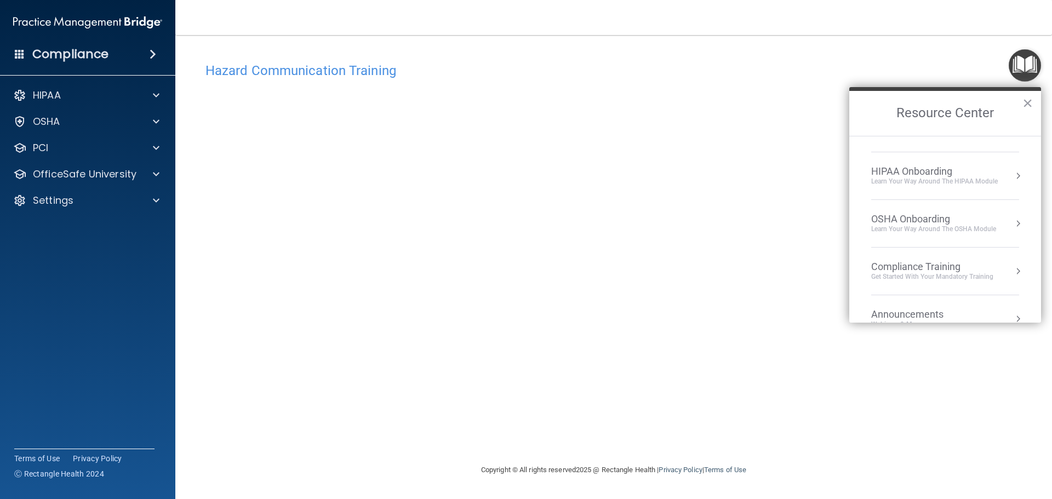
scroll to position [20, 0]
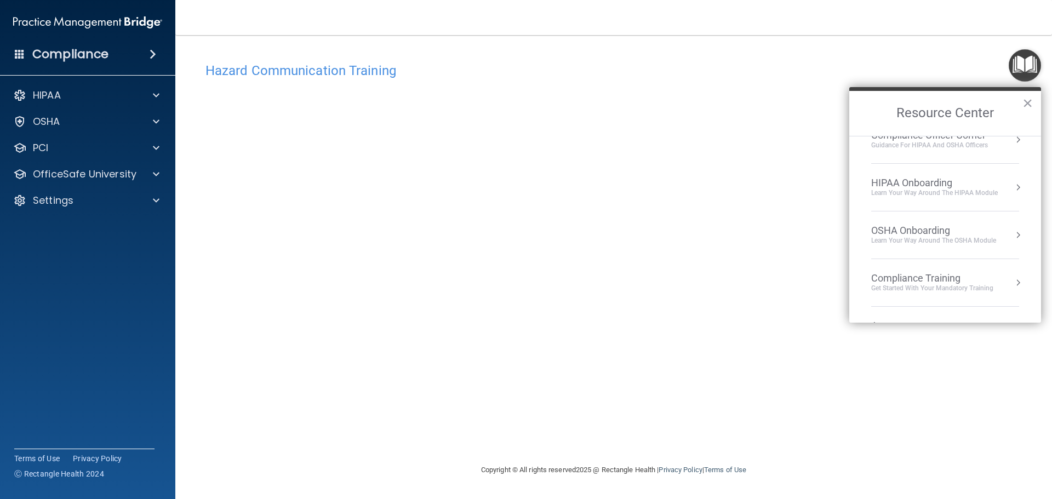
click at [935, 236] on div "Learn your way around the OSHA module" at bounding box center [933, 240] width 125 height 9
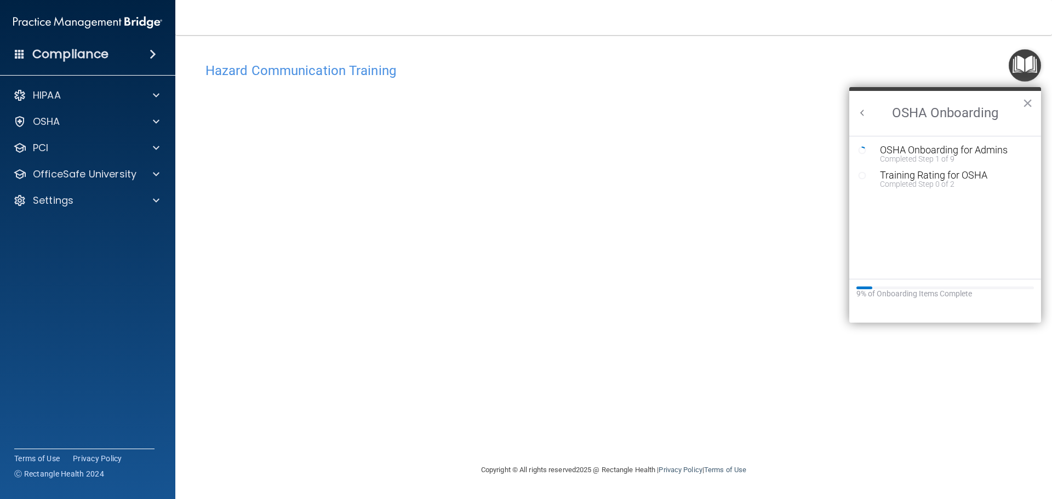
scroll to position [0, 0]
click at [937, 157] on div "Completed Step 1 of 9" at bounding box center [953, 159] width 147 height 8
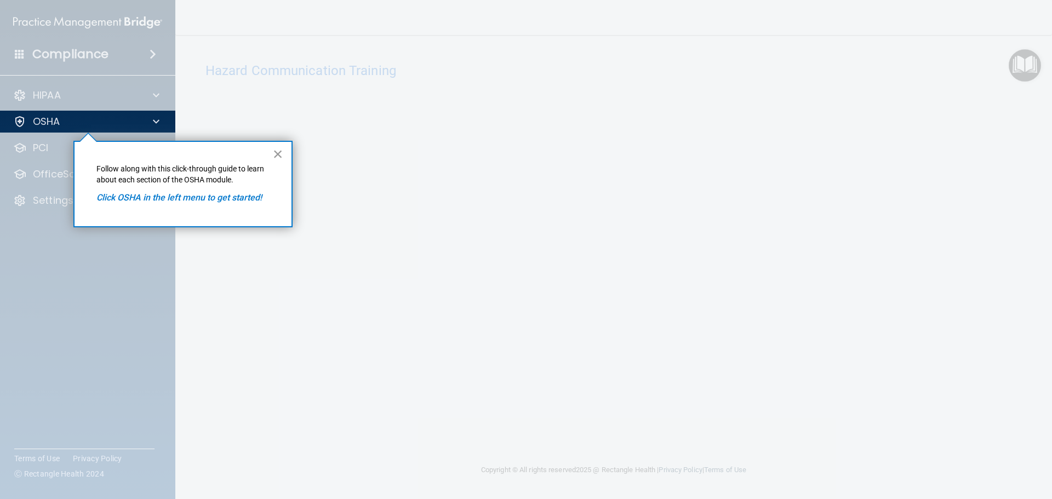
click at [277, 151] on button "×" at bounding box center [278, 154] width 10 height 18
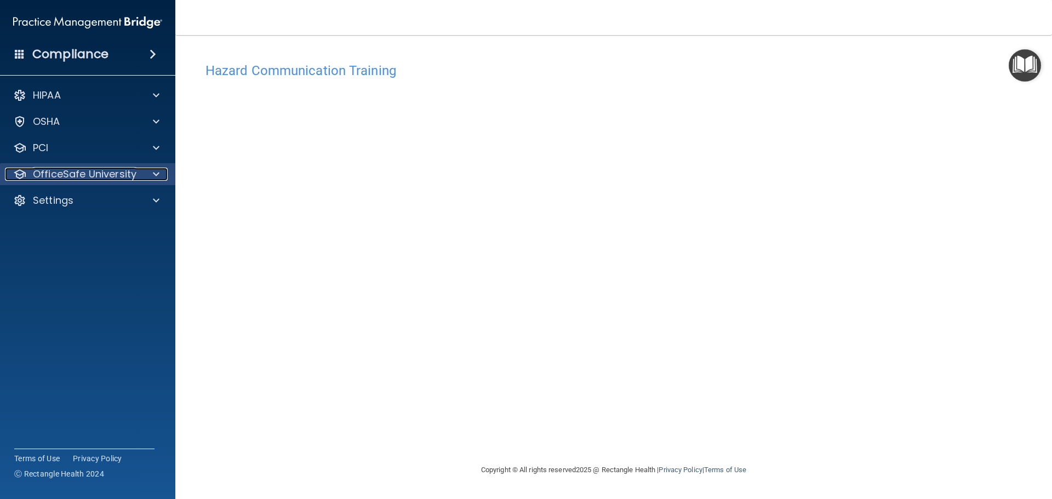
click at [152, 175] on div at bounding box center [154, 174] width 27 height 13
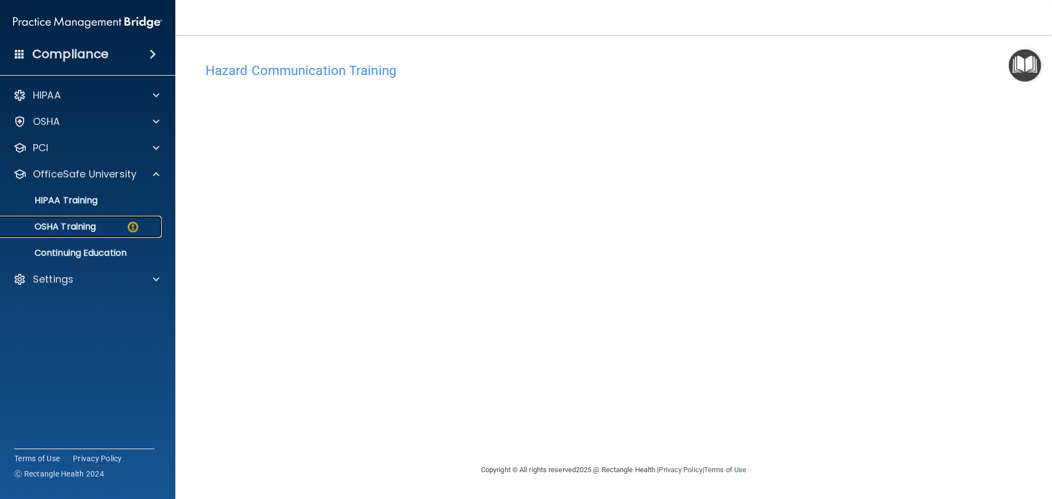
click at [59, 231] on p "OSHA Training" at bounding box center [51, 226] width 89 height 11
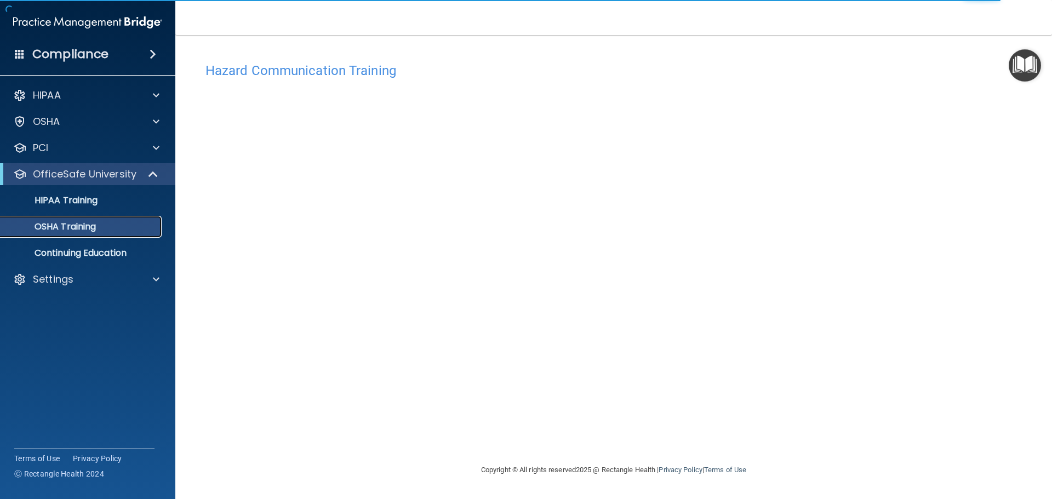
click at [66, 230] on p "OSHA Training" at bounding box center [51, 226] width 89 height 11
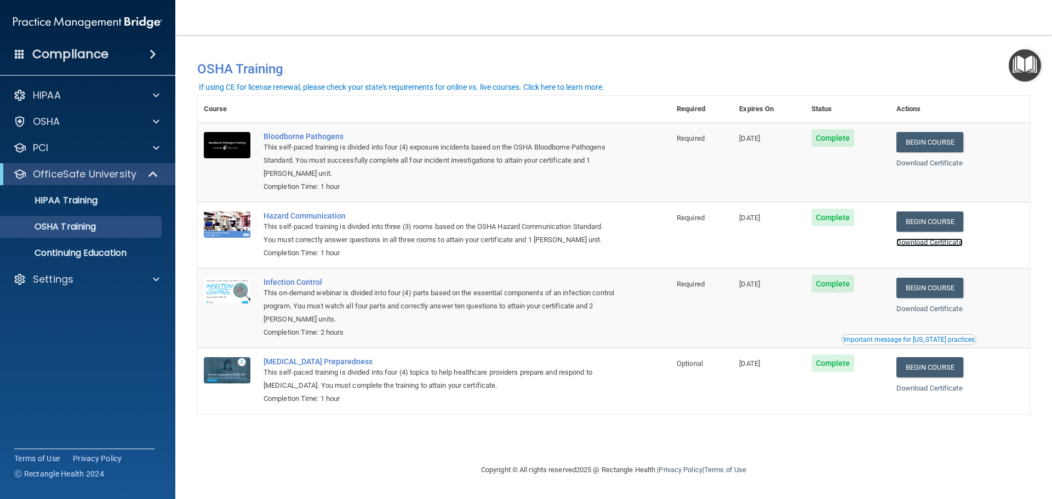
click at [943, 242] on link "Download Certificate" at bounding box center [929, 242] width 66 height 8
click at [95, 196] on p "HIPAA Training" at bounding box center [52, 200] width 90 height 11
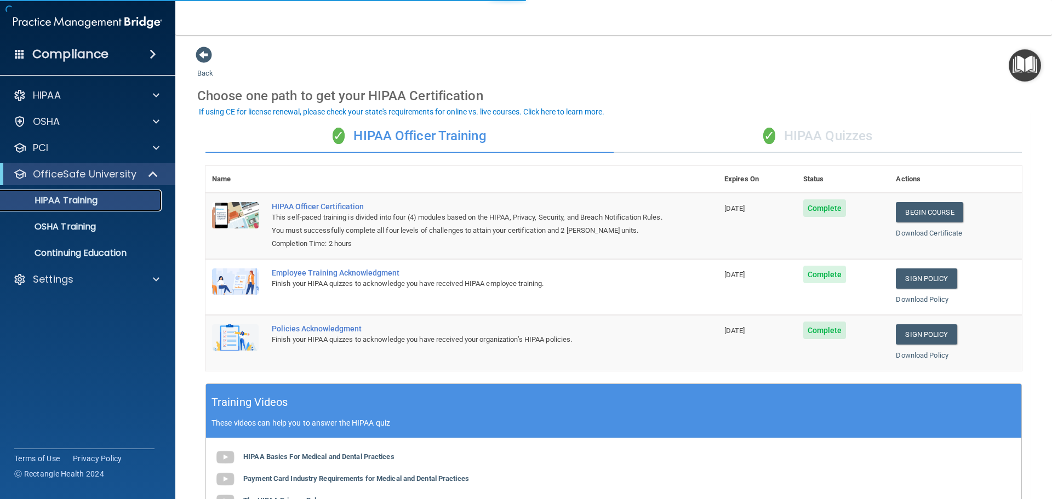
click at [87, 202] on p "HIPAA Training" at bounding box center [52, 200] width 90 height 11
click at [404, 135] on div "✓ HIPAA Officer Training" at bounding box center [409, 136] width 408 height 33
click at [916, 233] on link "Download Certificate" at bounding box center [929, 233] width 66 height 8
click at [808, 137] on div "✓ HIPAA Quizzes" at bounding box center [818, 136] width 408 height 33
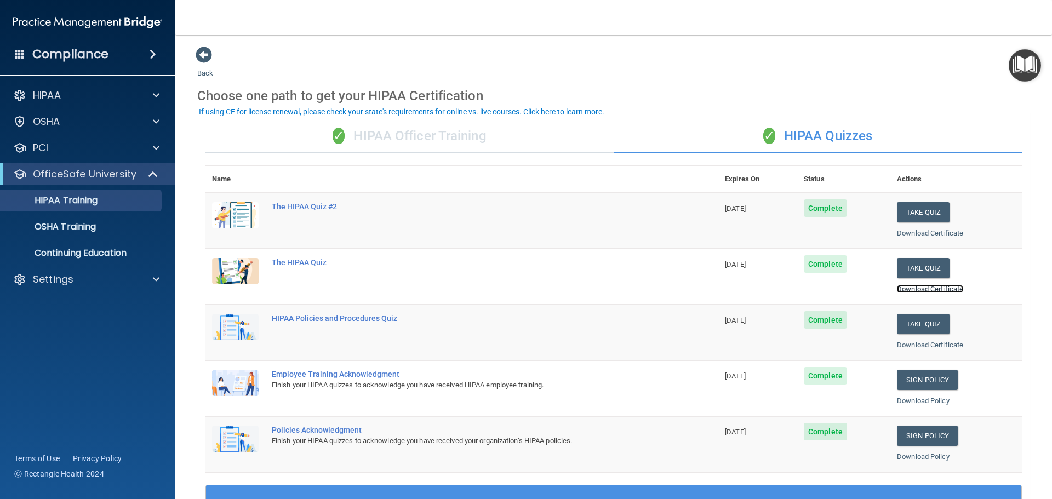
click at [907, 289] on link "Download Certificate" at bounding box center [930, 289] width 66 height 8
click at [203, 50] on span at bounding box center [204, 55] width 16 height 16
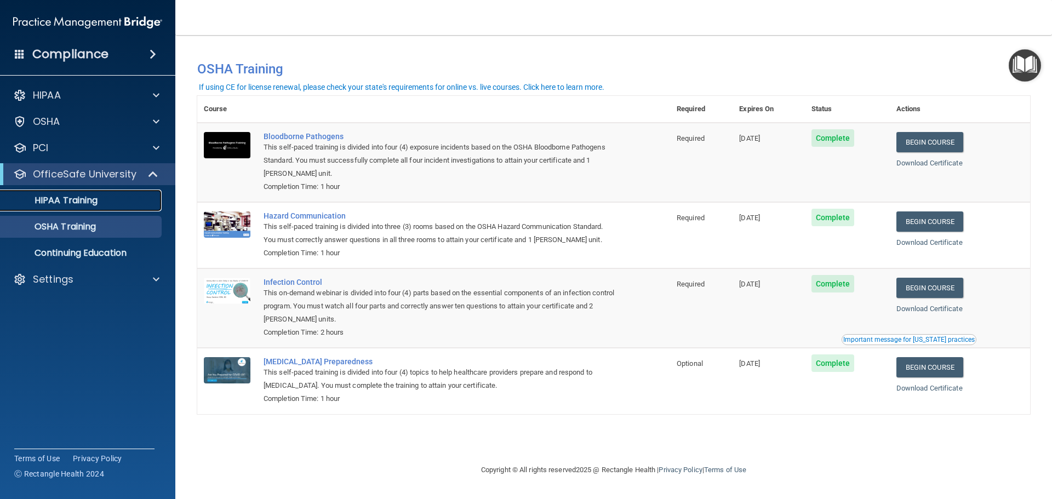
click at [80, 205] on p "HIPAA Training" at bounding box center [52, 200] width 90 height 11
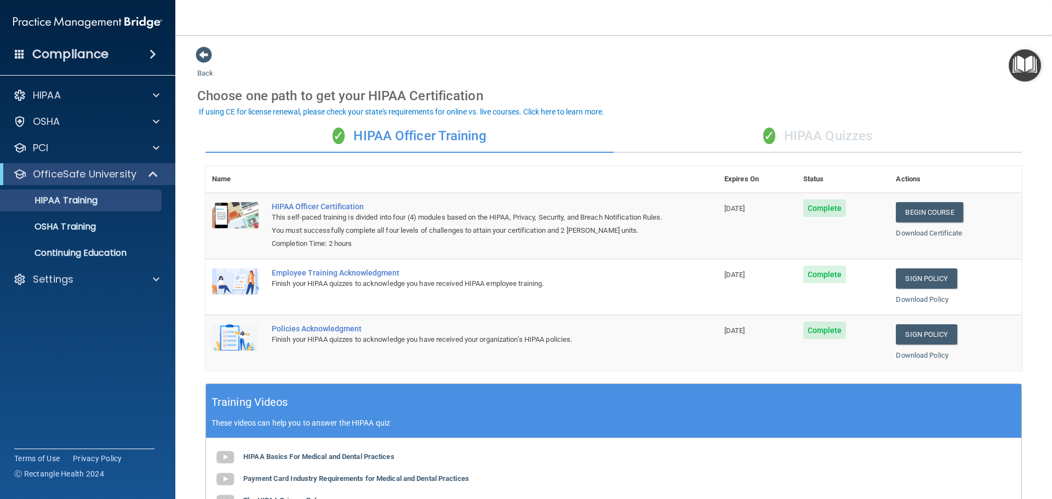
click at [821, 135] on div "✓ HIPAA Quizzes" at bounding box center [818, 136] width 408 height 33
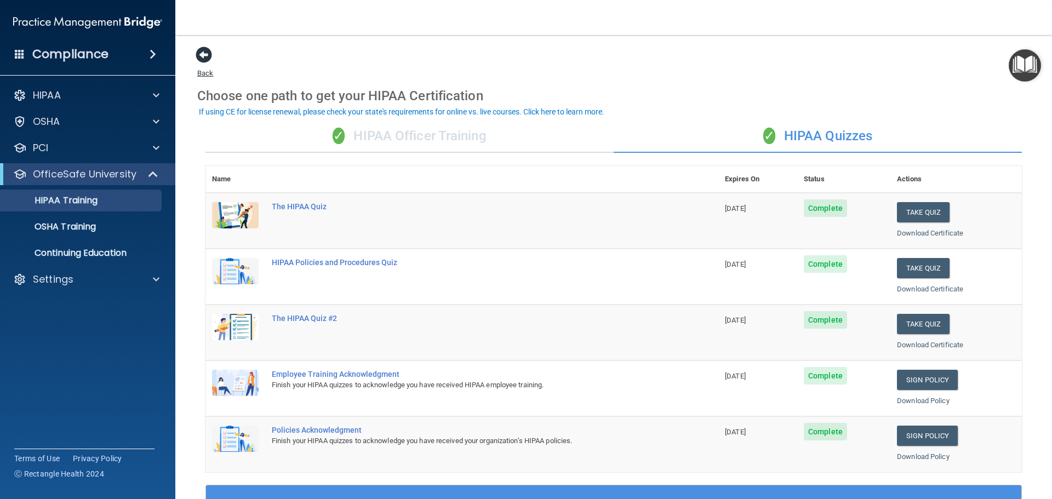
click at [201, 57] on span at bounding box center [204, 55] width 16 height 16
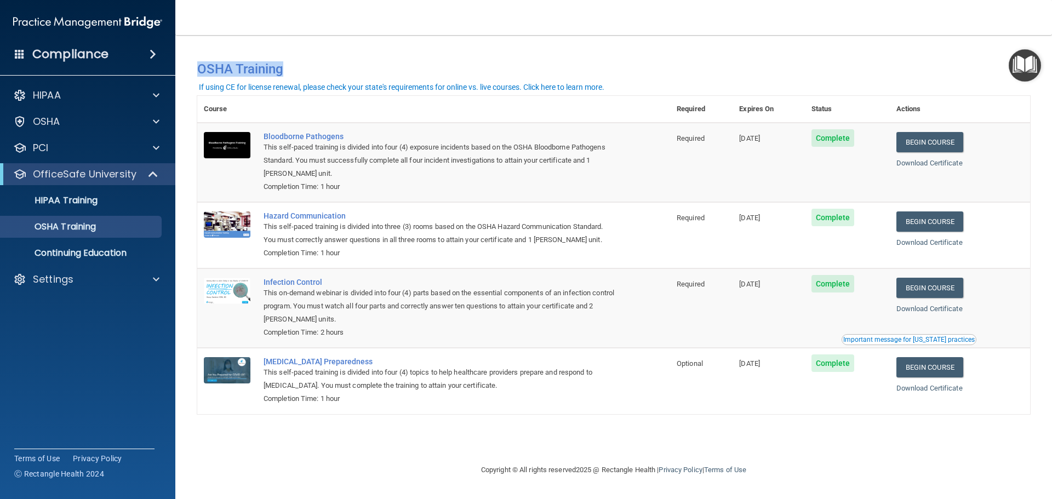
drag, startPoint x: 568, startPoint y: 18, endPoint x: 1552, endPoint y: 55, distance: 984.8
click at [1052, 55] on html "Compliance HIPAA Documents and Policies Report an Incident Business Associates …" at bounding box center [526, 249] width 1052 height 499
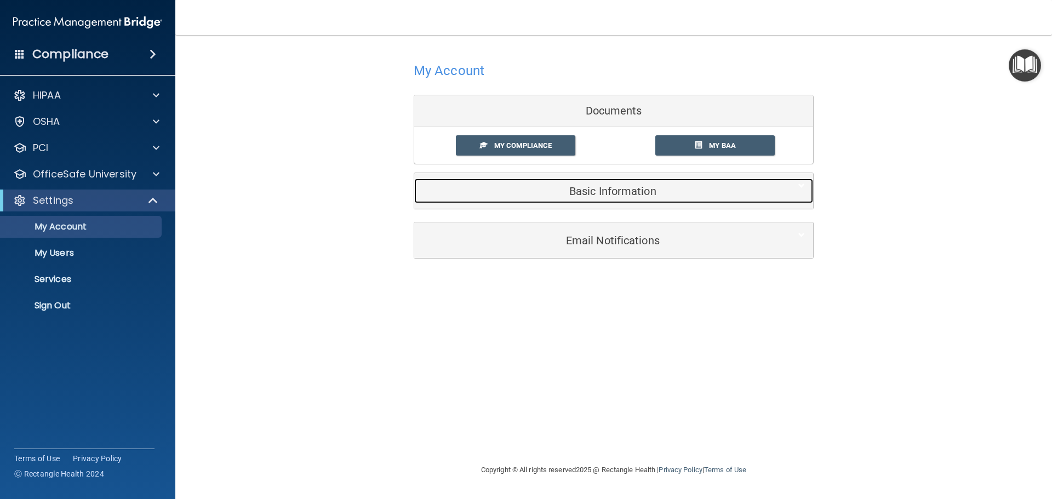
click at [551, 189] on h5 "Basic Information" at bounding box center [596, 191] width 349 height 12
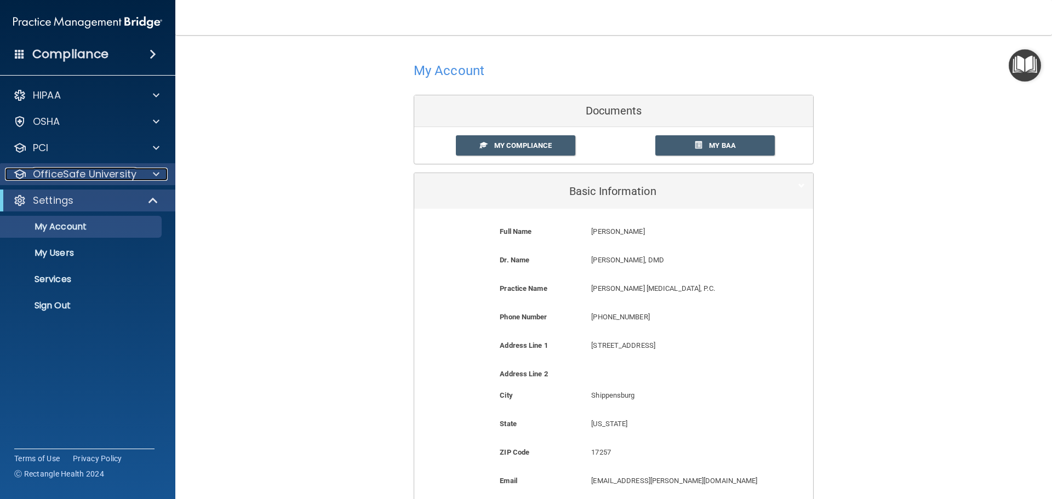
click at [98, 179] on p "OfficeSafe University" at bounding box center [85, 174] width 104 height 13
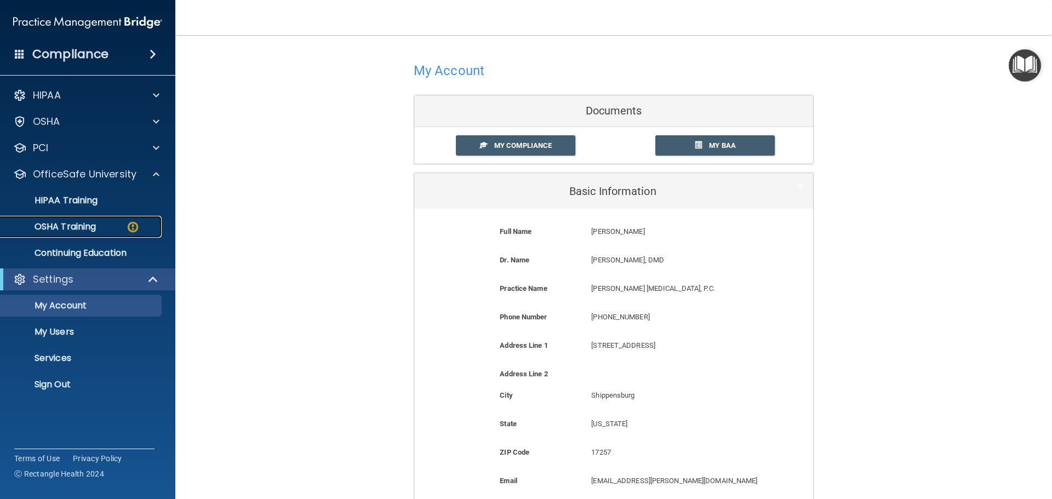
click at [71, 227] on p "OSHA Training" at bounding box center [51, 226] width 89 height 11
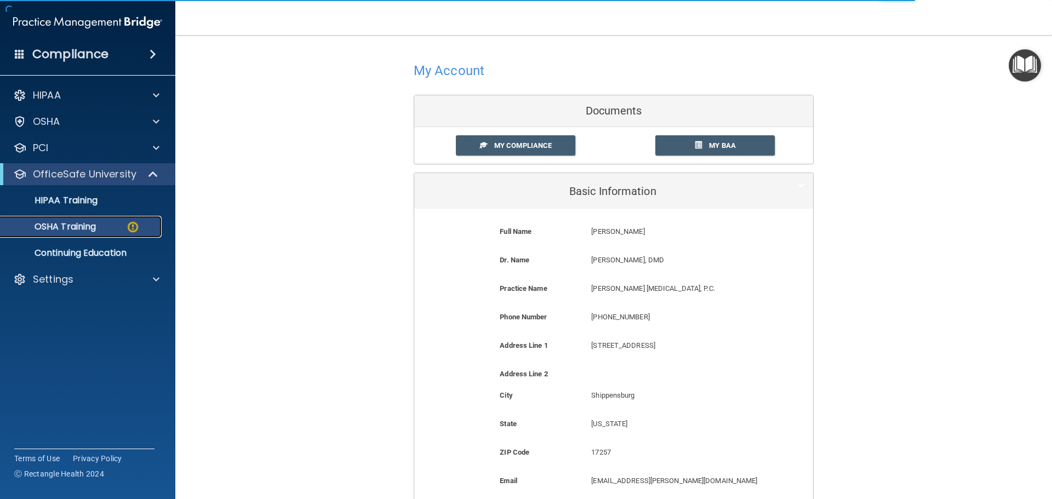
click at [65, 227] on p "OSHA Training" at bounding box center [51, 226] width 89 height 11
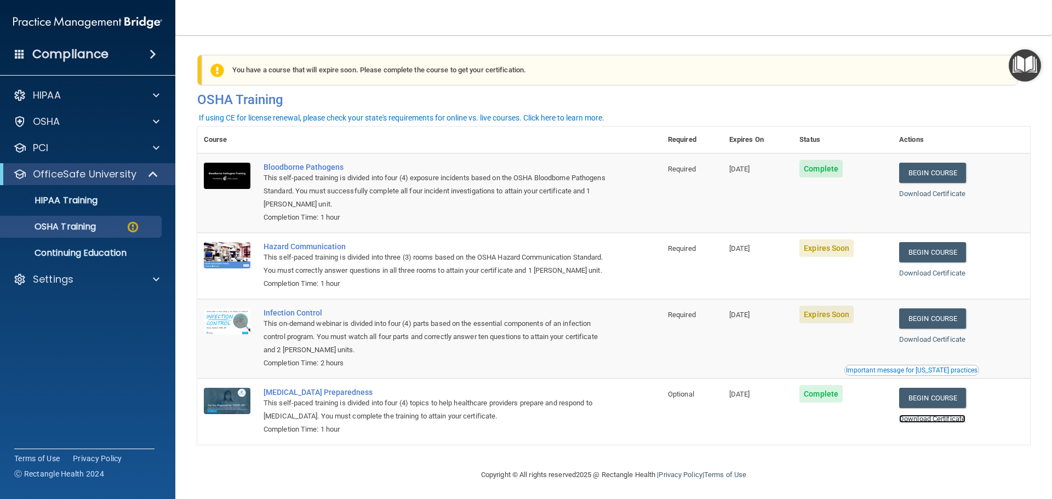
click at [928, 423] on link "Download Certificate" at bounding box center [932, 419] width 66 height 8
click at [927, 329] on link "Begin Course" at bounding box center [932, 318] width 67 height 20
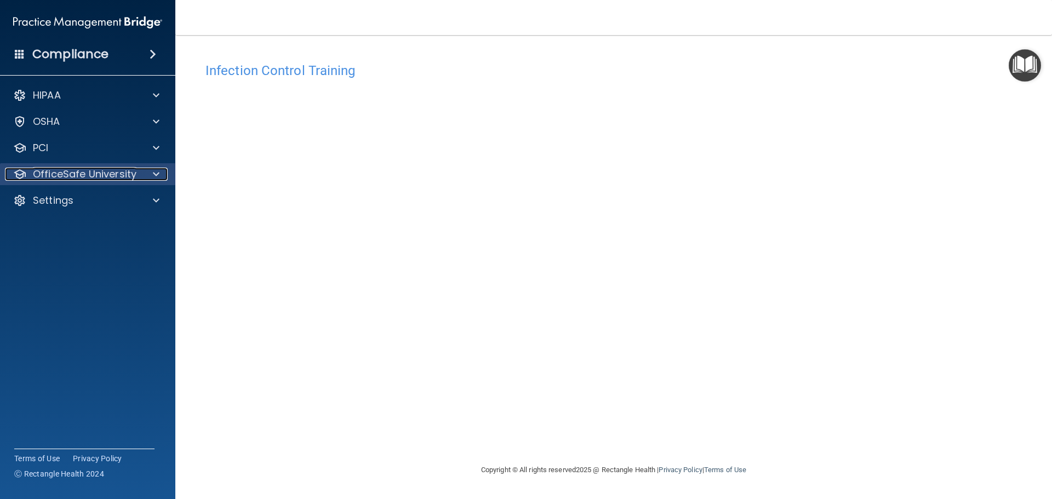
click at [72, 179] on p "OfficeSafe University" at bounding box center [85, 174] width 104 height 13
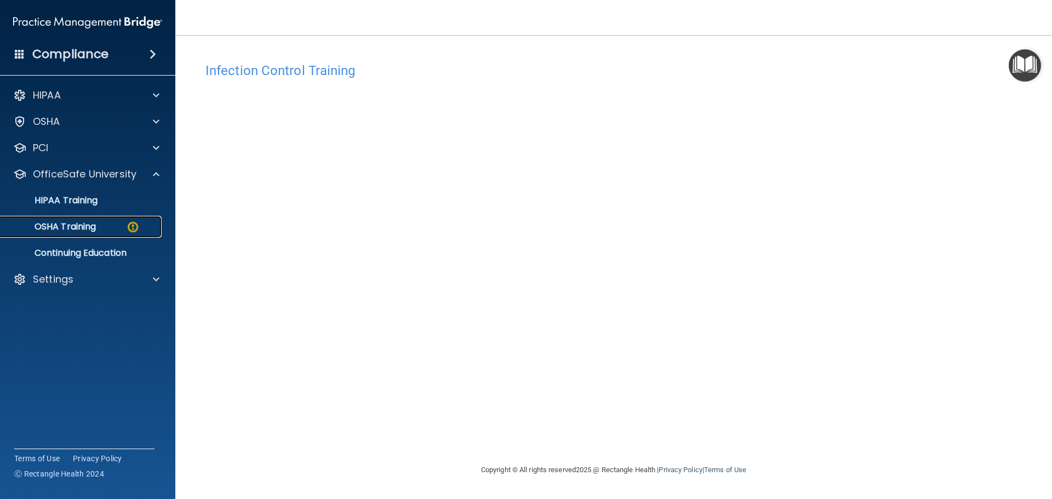
click at [73, 227] on p "OSHA Training" at bounding box center [51, 226] width 89 height 11
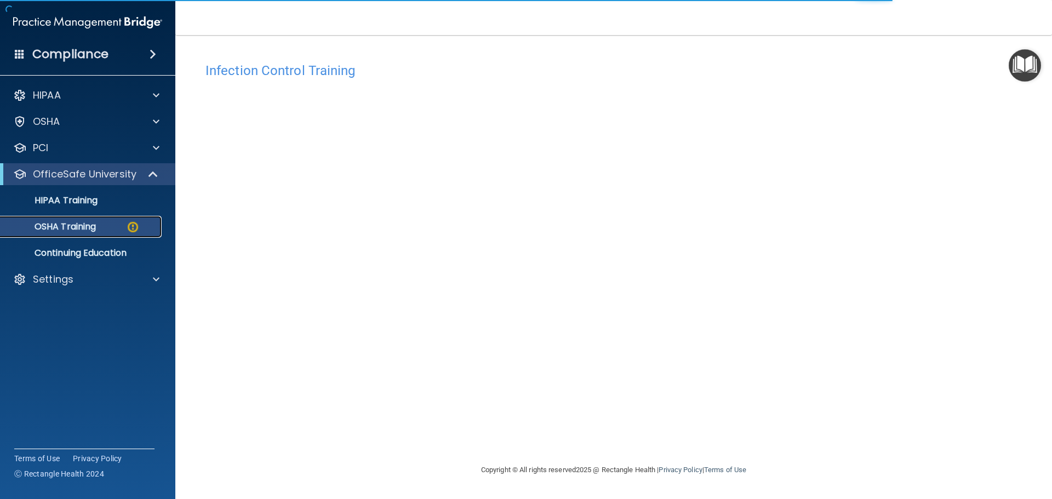
click at [81, 223] on p "OSHA Training" at bounding box center [51, 226] width 89 height 11
click at [43, 227] on p "OSHA Training" at bounding box center [51, 226] width 89 height 11
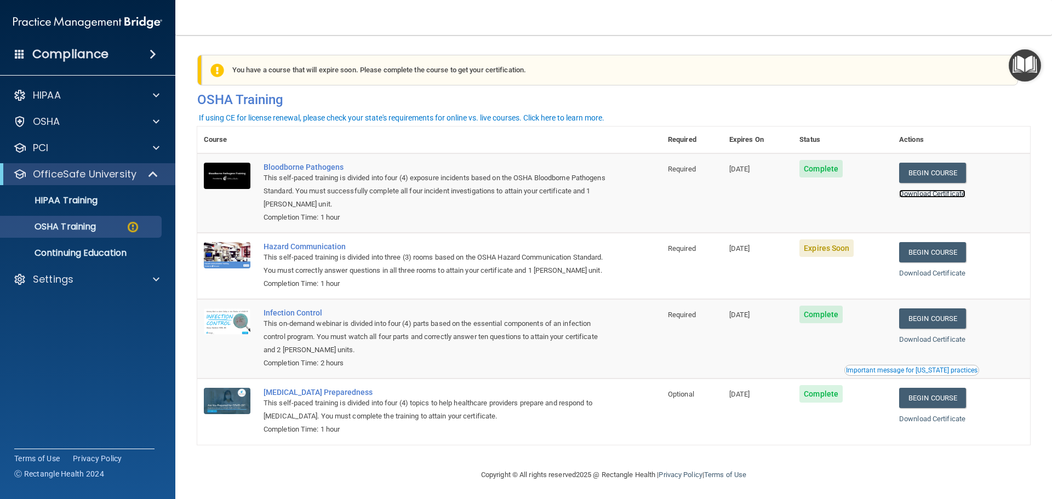
click at [926, 195] on link "Download Certificate" at bounding box center [932, 194] width 66 height 8
click at [935, 344] on link "Download Certificate" at bounding box center [932, 339] width 66 height 8
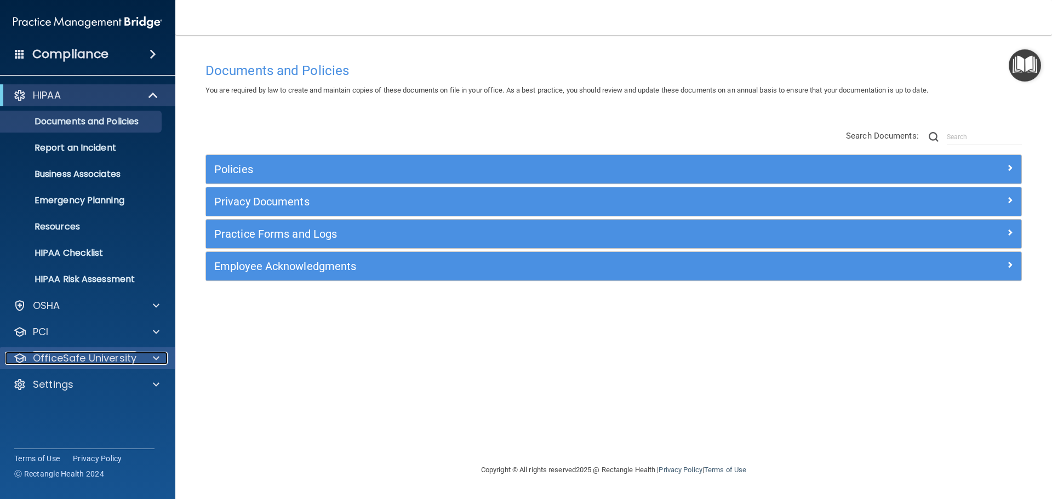
click at [151, 359] on div at bounding box center [154, 358] width 27 height 13
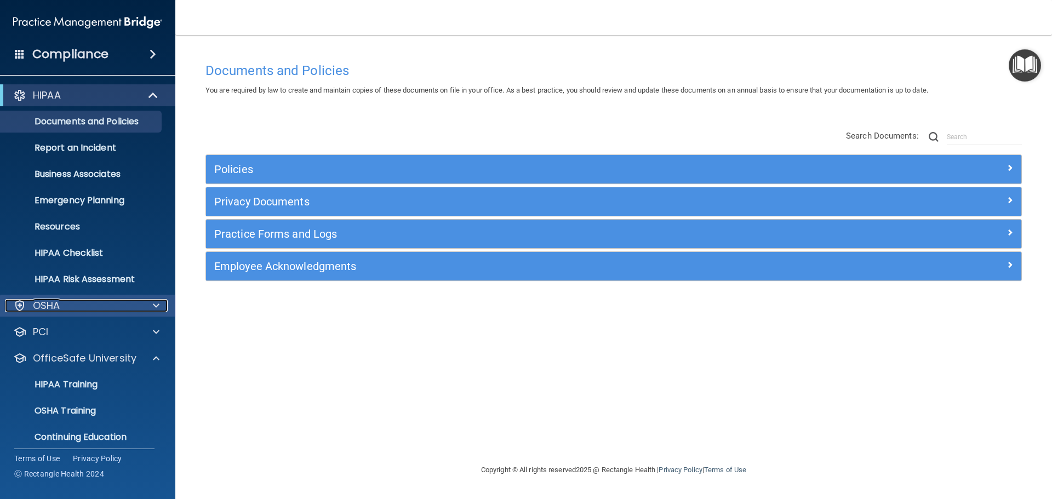
click at [50, 304] on p "OSHA" at bounding box center [46, 305] width 27 height 13
